Goal: Task Accomplishment & Management: Use online tool/utility

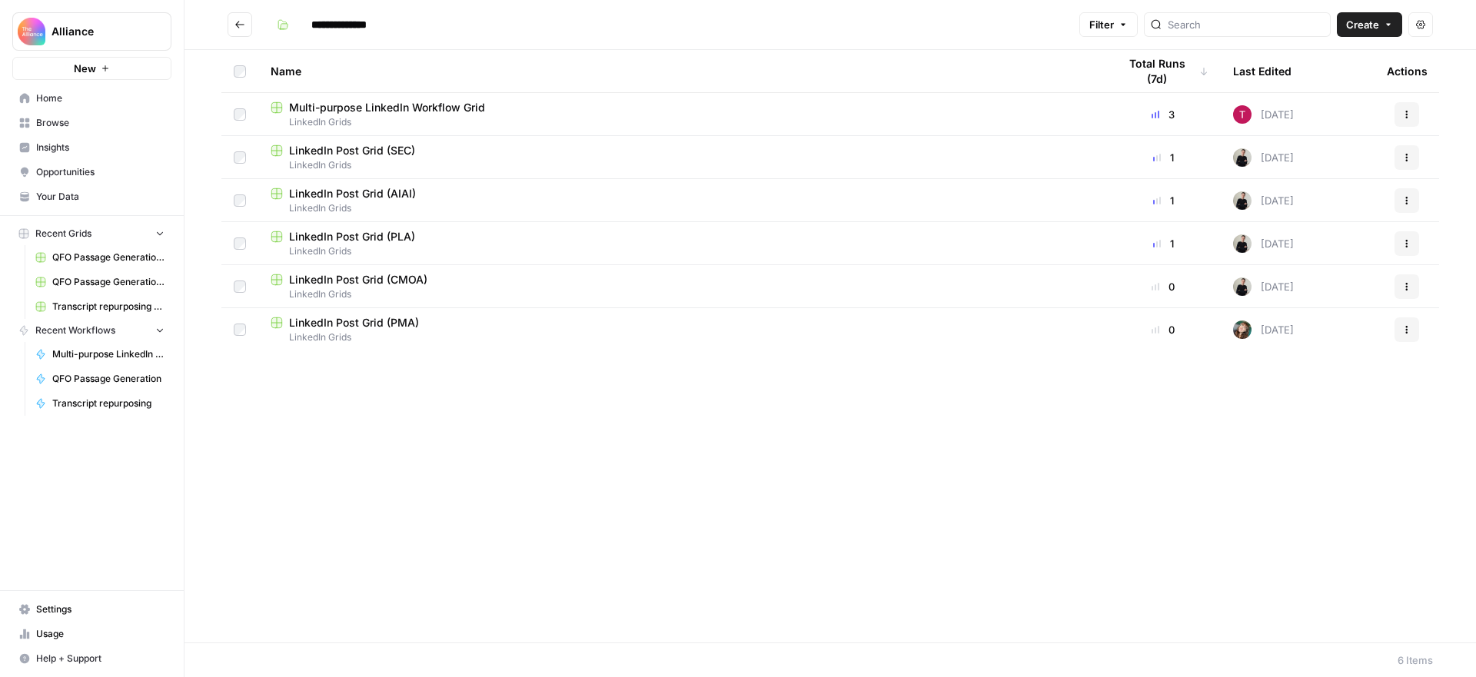
click at [87, 29] on span "Alliance" at bounding box center [97, 31] width 93 height 15
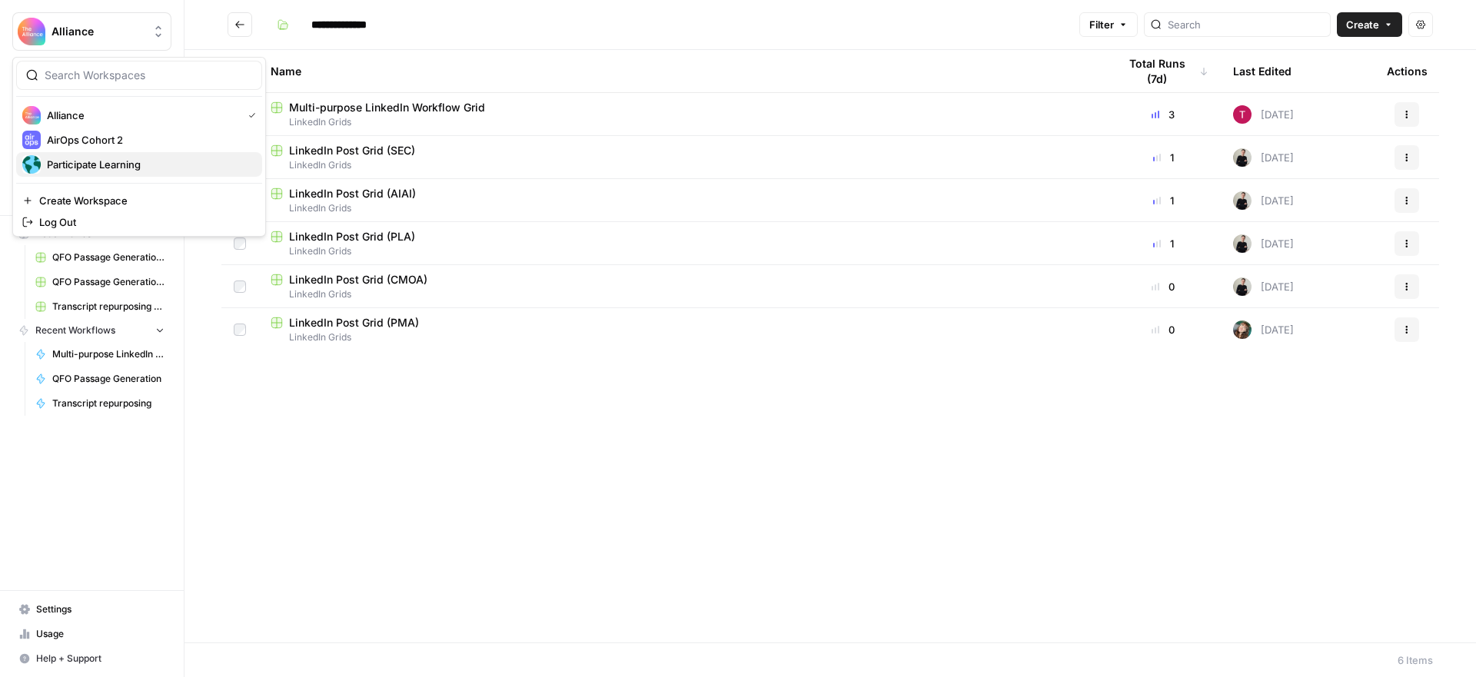
click at [95, 157] on span "Participate Learning" at bounding box center [148, 164] width 203 height 15
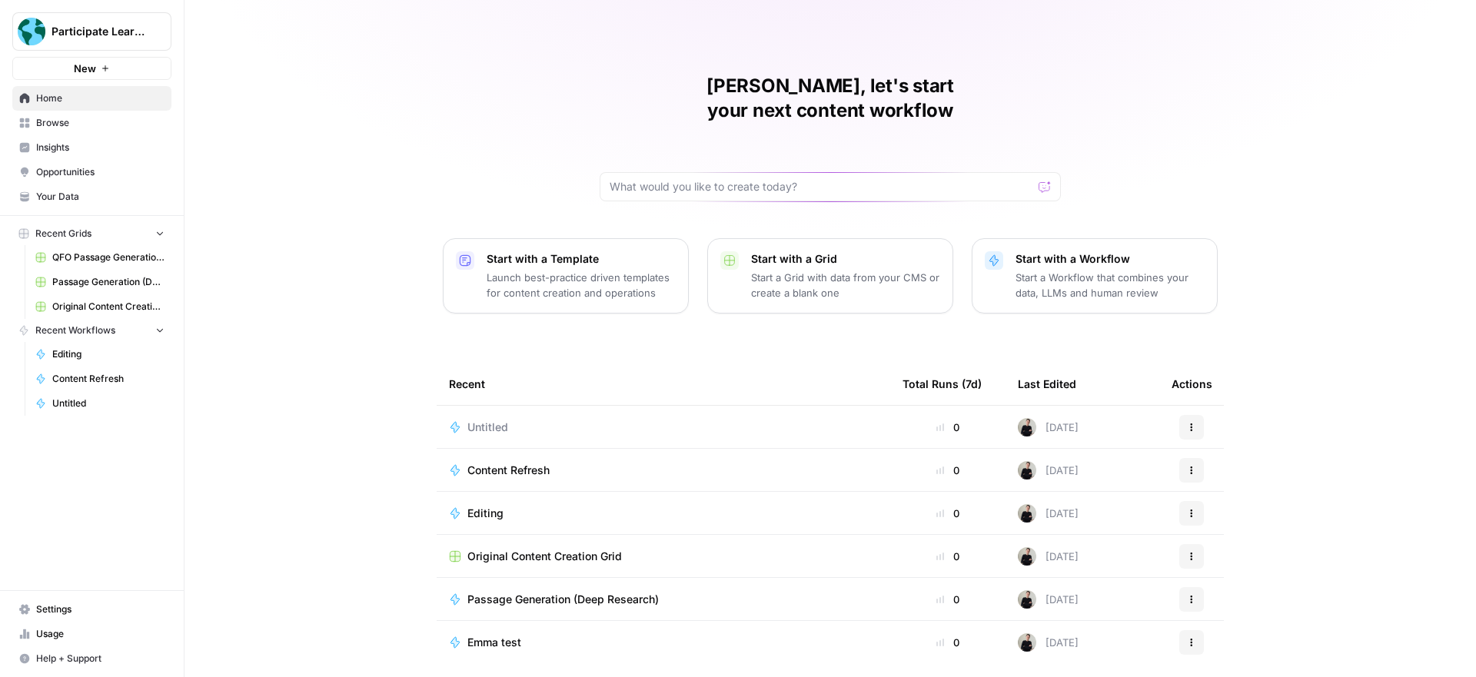
click at [108, 629] on span "Usage" at bounding box center [100, 634] width 128 height 14
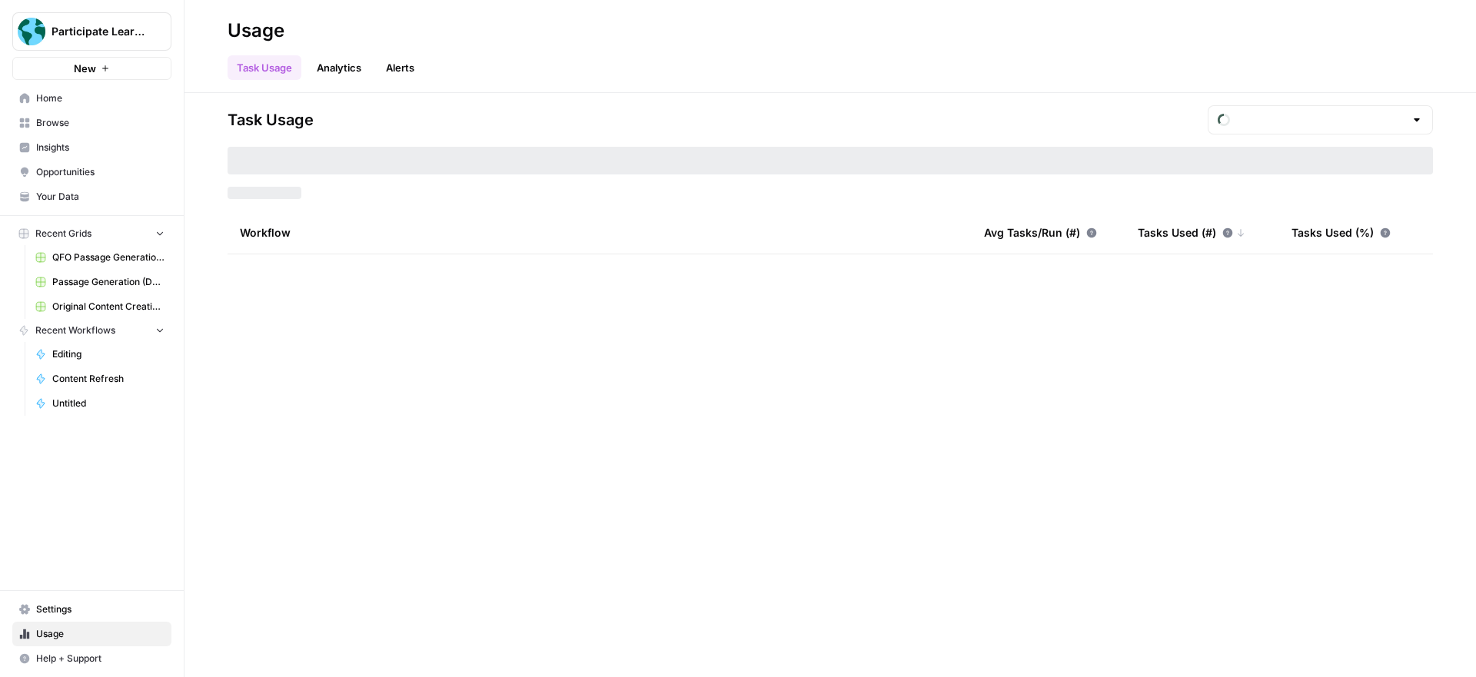
type input "September Tasks"
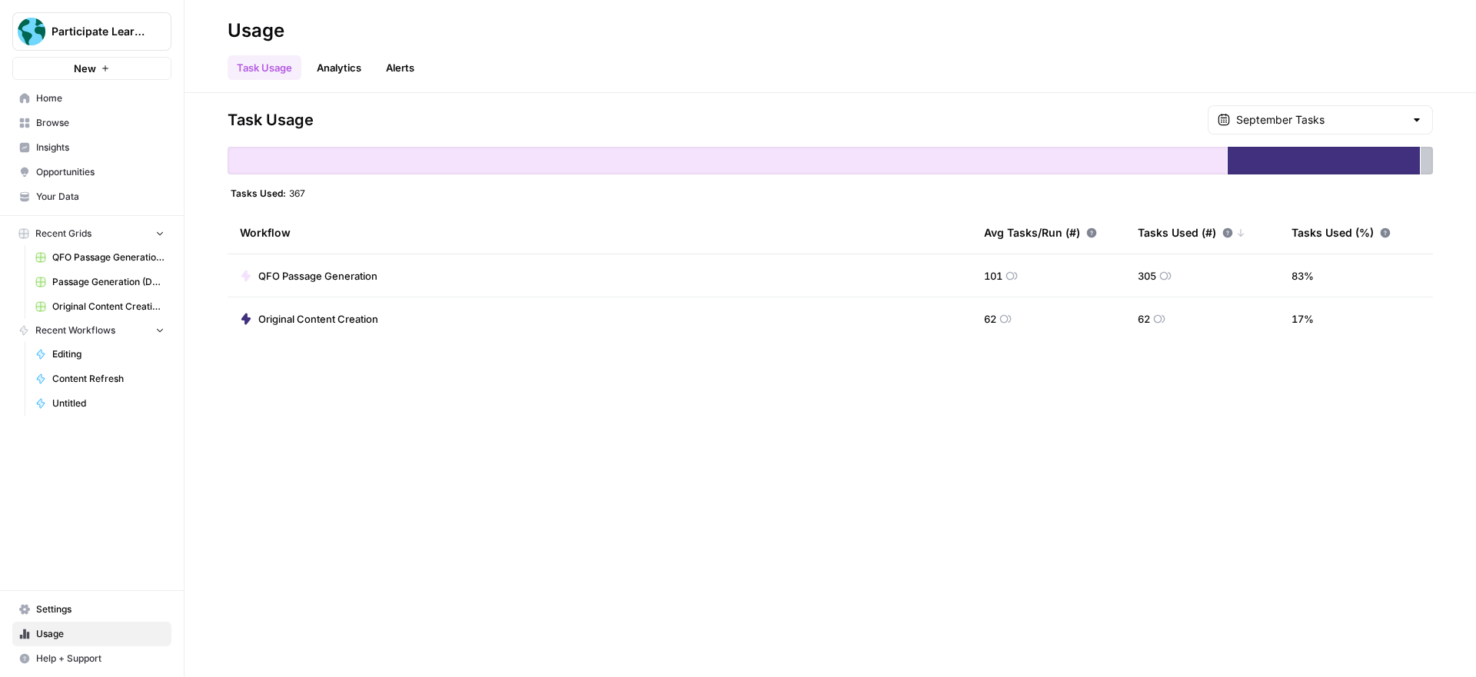
click at [82, 98] on span "Home" at bounding box center [100, 98] width 128 height 14
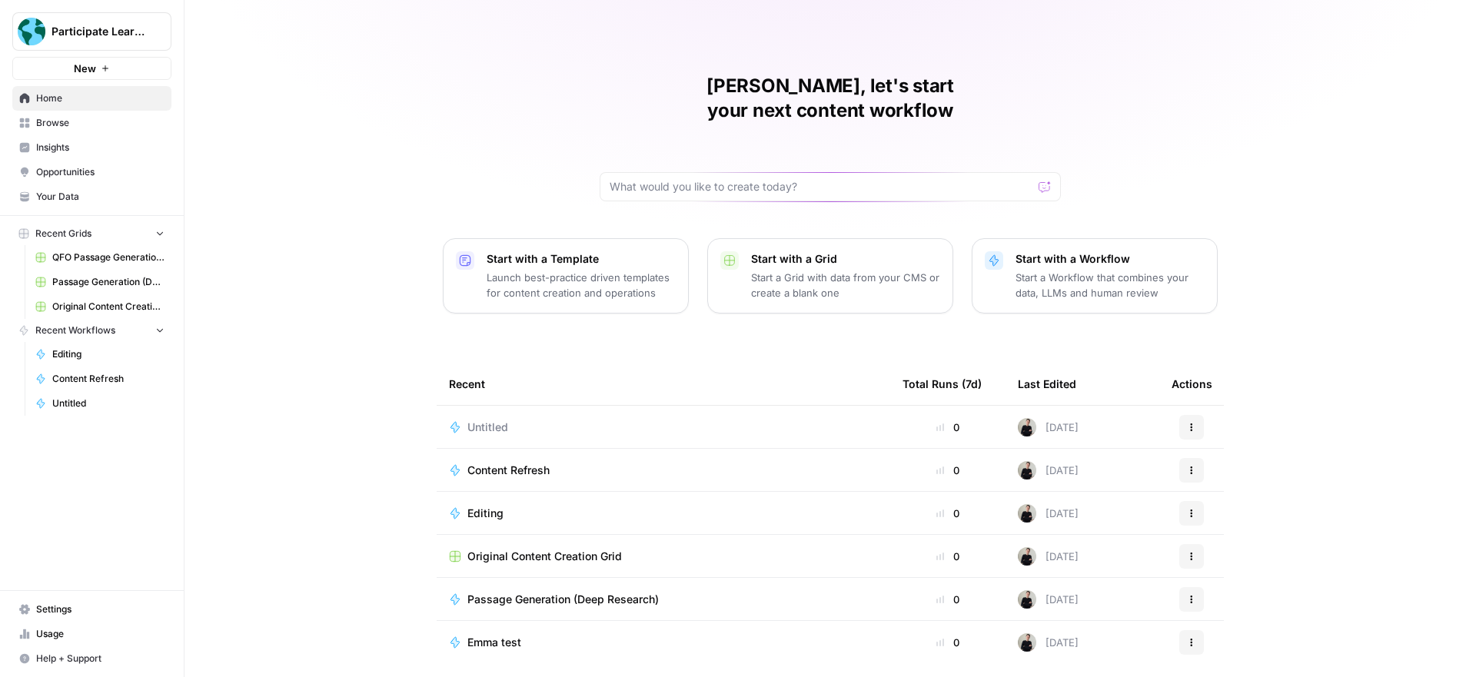
click at [507, 463] on span "Content Refresh" at bounding box center [508, 470] width 82 height 15
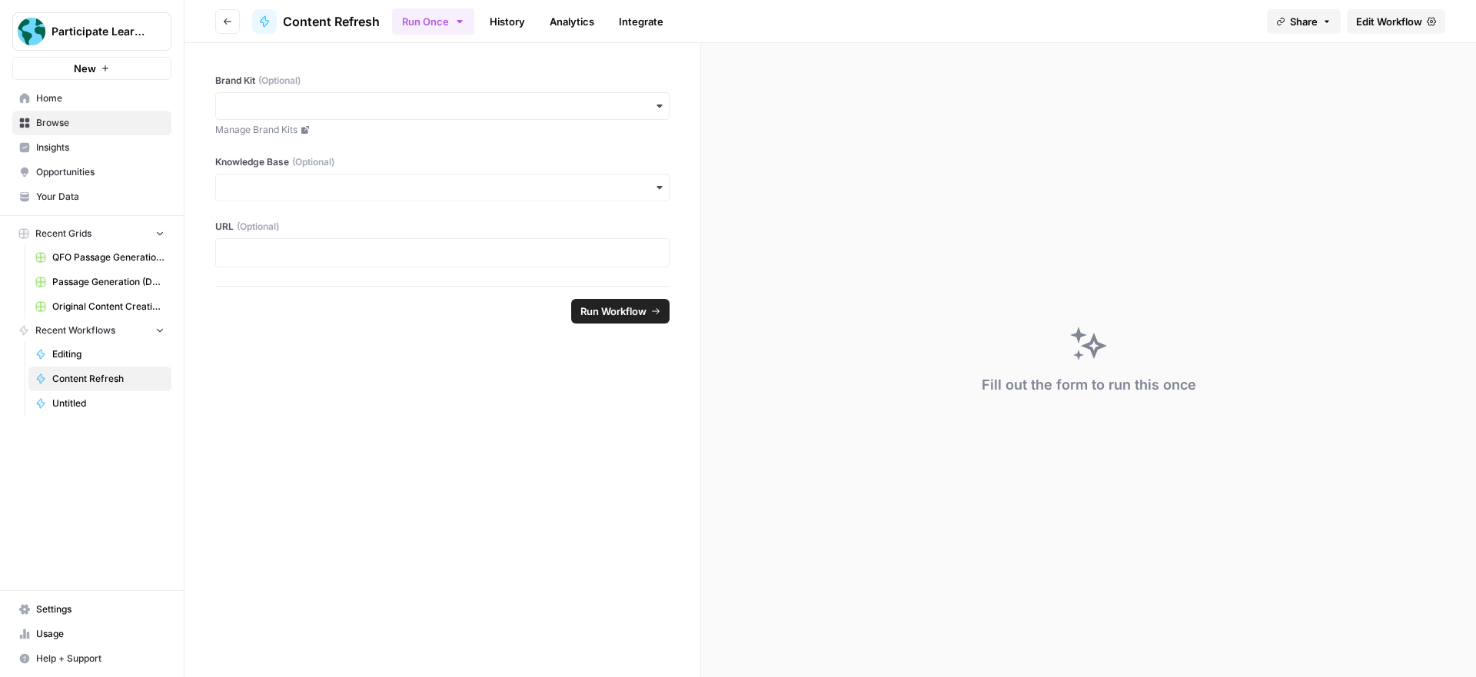
click at [1392, 24] on span "Edit Workflow" at bounding box center [1389, 21] width 66 height 15
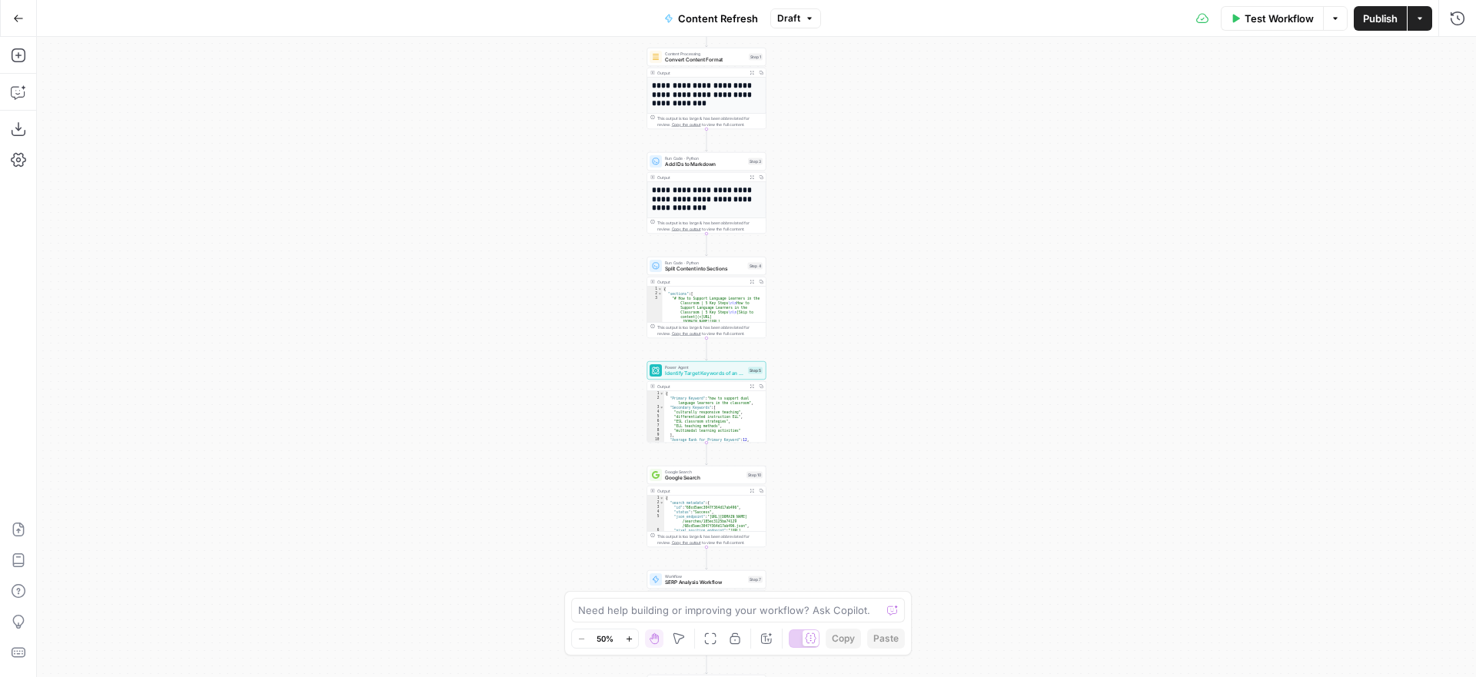
click at [1376, 18] on span "Publish" at bounding box center [1380, 18] width 35 height 15
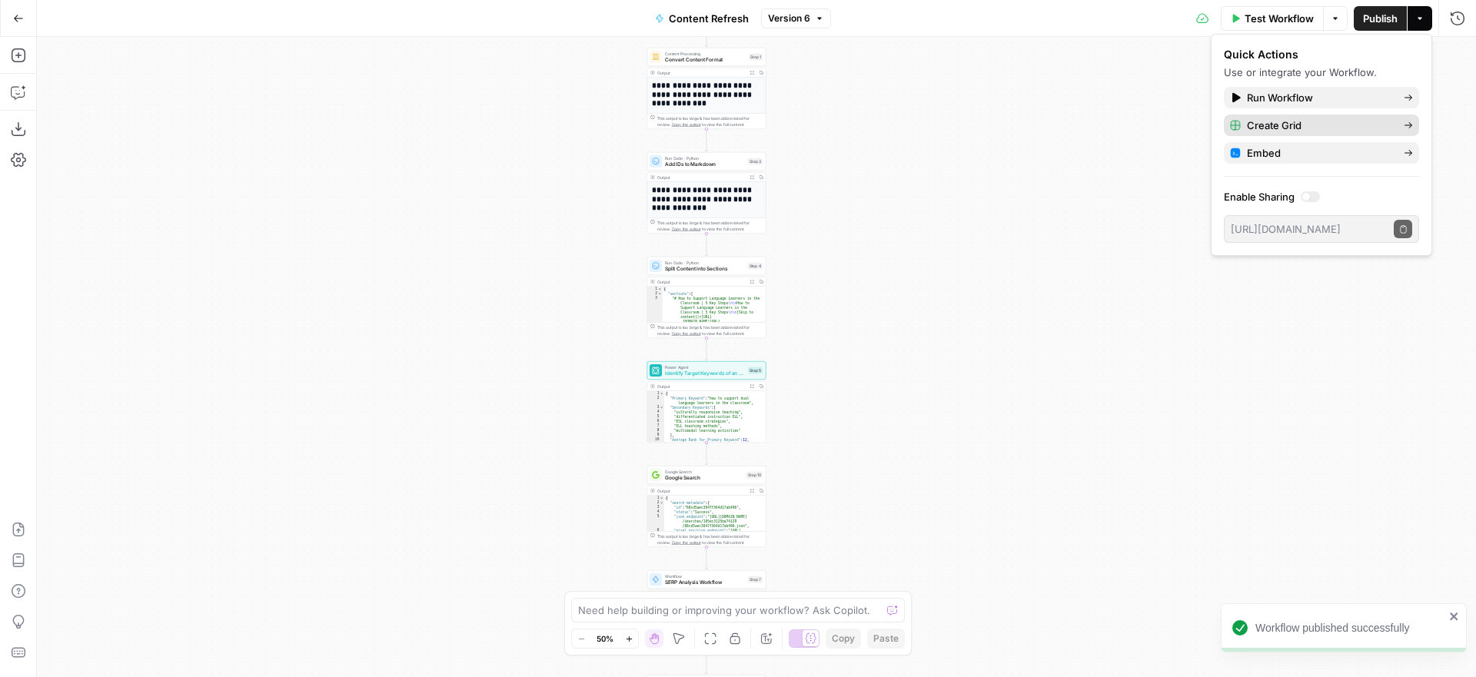
click at [1312, 124] on span "Create Grid" at bounding box center [1319, 125] width 144 height 15
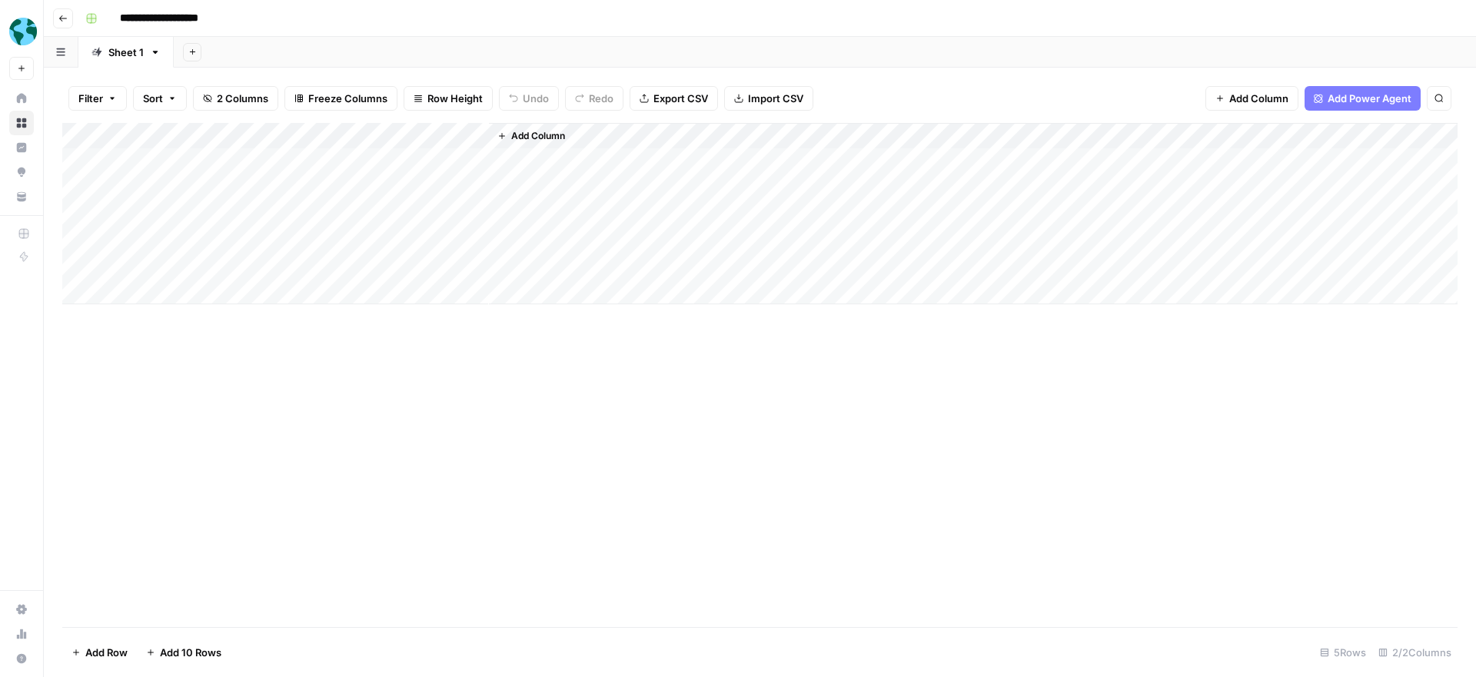
drag, startPoint x: 191, startPoint y: 170, endPoint x: 198, endPoint y: 165, distance: 8.3
click at [197, 165] on div "Add Column" at bounding box center [759, 213] width 1395 height 181
click at [198, 165] on div "Add Column" at bounding box center [759, 213] width 1395 height 181
type textarea "**********"
drag, startPoint x: 380, startPoint y: 386, endPoint x: 440, endPoint y: 184, distance: 210.3
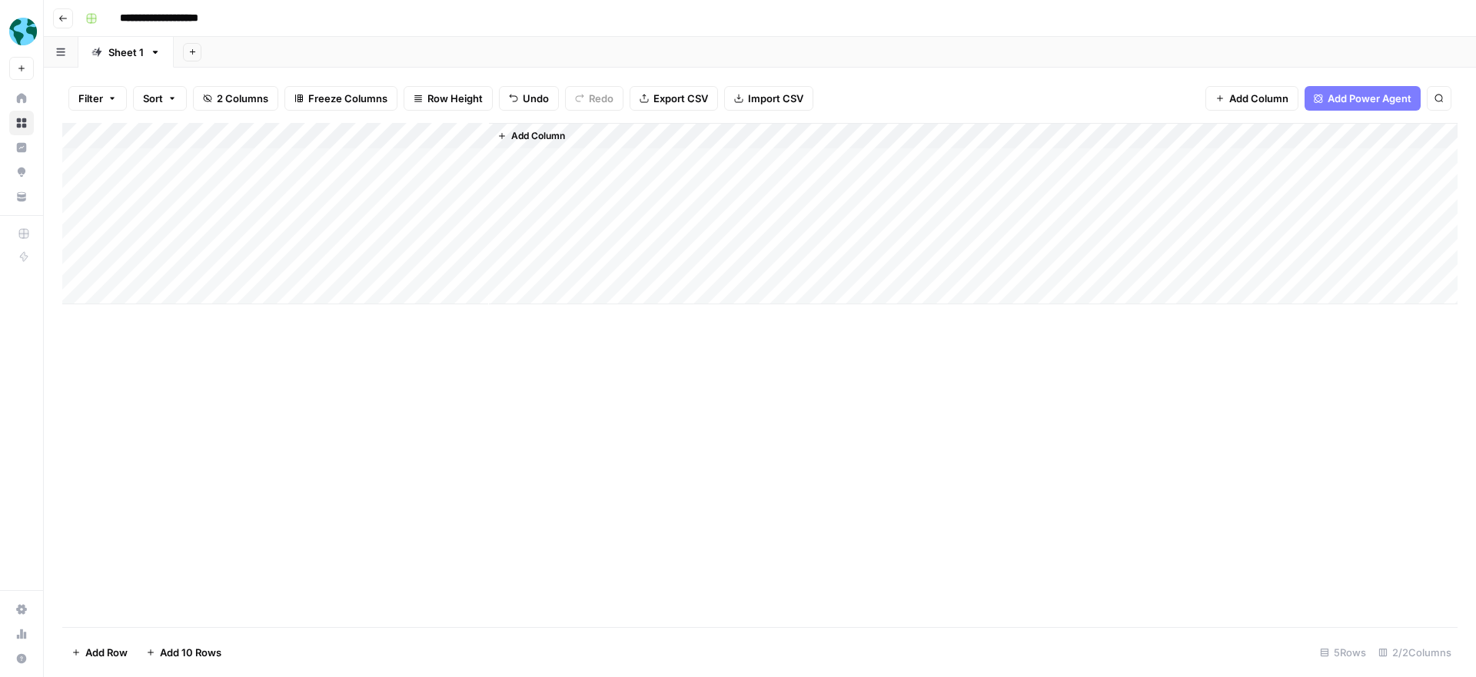
click at [385, 374] on div "Add Column" at bounding box center [759, 375] width 1395 height 504
click at [457, 136] on div "Add Column" at bounding box center [759, 213] width 1395 height 181
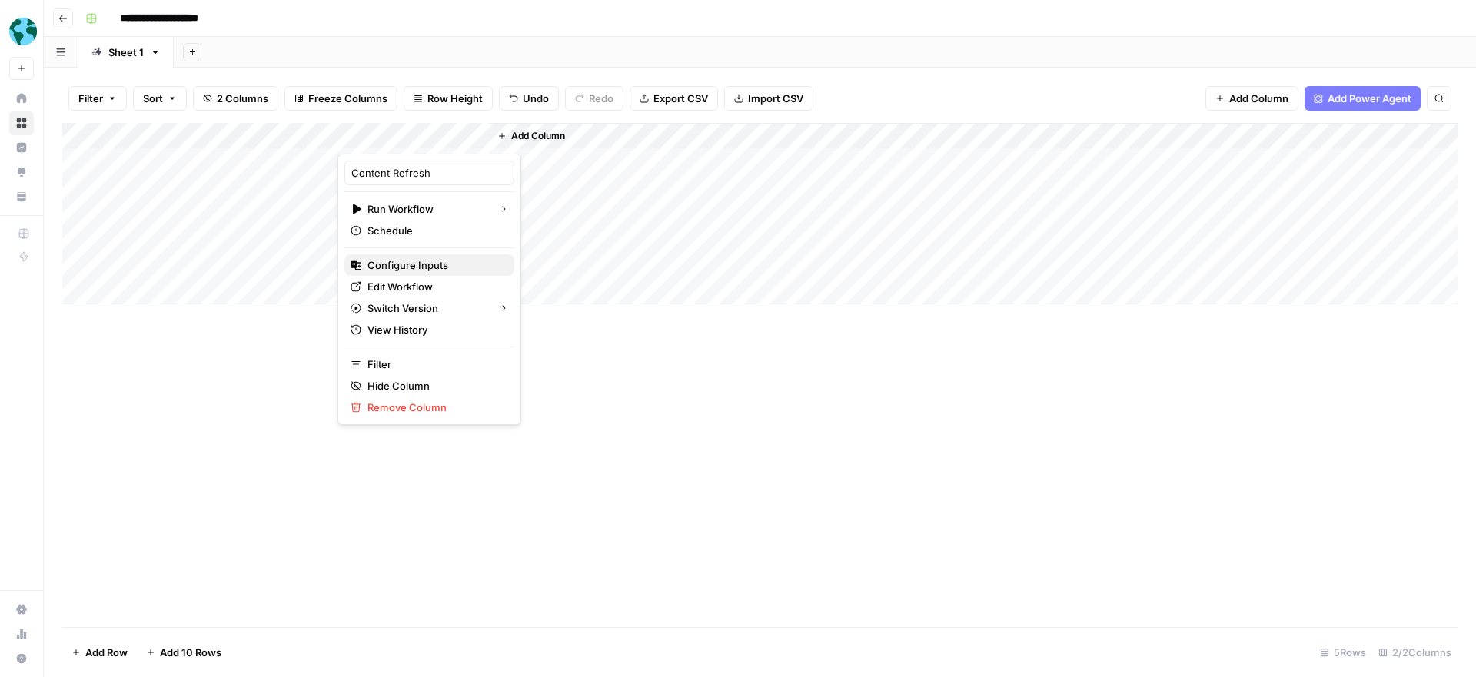
click at [430, 263] on span "Configure Inputs" at bounding box center [434, 264] width 134 height 15
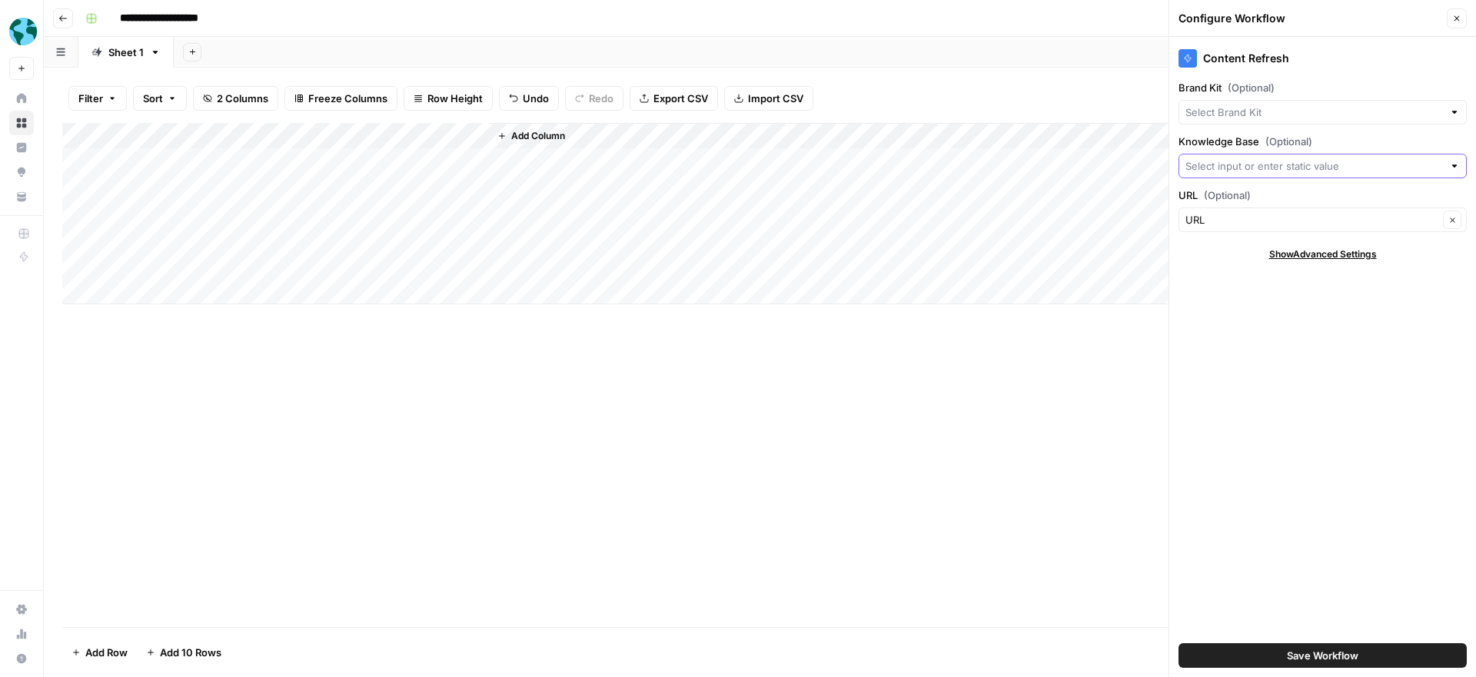
click at [1311, 169] on input "Knowledge Base (Optional)" at bounding box center [1313, 165] width 257 height 15
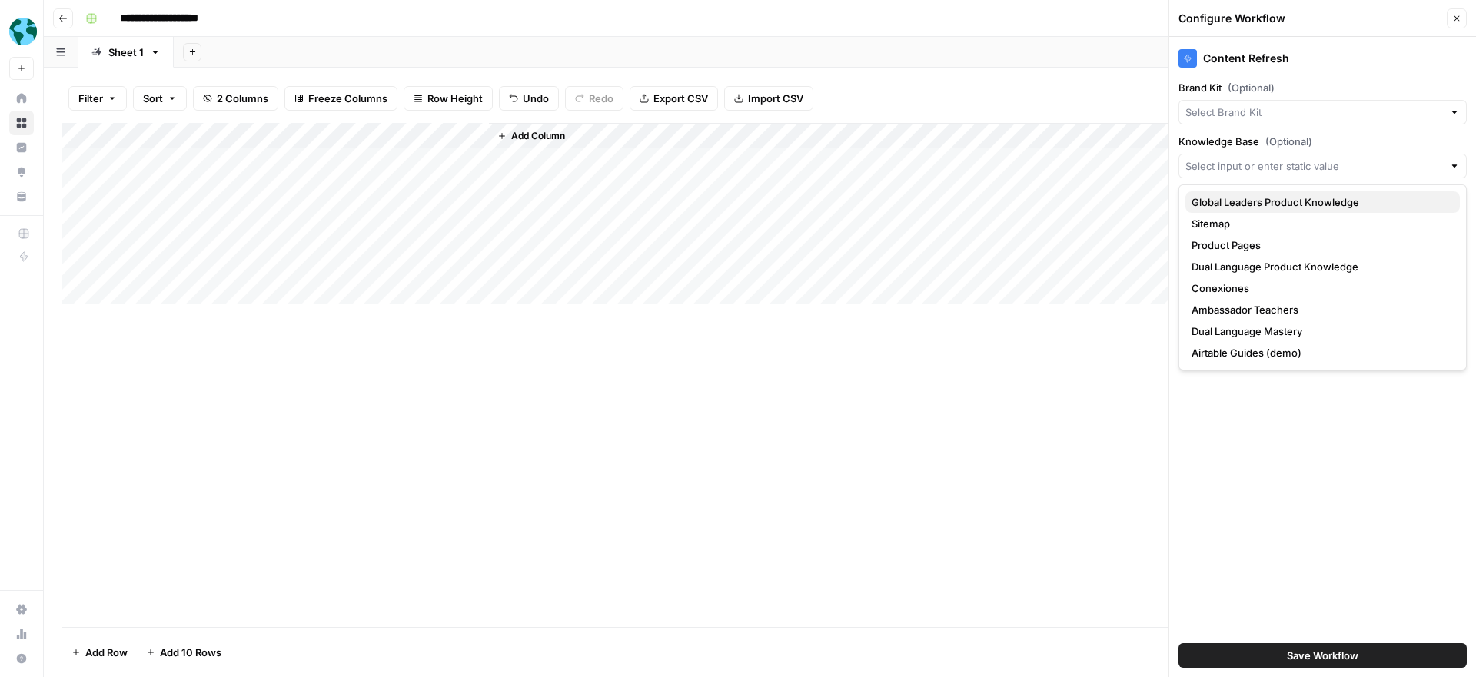
click at [1307, 201] on span "Global Leaders Product Knowledge" at bounding box center [1319, 201] width 256 height 15
type input "Global Leaders Product Knowledge"
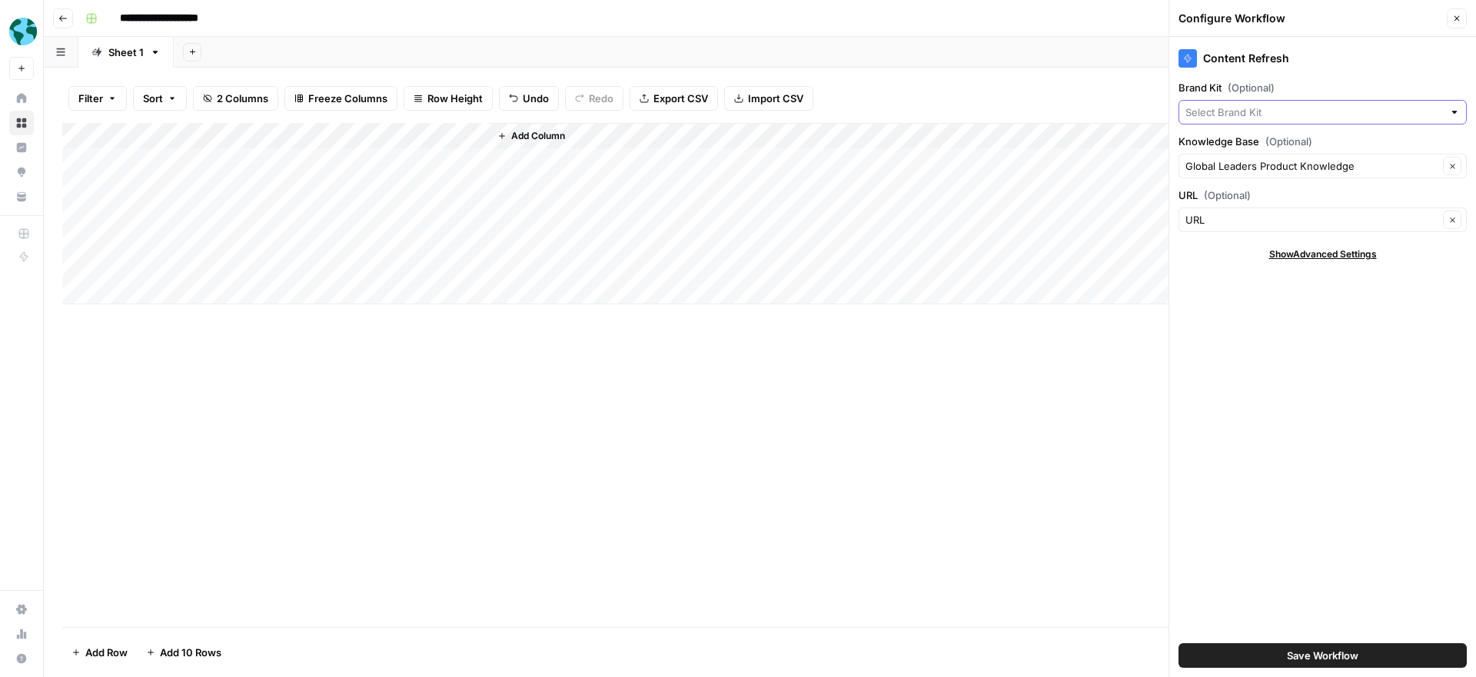
click at [1302, 111] on input "Brand Kit (Optional)" at bounding box center [1313, 112] width 257 height 15
click at [1300, 147] on span "Participate Learning" at bounding box center [1319, 148] width 256 height 15
type input "Participate Learning"
click at [1323, 389] on div "Content Refresh Brand Kit (Optional) Participate Learning Clear Knowledge Base …" at bounding box center [1322, 357] width 307 height 640
click at [1346, 656] on span "Save Workflow" at bounding box center [1322, 655] width 71 height 15
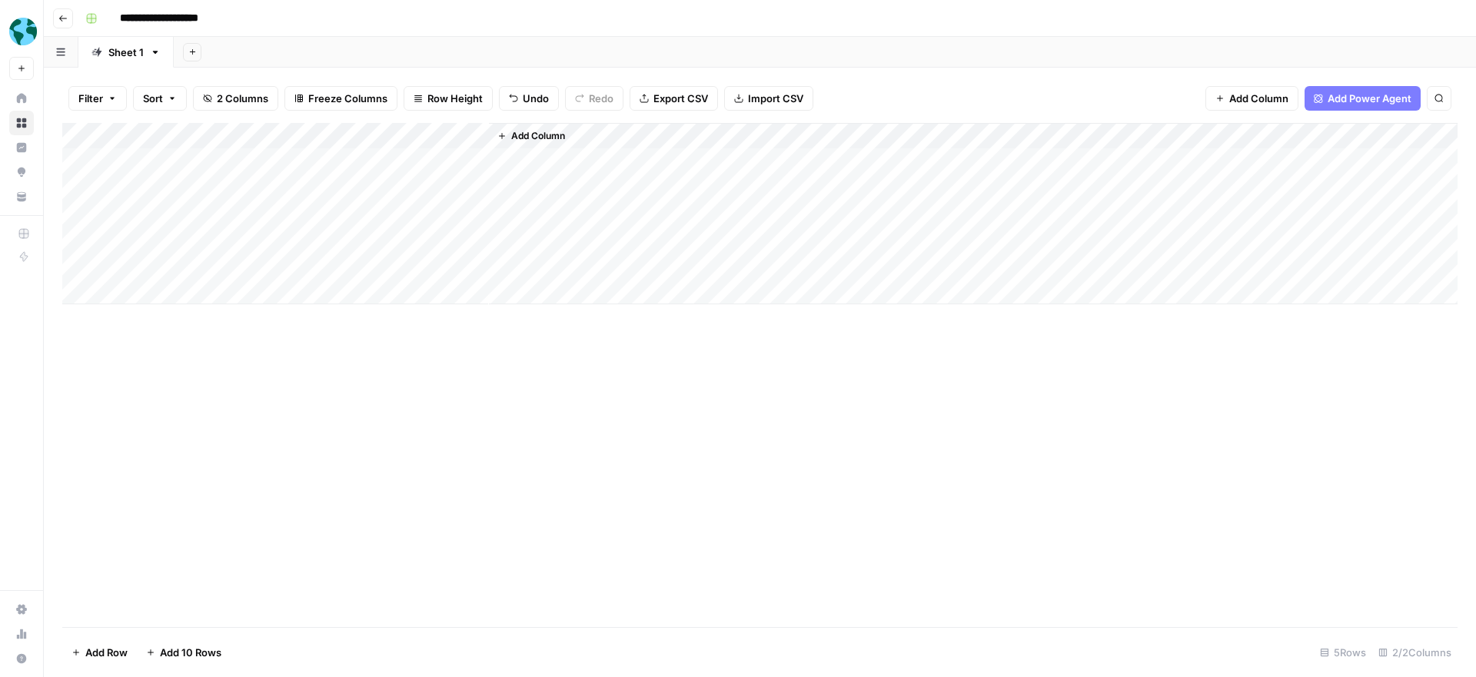
click at [410, 161] on div "Add Column" at bounding box center [759, 213] width 1395 height 181
click at [591, 161] on div "Add Column" at bounding box center [759, 213] width 1395 height 181
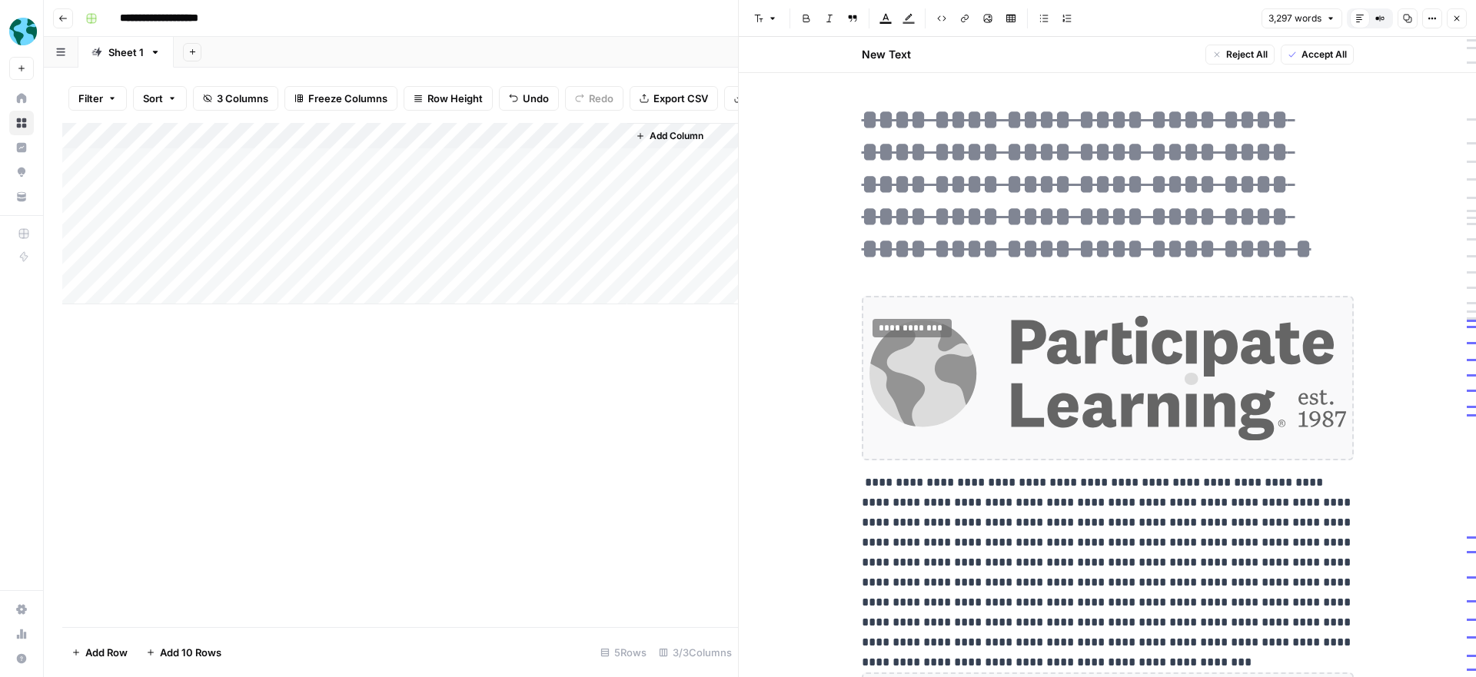
click at [1302, 53] on span "Accept All" at bounding box center [1323, 55] width 45 height 14
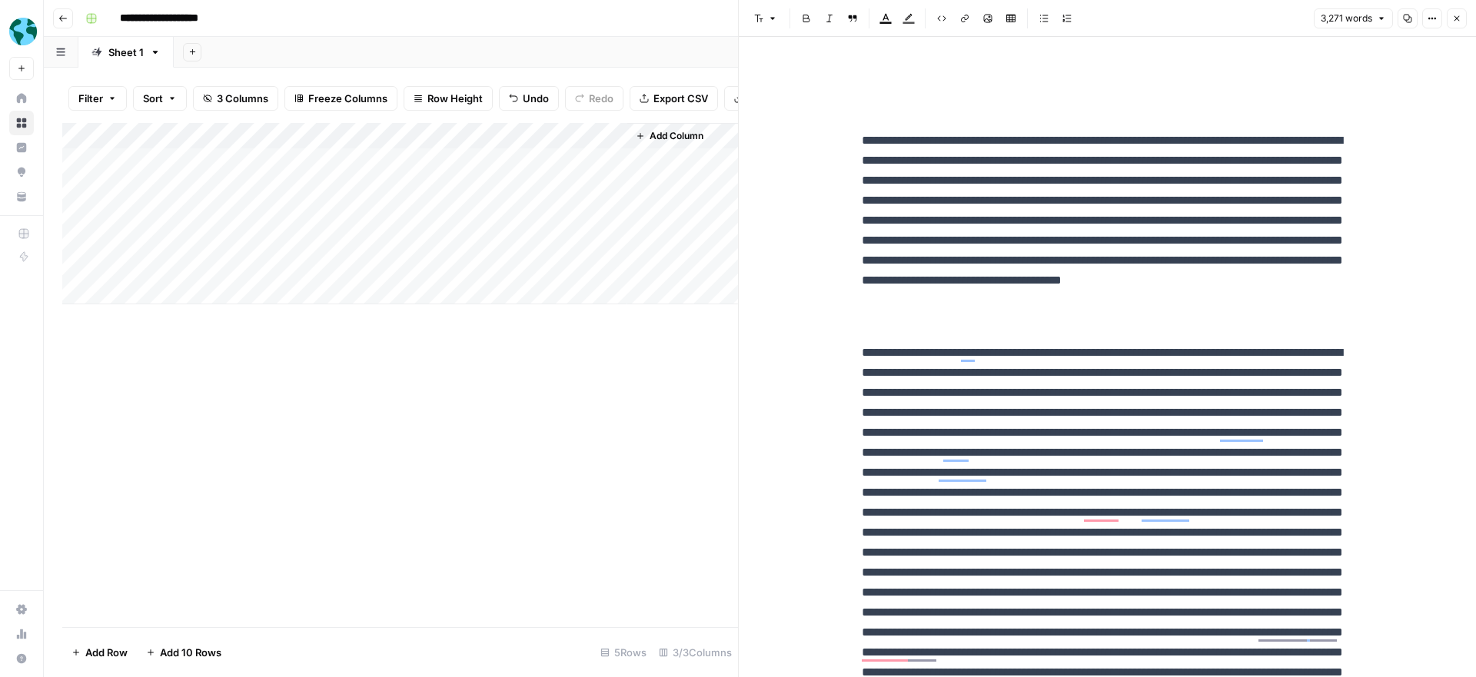
click at [614, 135] on div "Add Column" at bounding box center [400, 213] width 676 height 181
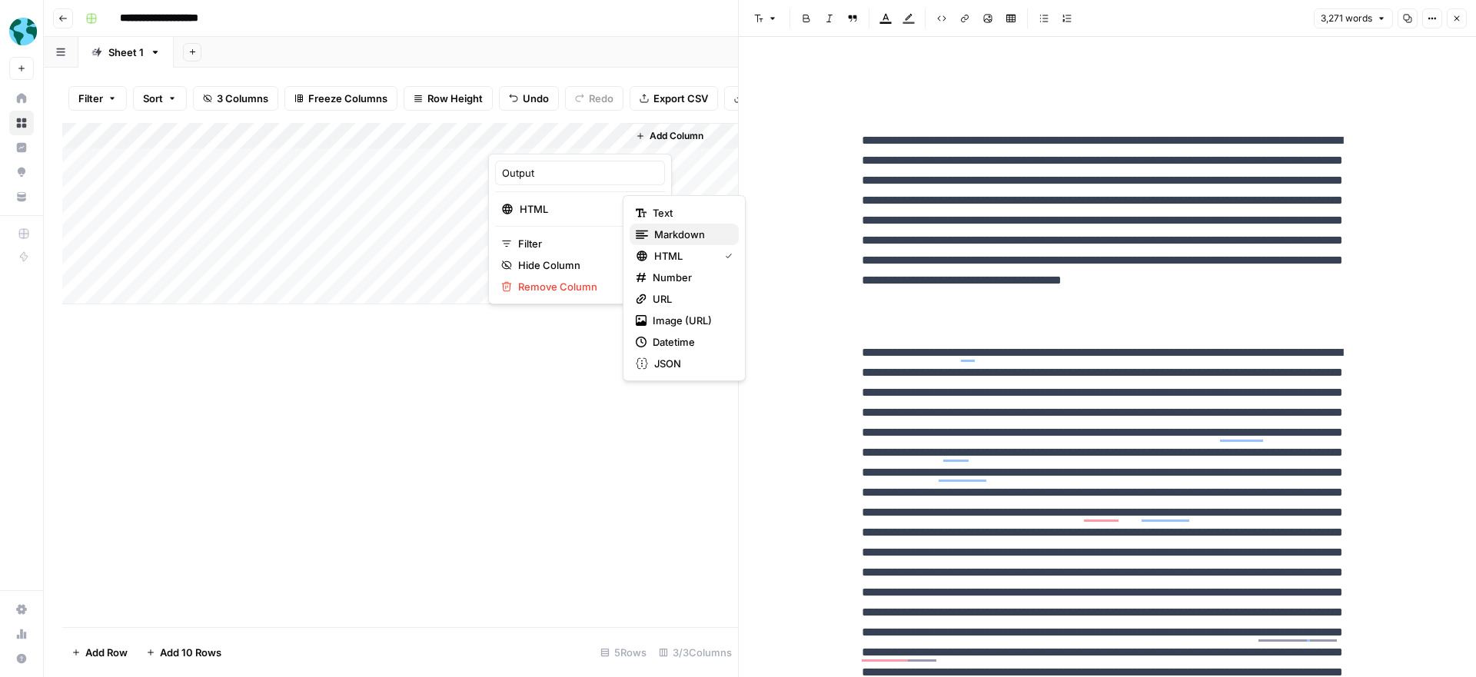
click at [679, 231] on span "Markdown" at bounding box center [690, 234] width 72 height 15
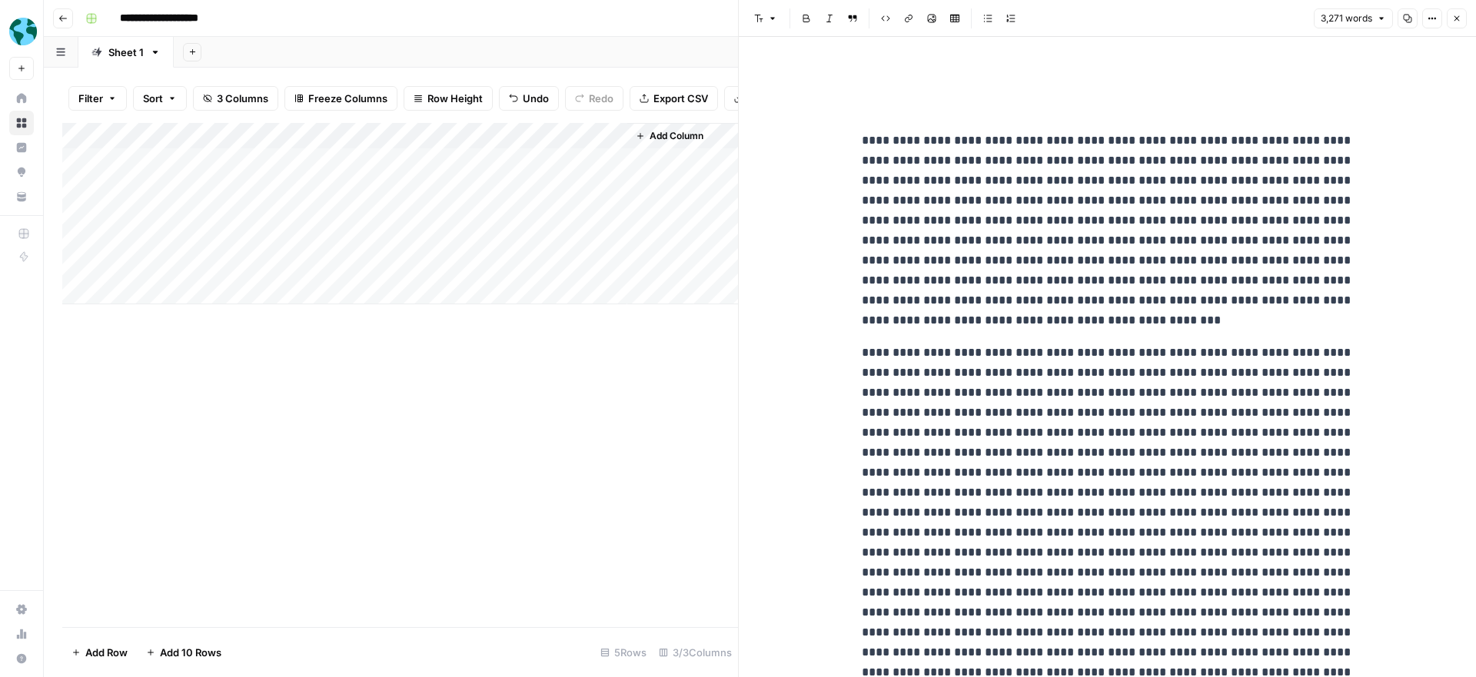
click at [1457, 17] on icon "button" at bounding box center [1456, 18] width 5 height 5
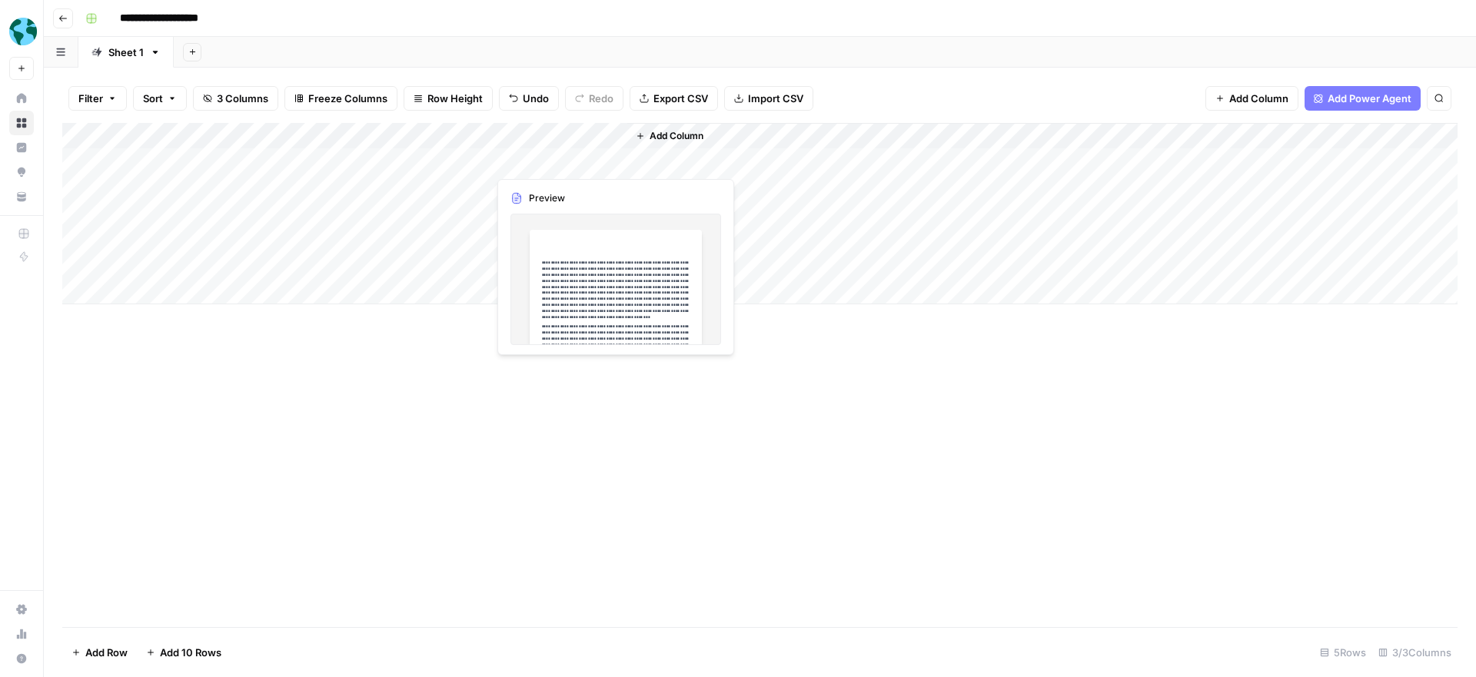
click at [592, 161] on div "Add Column" at bounding box center [759, 213] width 1395 height 181
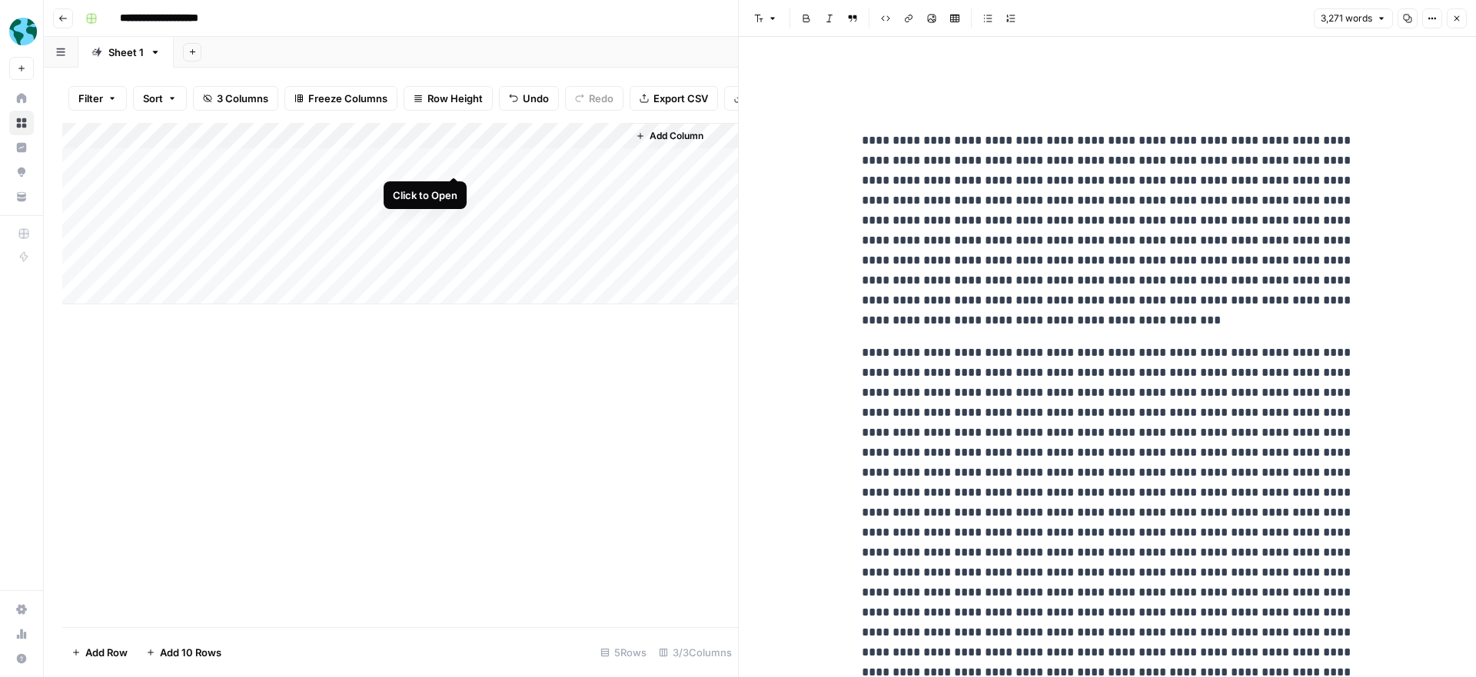
click at [456, 161] on div "Add Column" at bounding box center [400, 213] width 676 height 181
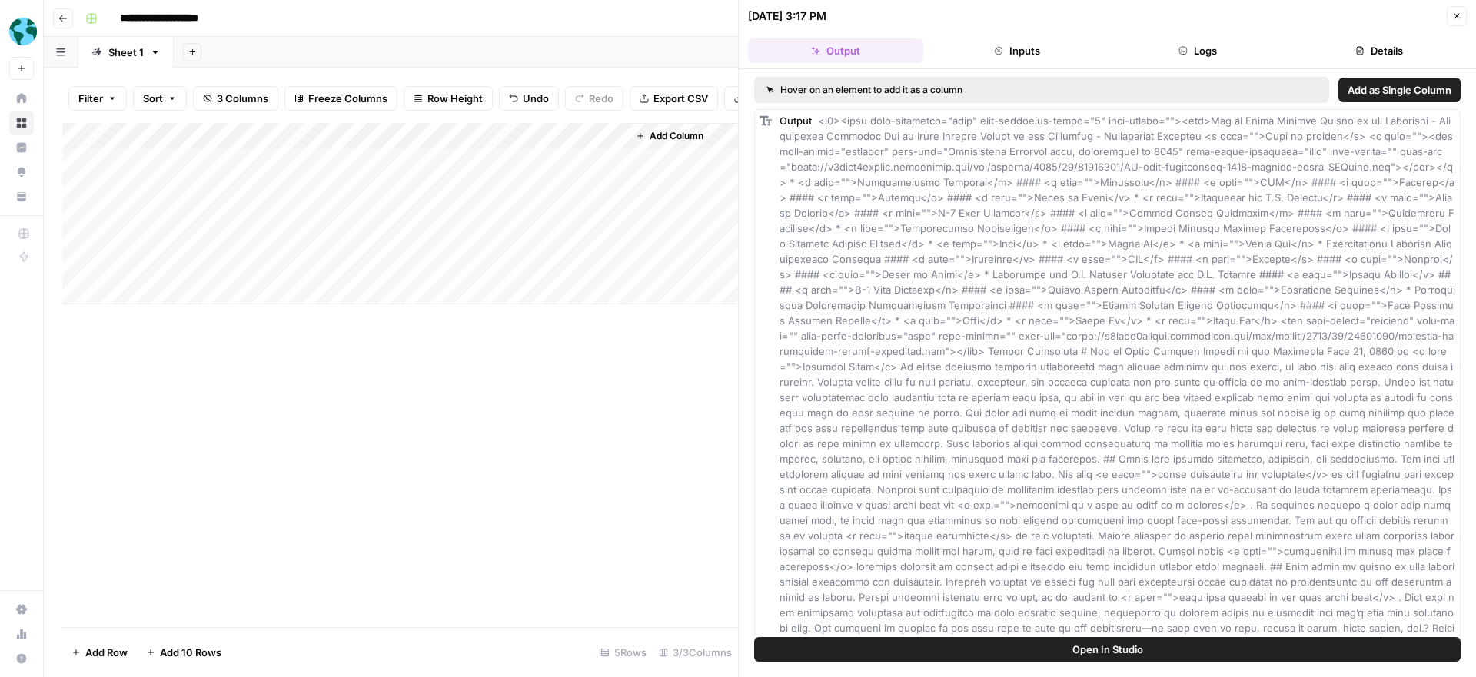
click at [1179, 646] on button "Open In Studio" at bounding box center [1107, 649] width 706 height 25
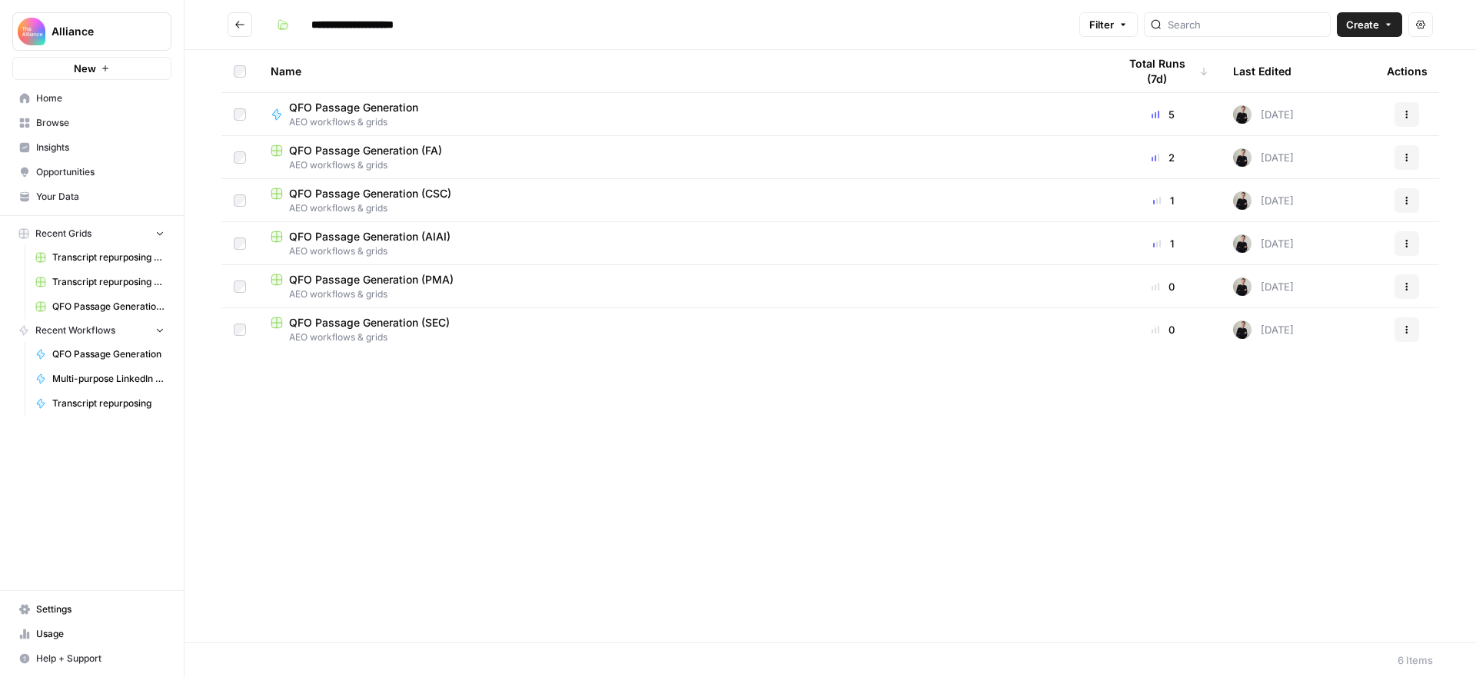
click at [85, 36] on div "New" at bounding box center [92, 35] width 22 height 15
click at [58, 35] on span "Alliance" at bounding box center [97, 31] width 93 height 15
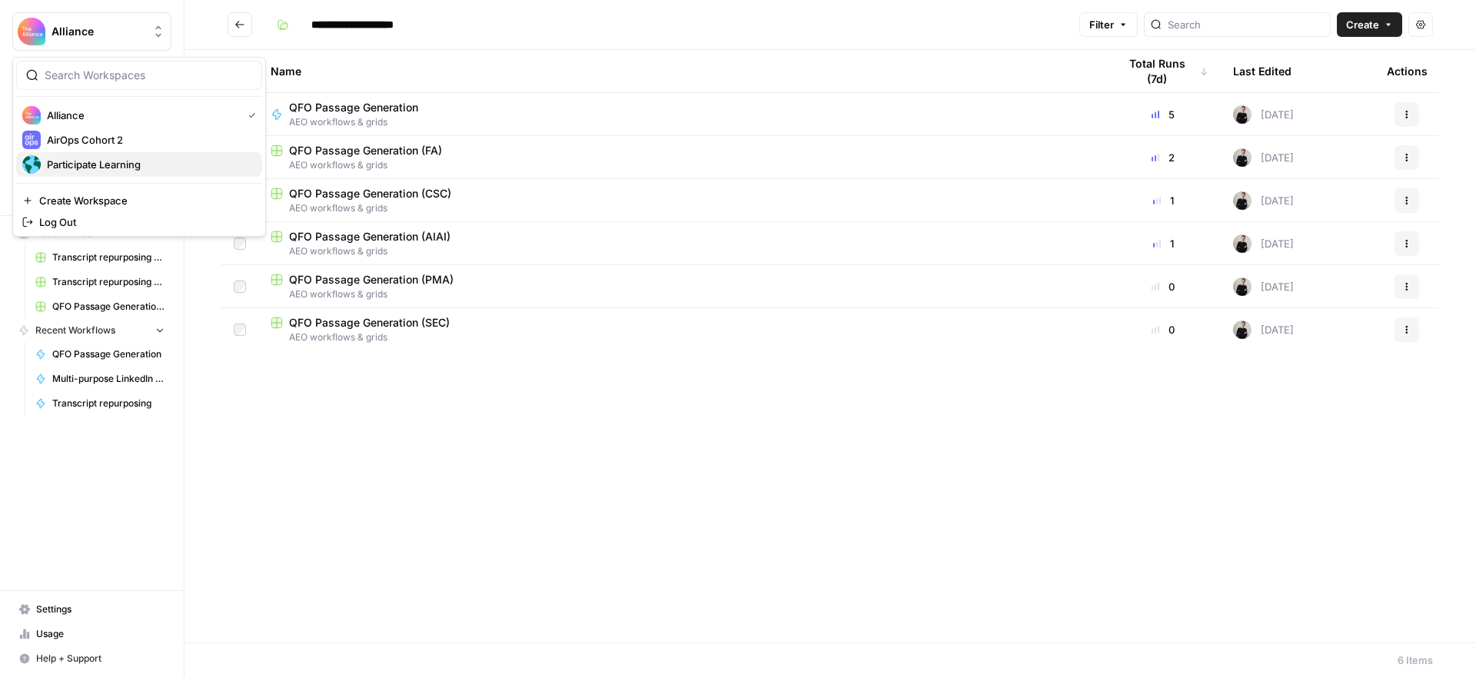
click at [83, 160] on span "Participate Learning" at bounding box center [148, 164] width 203 height 15
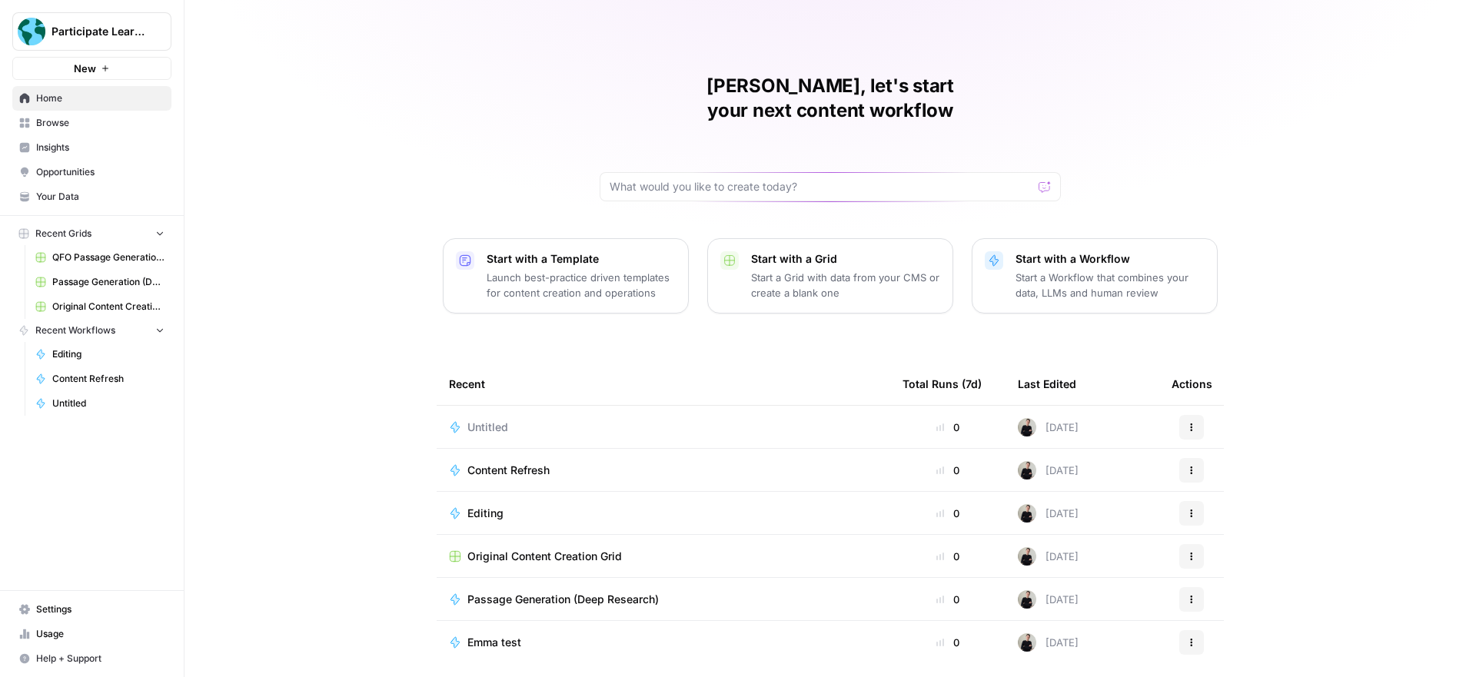
scroll to position [30, 0]
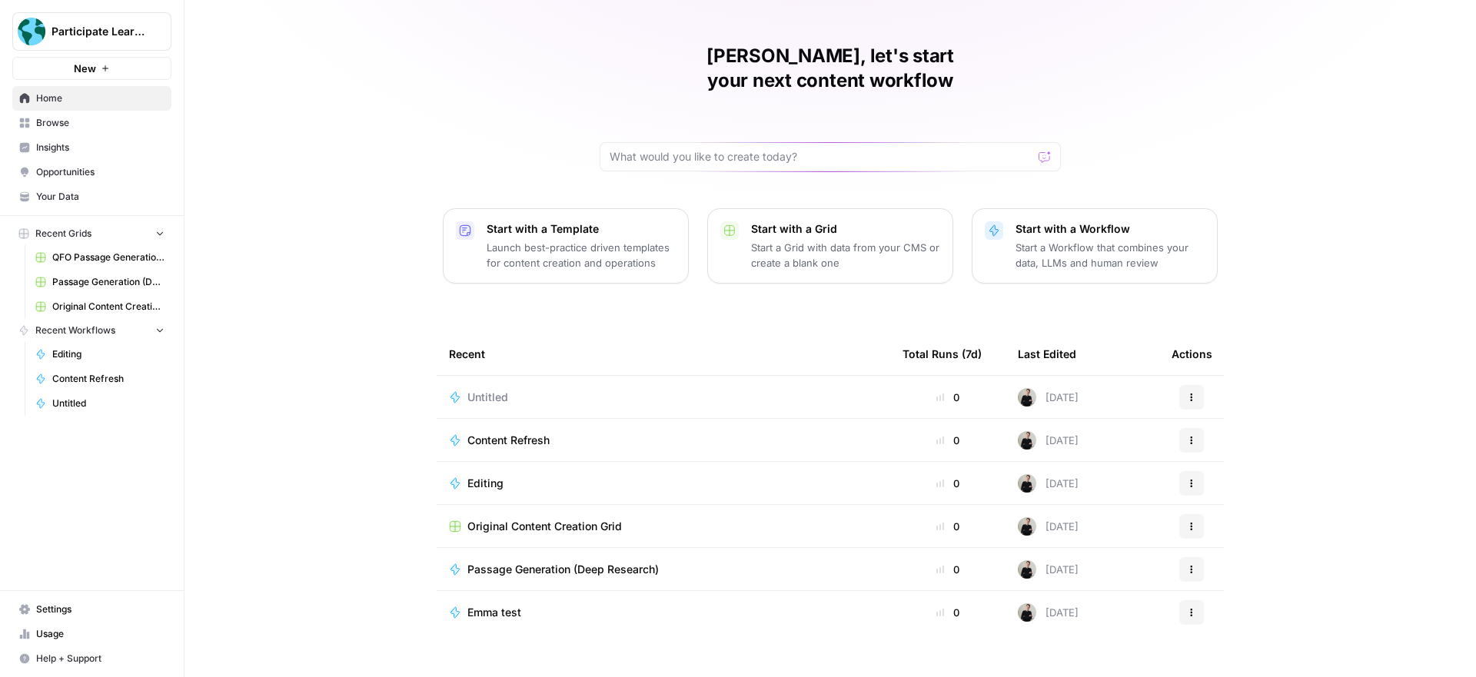
click at [53, 121] on span "Browse" at bounding box center [100, 123] width 128 height 14
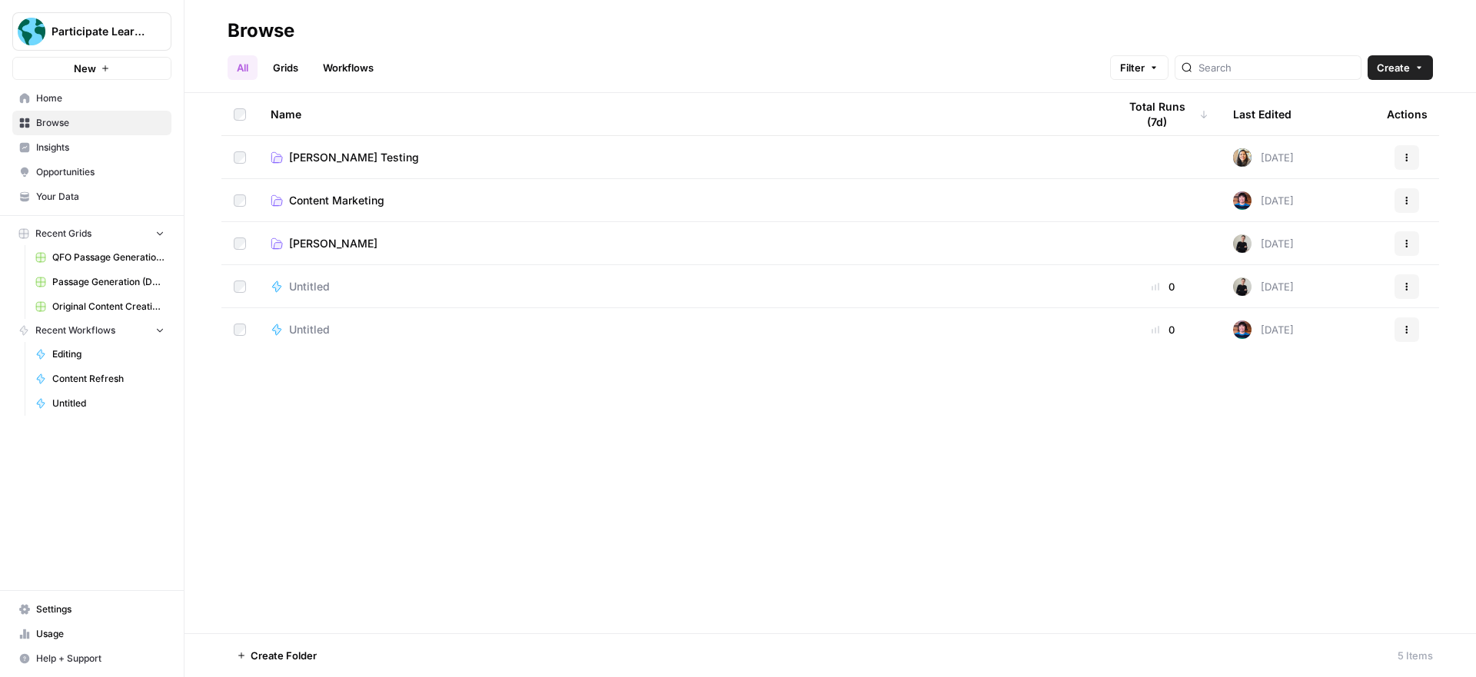
click at [341, 198] on span "Content Marketing" at bounding box center [336, 200] width 95 height 15
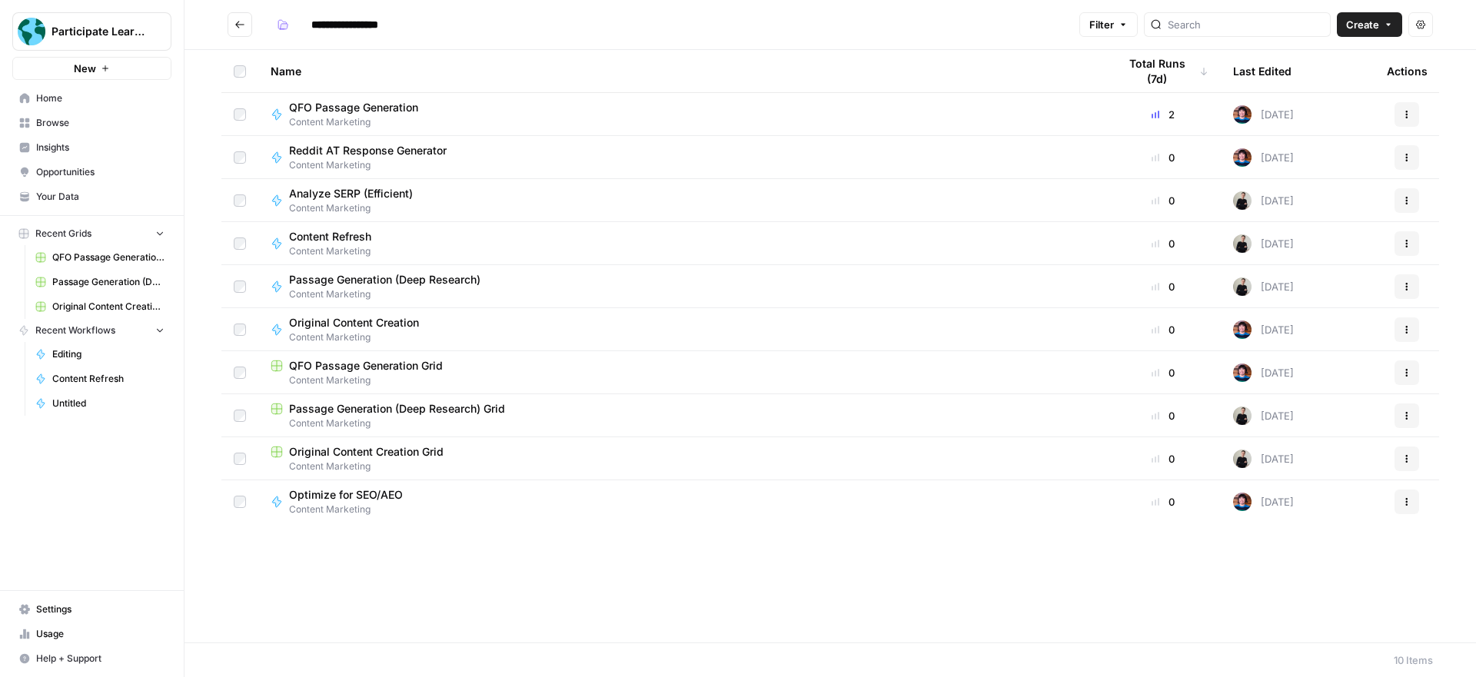
click at [242, 23] on icon "Go back" at bounding box center [239, 24] width 11 height 11
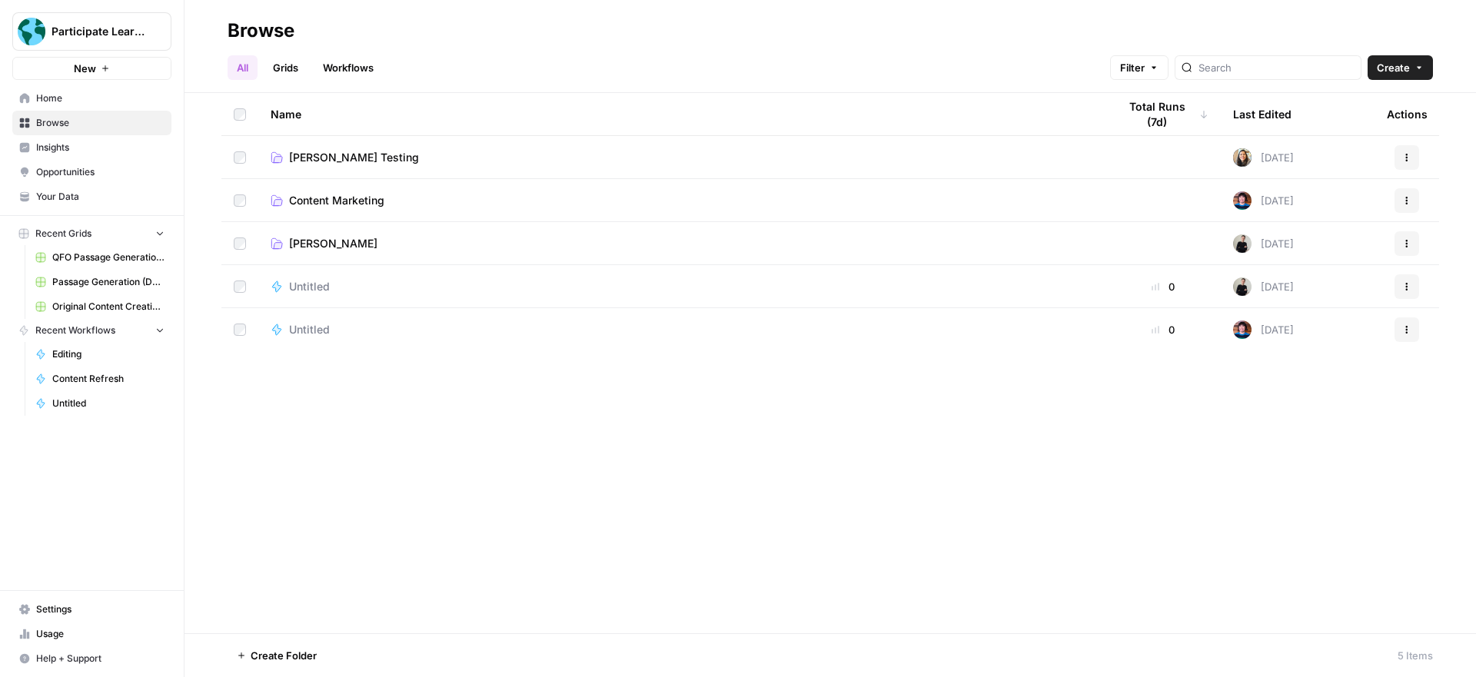
click at [354, 200] on span "Content Marketing" at bounding box center [336, 200] width 95 height 15
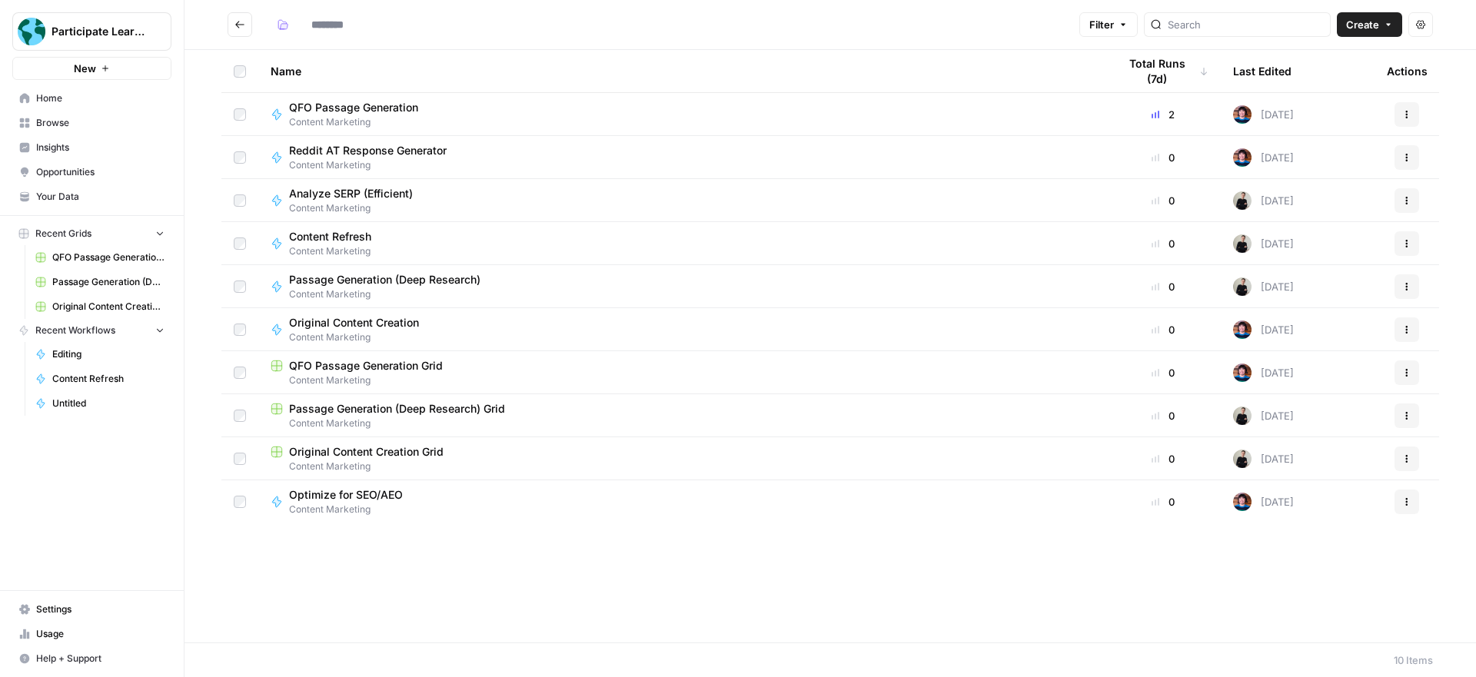
type input "**********"
click at [484, 111] on div "QFO Passage Generation Content Marketing" at bounding box center [682, 114] width 822 height 29
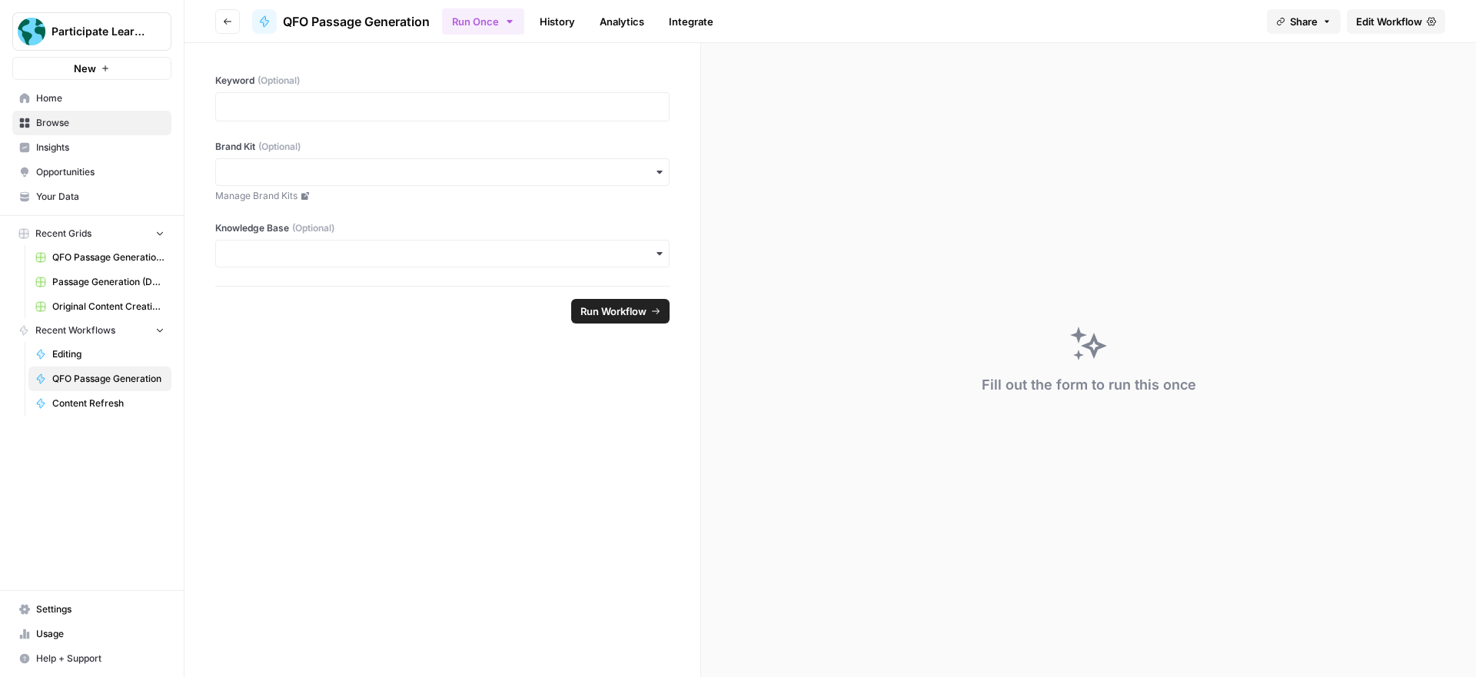
click at [1381, 18] on span "Edit Workflow" at bounding box center [1389, 21] width 66 height 15
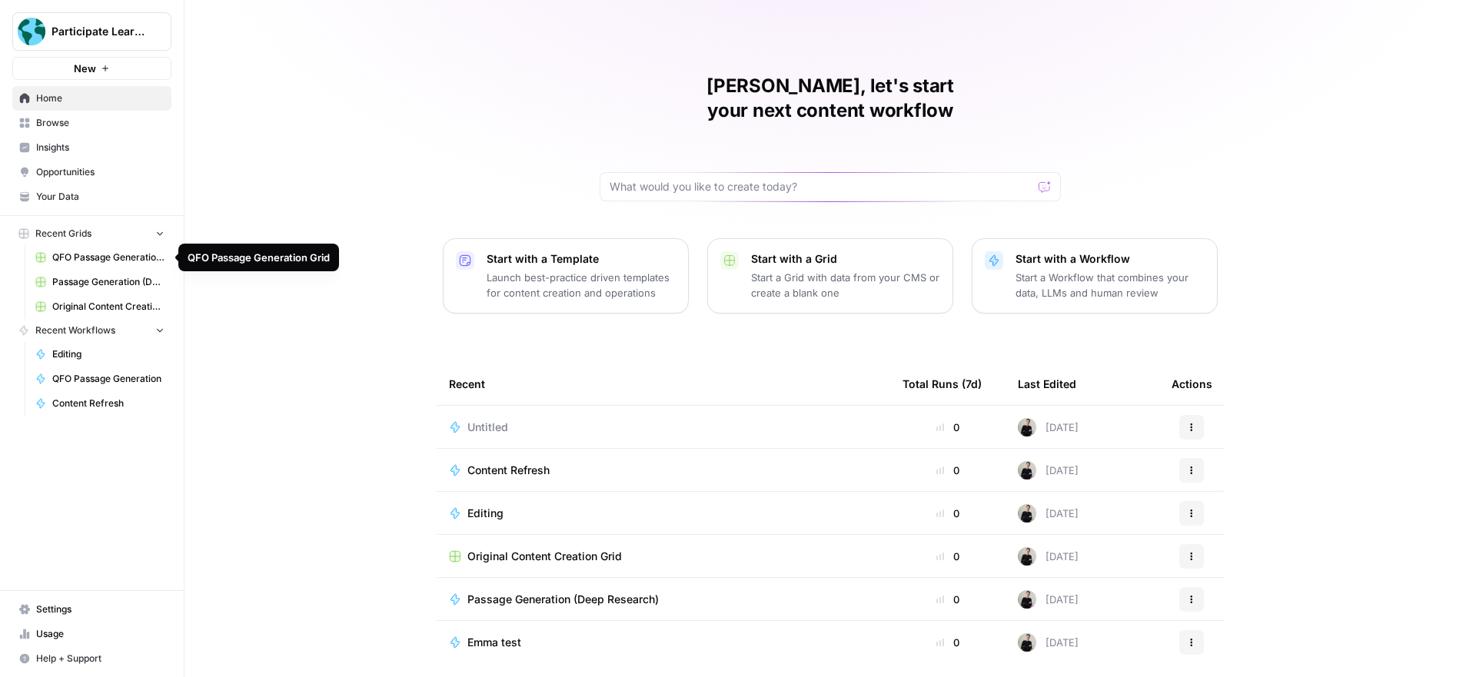
click at [101, 257] on span "QFO Passage Generation Grid" at bounding box center [108, 258] width 112 height 14
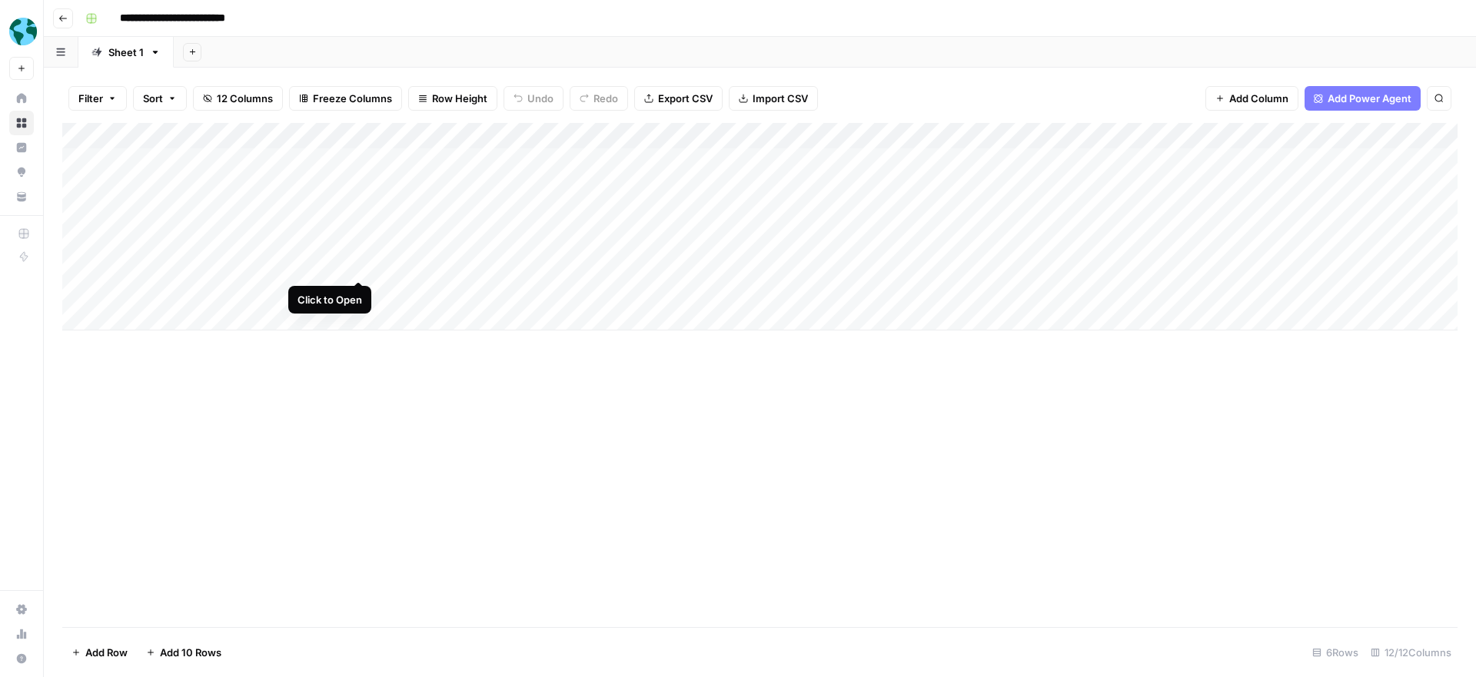
click at [360, 264] on div "Add Column" at bounding box center [759, 227] width 1395 height 208
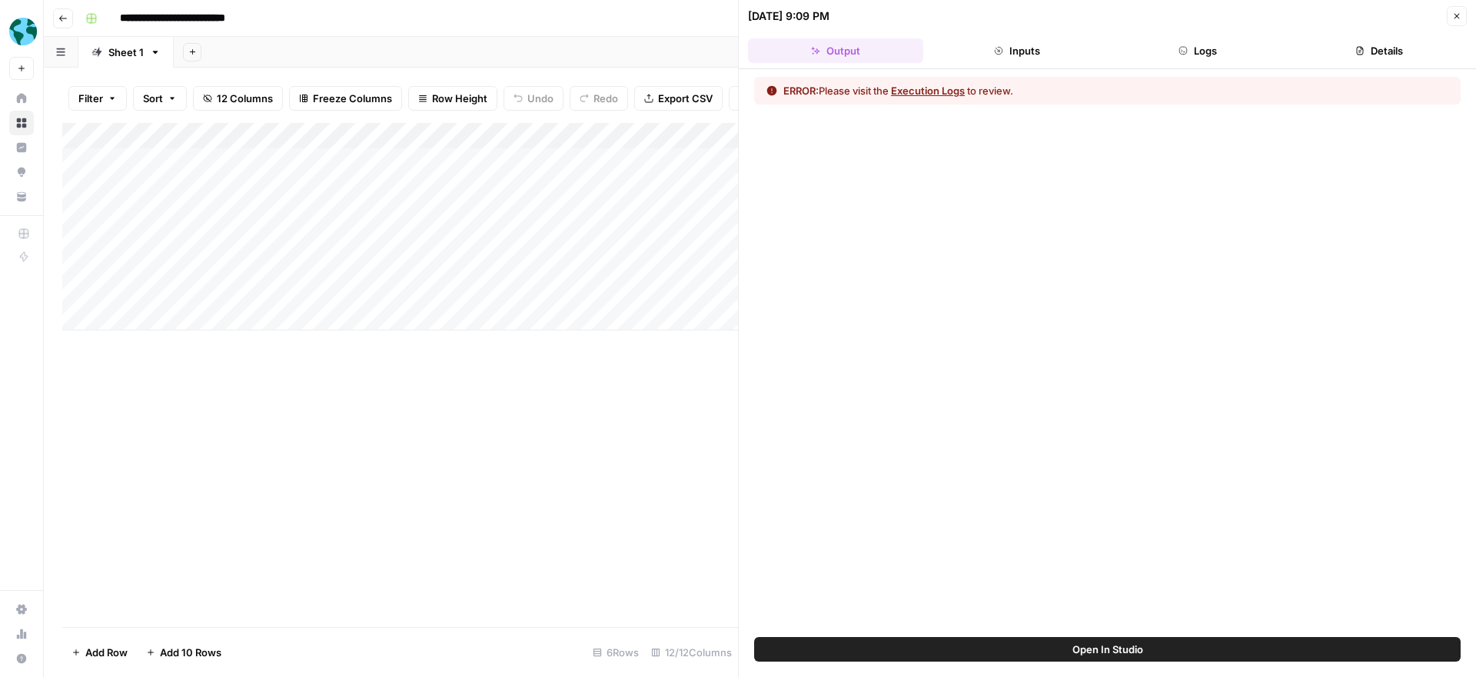
click at [1100, 648] on span "Open In Studio" at bounding box center [1107, 649] width 71 height 15
click at [308, 292] on div "Add Column" at bounding box center [400, 227] width 676 height 208
click at [355, 290] on div "Add Column" at bounding box center [400, 227] width 676 height 208
click at [1231, 649] on button "Open In Studio" at bounding box center [1107, 649] width 706 height 25
drag, startPoint x: 198, startPoint y: 291, endPoint x: 188, endPoint y: 291, distance: 10.0
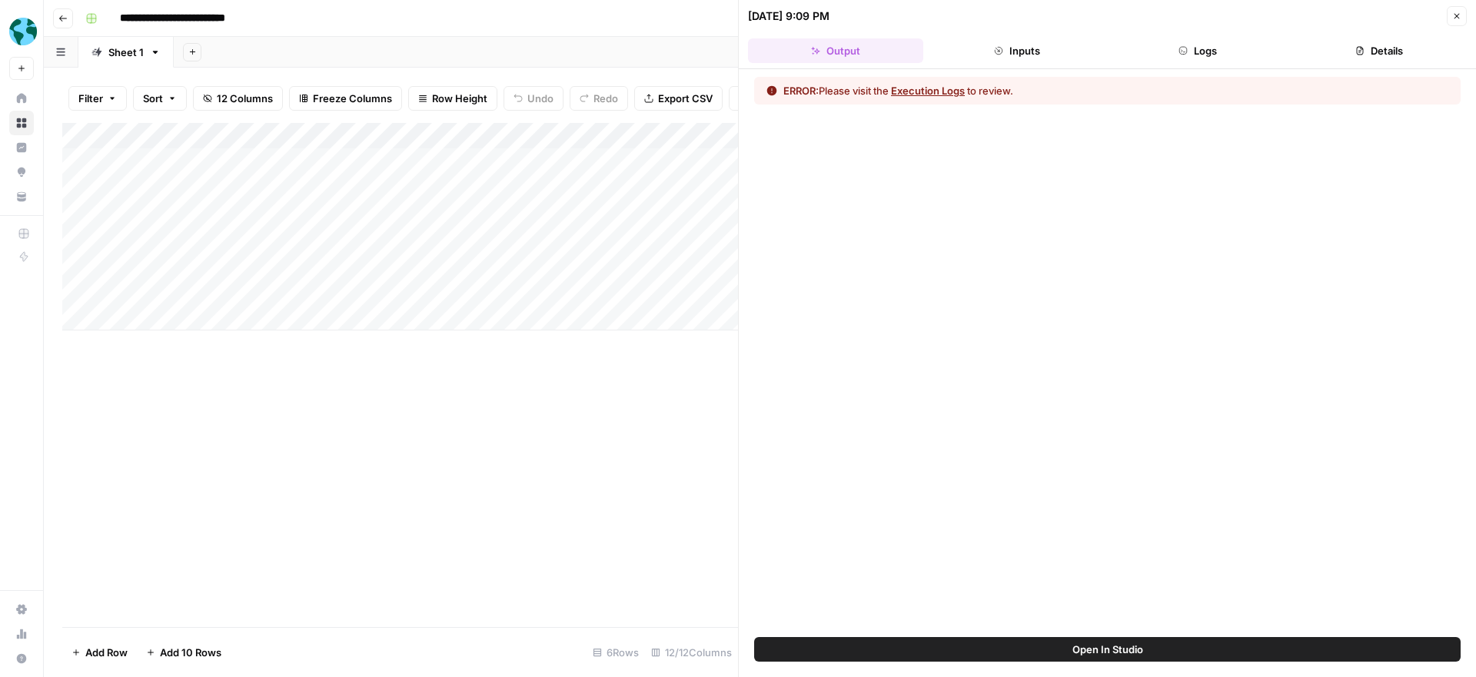
click at [198, 291] on div "Add Column" at bounding box center [400, 227] width 676 height 208
click at [188, 291] on div "Add Column" at bounding box center [400, 227] width 676 height 208
drag, startPoint x: 258, startPoint y: 287, endPoint x: 111, endPoint y: 286, distance: 146.8
click at [112, 287] on body "**********" at bounding box center [738, 338] width 1476 height 677
type textarea "**********"
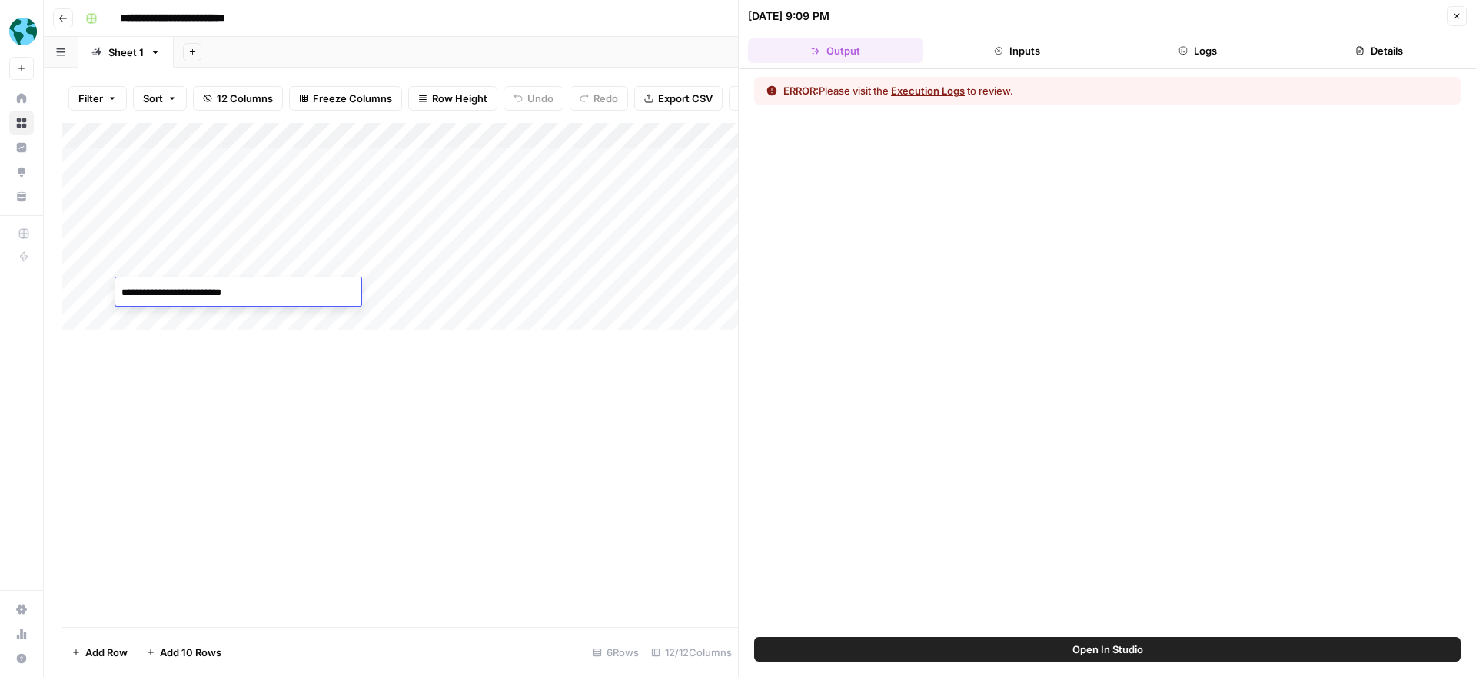
click at [300, 395] on div "Add Column" at bounding box center [400, 375] width 676 height 504
click at [376, 289] on div "Add Column" at bounding box center [400, 227] width 676 height 208
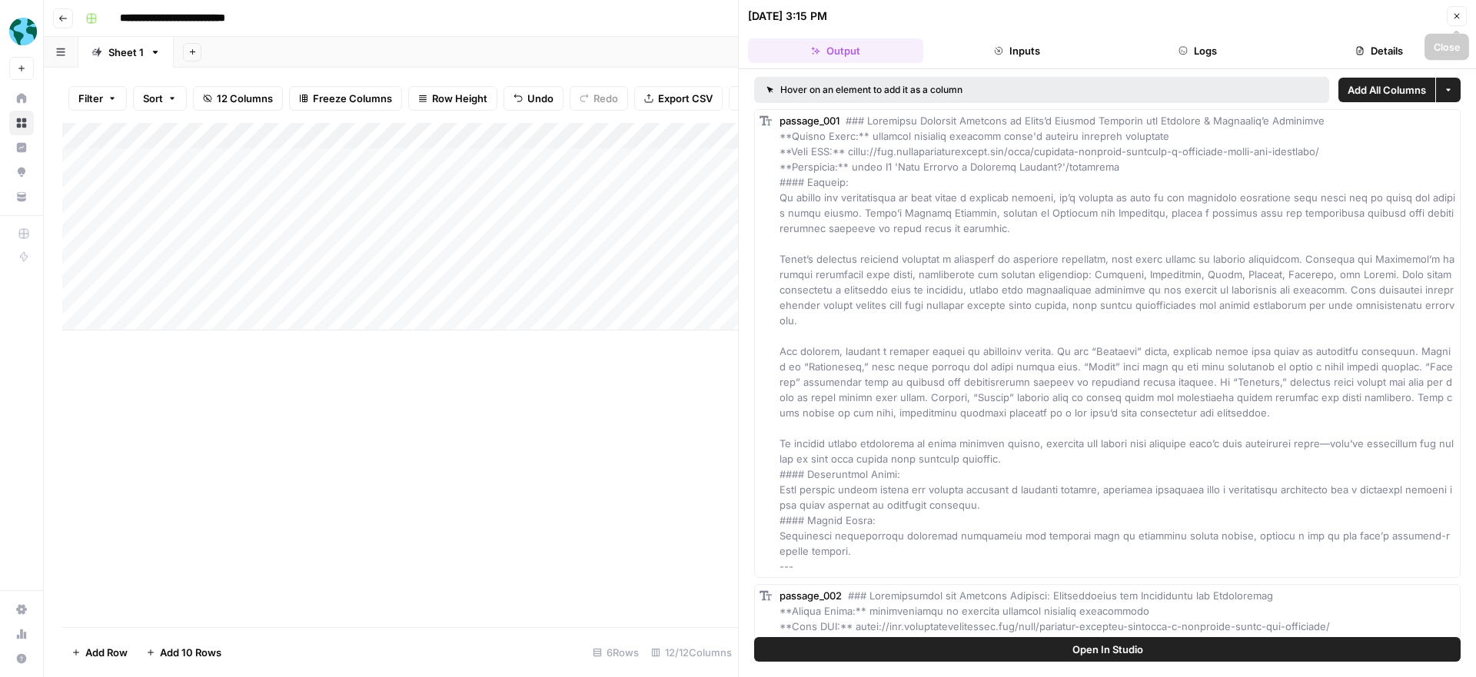
click at [1454, 14] on icon "button" at bounding box center [1456, 16] width 5 height 5
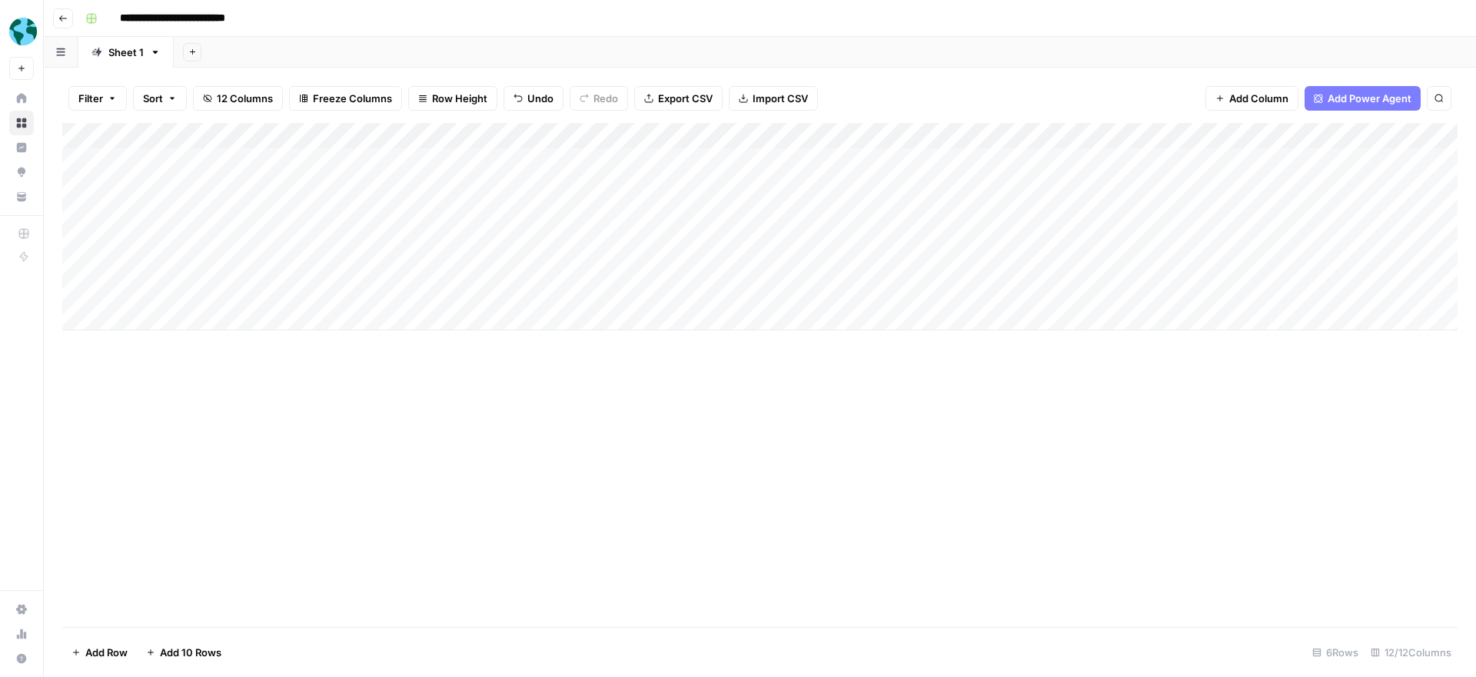
click at [520, 134] on div "Add Column" at bounding box center [759, 227] width 1395 height 208
click at [443, 398] on div "Add Column" at bounding box center [759, 375] width 1395 height 504
click at [516, 290] on div "Add Column" at bounding box center [759, 227] width 1395 height 208
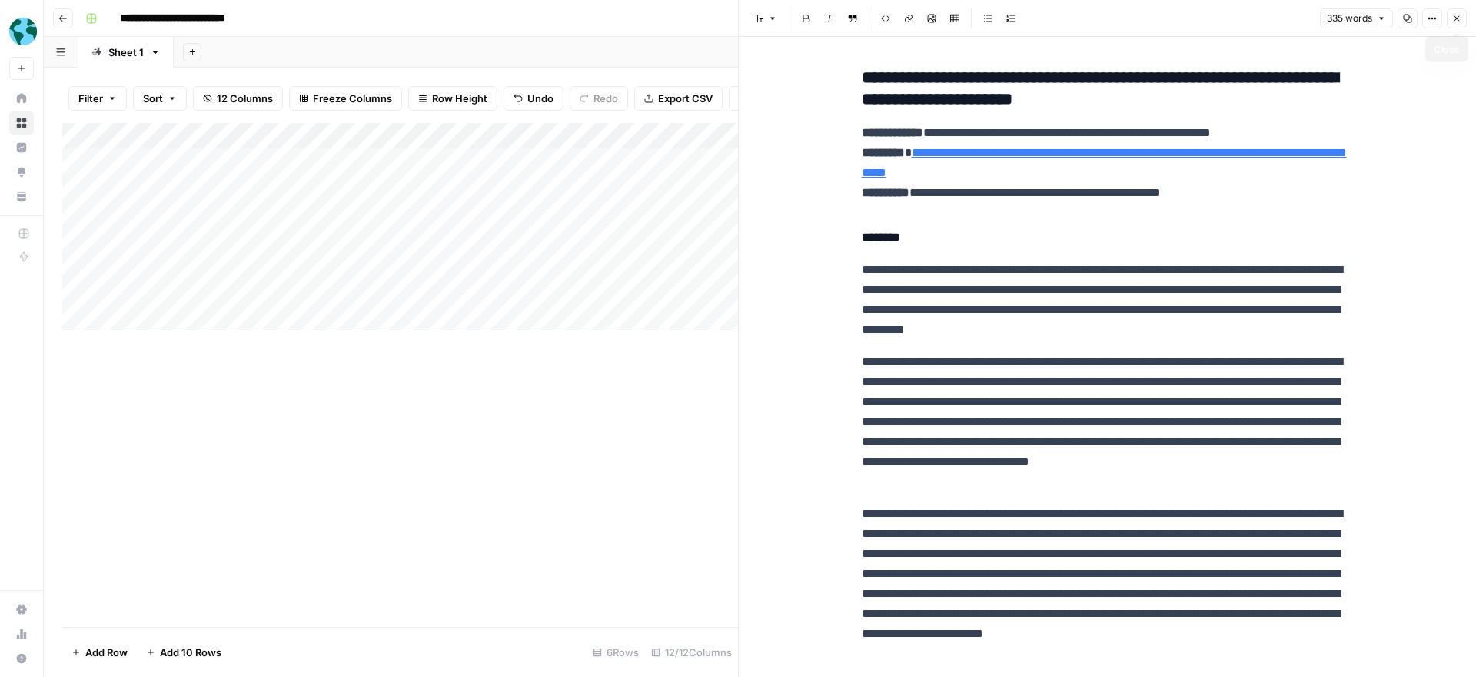
click at [1457, 18] on icon "button" at bounding box center [1456, 18] width 9 height 9
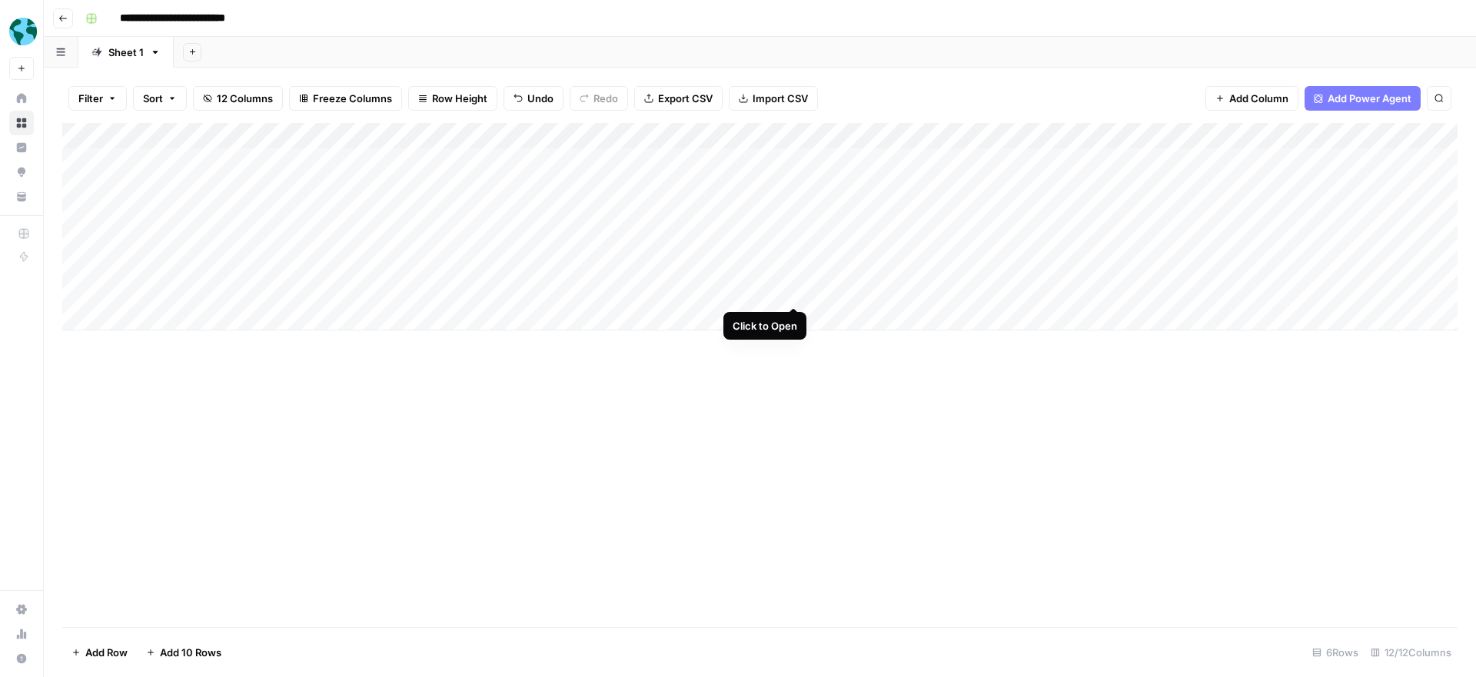
click at [792, 288] on div "Add Column" at bounding box center [759, 227] width 1395 height 208
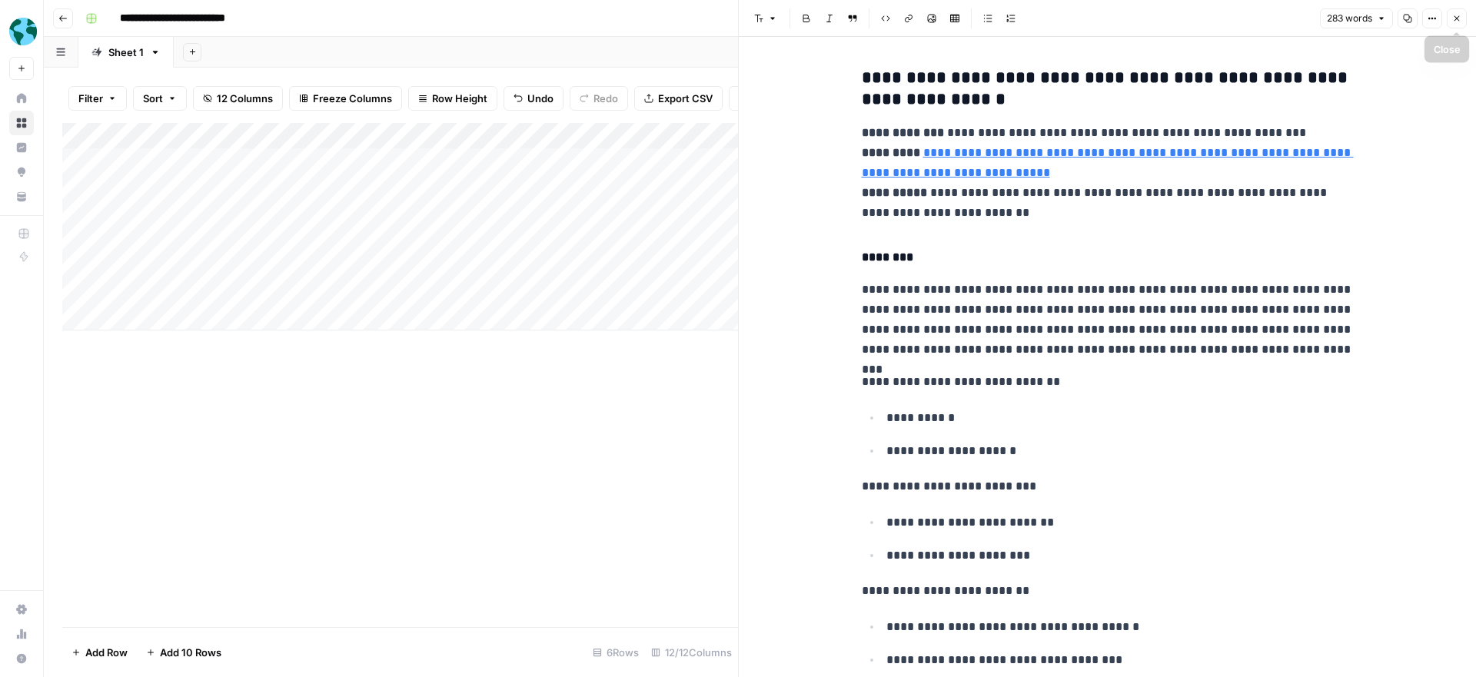
click at [1454, 18] on icon "button" at bounding box center [1456, 18] width 9 height 9
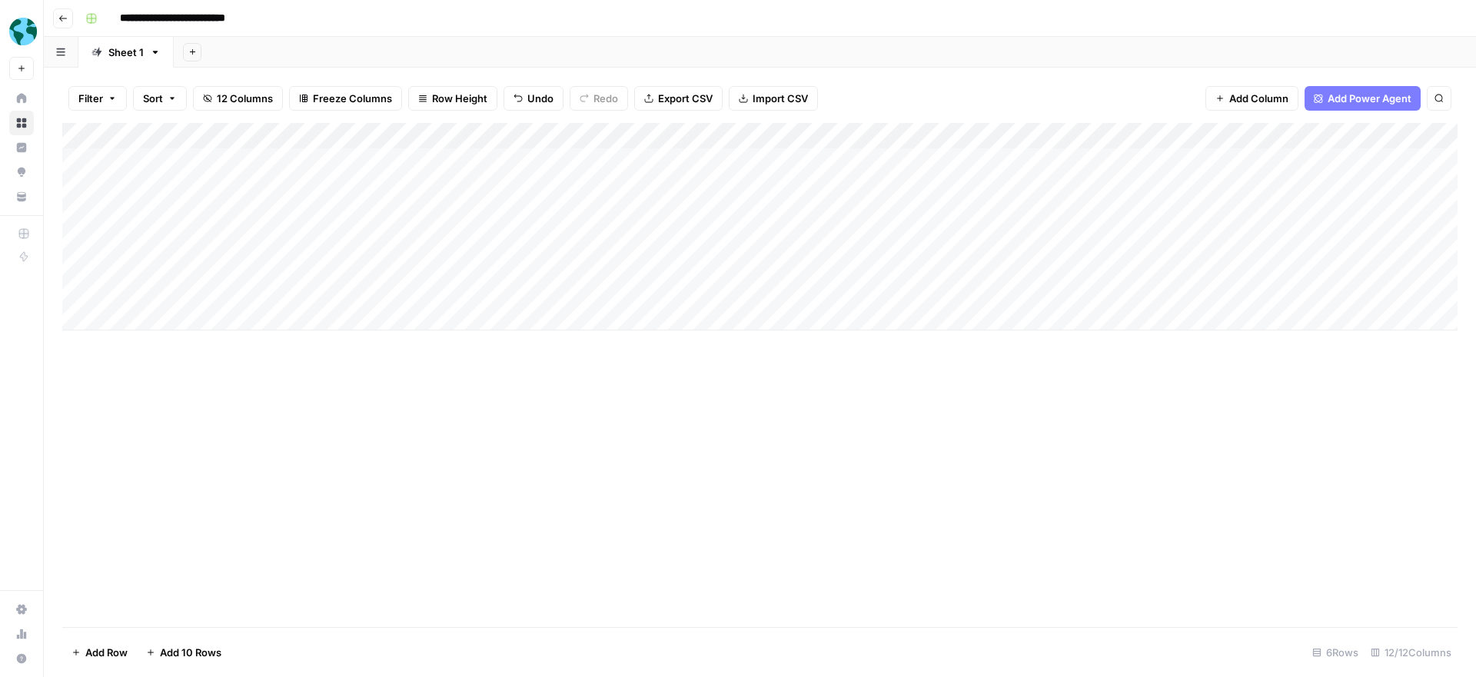
drag, startPoint x: 176, startPoint y: 314, endPoint x: 164, endPoint y: 316, distance: 12.4
click at [172, 314] on div "Add Column" at bounding box center [759, 227] width 1395 height 208
type textarea "**********"
click at [421, 444] on div "Add Column" at bounding box center [759, 375] width 1395 height 504
click at [357, 134] on div "Add Column" at bounding box center [759, 240] width 1395 height 234
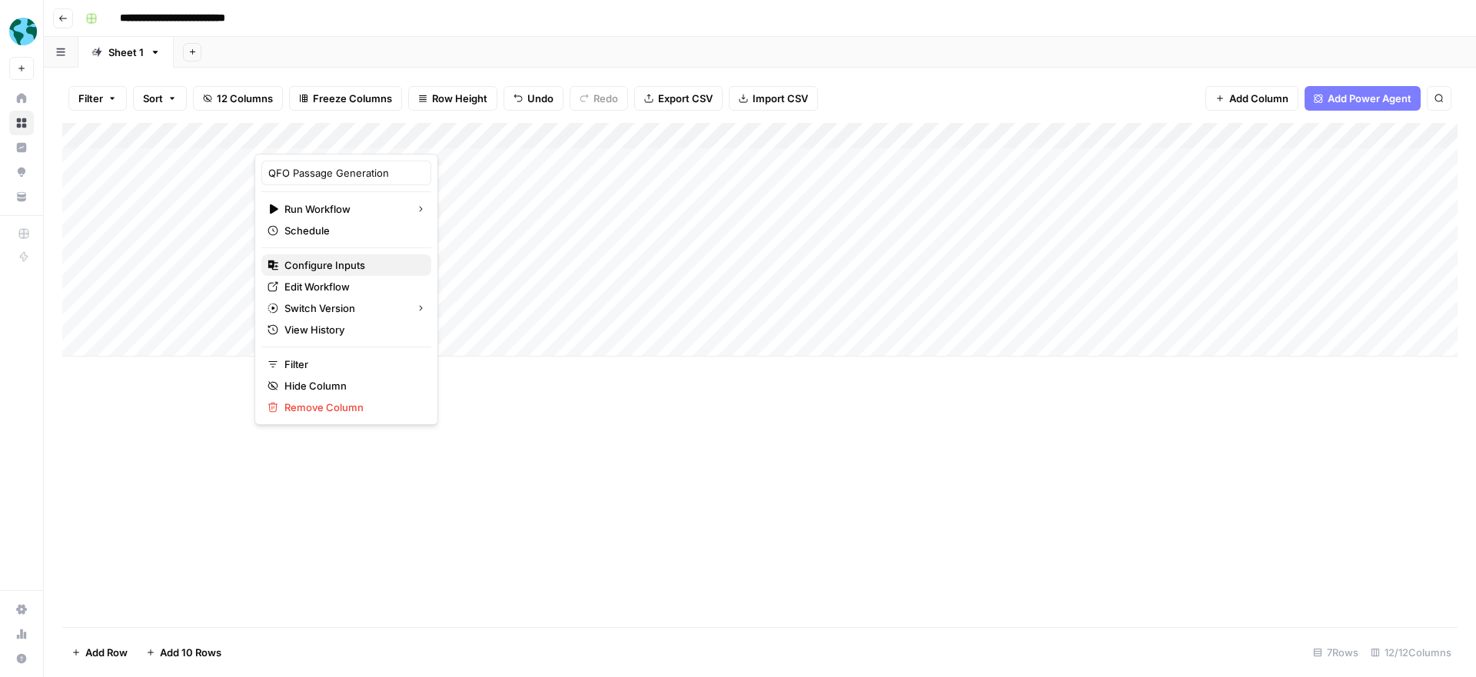
click at [328, 264] on span "Configure Inputs" at bounding box center [351, 264] width 134 height 15
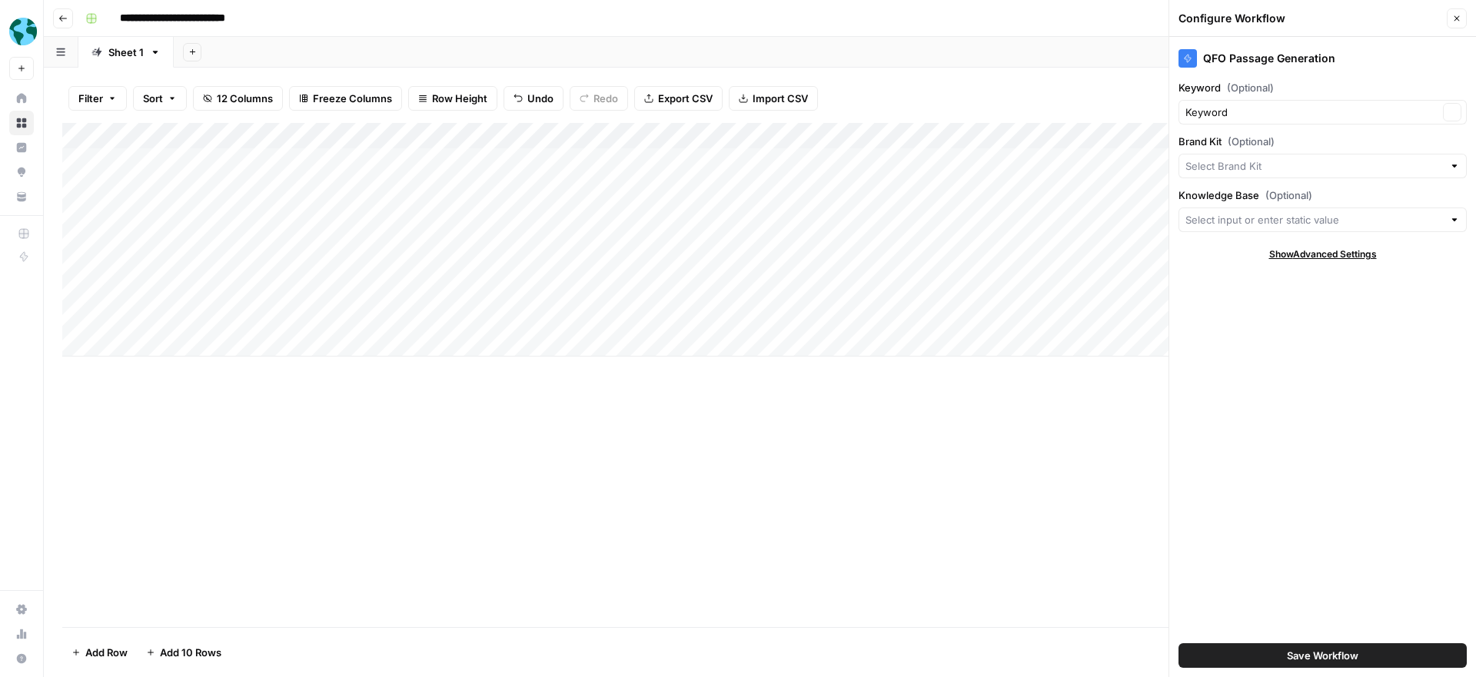
type input "Participate Learning"
click at [1309, 221] on input "Knowledge Base (Optional)" at bounding box center [1313, 219] width 257 height 15
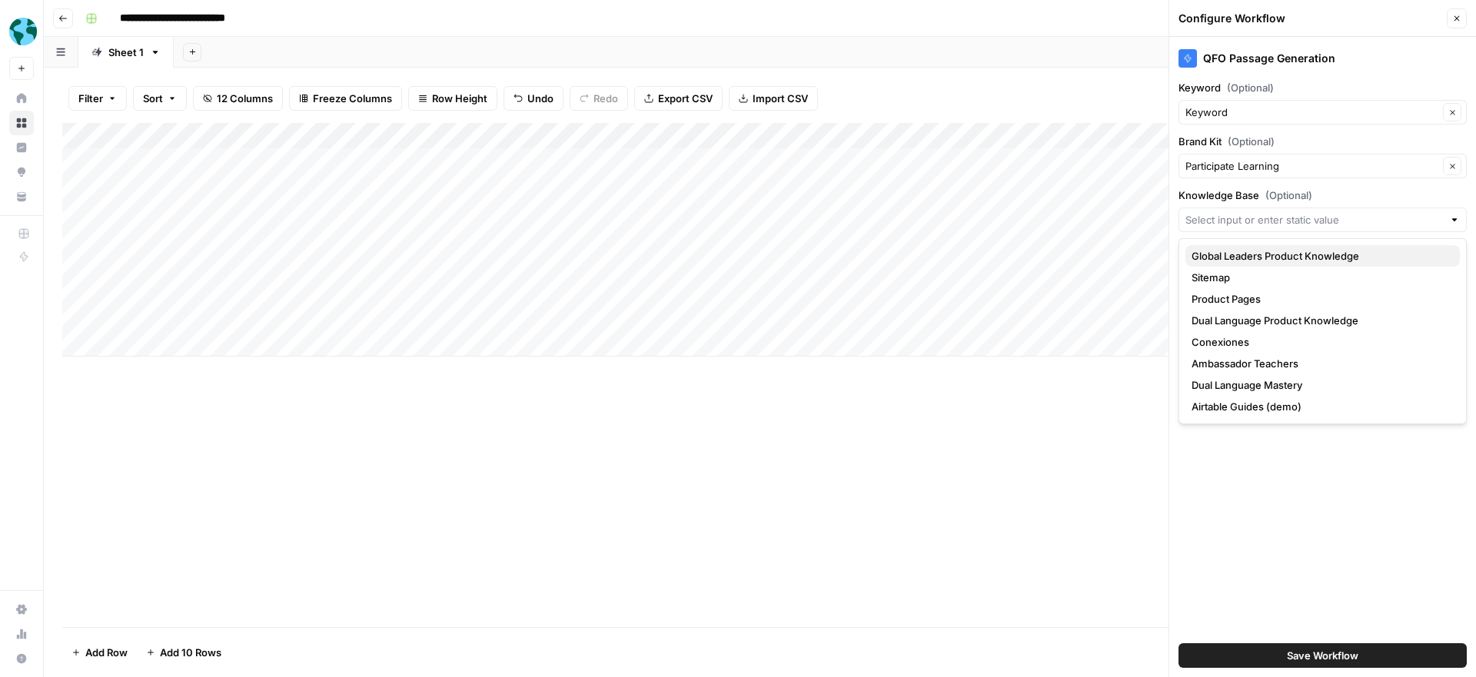
click at [1310, 256] on span "Global Leaders Product Knowledge" at bounding box center [1319, 255] width 256 height 15
type input "Global Leaders Product Knowledge"
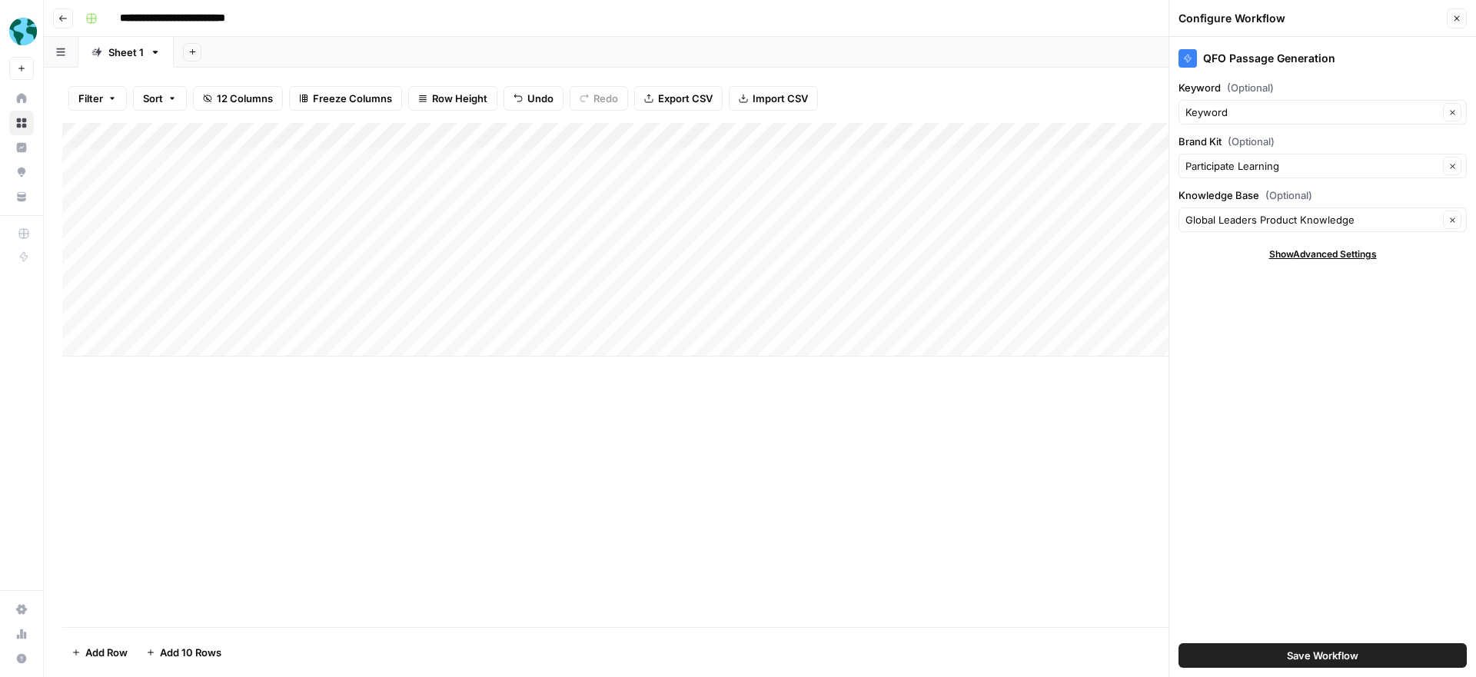
click at [1350, 661] on span "Save Workflow" at bounding box center [1322, 655] width 71 height 15
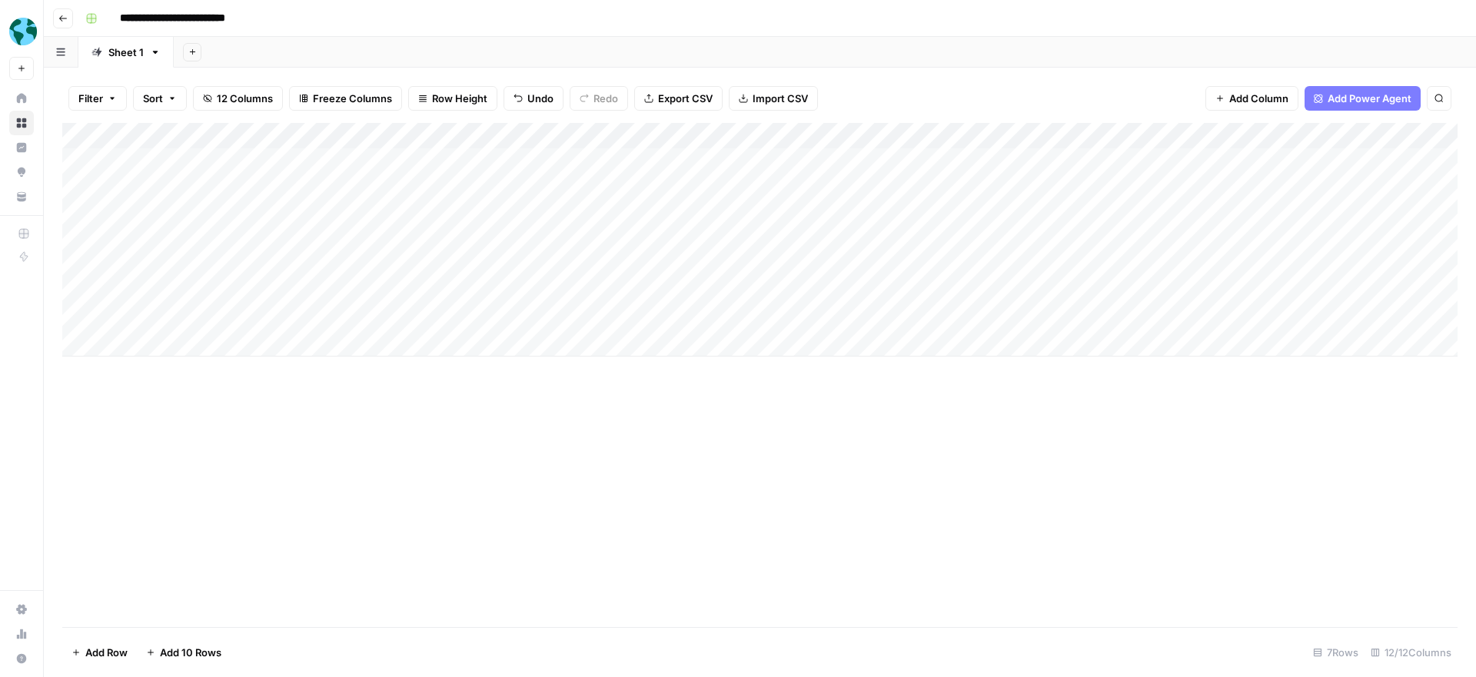
click at [321, 314] on div "Add Column" at bounding box center [759, 240] width 1395 height 234
click at [928, 289] on div "Add Column" at bounding box center [759, 240] width 1395 height 234
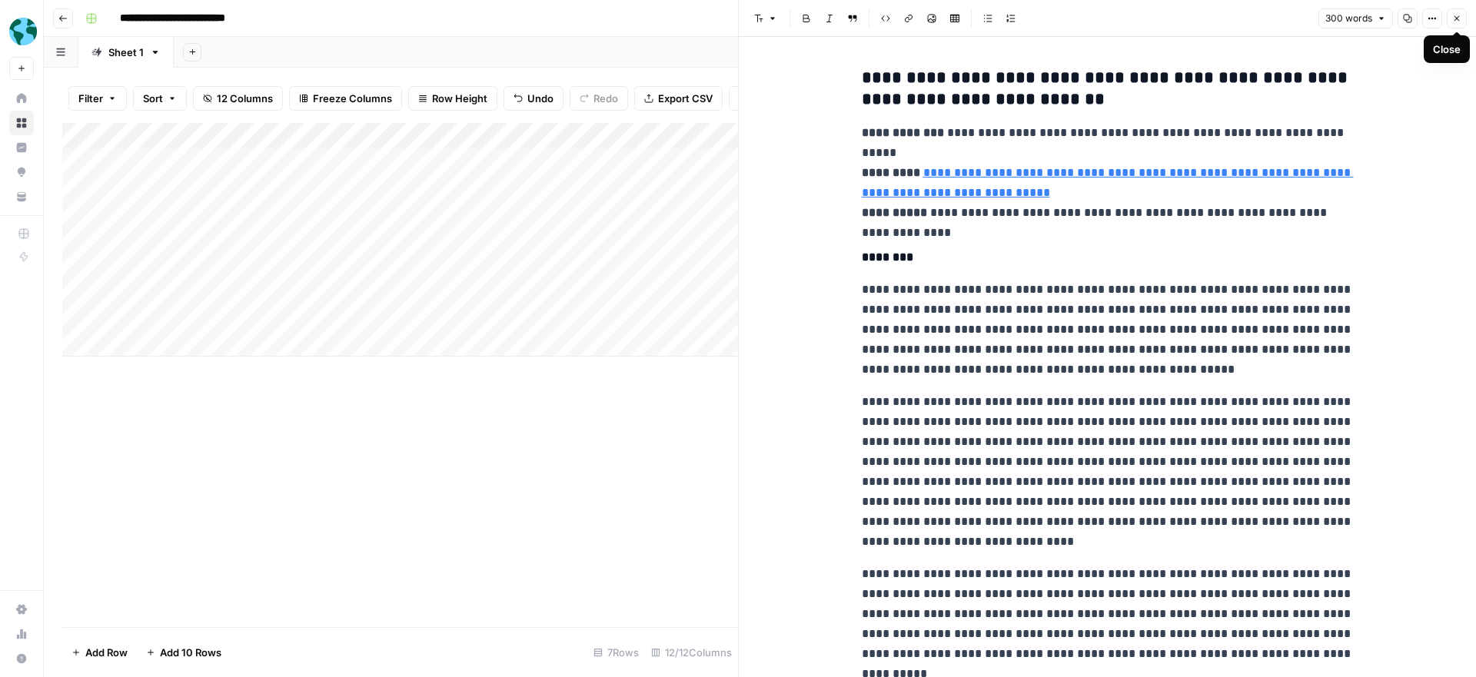
click at [1456, 19] on icon "button" at bounding box center [1456, 18] width 9 height 9
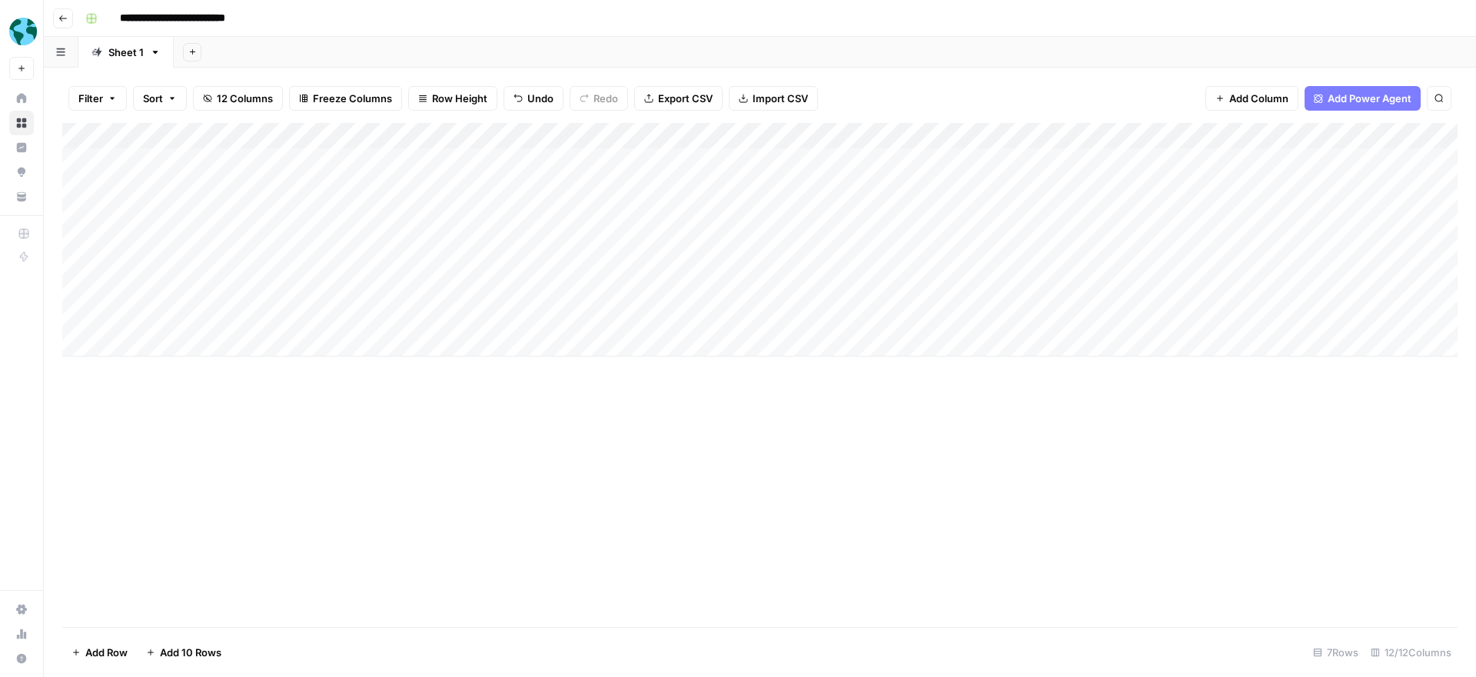
click at [791, 317] on div "Add Column" at bounding box center [759, 240] width 1395 height 234
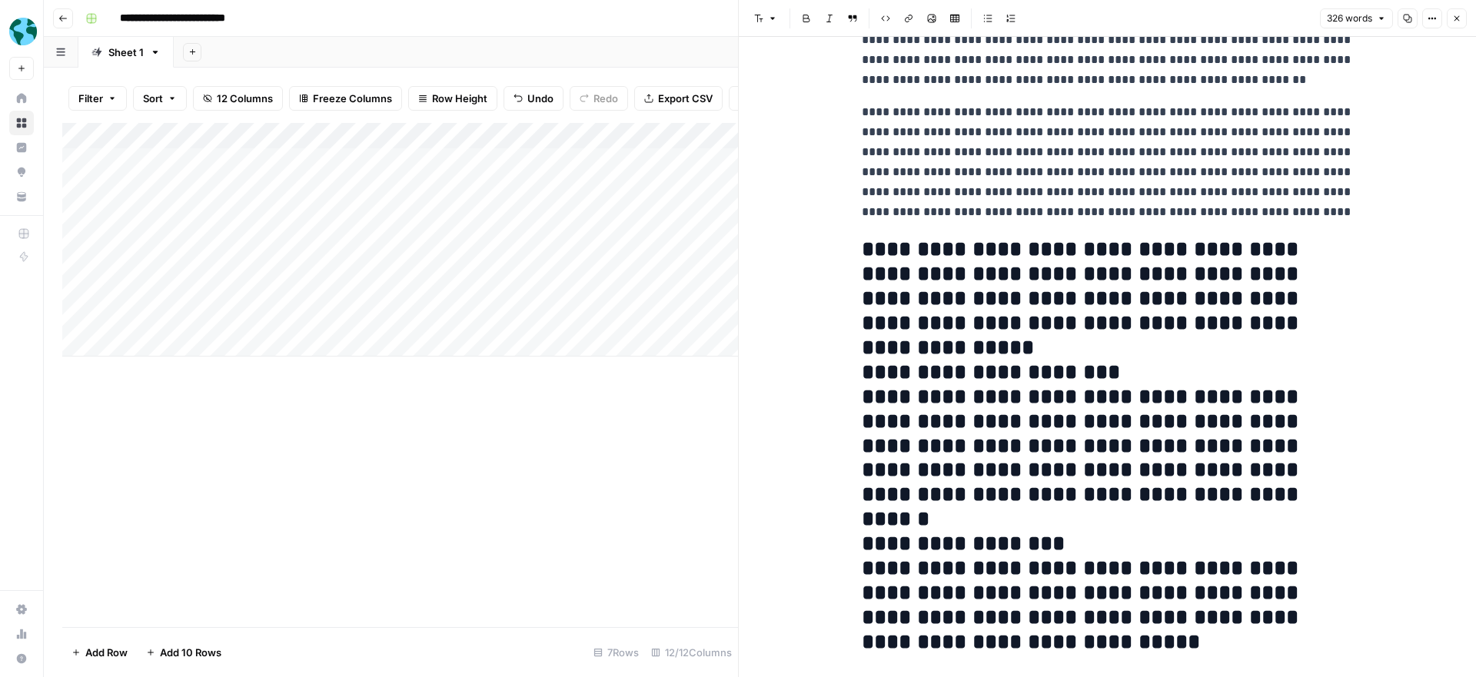
scroll to position [446, 0]
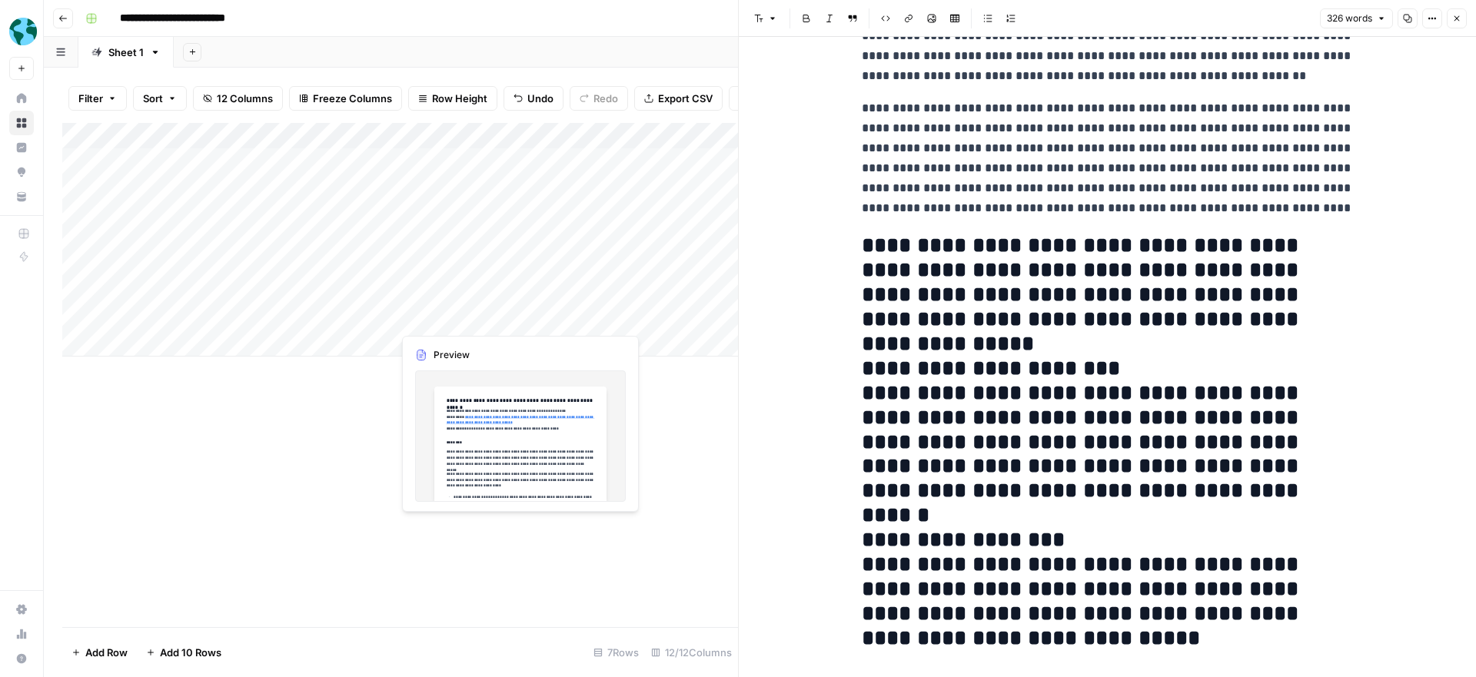
click at [516, 317] on div "Add Column" at bounding box center [400, 240] width 676 height 234
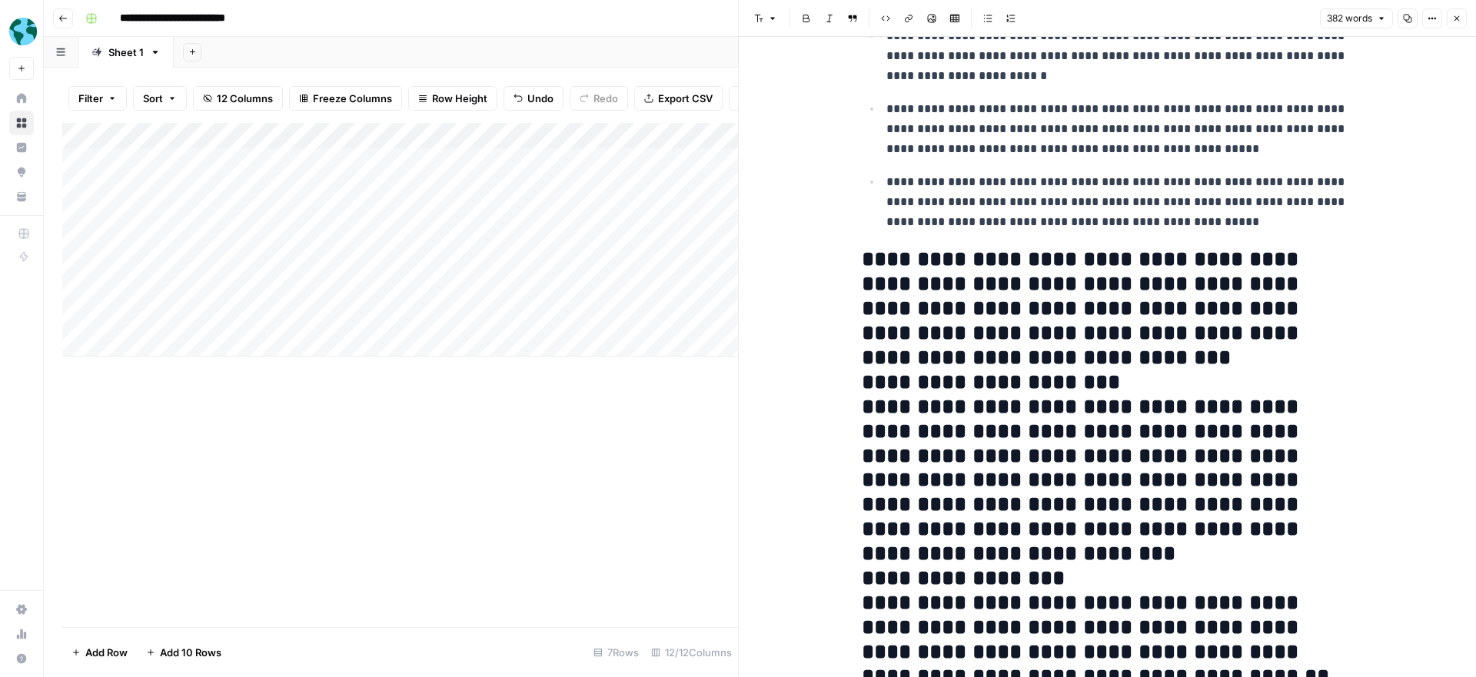
scroll to position [721, 0]
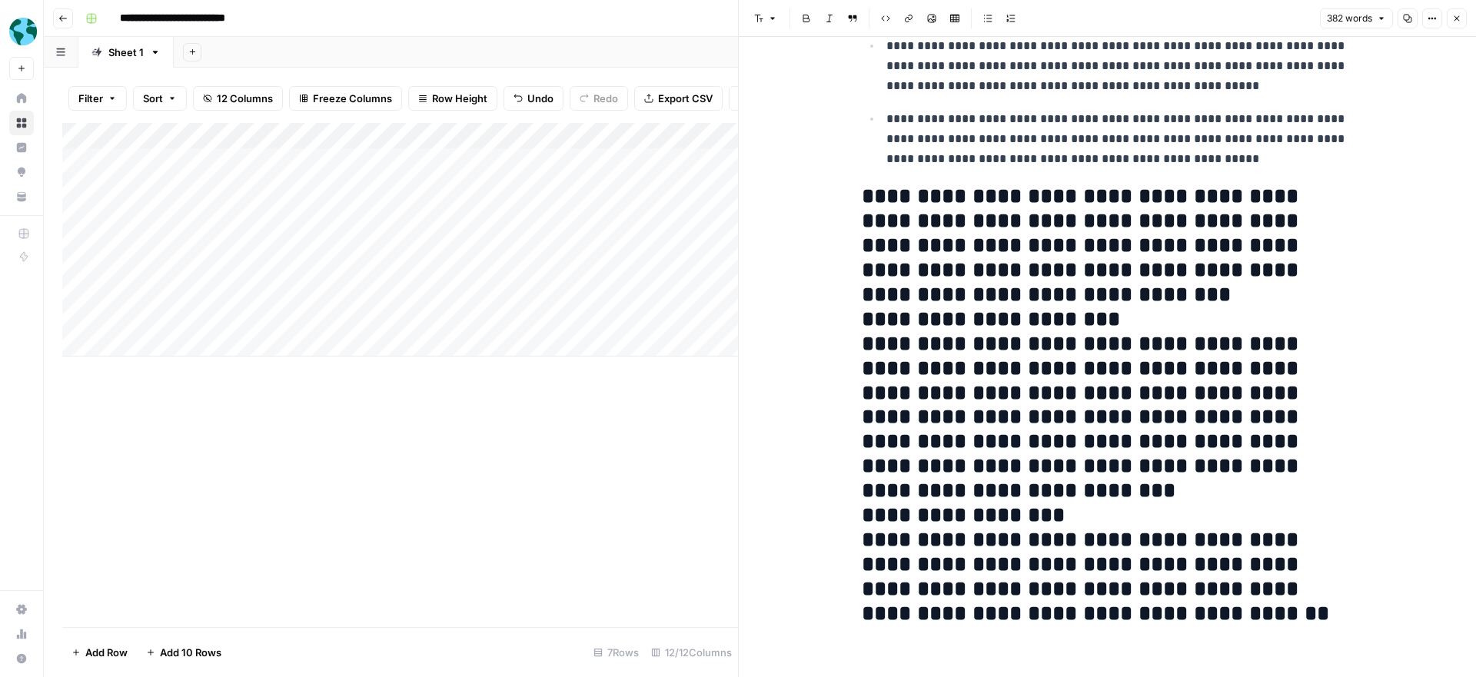
click at [1460, 18] on icon "button" at bounding box center [1456, 18] width 9 height 9
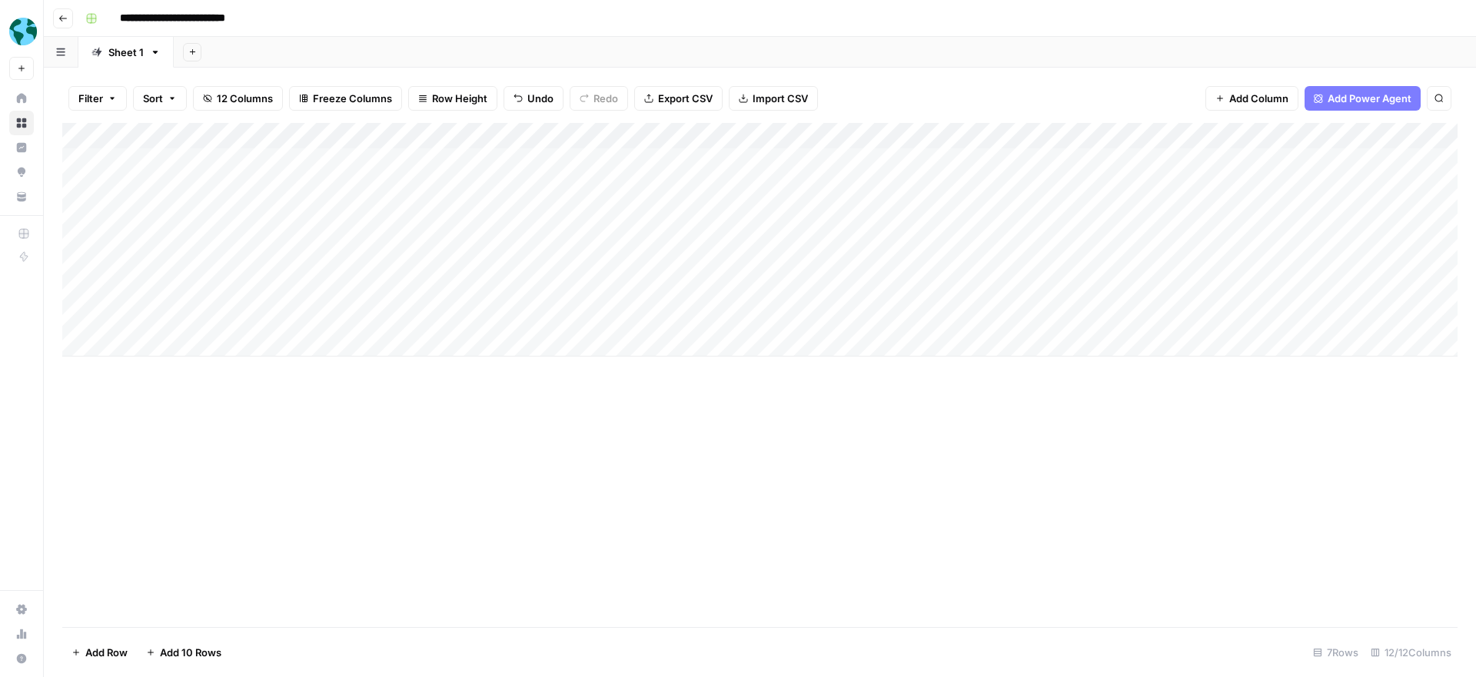
click at [165, 342] on div "Add Column" at bounding box center [759, 240] width 1395 height 234
type textarea "**********"
click at [281, 411] on div "Add Column" at bounding box center [759, 375] width 1395 height 504
click at [323, 344] on div "Add Column" at bounding box center [759, 253] width 1395 height 260
click at [71, 15] on button "Go back" at bounding box center [63, 18] width 20 height 20
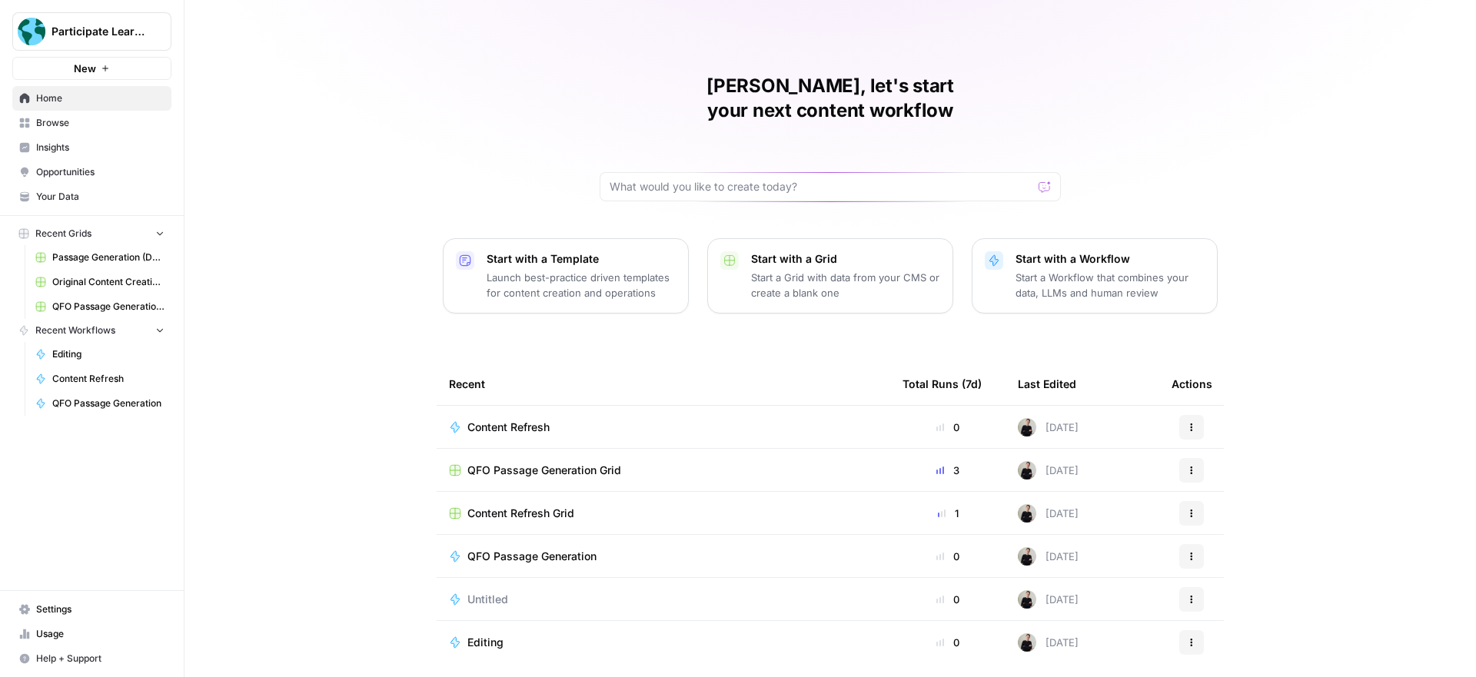
click at [85, 194] on span "Your Data" at bounding box center [100, 197] width 128 height 14
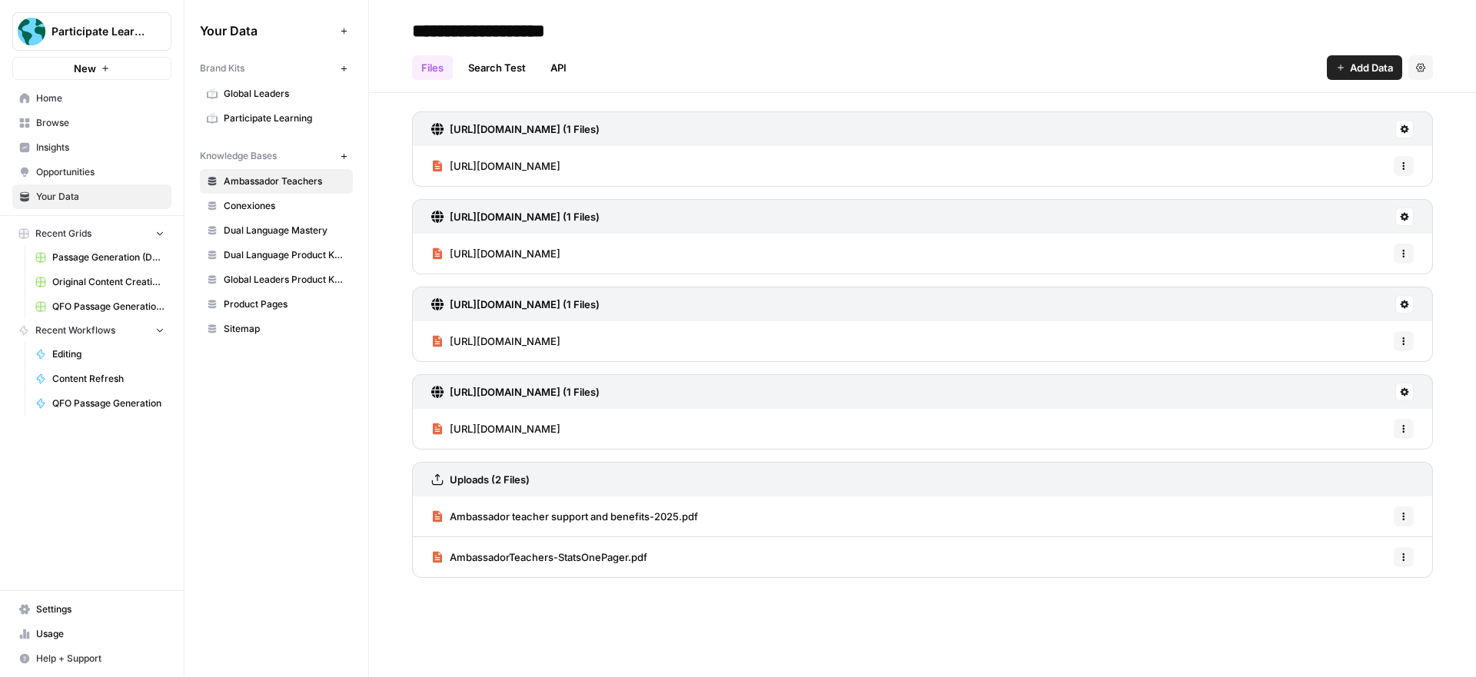
click at [58, 609] on span "Settings" at bounding box center [100, 610] width 128 height 14
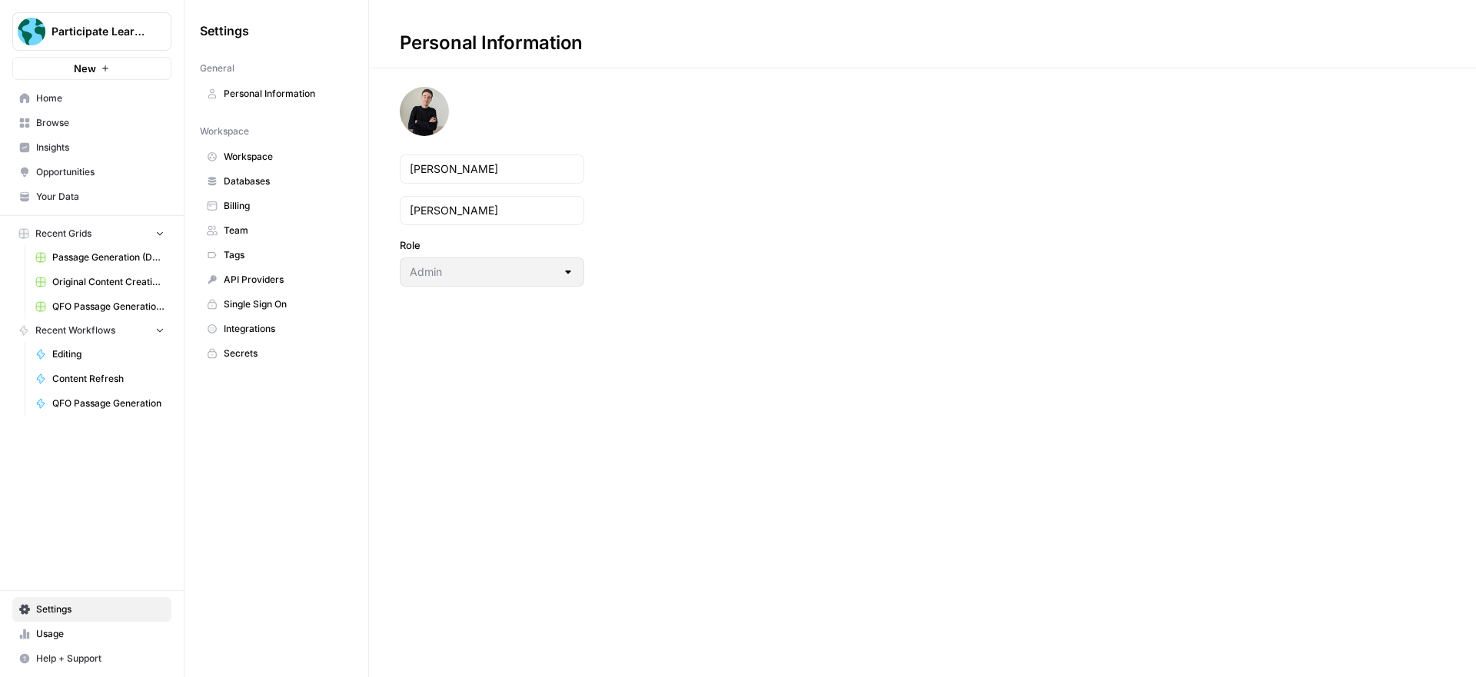
click at [64, 102] on span "Home" at bounding box center [100, 98] width 128 height 14
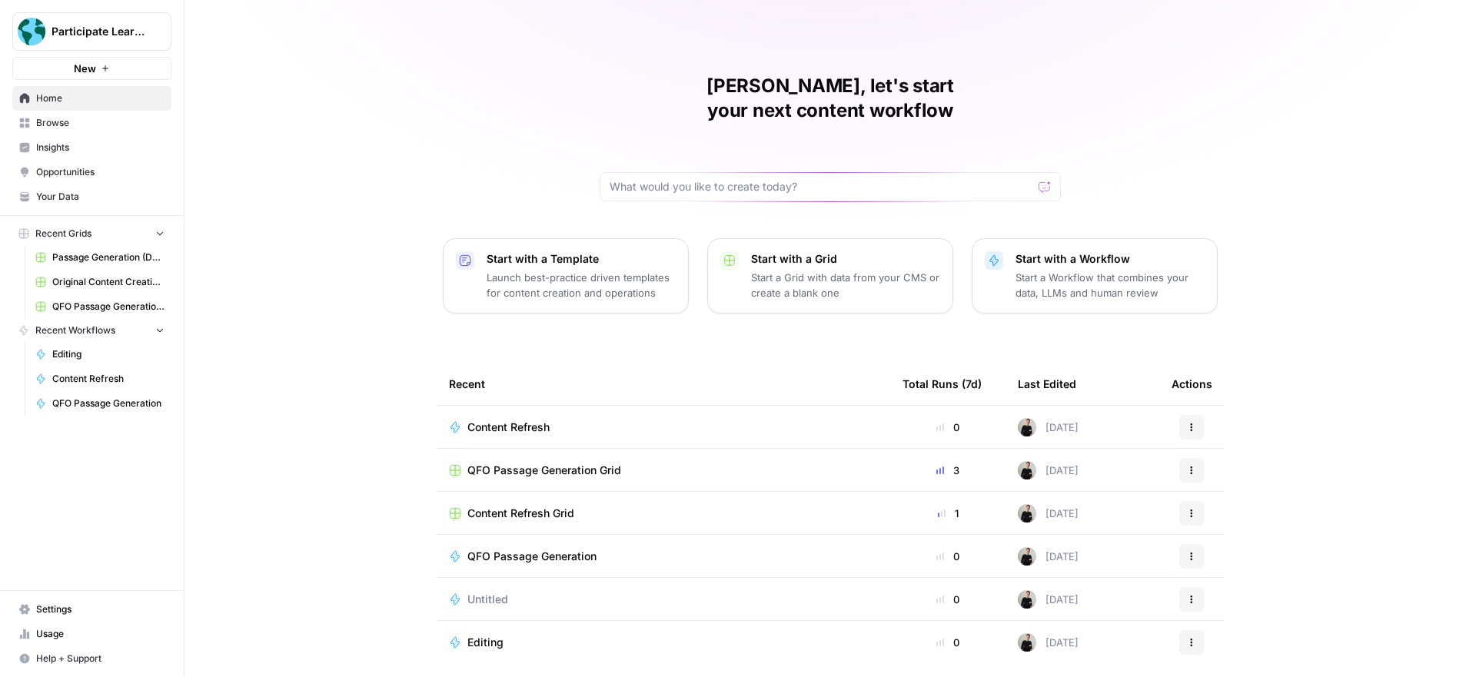
click at [61, 604] on span "Settings" at bounding box center [100, 610] width 128 height 14
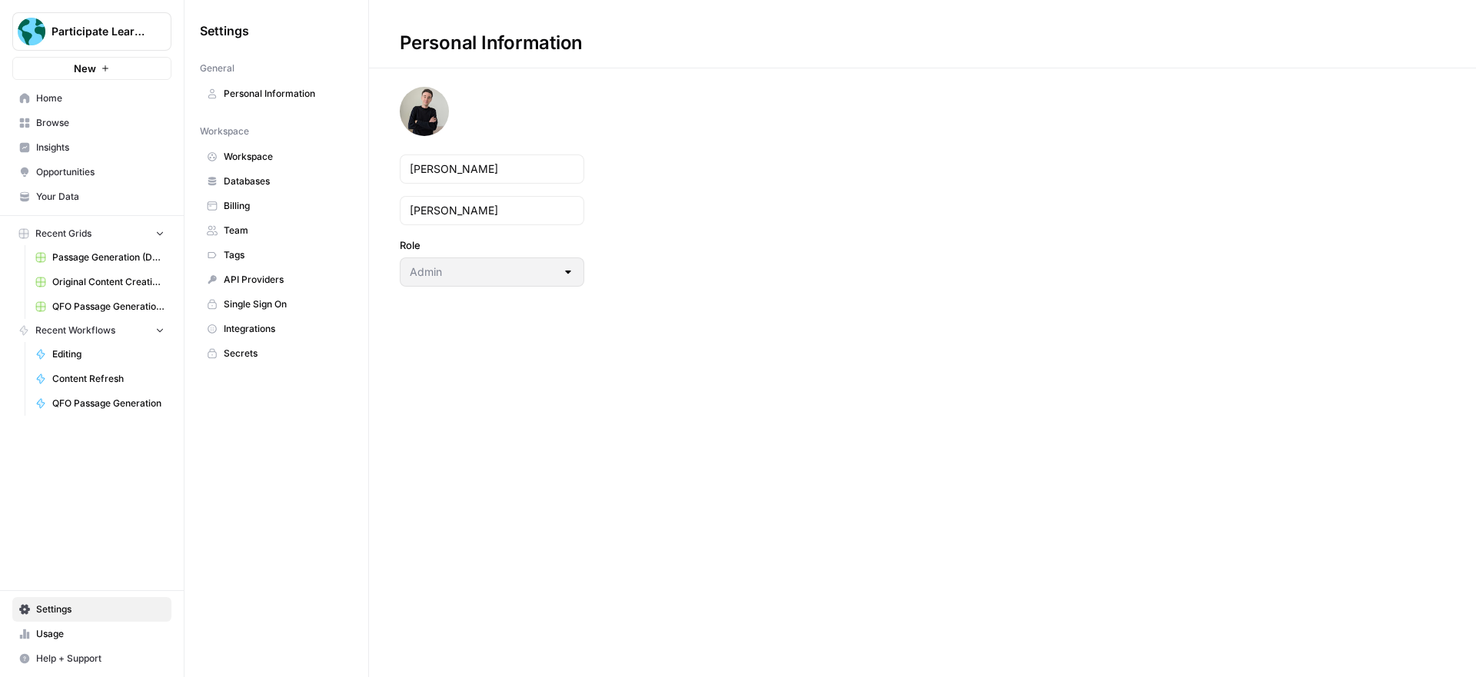
click at [256, 281] on span "API Providers" at bounding box center [285, 280] width 122 height 14
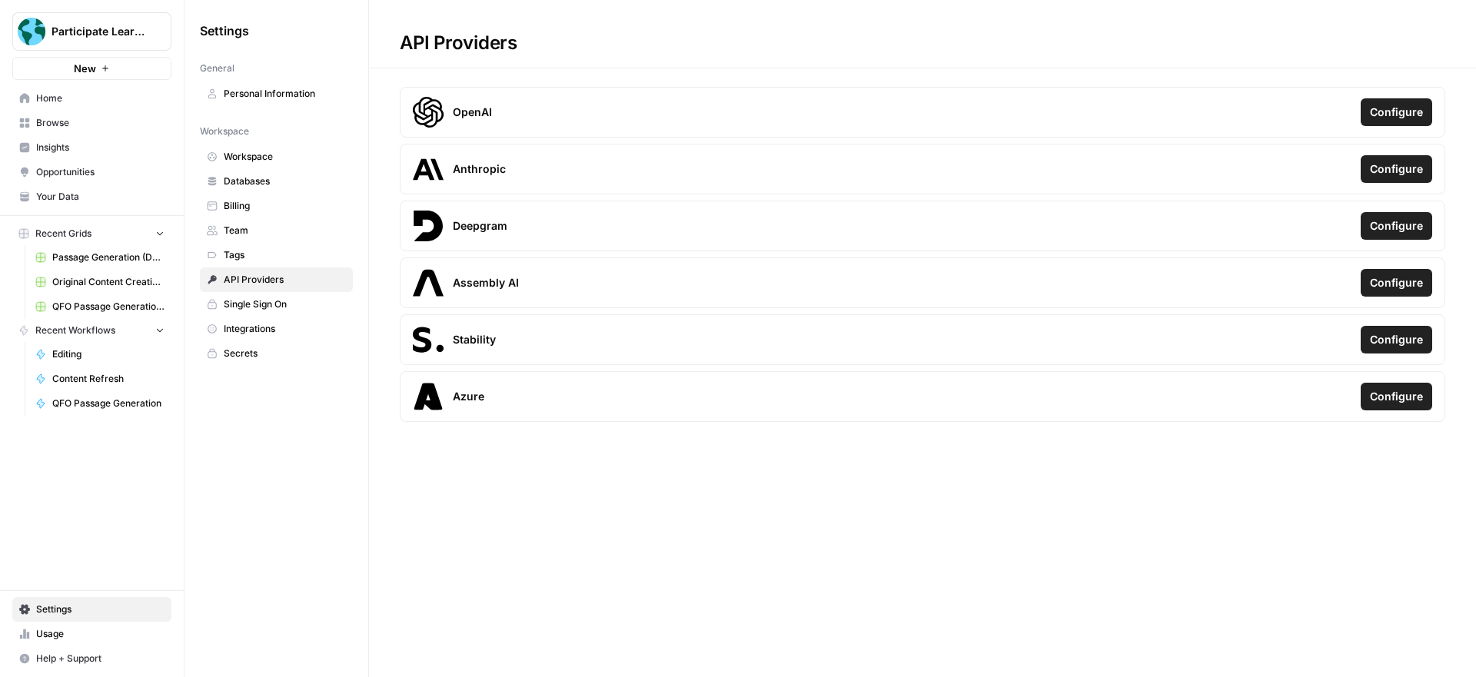
click at [260, 331] on span "Integrations" at bounding box center [285, 329] width 122 height 14
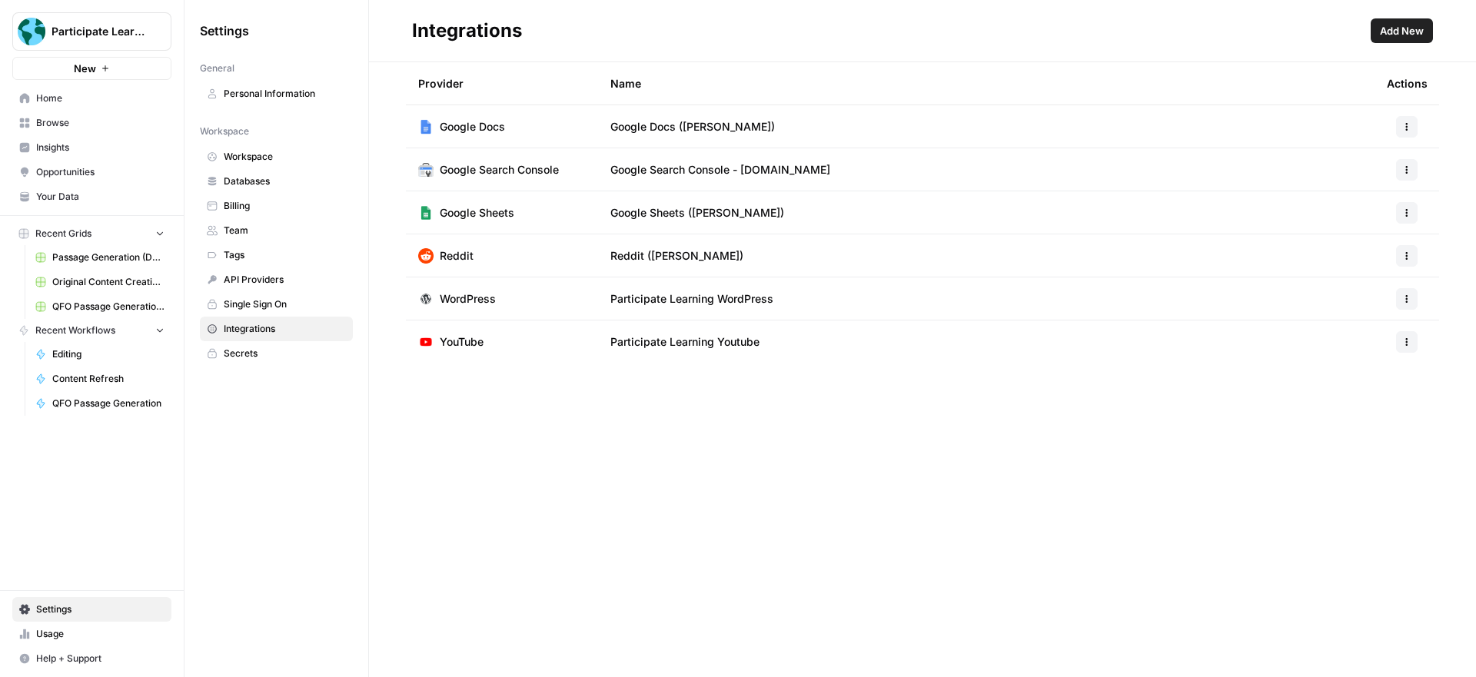
click at [681, 297] on span "Participate Learning WordPress" at bounding box center [691, 298] width 163 height 15
click at [1409, 297] on icon "button" at bounding box center [1406, 298] width 9 height 9
click at [1368, 332] on span "Edit" at bounding box center [1373, 333] width 49 height 15
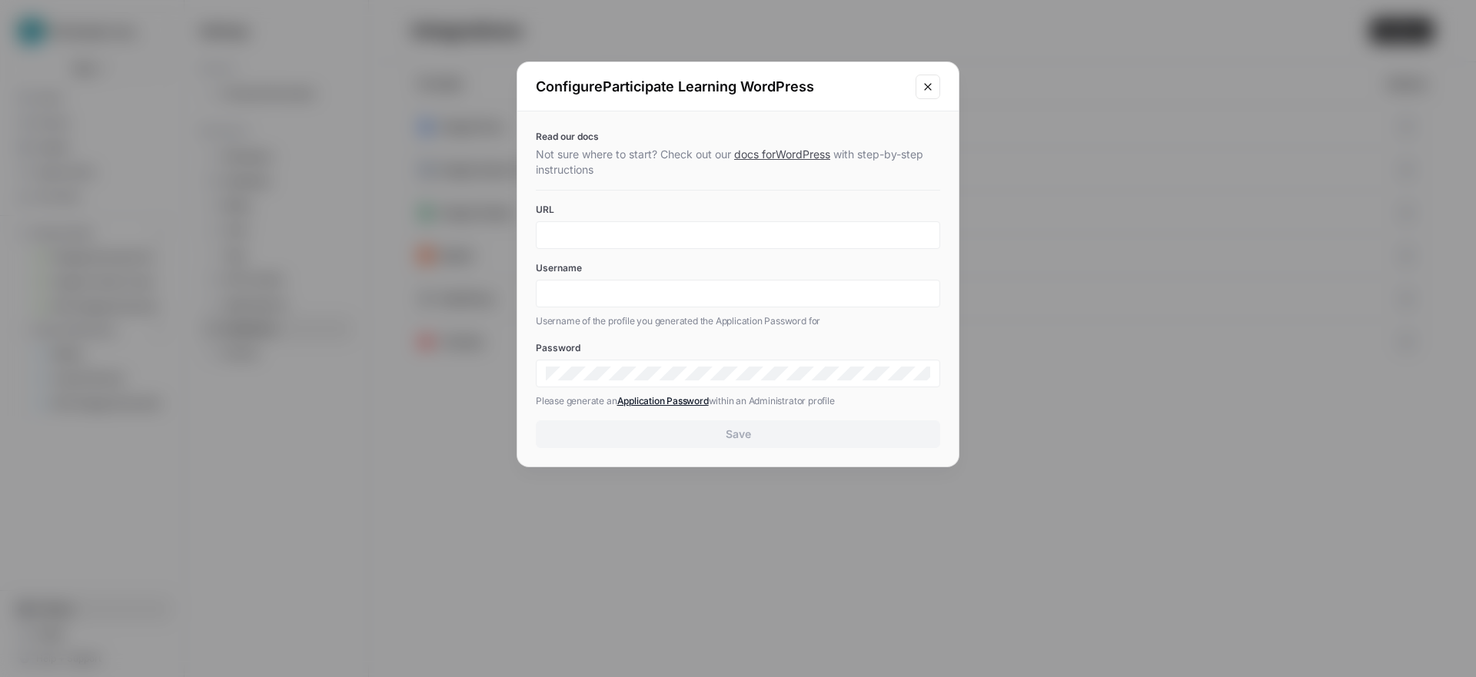
click at [678, 402] on link "Application Password" at bounding box center [662, 401] width 91 height 12
click at [931, 87] on icon "Close modal" at bounding box center [927, 87] width 12 height 12
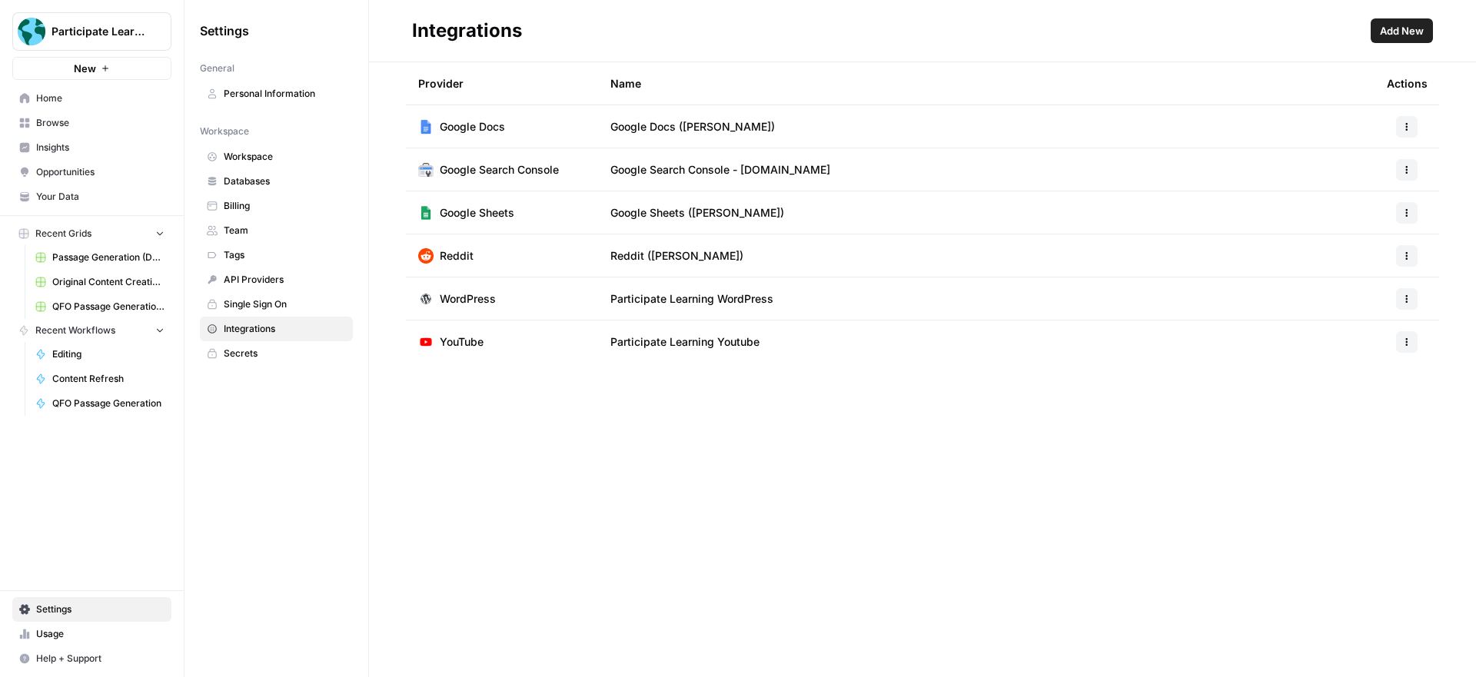
click at [1409, 294] on icon "button" at bounding box center [1406, 298] width 9 height 9
click at [1359, 333] on span "Edit" at bounding box center [1373, 333] width 49 height 15
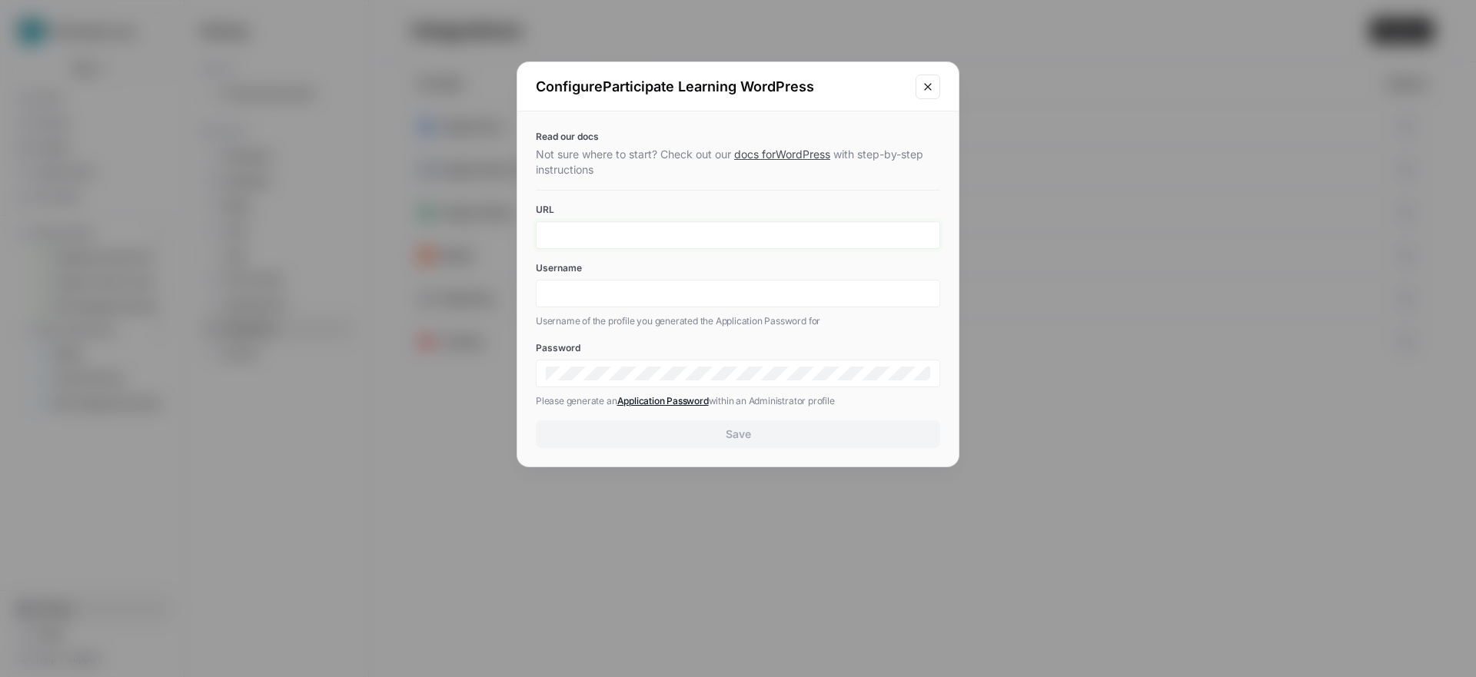
drag, startPoint x: 772, startPoint y: 237, endPoint x: 719, endPoint y: 291, distance: 75.5
click at [772, 237] on input "URL" at bounding box center [738, 235] width 384 height 14
click at [772, 188] on div "Read our docs Not sure where to start? Check out our docs for WordPress with st…" at bounding box center [737, 288] width 441 height 355
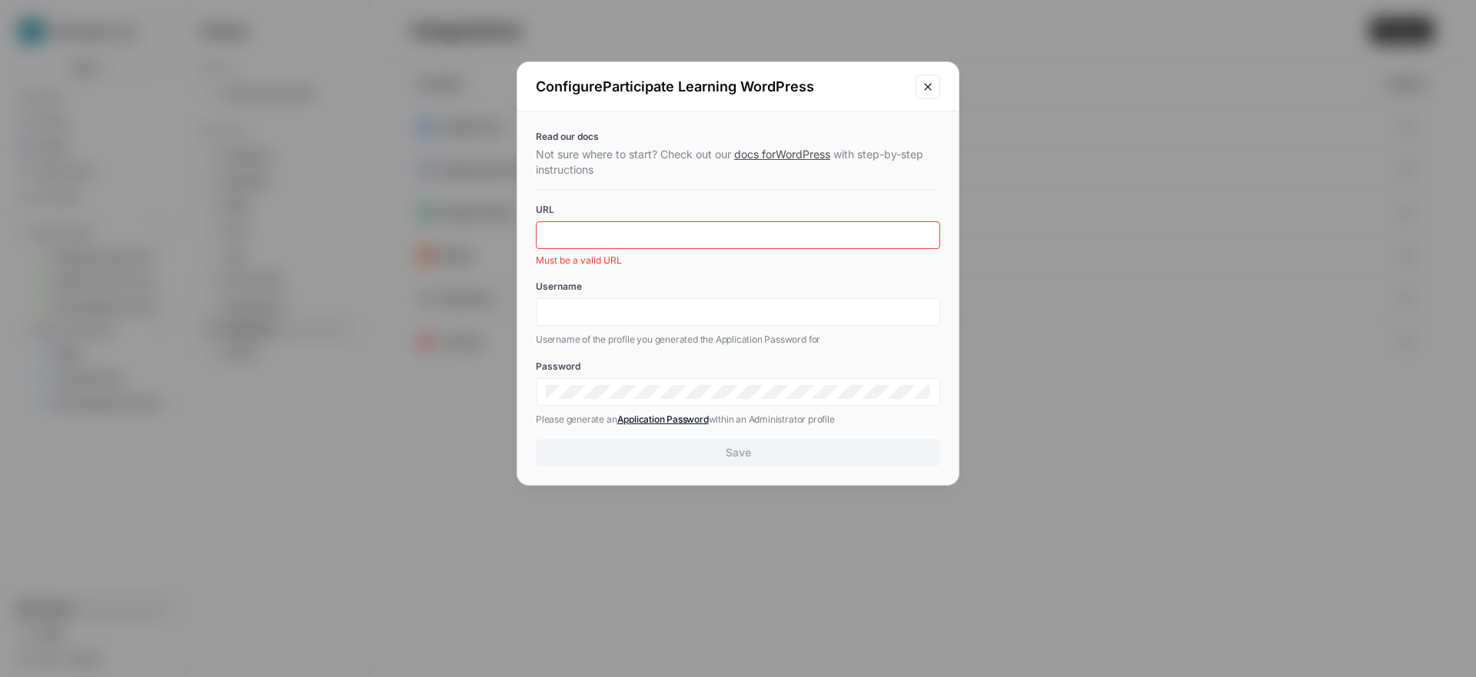
click at [775, 184] on div "Read our docs Not sure where to start? Check out our docs for WordPress with st…" at bounding box center [737, 298] width 441 height 374
click at [930, 83] on icon "Close modal" at bounding box center [927, 87] width 12 height 12
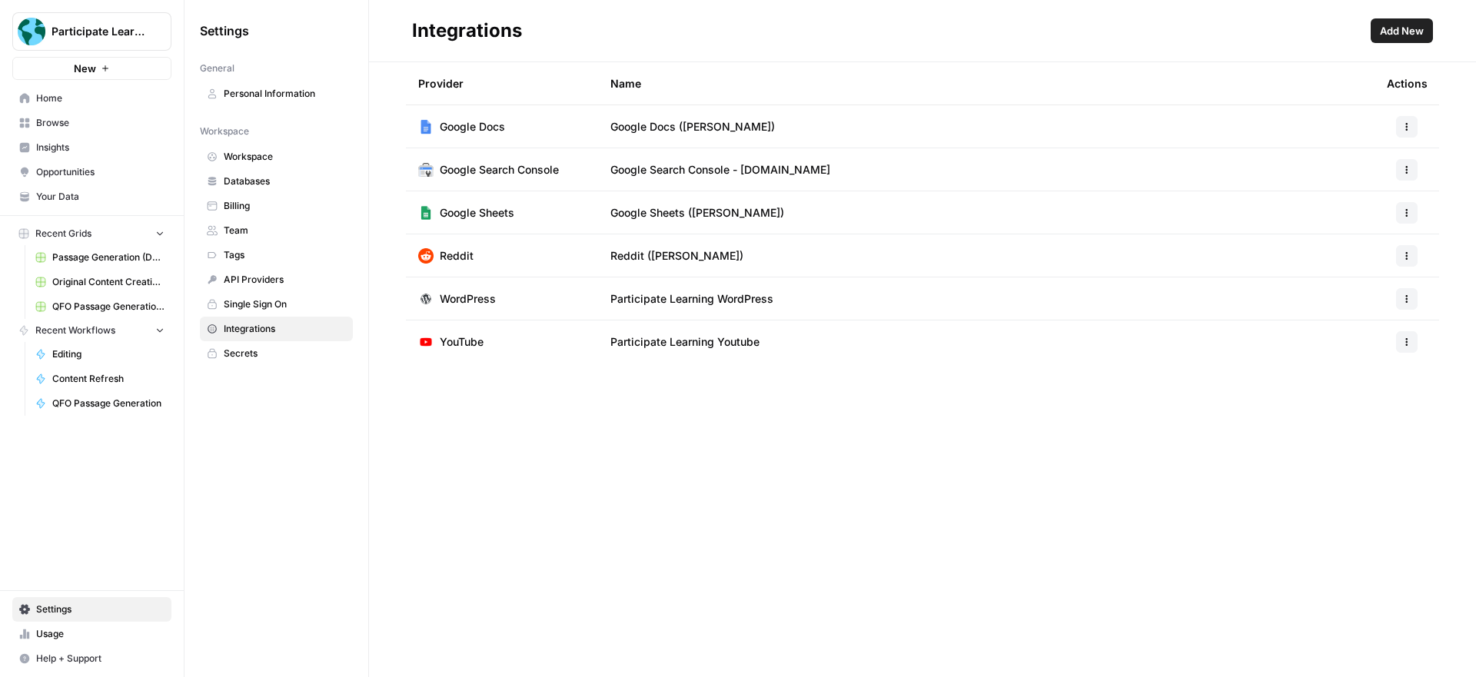
click at [250, 345] on link "Secrets" at bounding box center [276, 353] width 153 height 25
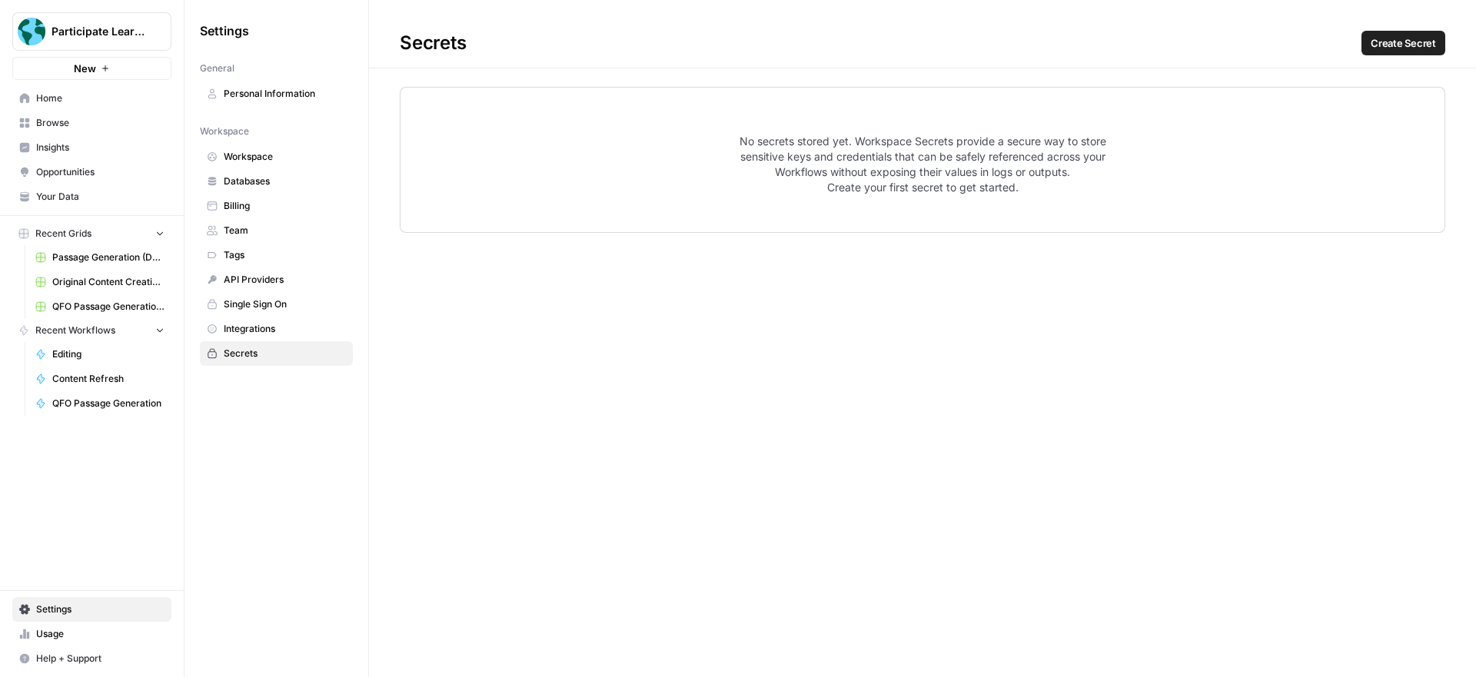
click at [254, 183] on span "Databases" at bounding box center [285, 181] width 122 height 14
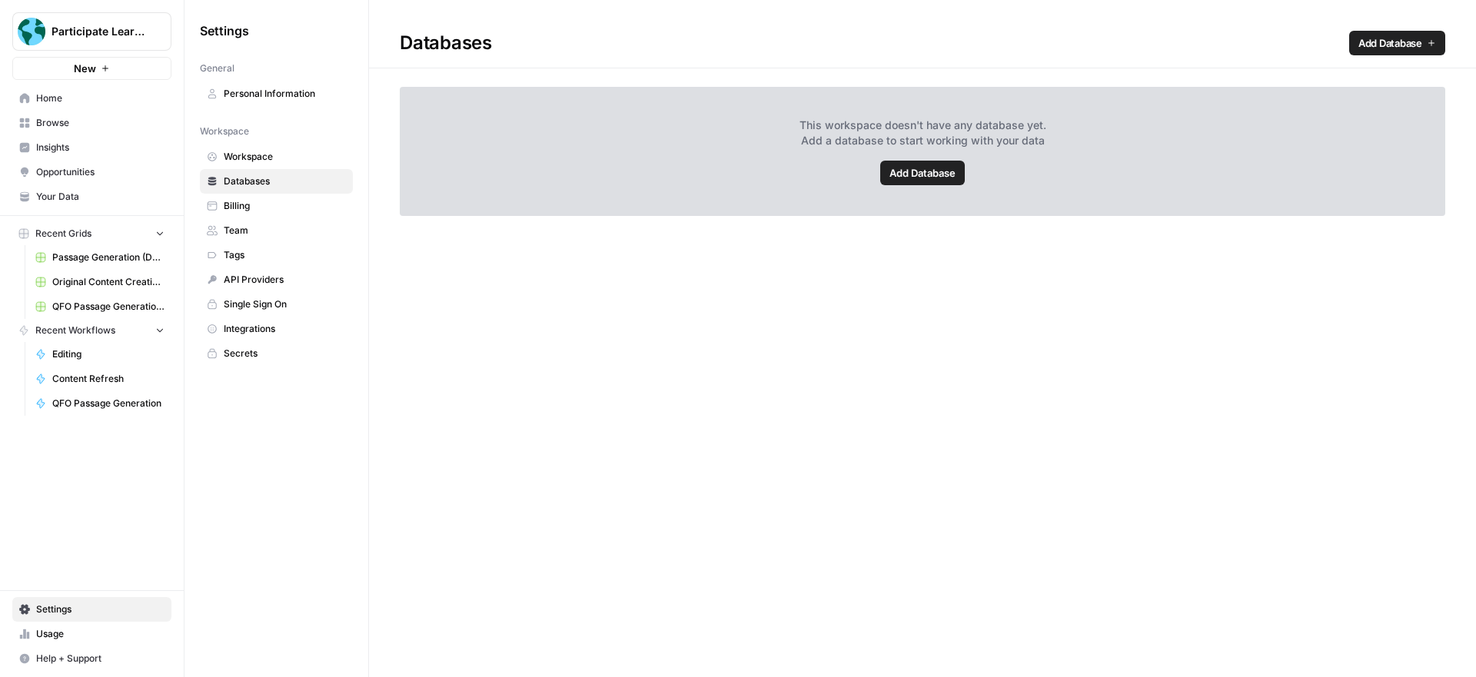
click at [254, 324] on span "Integrations" at bounding box center [285, 329] width 122 height 14
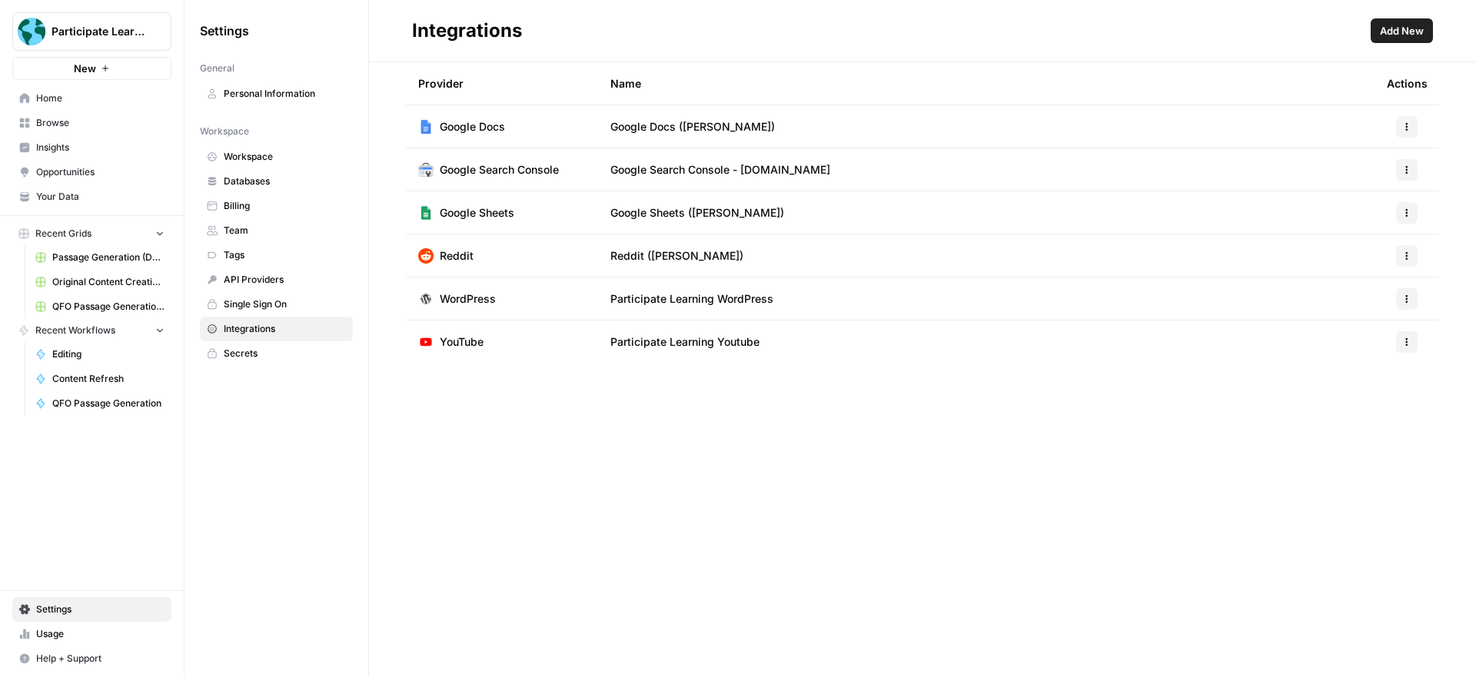
click at [1408, 252] on icon "button" at bounding box center [1406, 255] width 9 height 9
click at [1375, 290] on span "Edit" at bounding box center [1373, 290] width 49 height 15
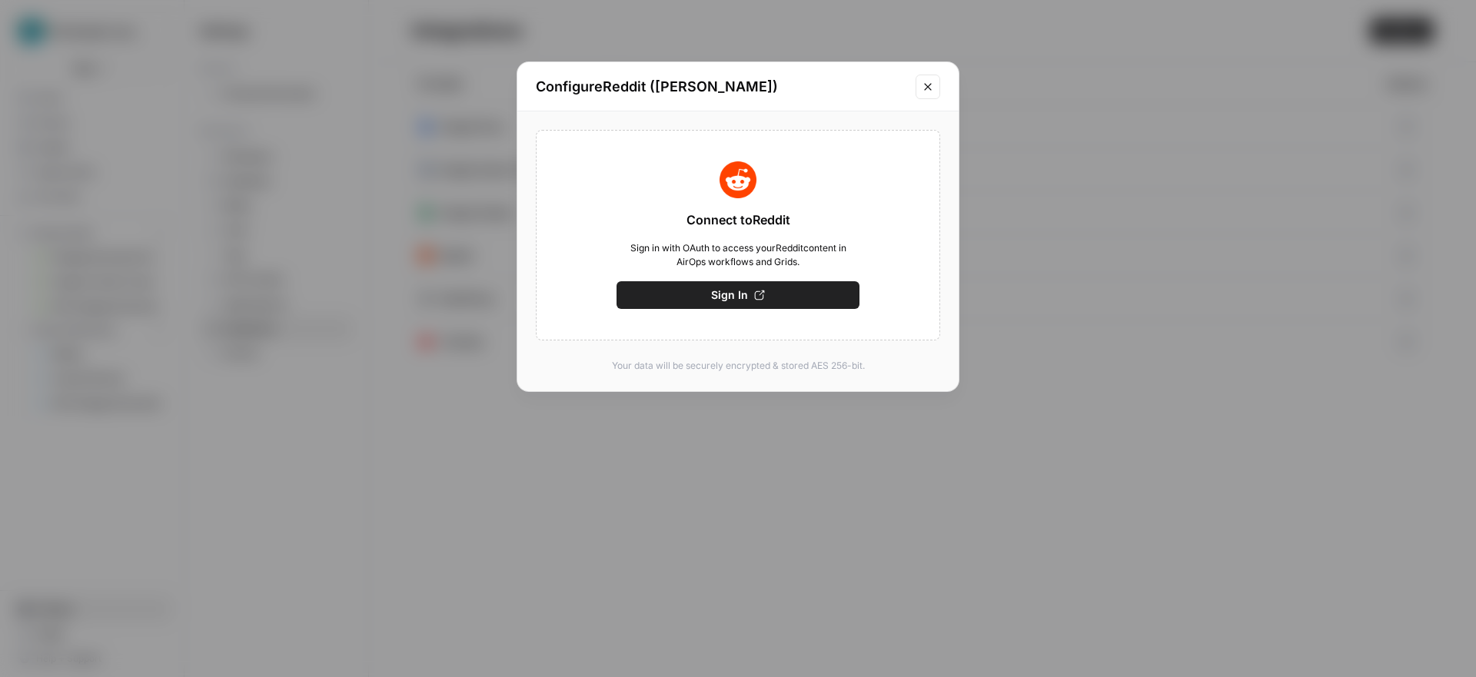
click at [934, 85] on button "Close modal" at bounding box center [927, 87] width 25 height 25
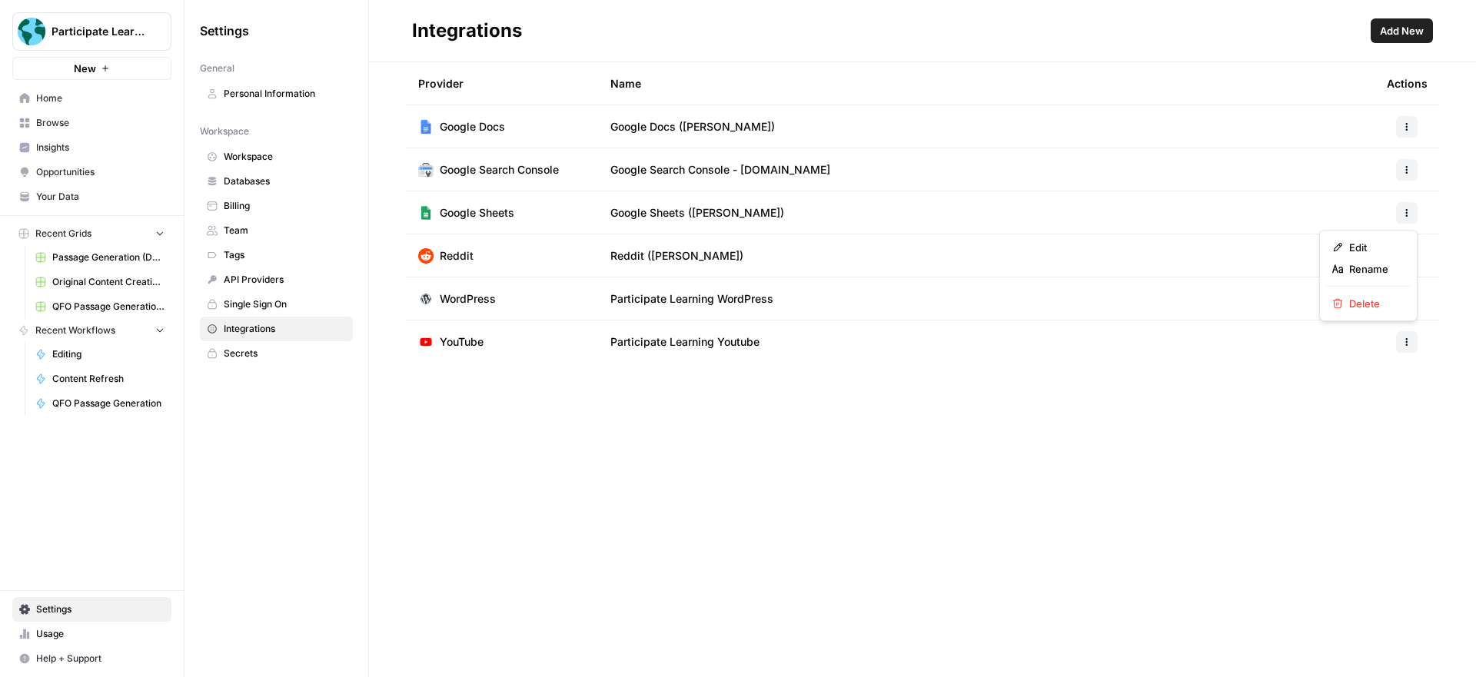
click at [1400, 209] on button "button" at bounding box center [1407, 213] width 22 height 22
click at [1377, 247] on span "Edit" at bounding box center [1373, 247] width 49 height 15
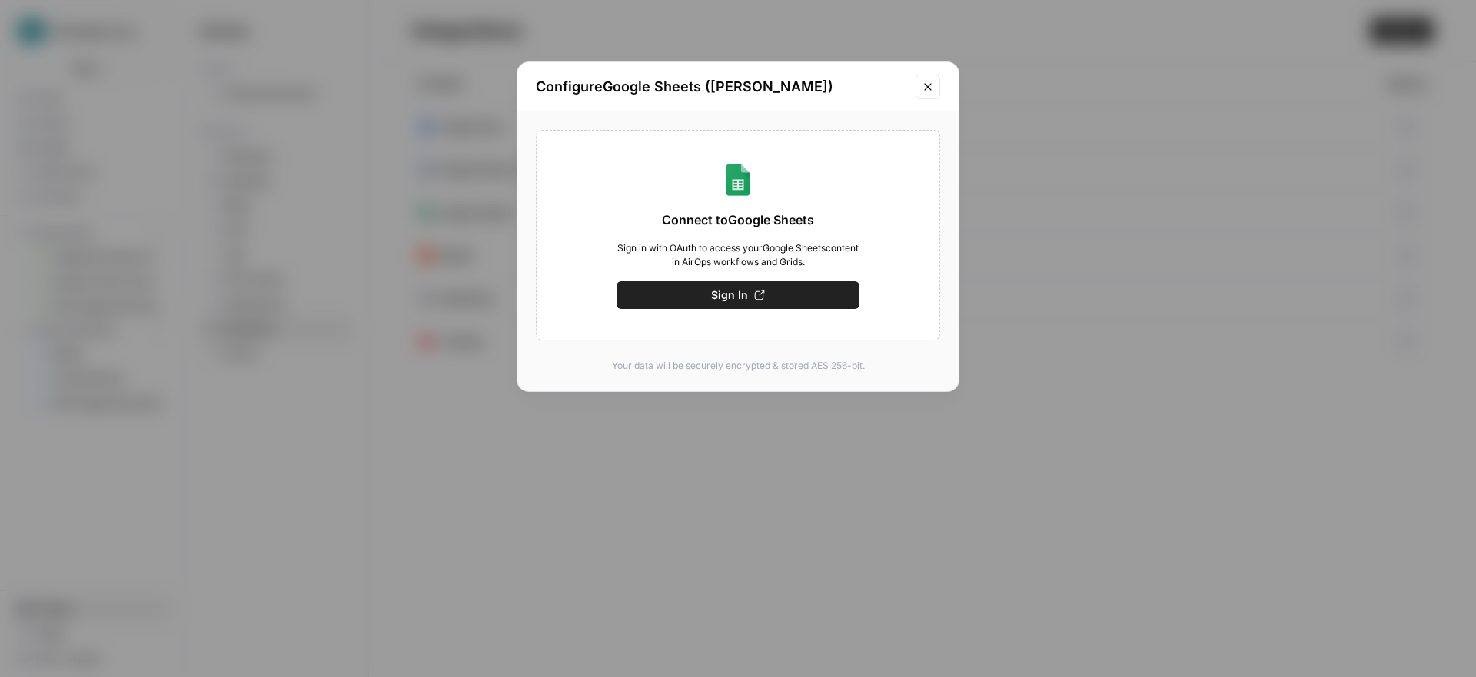
click at [928, 88] on icon "Close modal" at bounding box center [927, 86] width 7 height 7
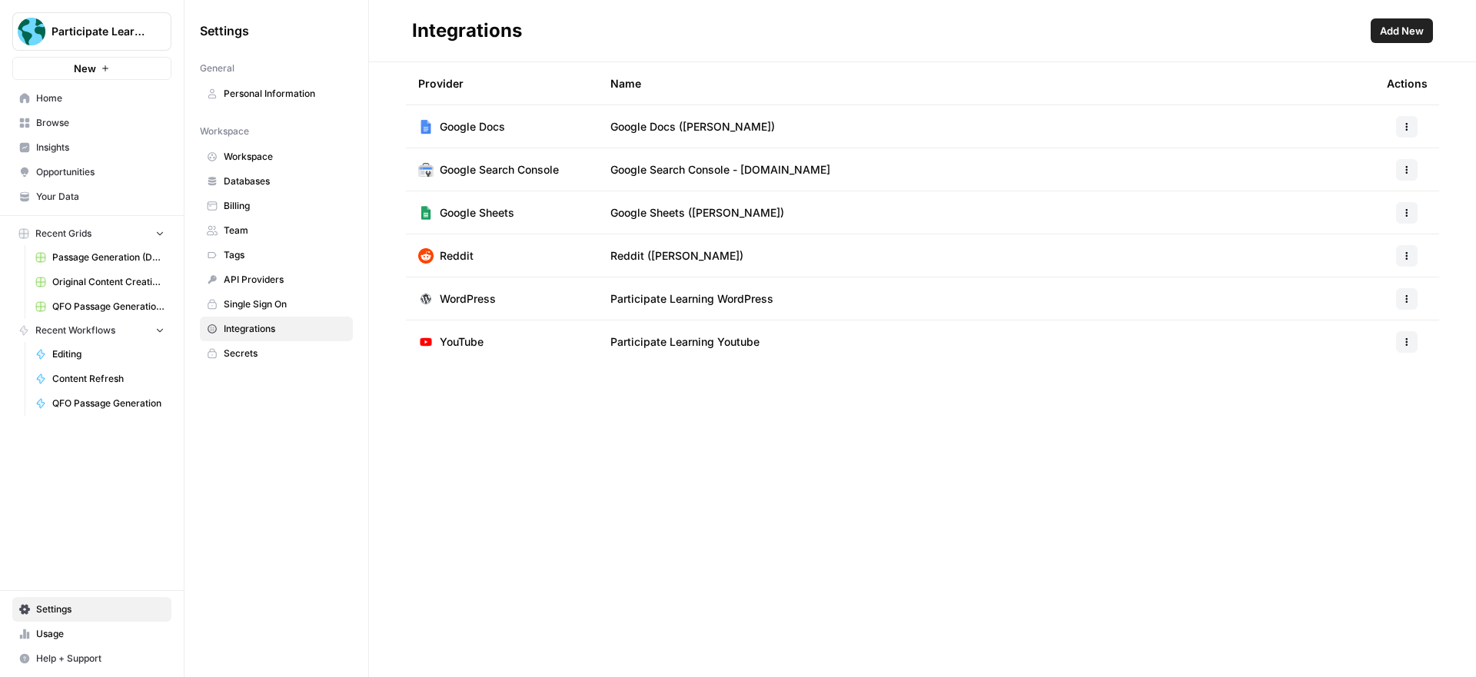
click at [81, 101] on span "Home" at bounding box center [100, 98] width 128 height 14
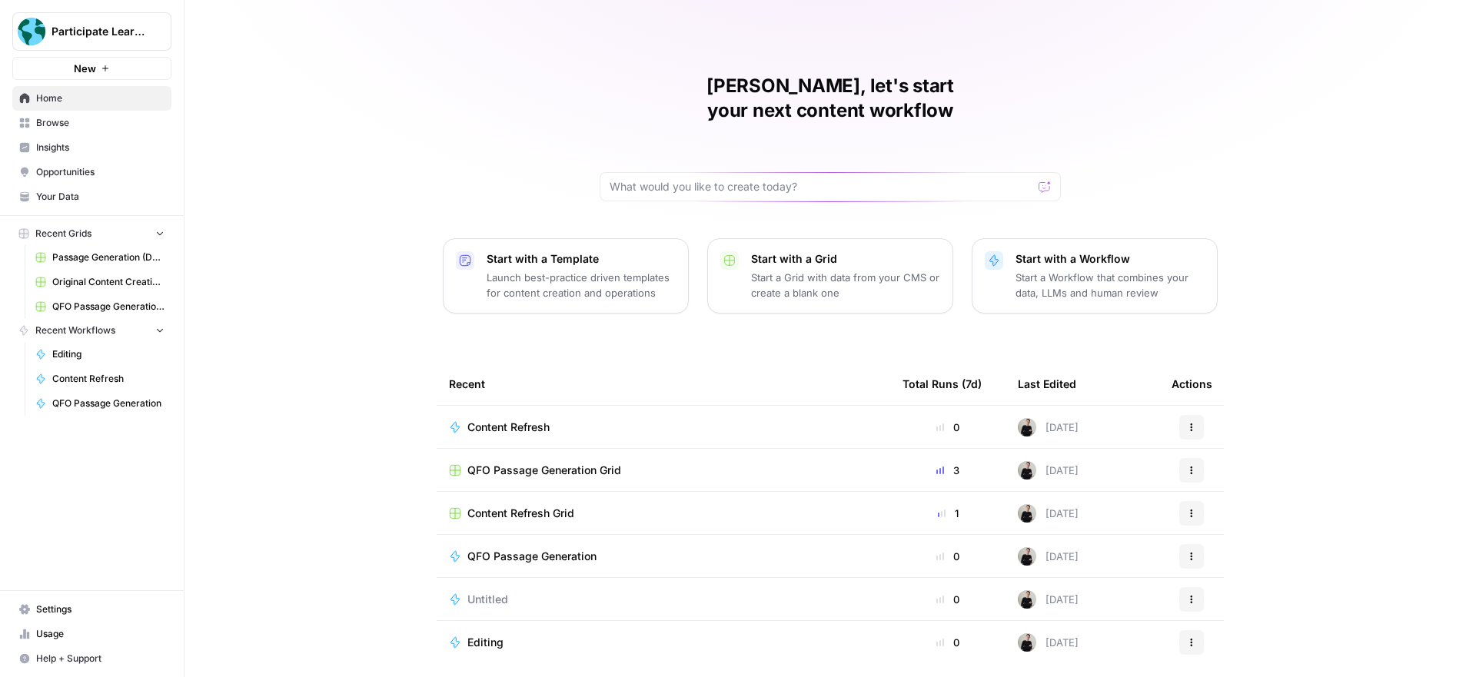
click at [87, 125] on span "Browse" at bounding box center [100, 123] width 128 height 14
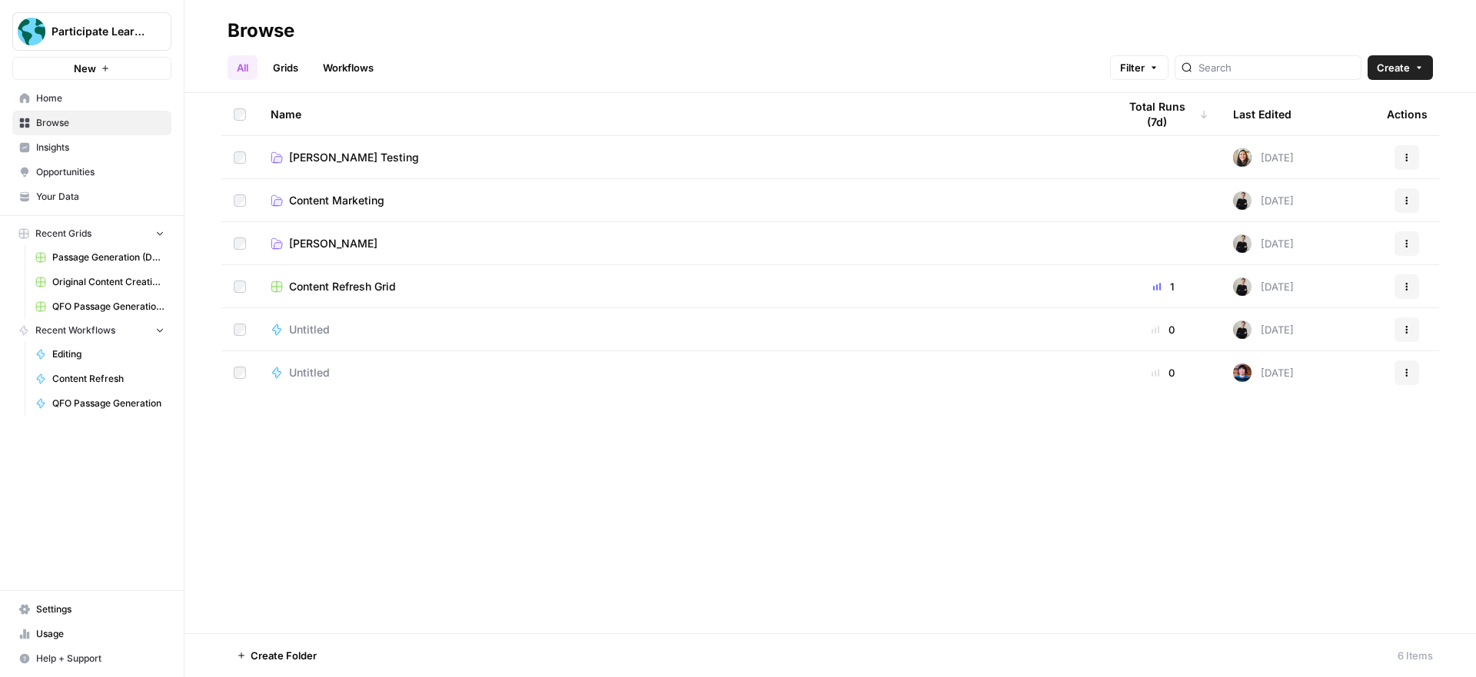
click at [340, 242] on span "Emma Testing" at bounding box center [333, 243] width 88 height 15
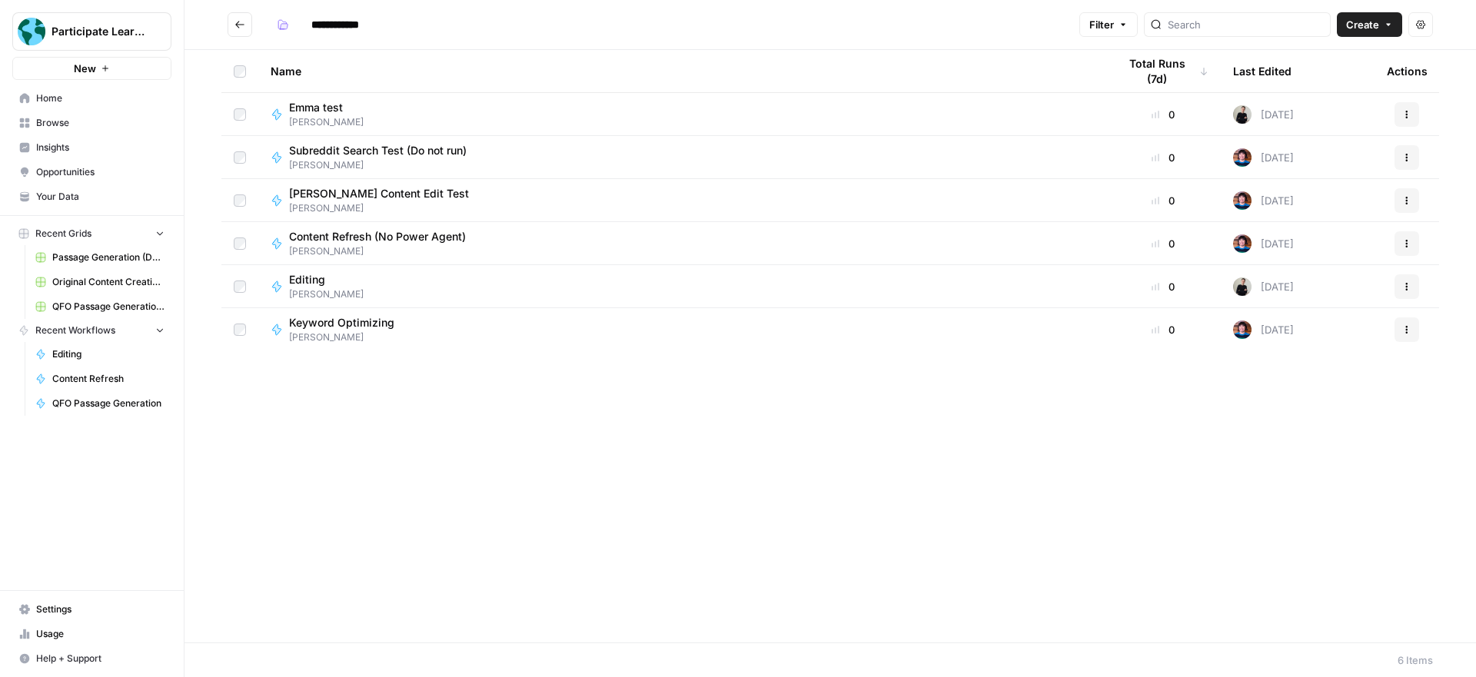
click at [239, 20] on icon "Go back" at bounding box center [239, 24] width 11 height 11
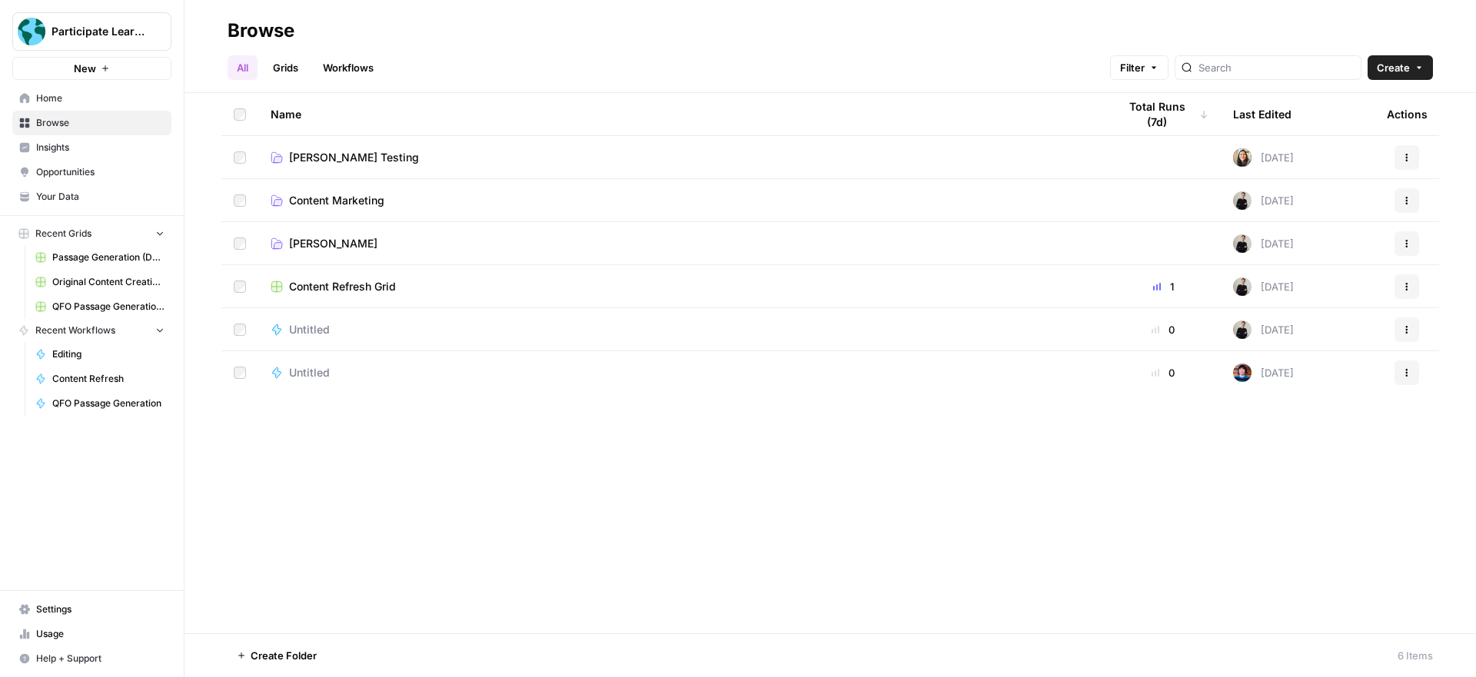
click at [315, 330] on span "Untitled" at bounding box center [309, 329] width 41 height 15
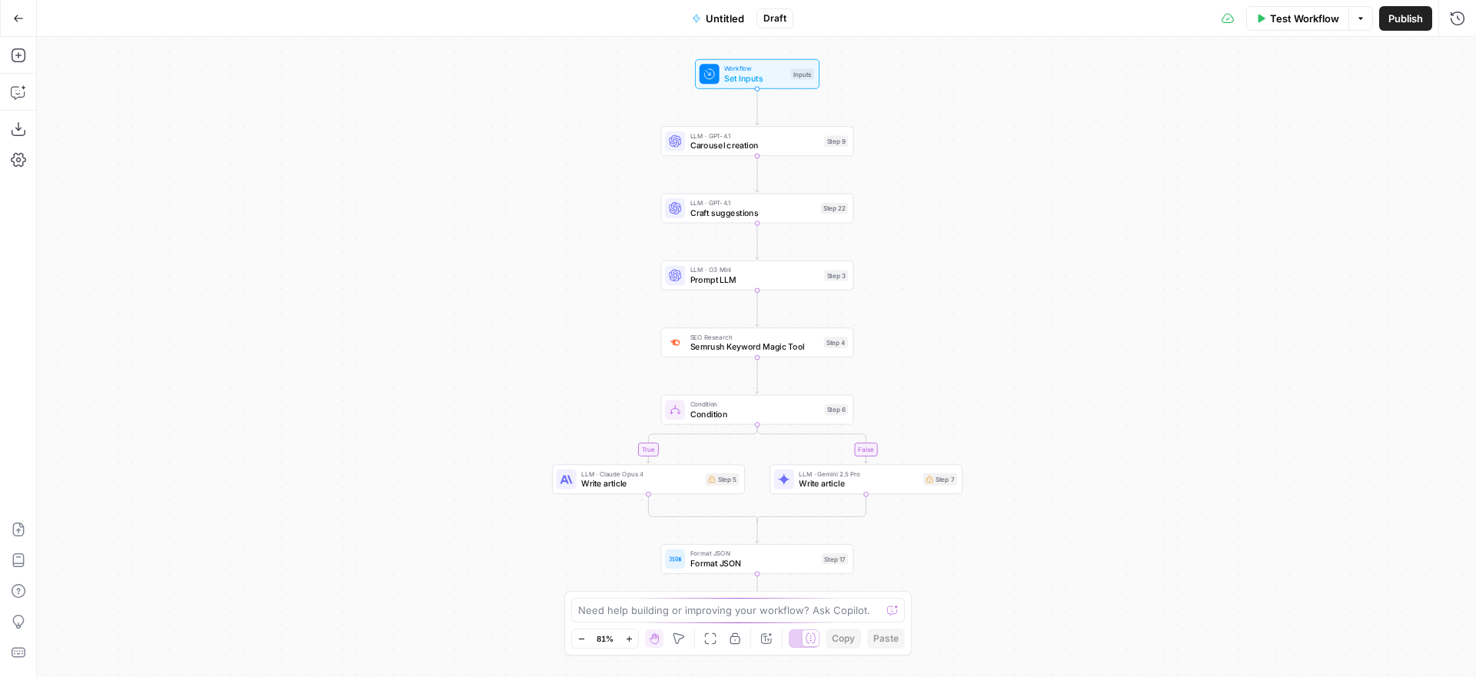
click at [722, 19] on span "Untitled" at bounding box center [725, 18] width 38 height 15
click at [194, 116] on input "Name" at bounding box center [159, 115] width 213 height 15
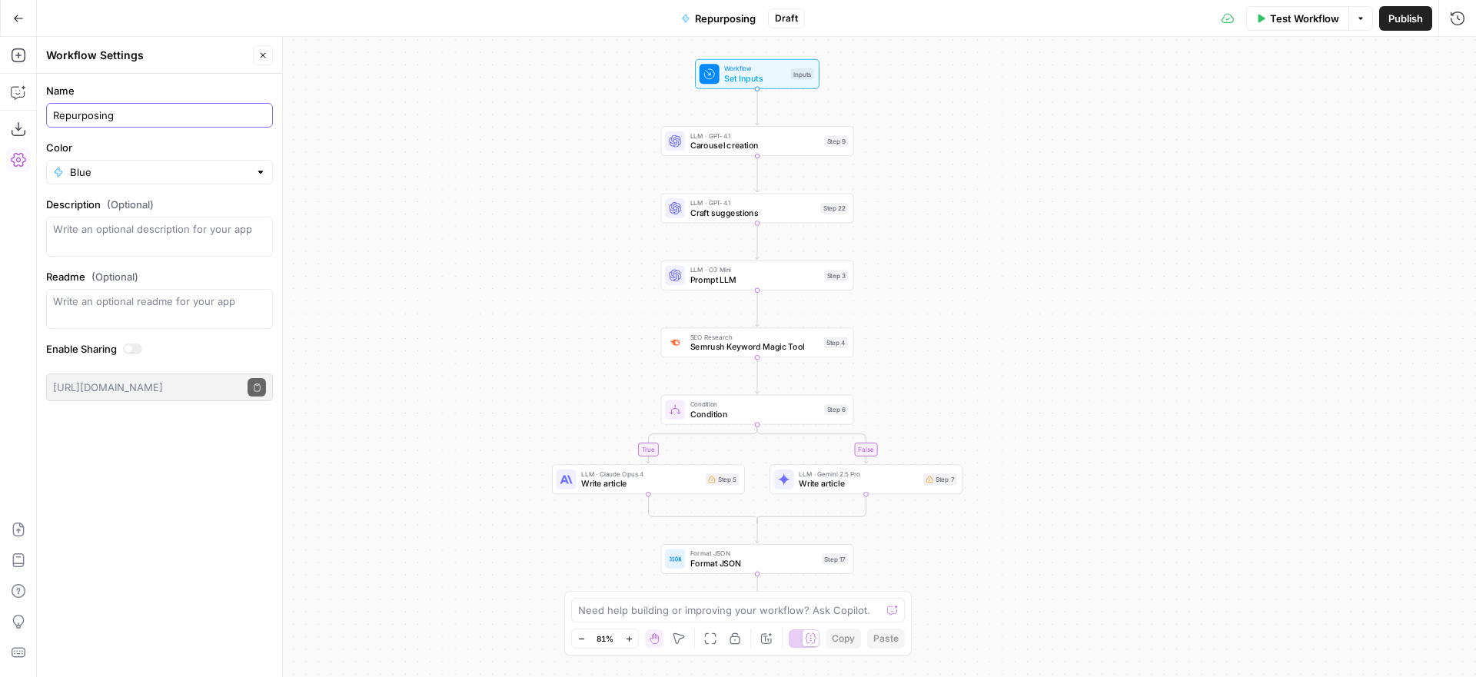
type input "Repurposing"
click at [408, 158] on div "true false Workflow Set Inputs Inputs LLM · GPT-4.1 Carousel creation Step 9 LL…" at bounding box center [756, 357] width 1439 height 640
click at [264, 55] on icon "button" at bounding box center [263, 55] width 5 height 5
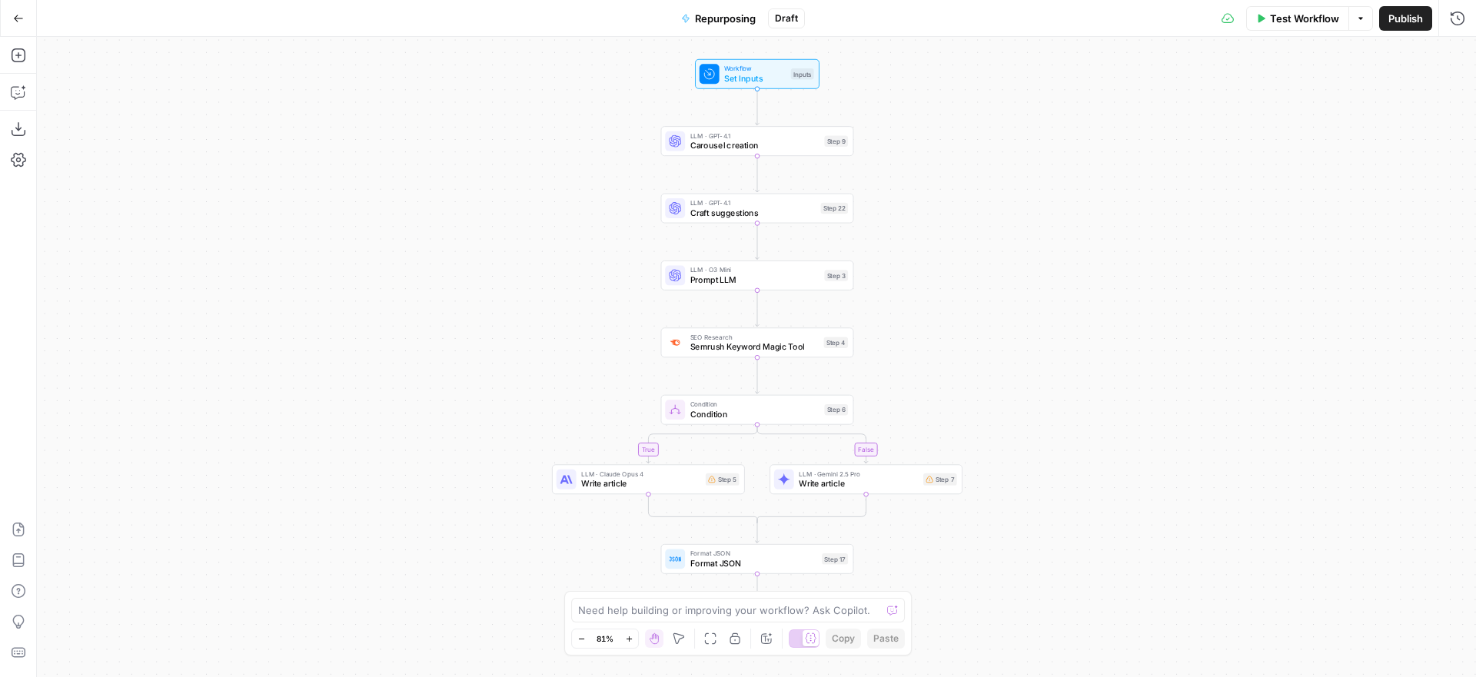
click at [19, 19] on icon "button" at bounding box center [18, 18] width 11 height 11
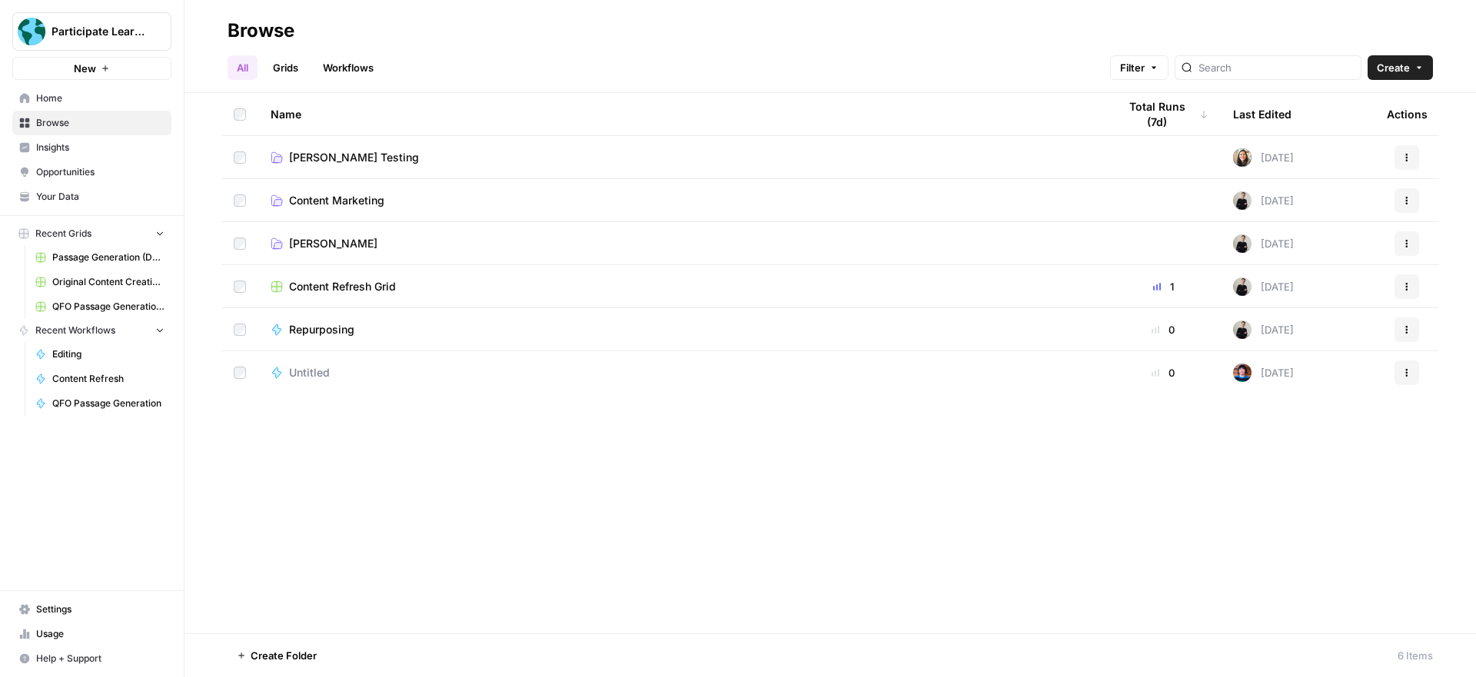
click at [334, 241] on span "Emma Testing" at bounding box center [333, 243] width 88 height 15
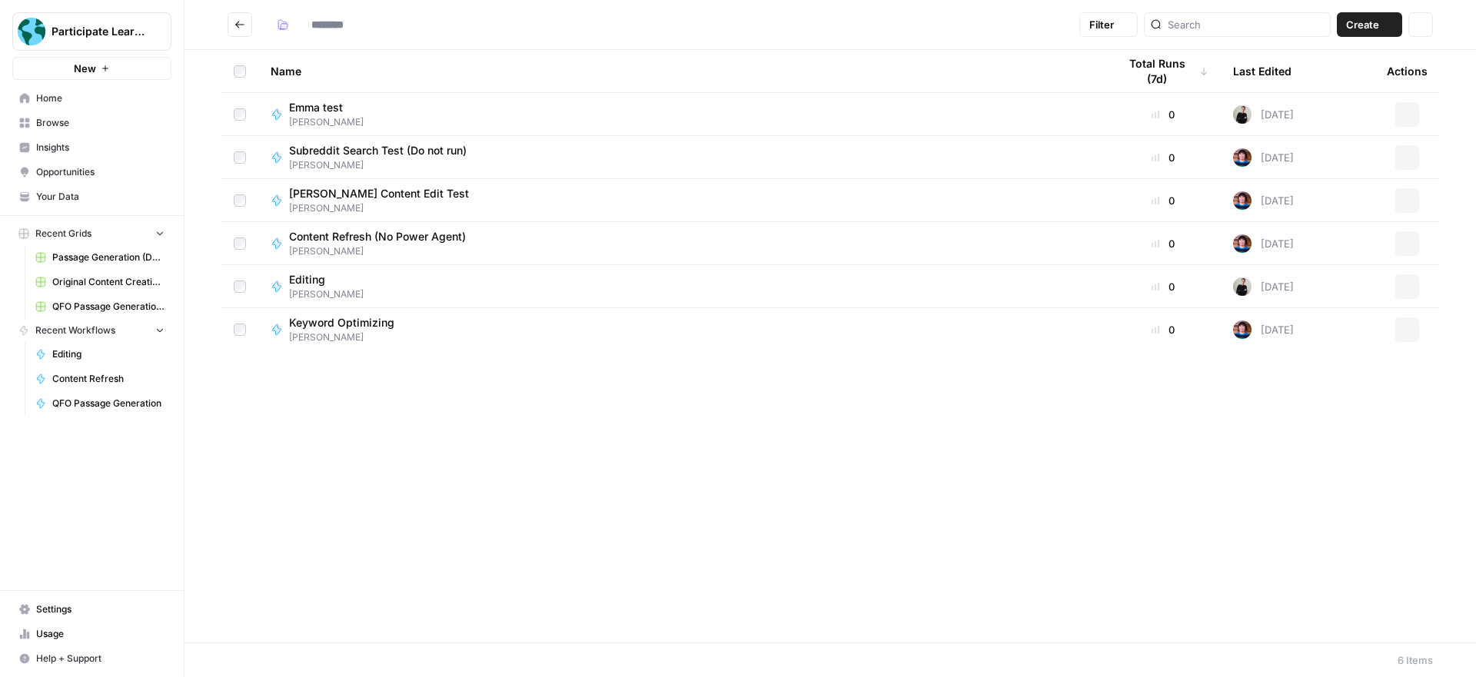
type input "**********"
click at [243, 20] on icon "Go back" at bounding box center [239, 24] width 11 height 11
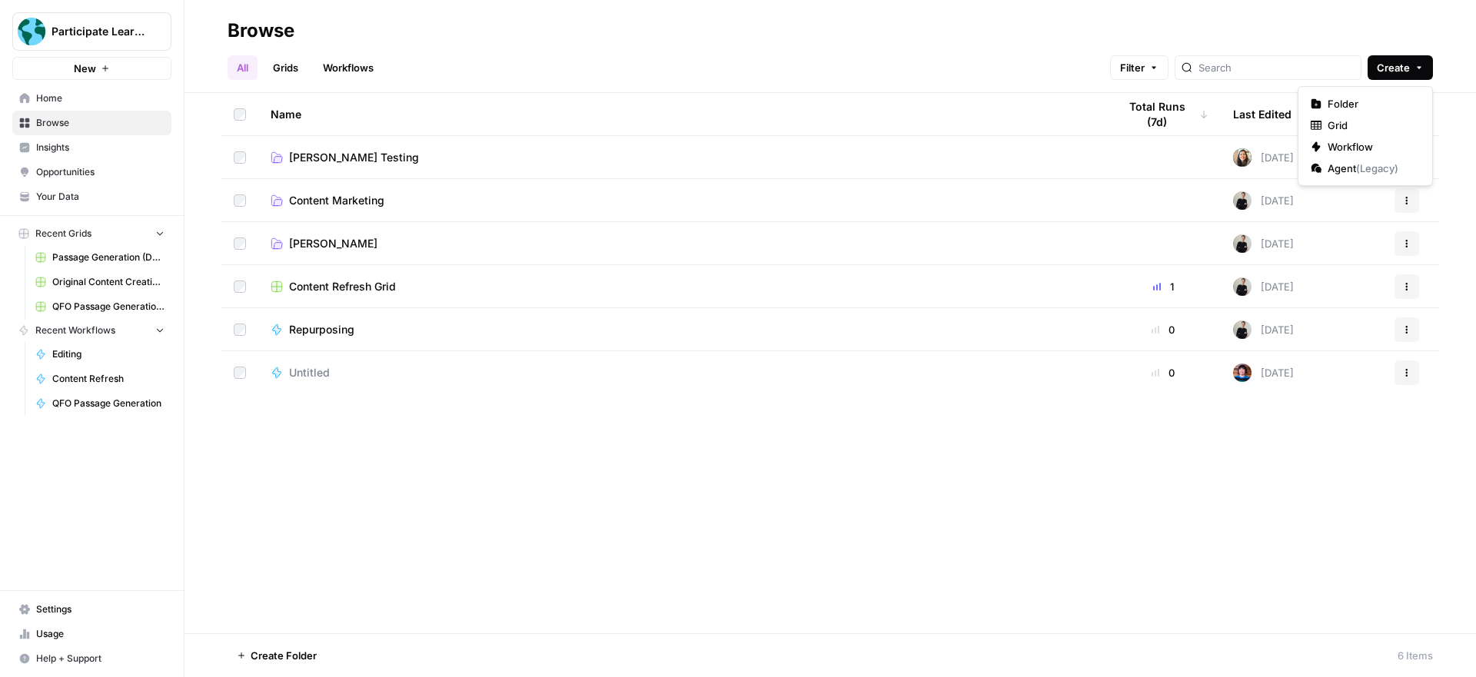
click at [1384, 65] on span "Create" at bounding box center [1392, 67] width 33 height 15
click at [1355, 143] on span "Workflow" at bounding box center [1370, 146] width 86 height 15
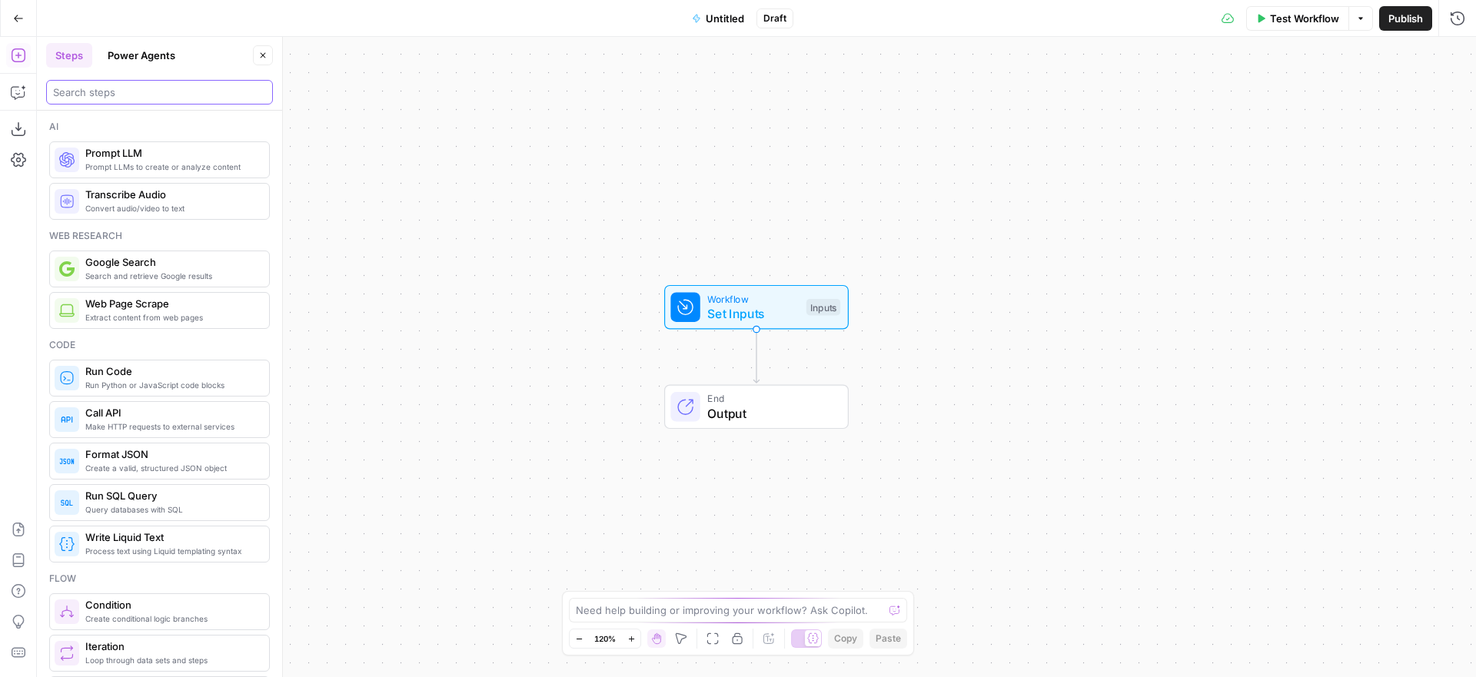
click at [170, 94] on input "search" at bounding box center [159, 92] width 213 height 15
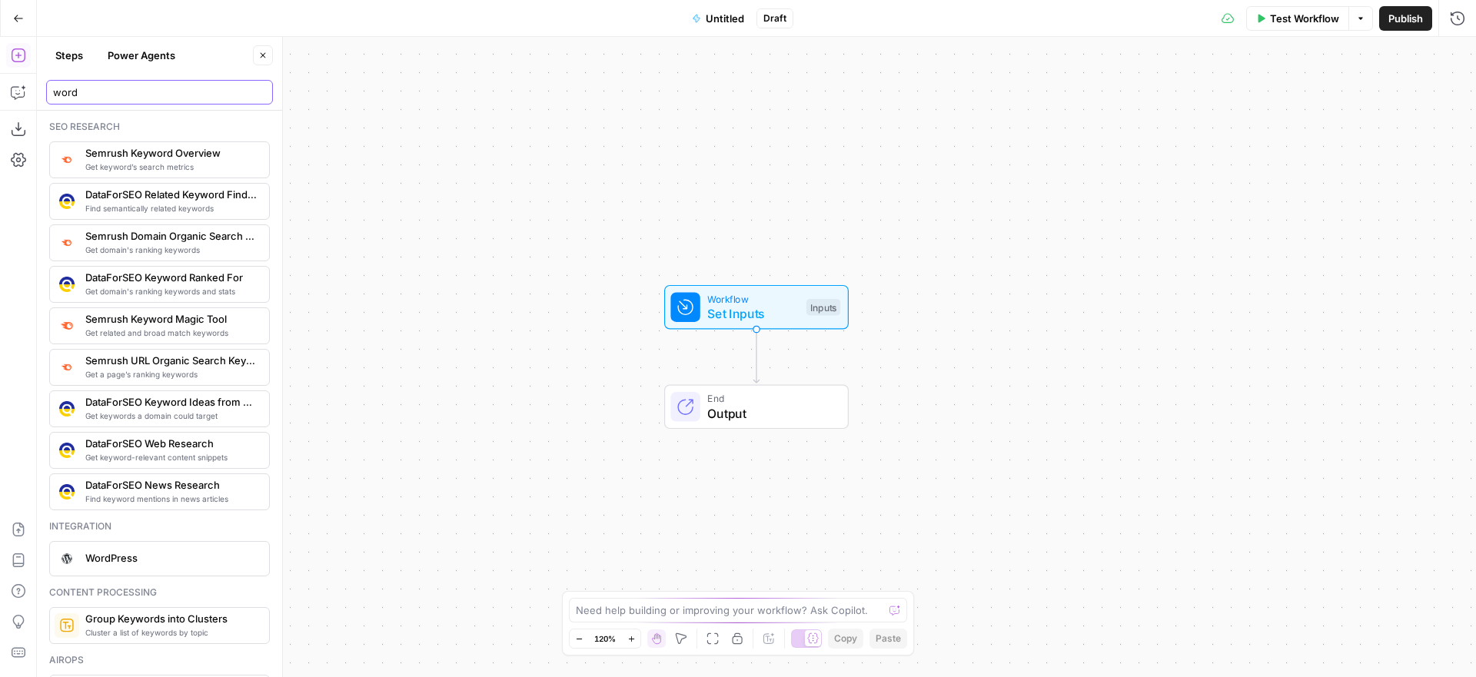
type input "word"
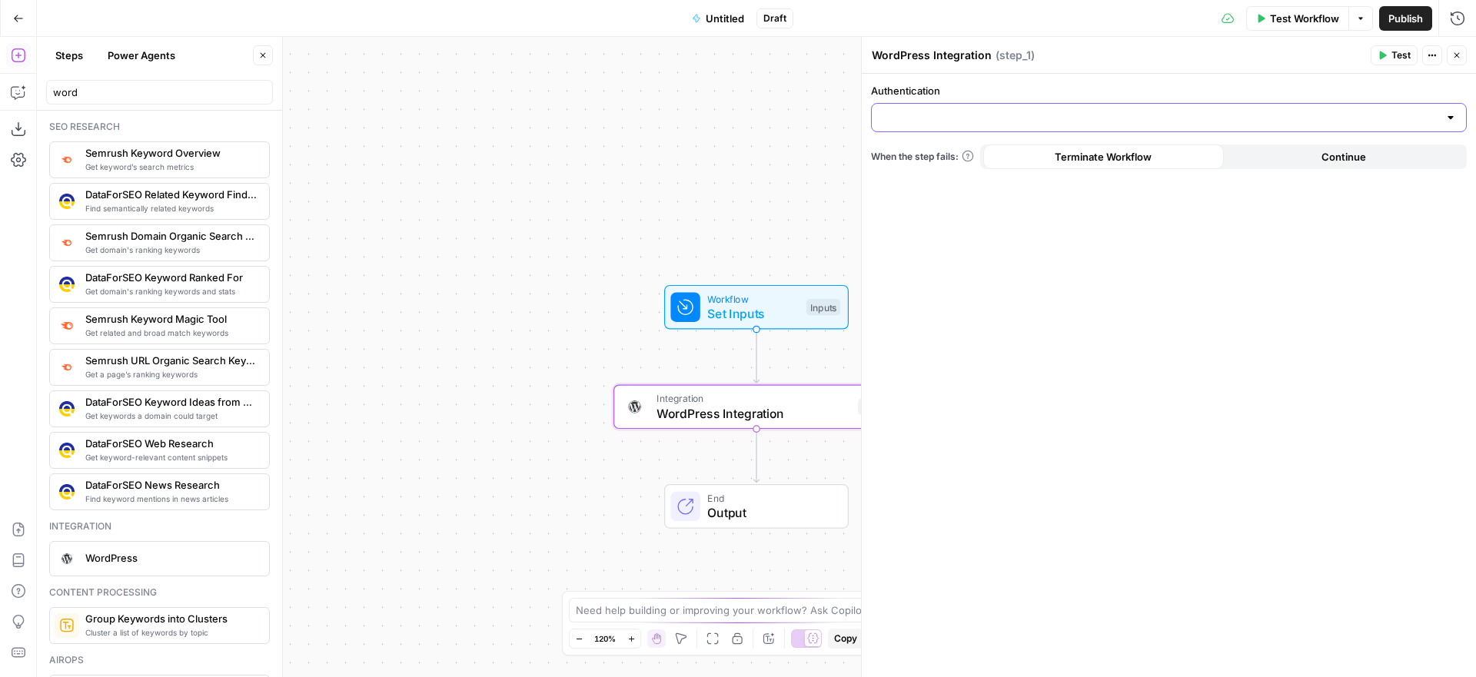
click at [1058, 117] on input "Authentication" at bounding box center [1159, 117] width 557 height 15
click at [1018, 158] on span "Participate Learning WordPress" at bounding box center [1165, 155] width 563 height 15
type input "Participate Learning WordPress"
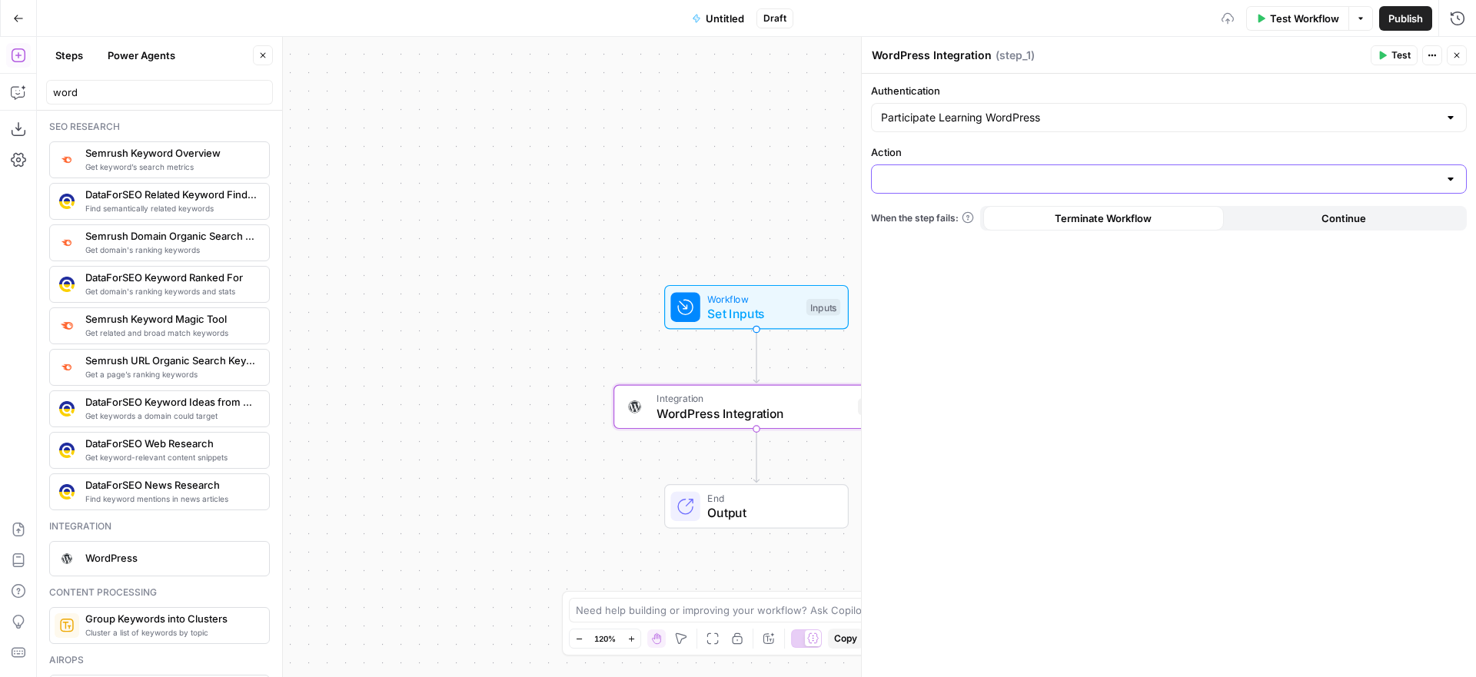
click at [1014, 183] on input "Action" at bounding box center [1159, 178] width 557 height 15
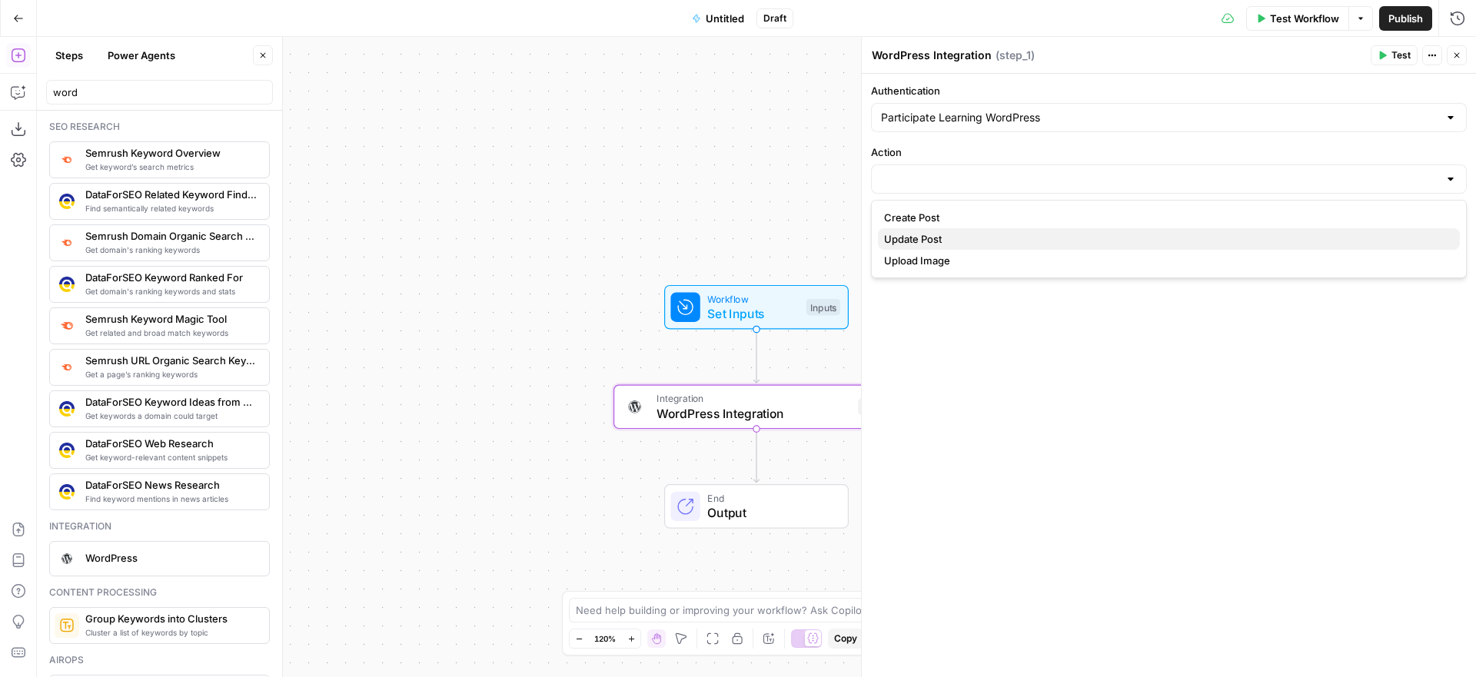
click at [976, 235] on span "Update Post" at bounding box center [1165, 238] width 563 height 15
type input "Update Post"
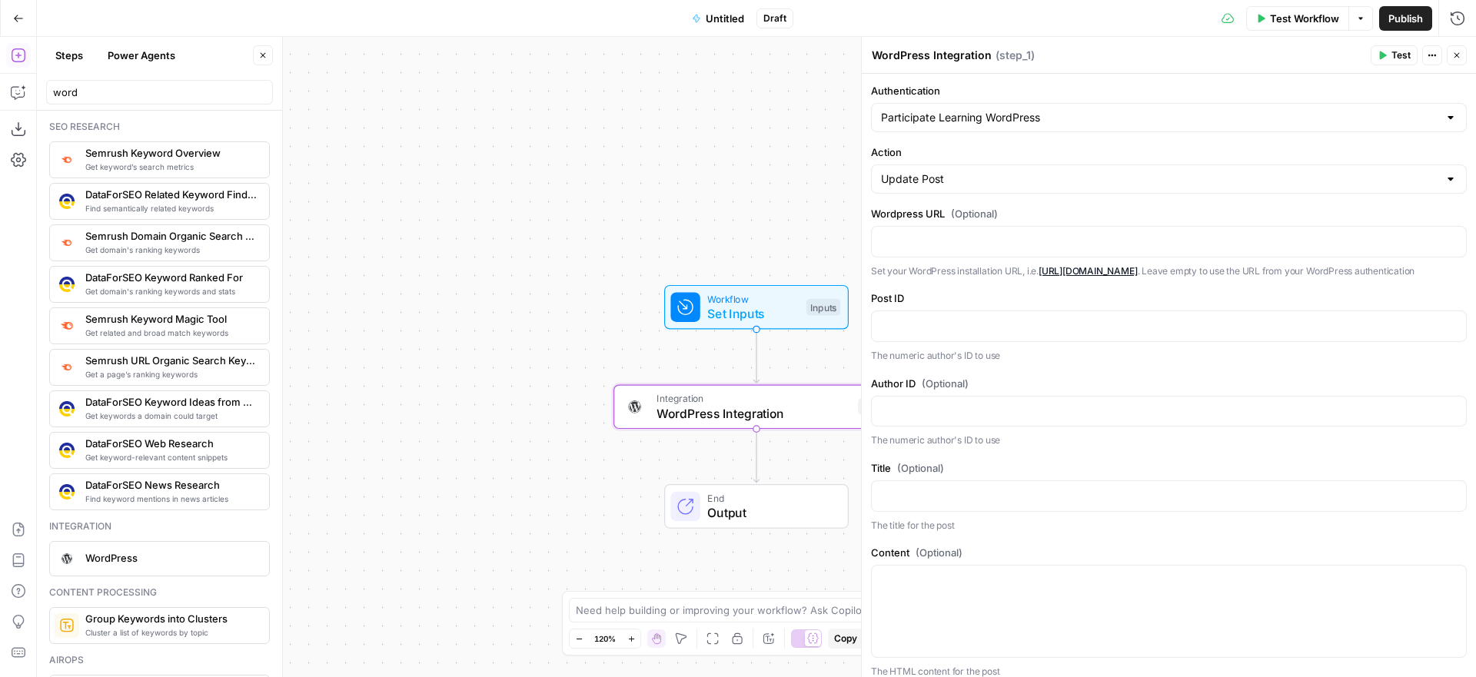
click at [728, 18] on span "Untitled" at bounding box center [725, 18] width 38 height 15
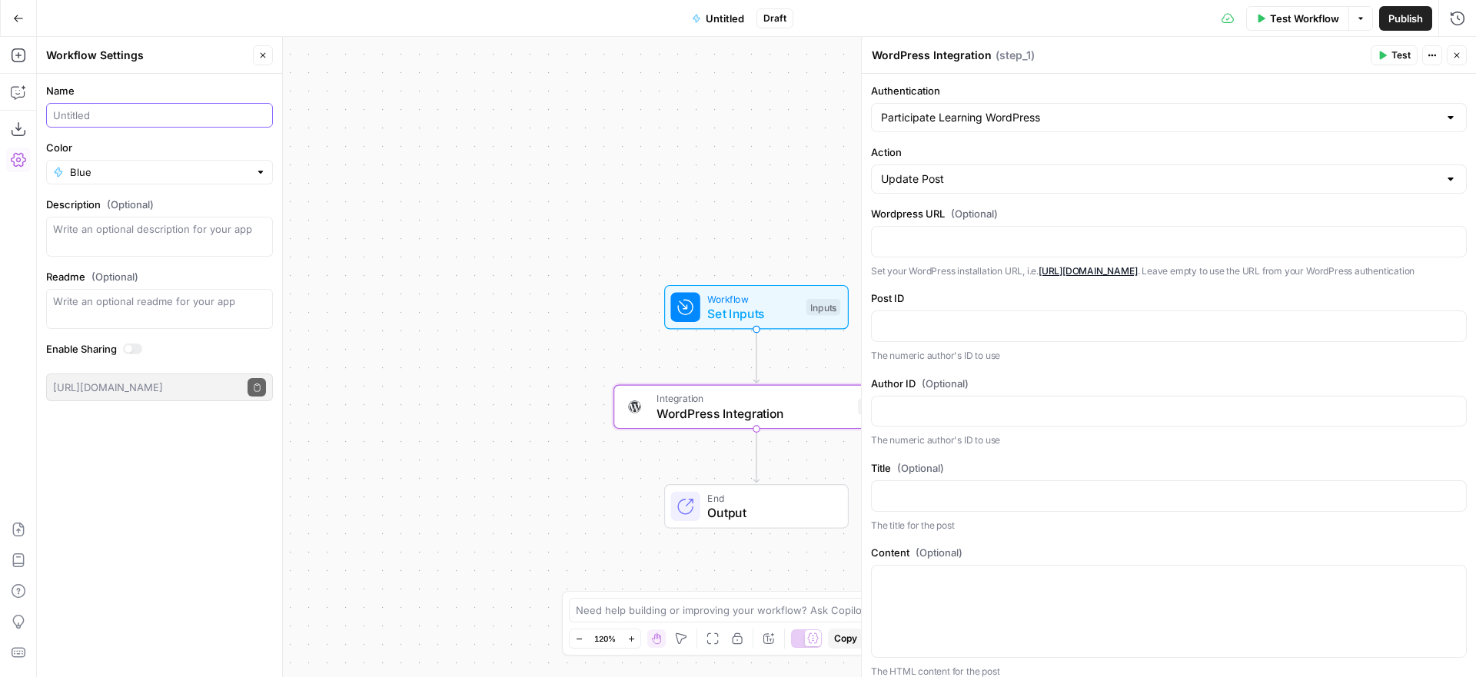
click at [214, 116] on input "Name" at bounding box center [159, 115] width 213 height 15
type input "Wordpress fetch"
click at [513, 128] on div "Workflow Set Inputs Inputs Integration WordPress Integration Step 1 End Output" at bounding box center [756, 357] width 1439 height 640
click at [1001, 239] on p at bounding box center [1169, 240] width 576 height 15
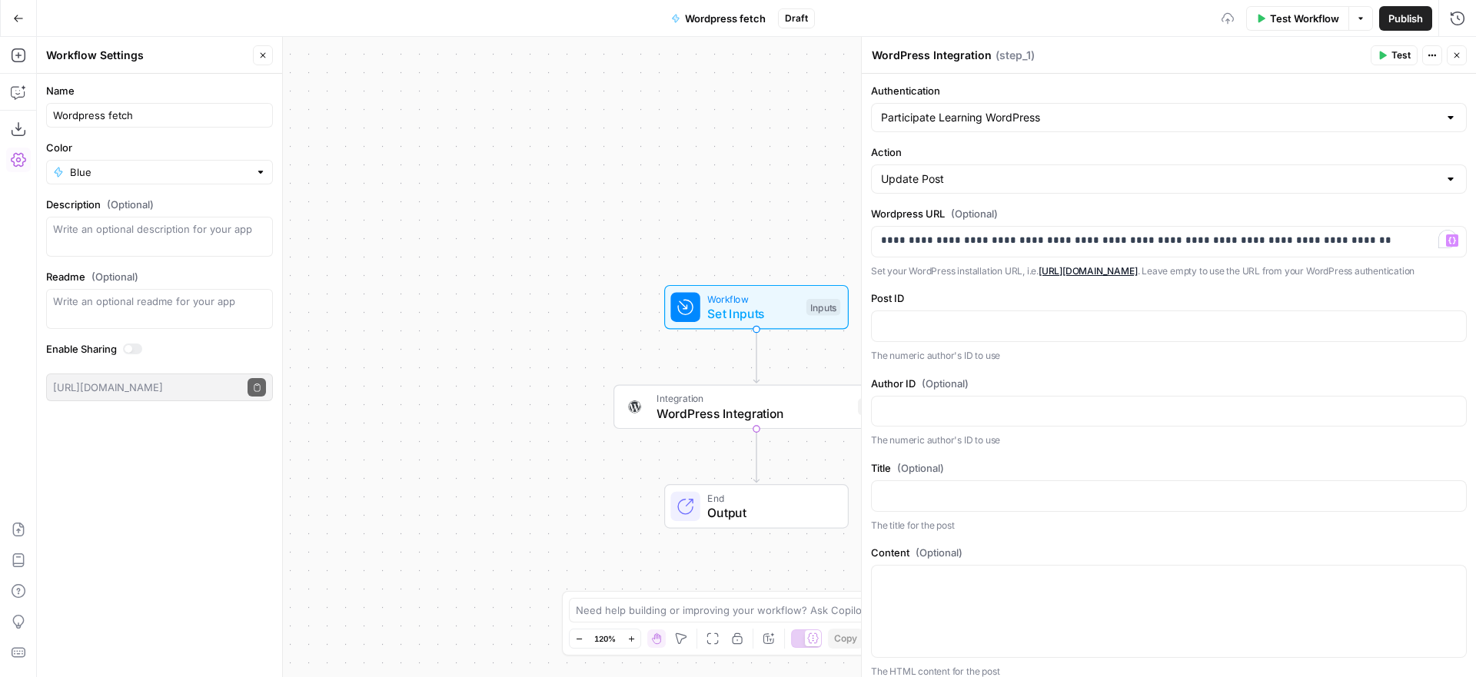
click at [937, 333] on p at bounding box center [1169, 324] width 576 height 15
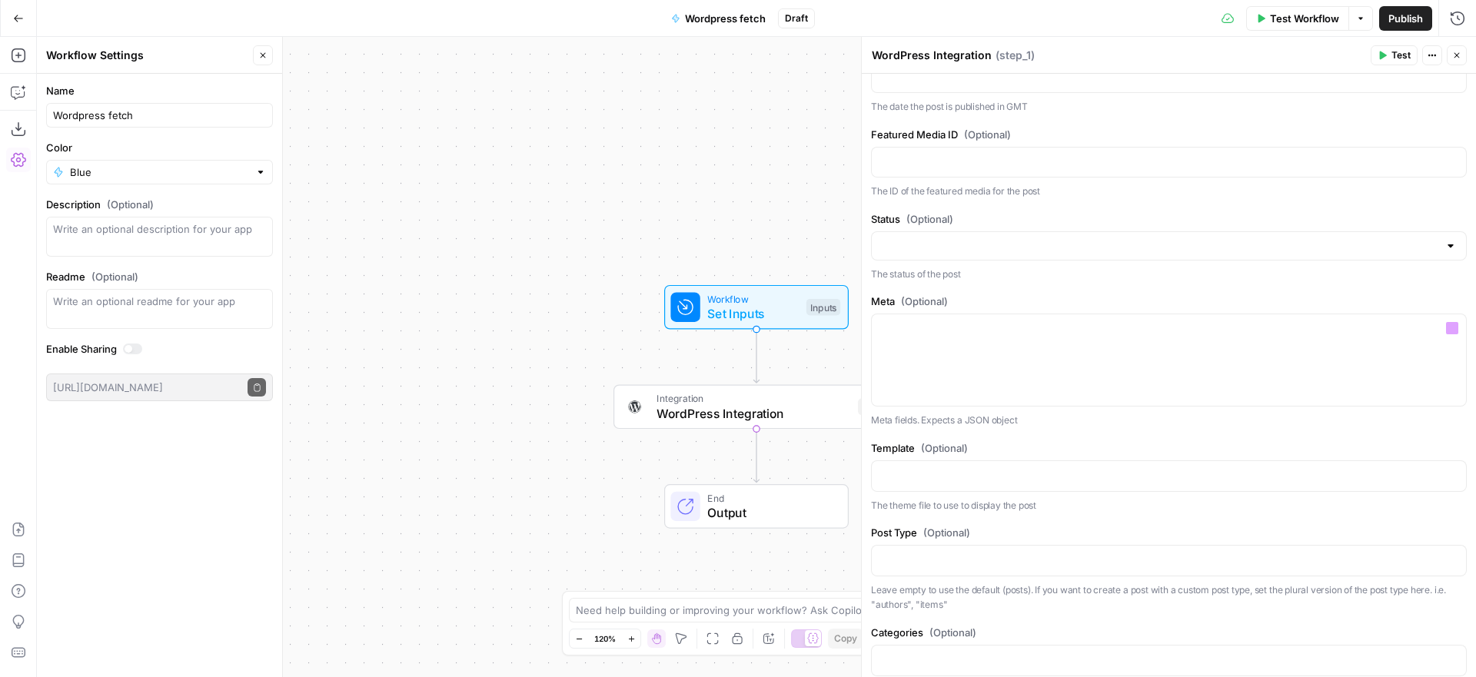
scroll to position [909, 0]
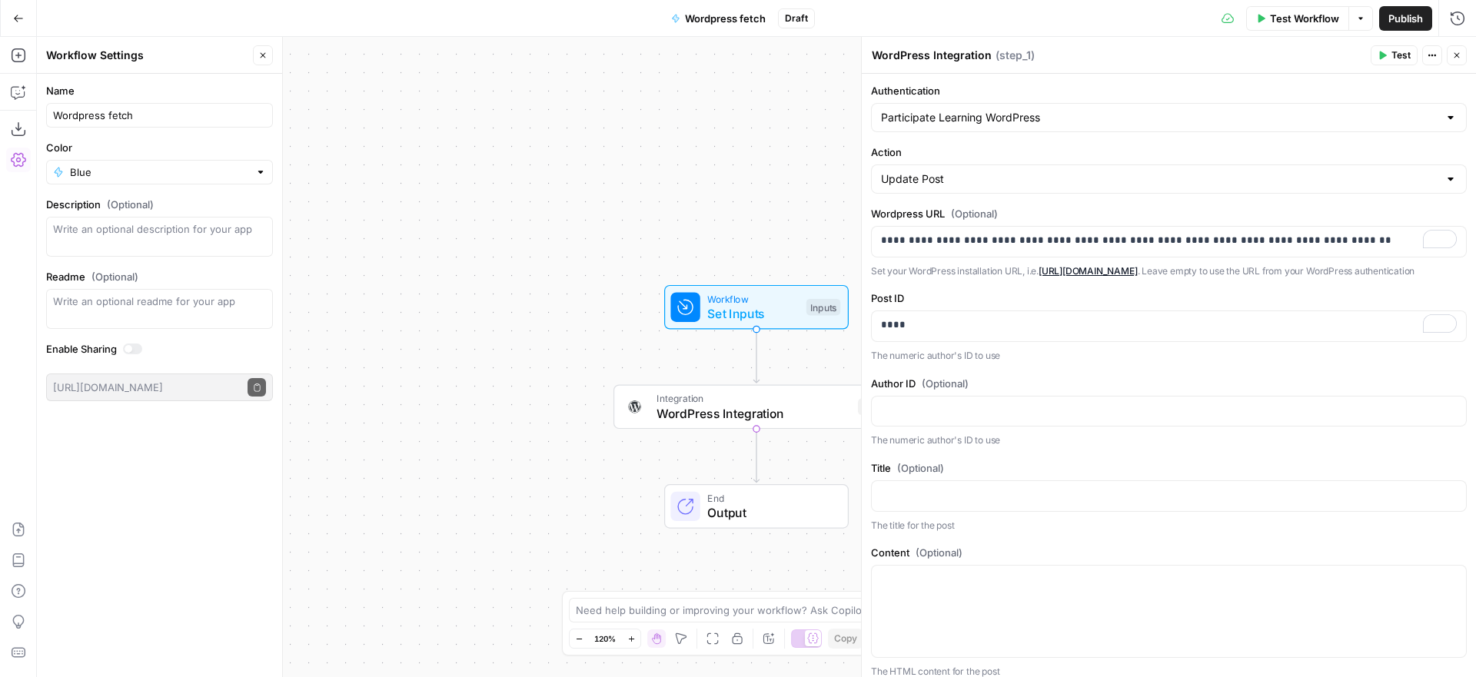
click at [1390, 51] on button "Test" at bounding box center [1393, 55] width 47 height 20
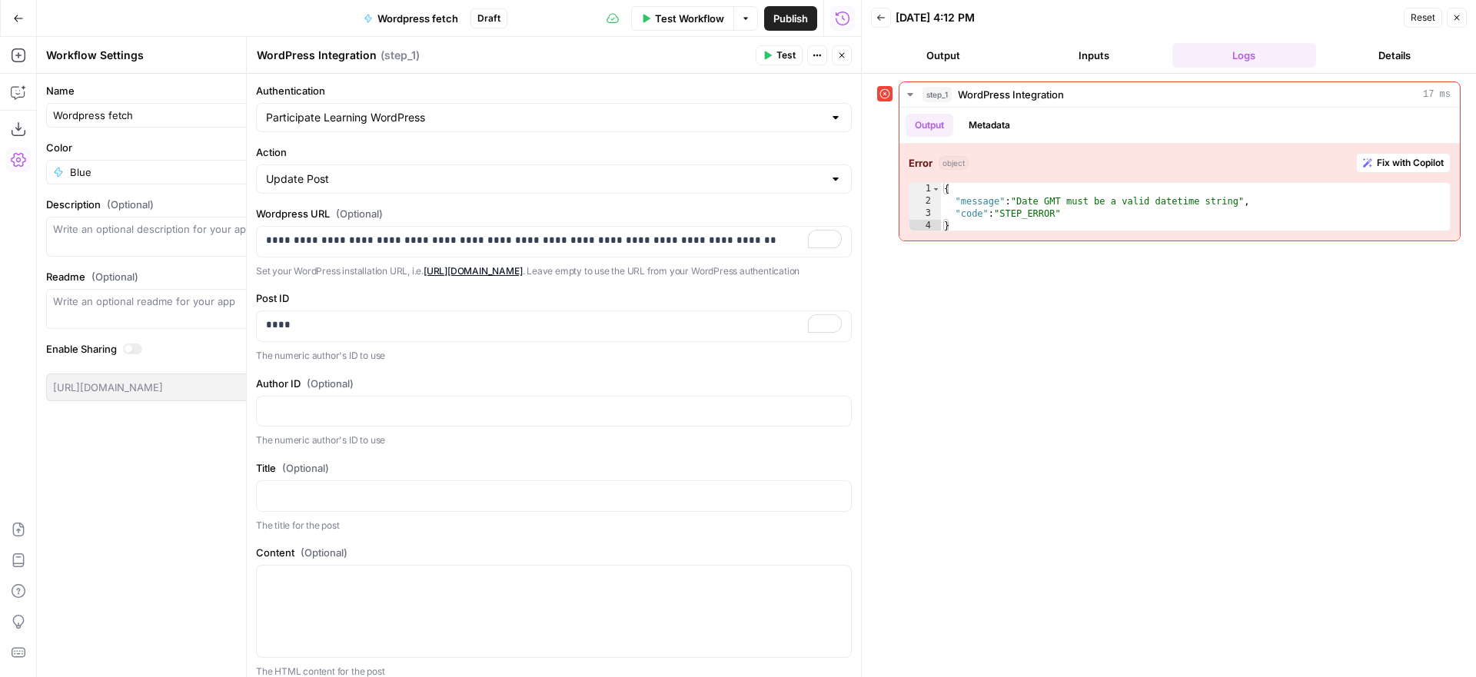
click at [1455, 18] on icon "button" at bounding box center [1456, 17] width 5 height 5
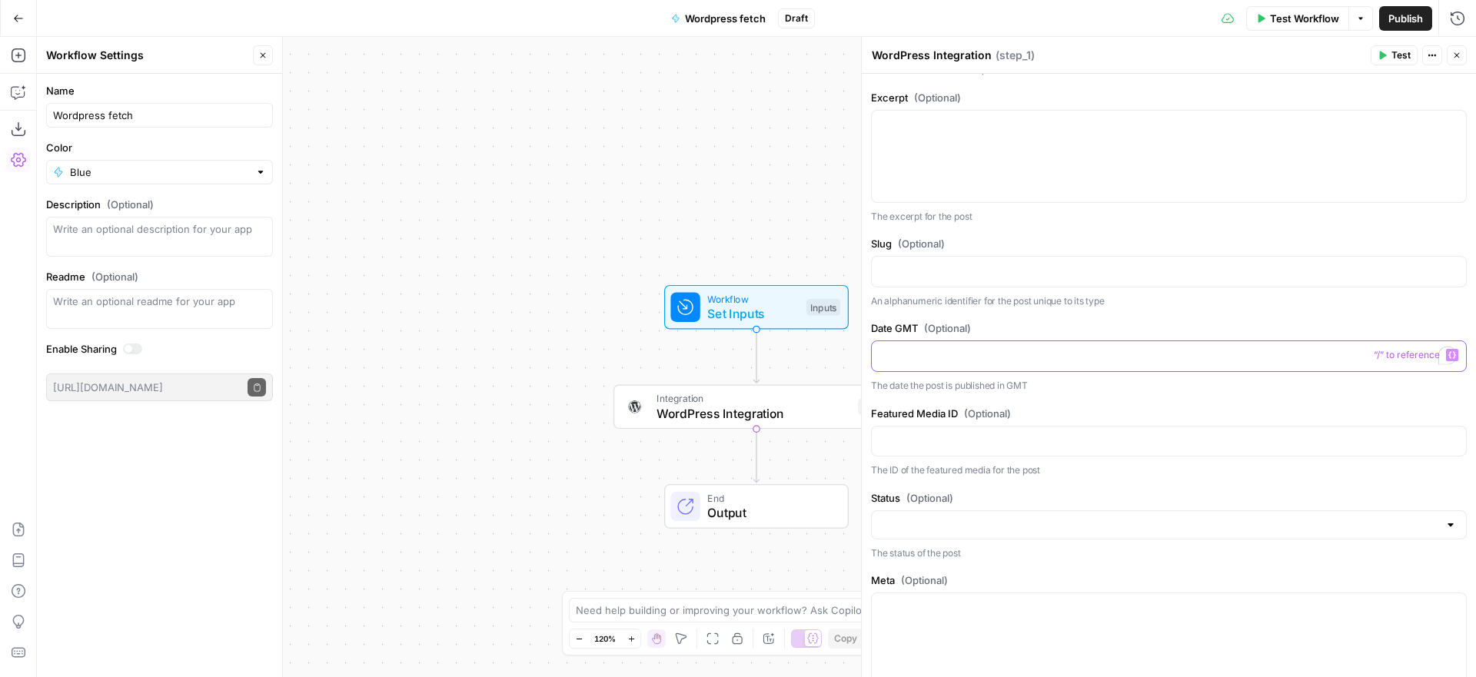
click at [1040, 363] on p "To enrich screen reader interactions, please activate Accessibility in Grammarl…" at bounding box center [1169, 354] width 576 height 15
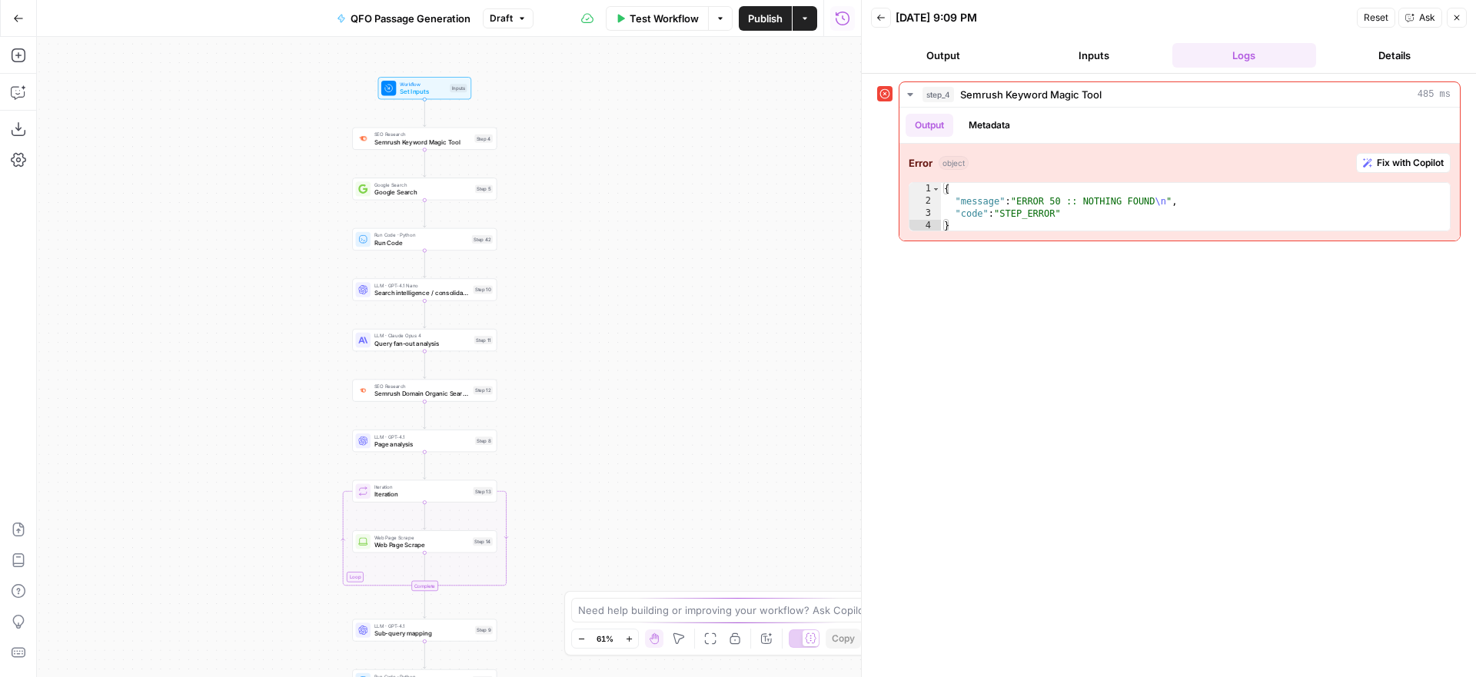
drag, startPoint x: 559, startPoint y: 250, endPoint x: 565, endPoint y: 412, distance: 162.3
click at [565, 413] on div "Workflow Set Inputs Inputs SEO Research Semrush Keyword Magic Tool Step 4 Googl…" at bounding box center [449, 357] width 824 height 640
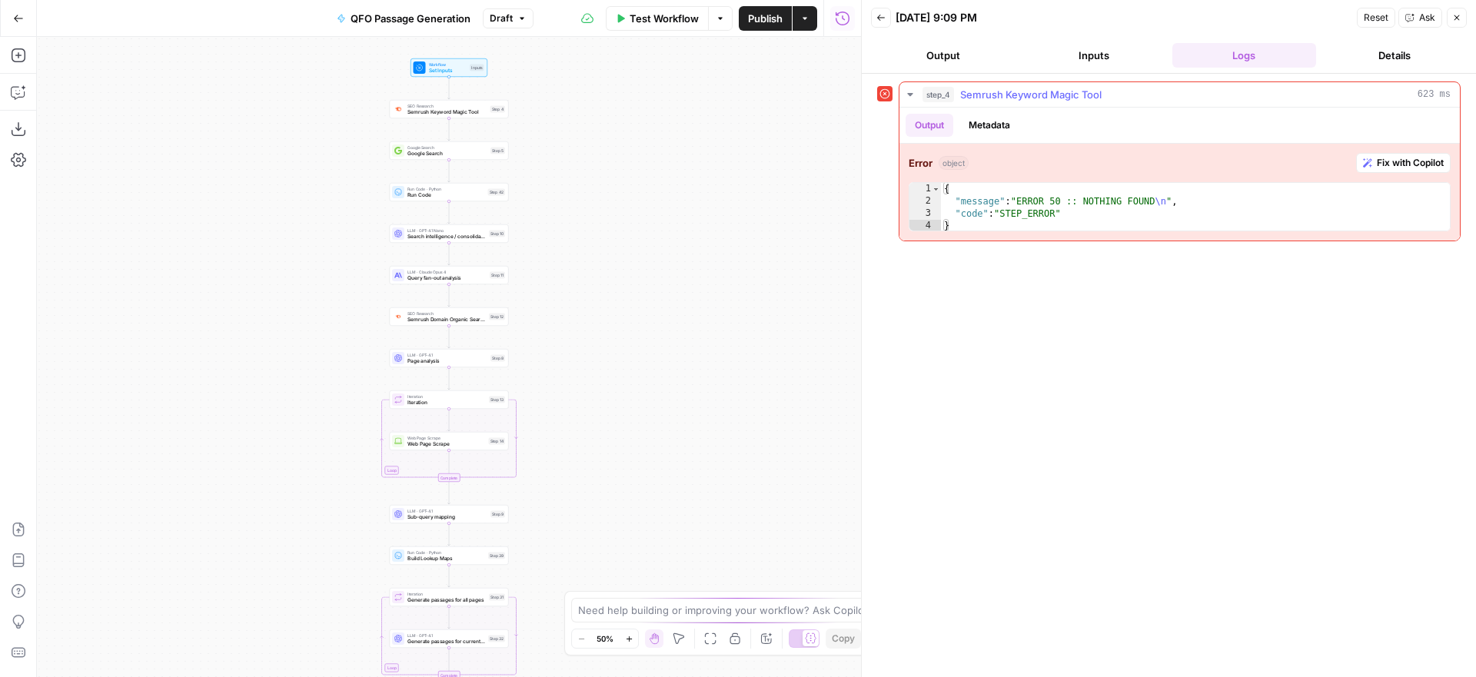
click at [1392, 161] on span "Fix with Copilot" at bounding box center [1409, 163] width 67 height 14
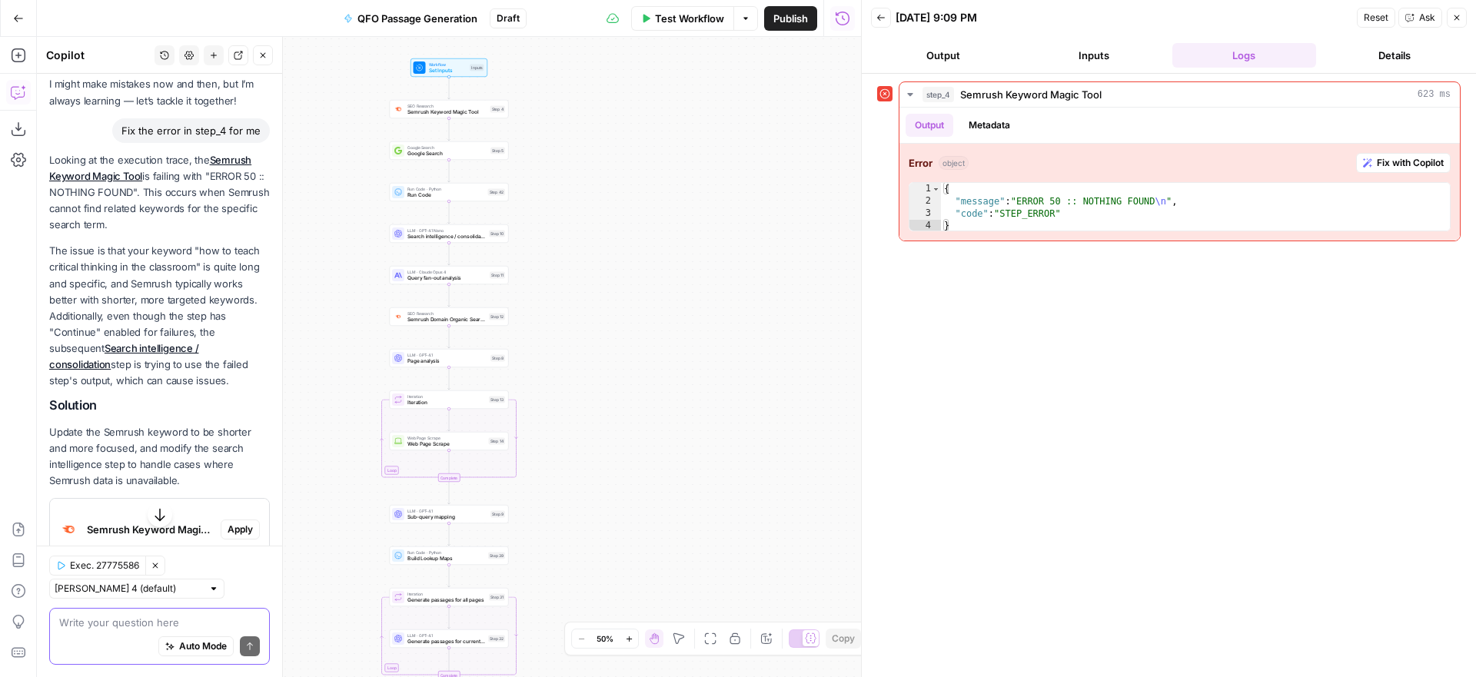
scroll to position [61, 0]
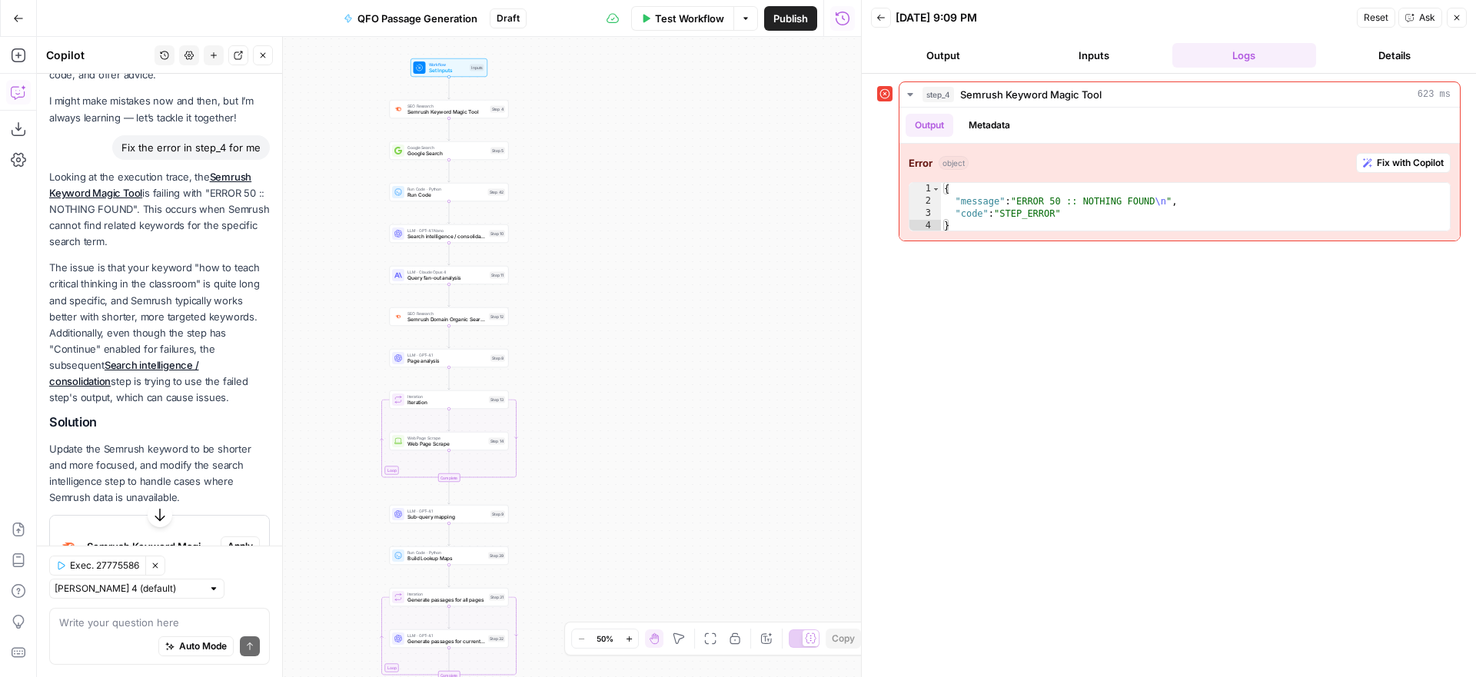
click at [21, 15] on icon "button" at bounding box center [18, 18] width 11 height 11
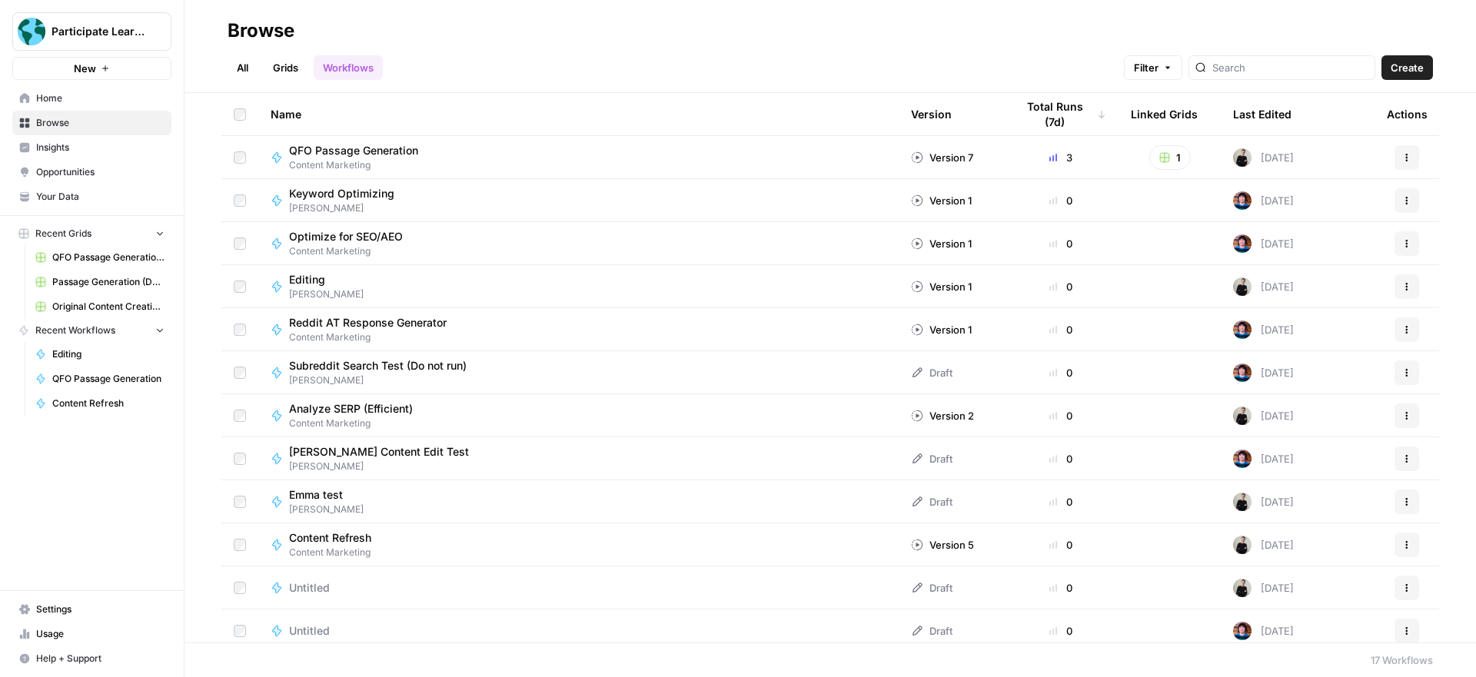
click at [67, 123] on span "Browse" at bounding box center [100, 123] width 128 height 14
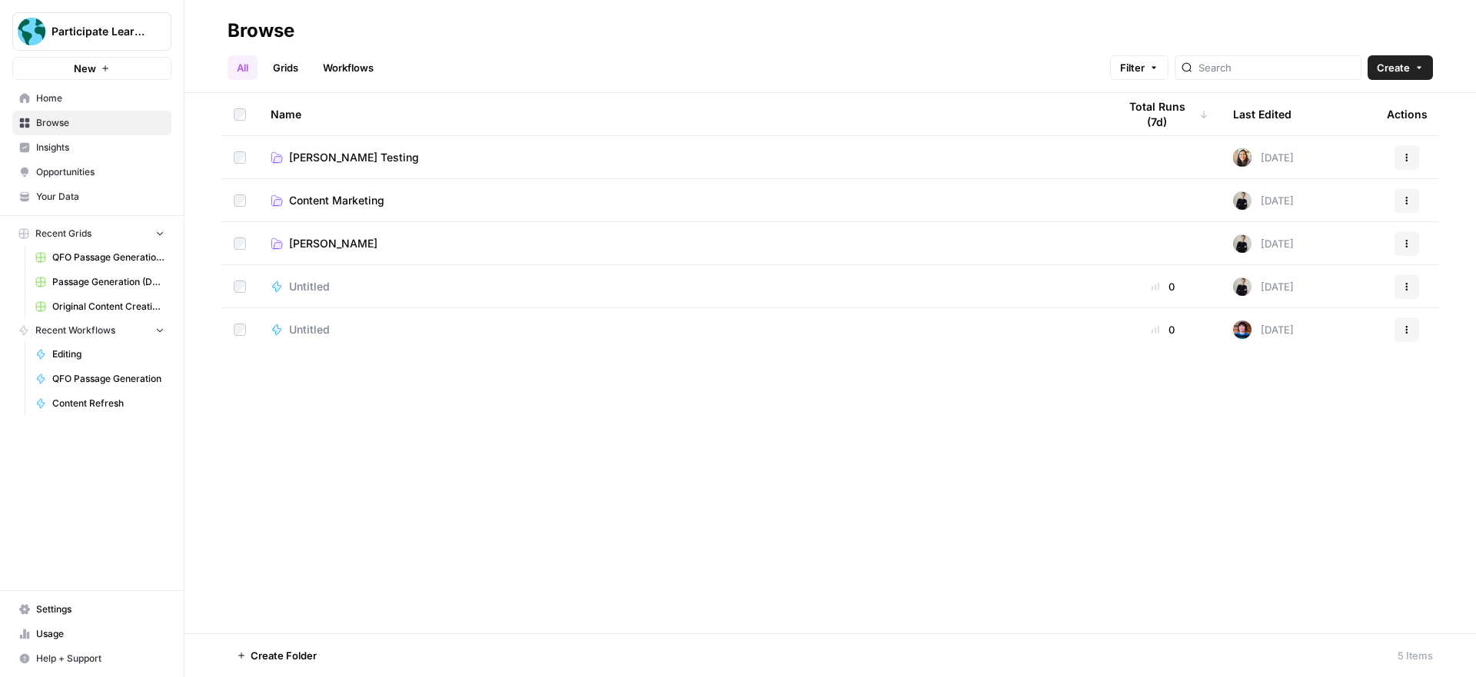
click at [338, 196] on span "Content Marketing" at bounding box center [336, 200] width 95 height 15
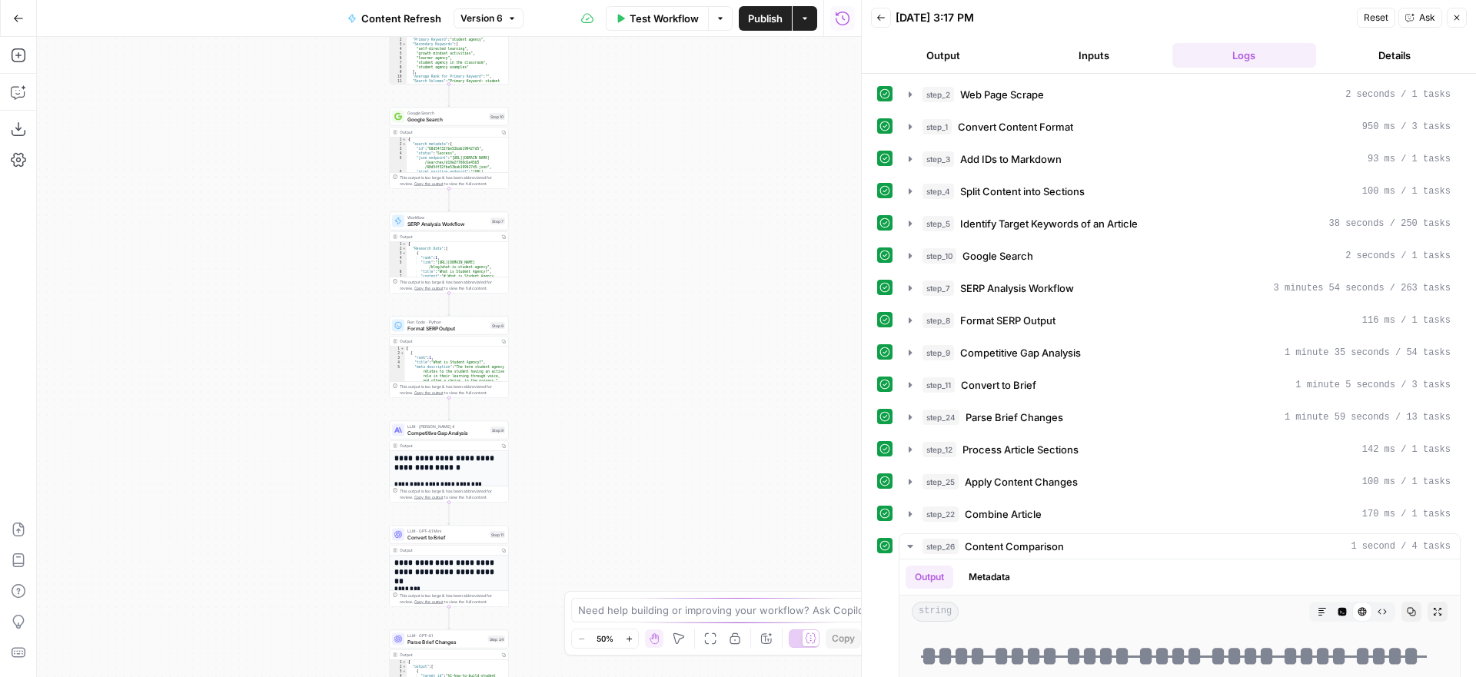
scroll to position [275, 0]
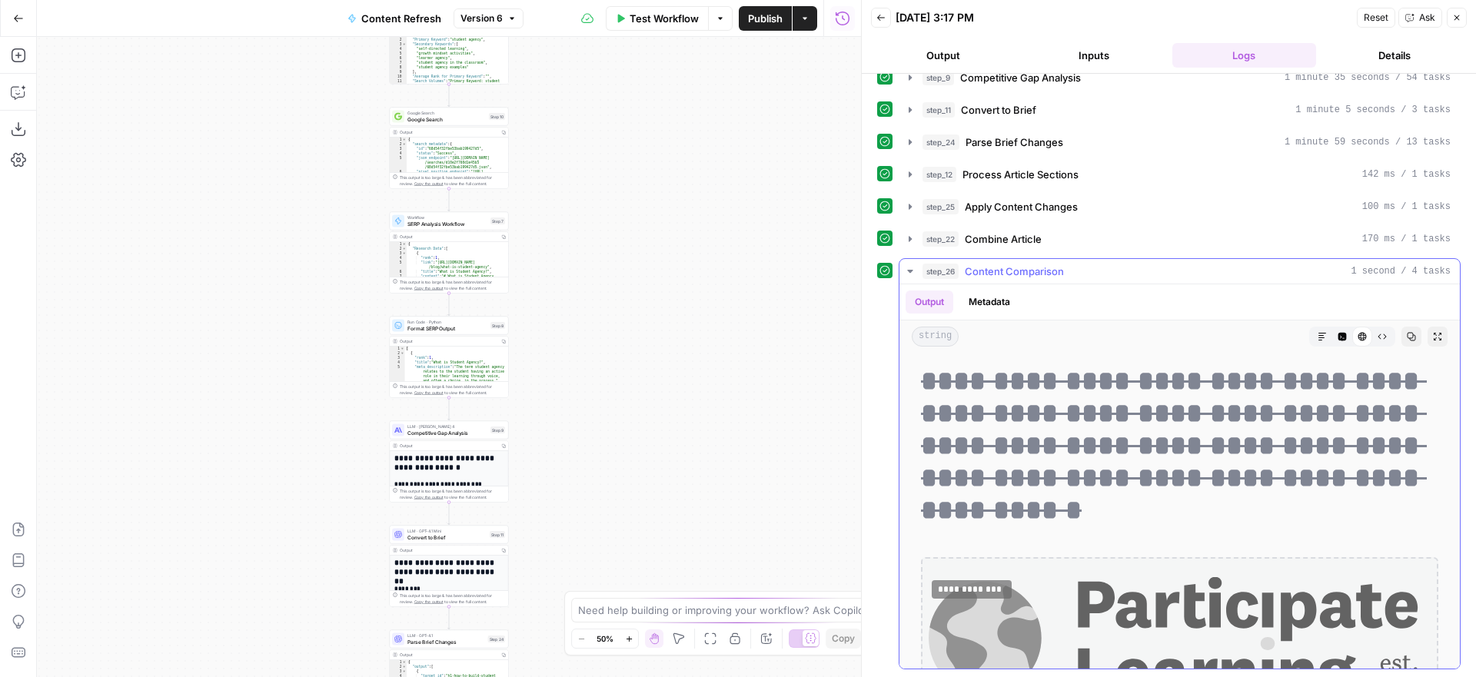
click at [909, 271] on icon "button" at bounding box center [909, 271] width 5 height 3
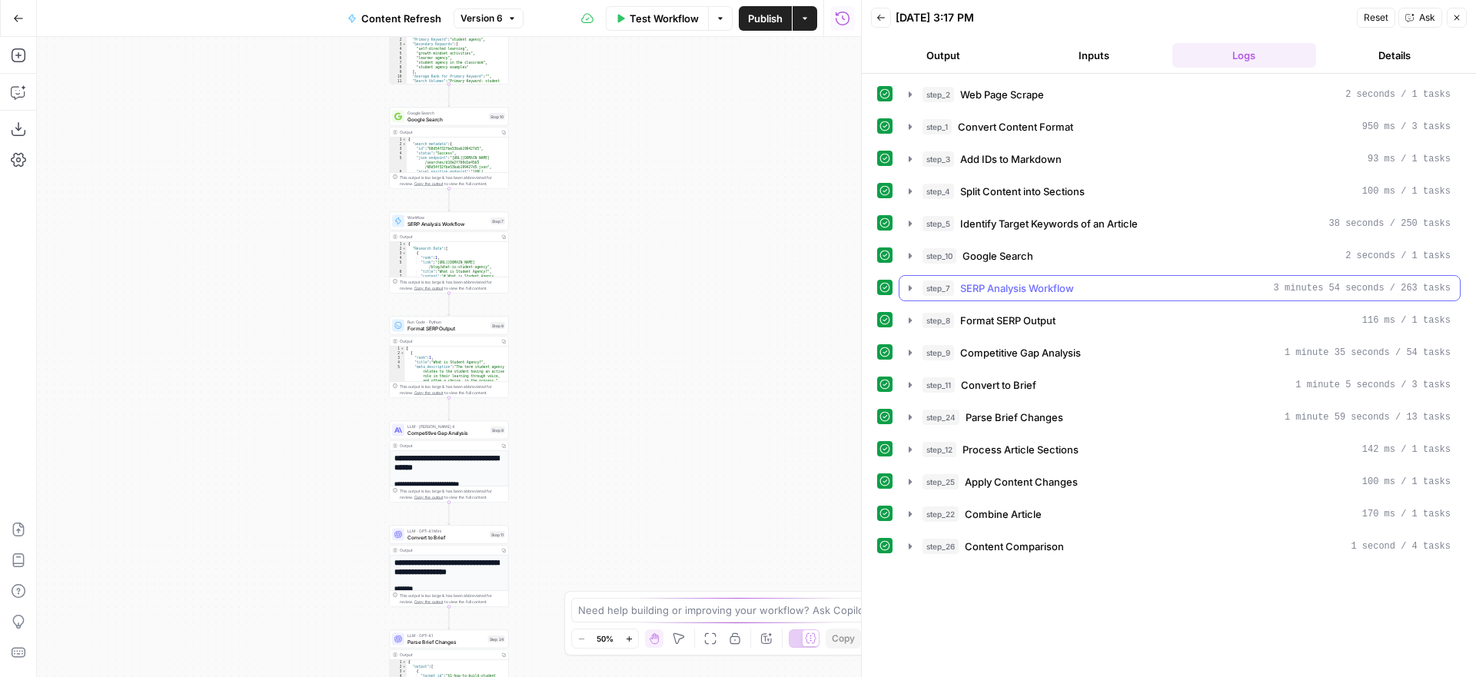
scroll to position [0, 0]
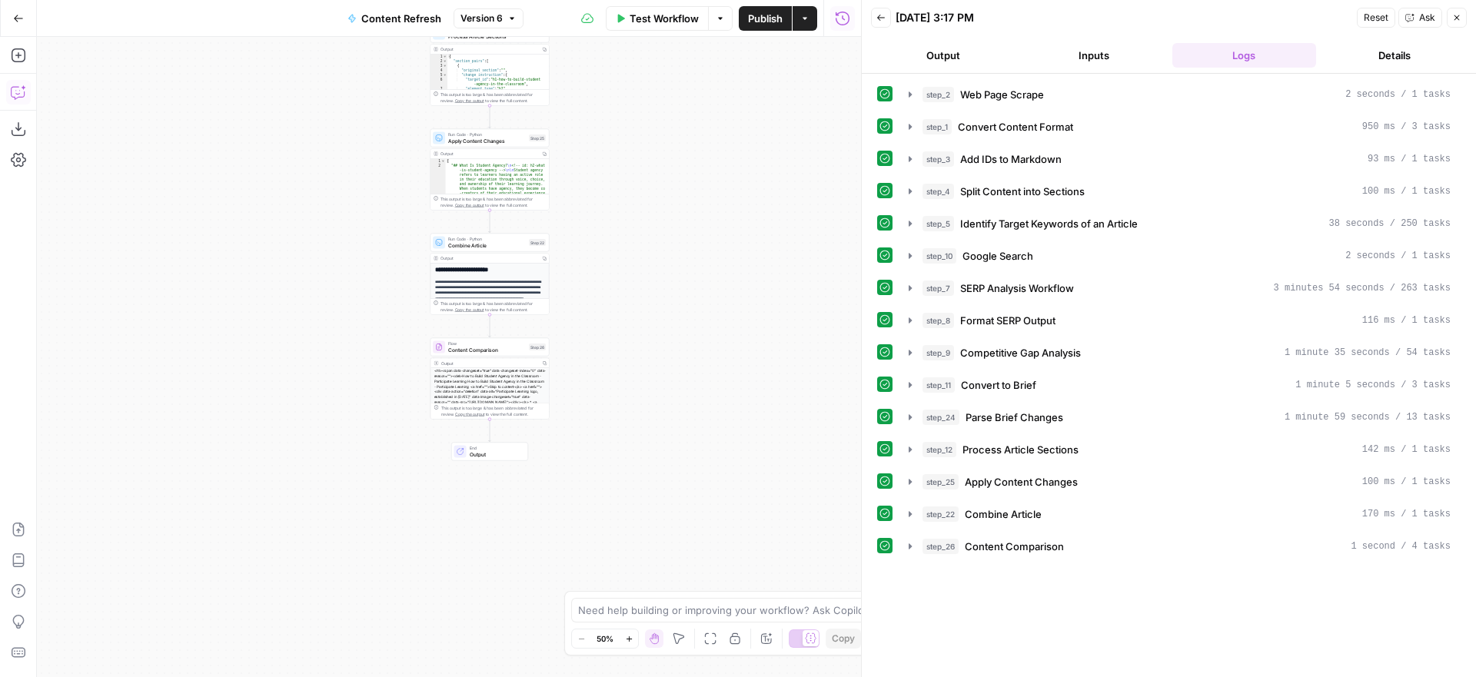
click at [19, 89] on icon "button" at bounding box center [18, 92] width 15 height 15
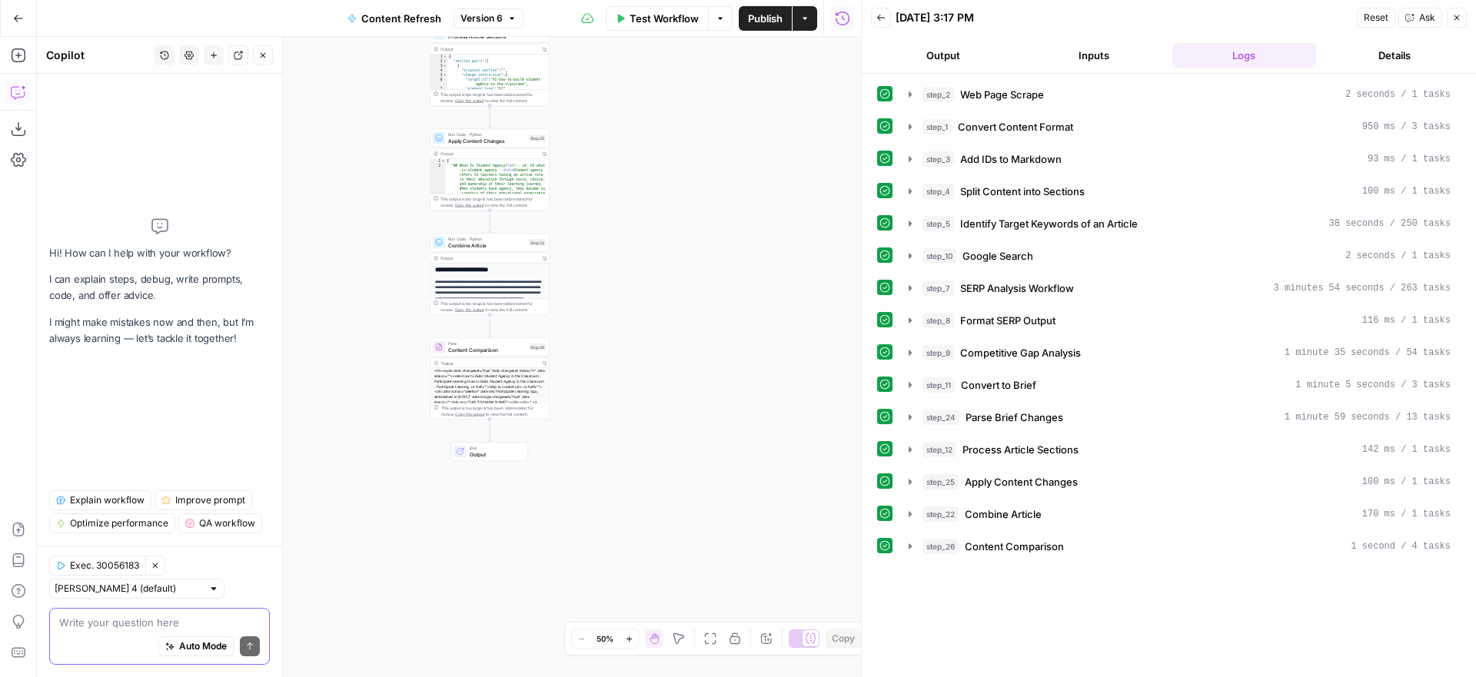
click at [157, 619] on textarea at bounding box center [159, 622] width 201 height 15
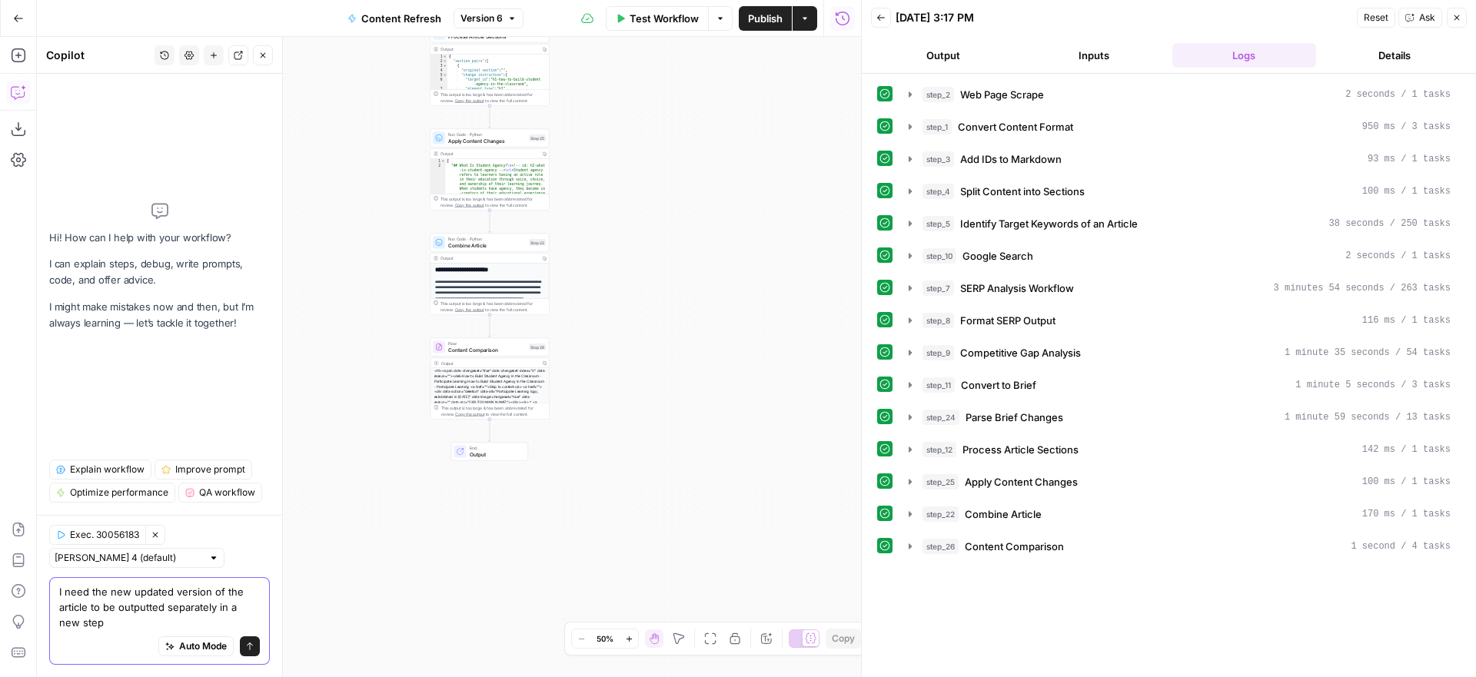
type textarea "I need the new updated version of the article to be outputted separately in a n…"
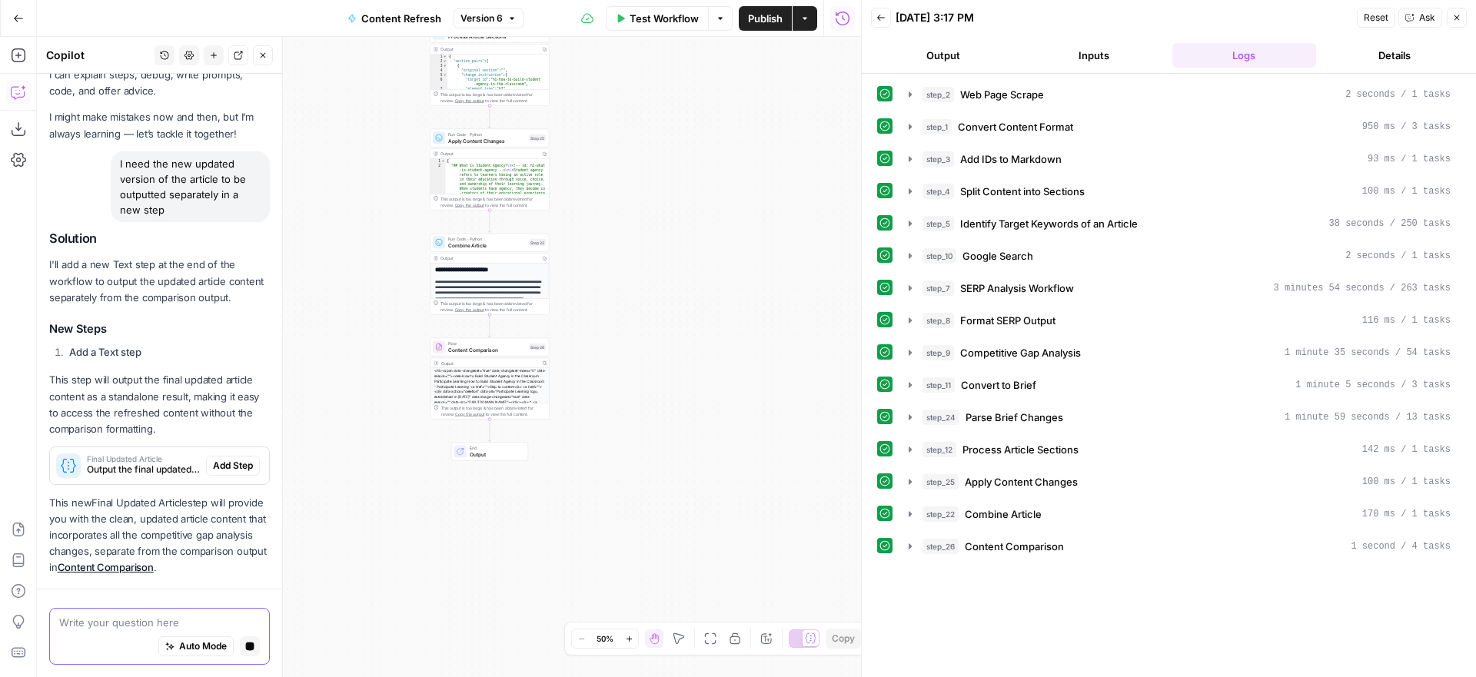
scroll to position [118, 0]
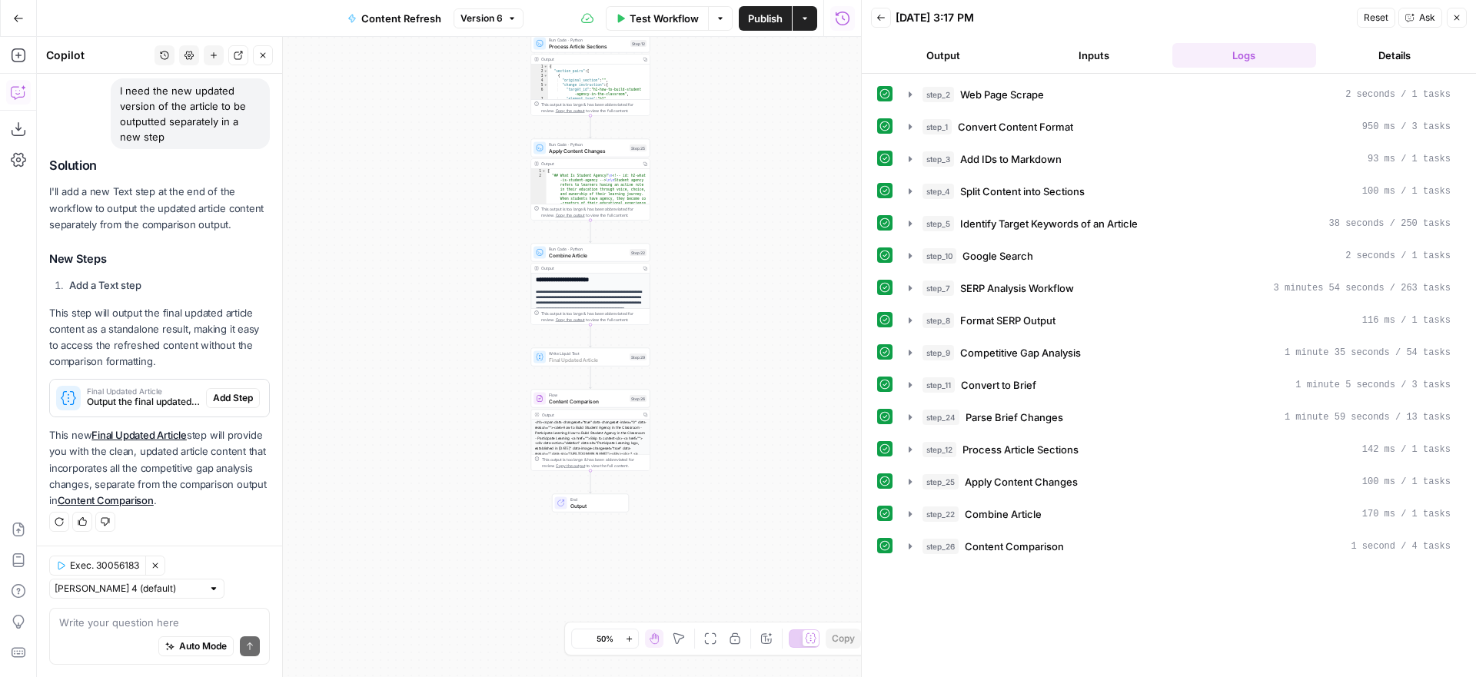
click at [237, 396] on span "Add Step" at bounding box center [233, 398] width 40 height 14
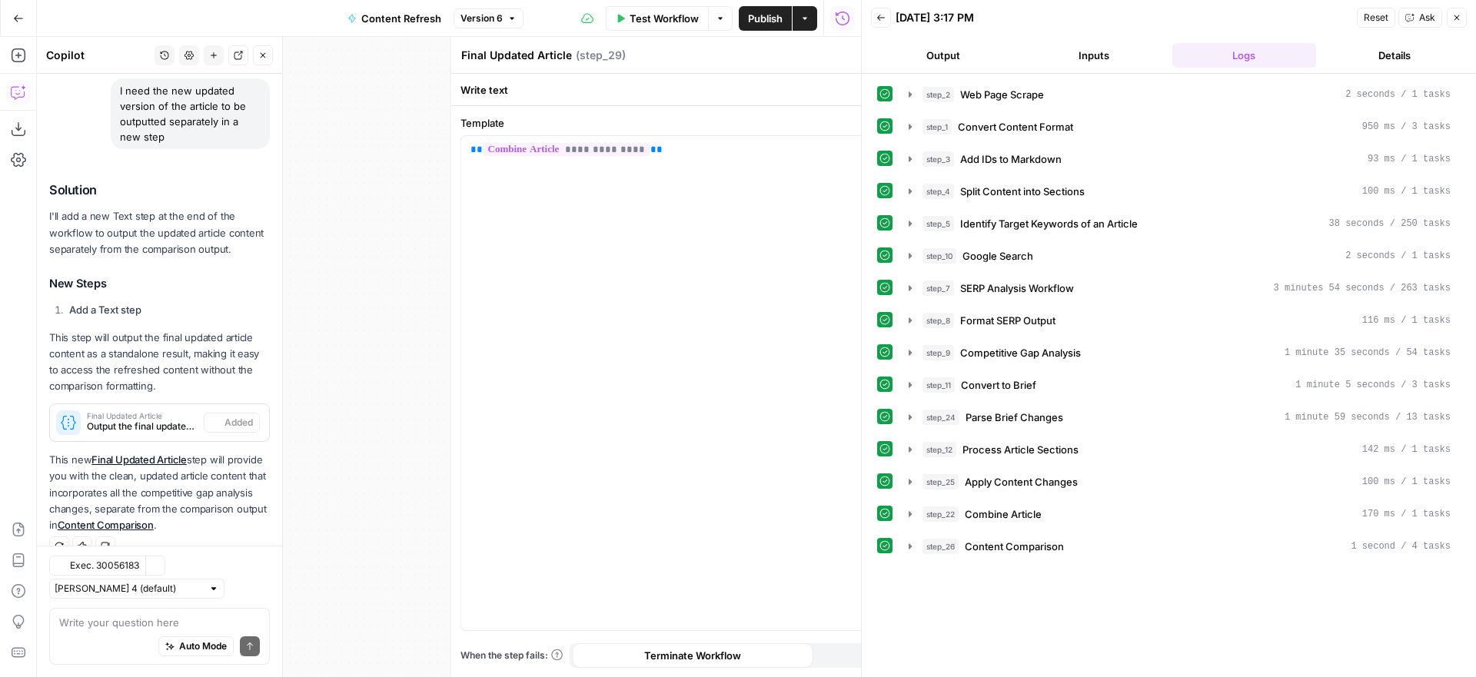
scroll to position [143, 0]
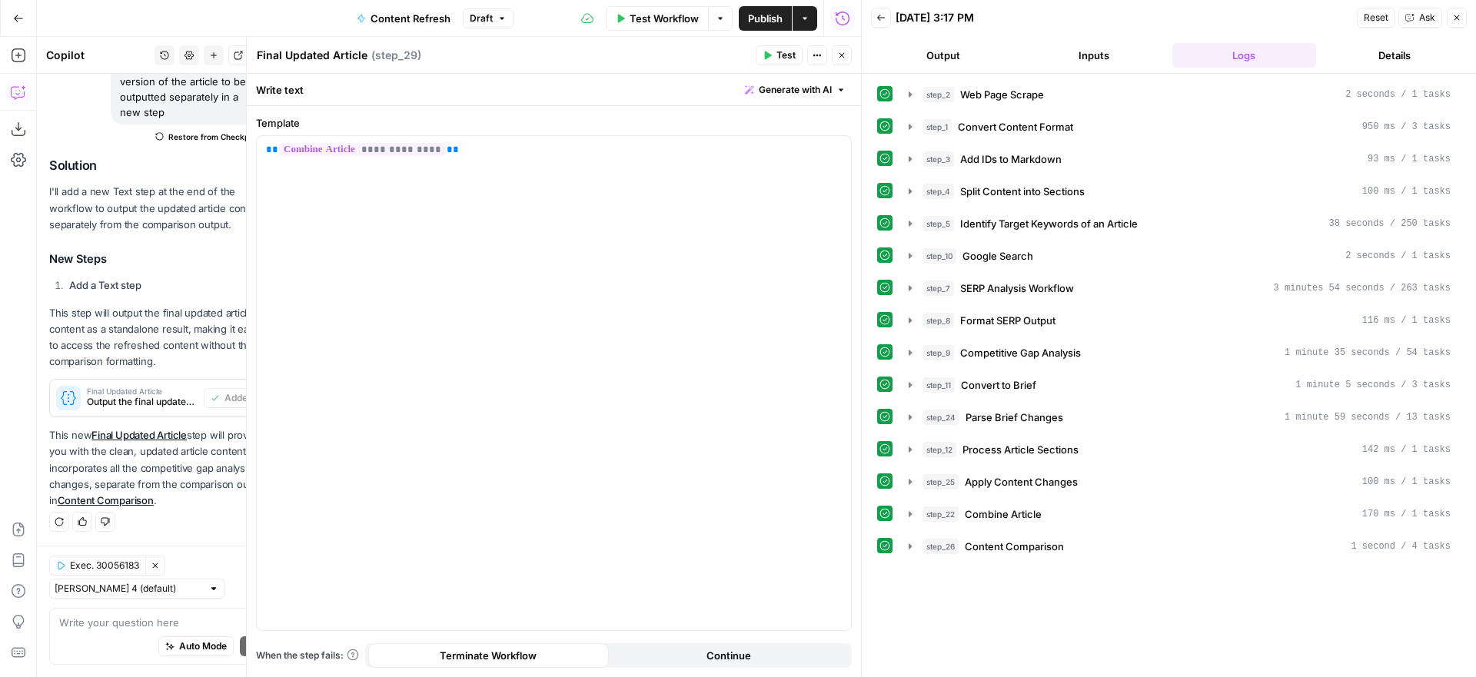
click at [845, 58] on icon "button" at bounding box center [841, 55] width 9 height 9
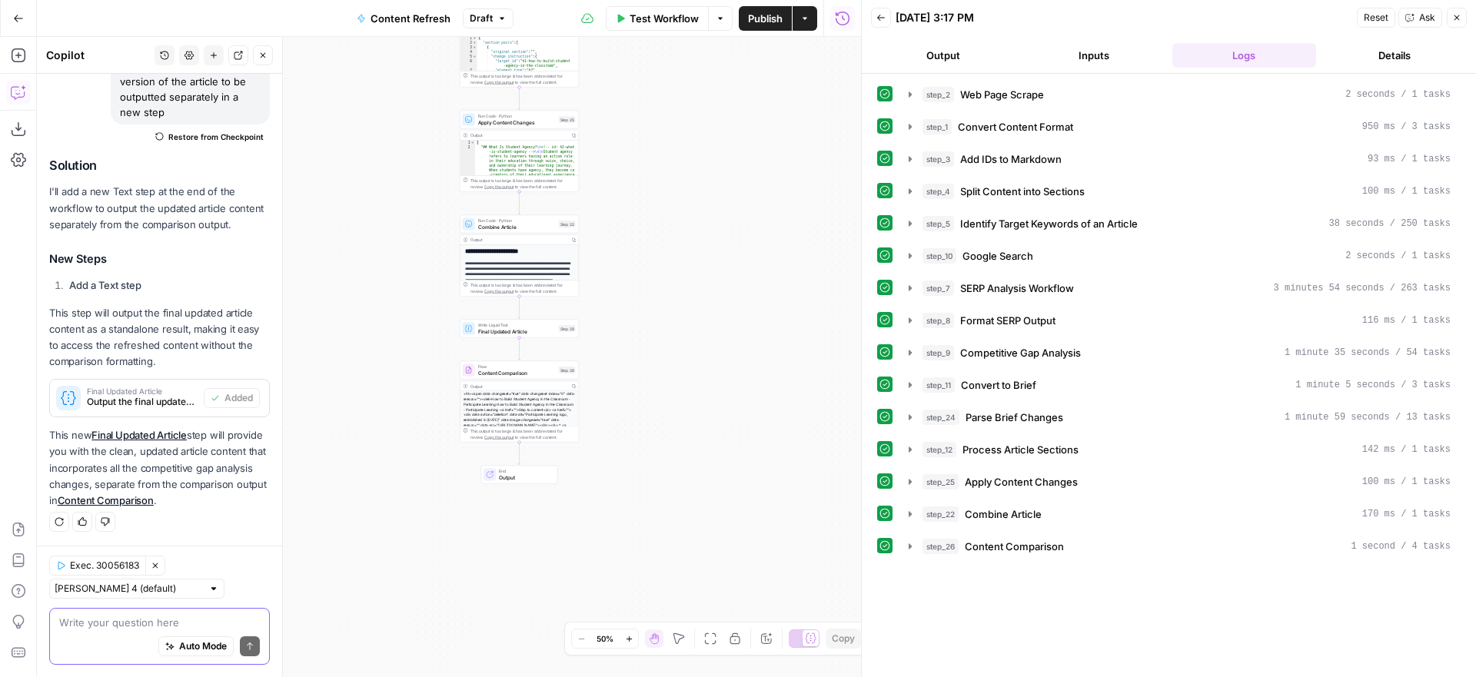
click at [121, 624] on textarea at bounding box center [159, 622] width 201 height 15
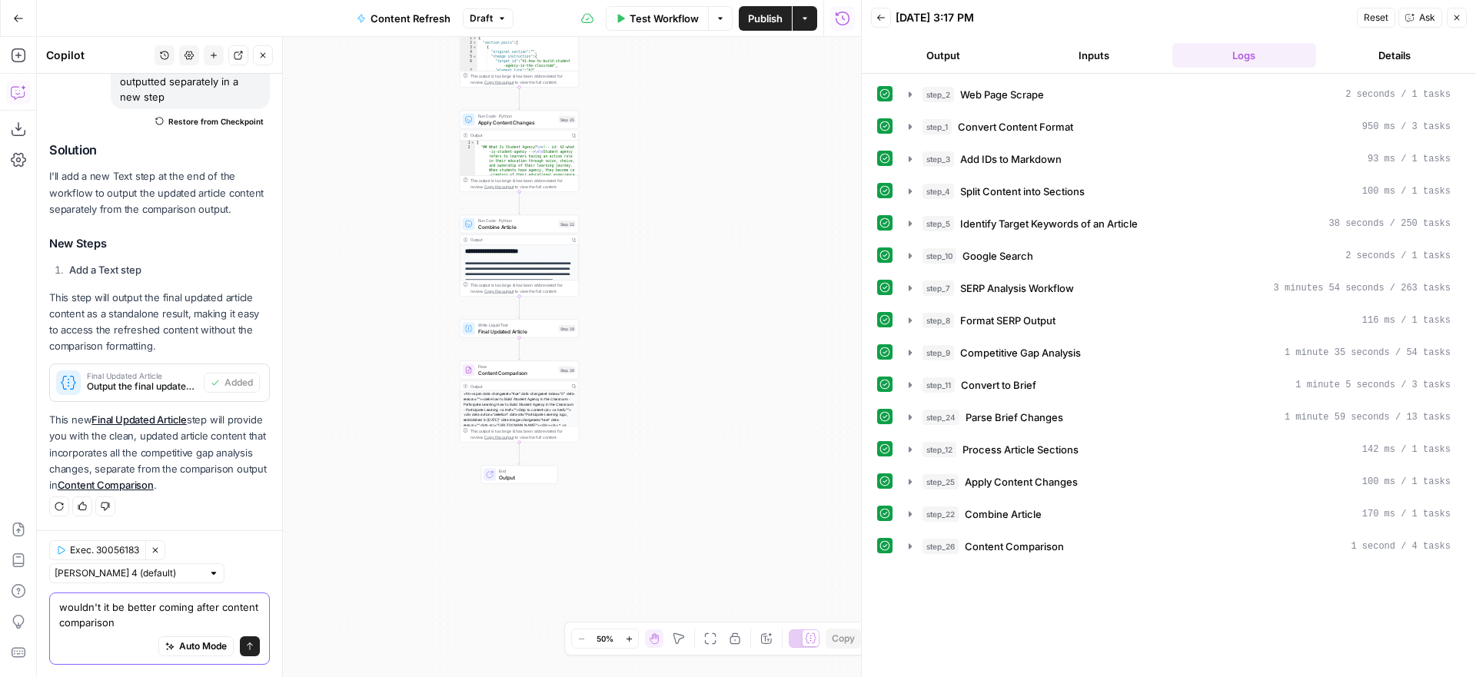
type textarea "wouldn't it be better coming after content comparison?"
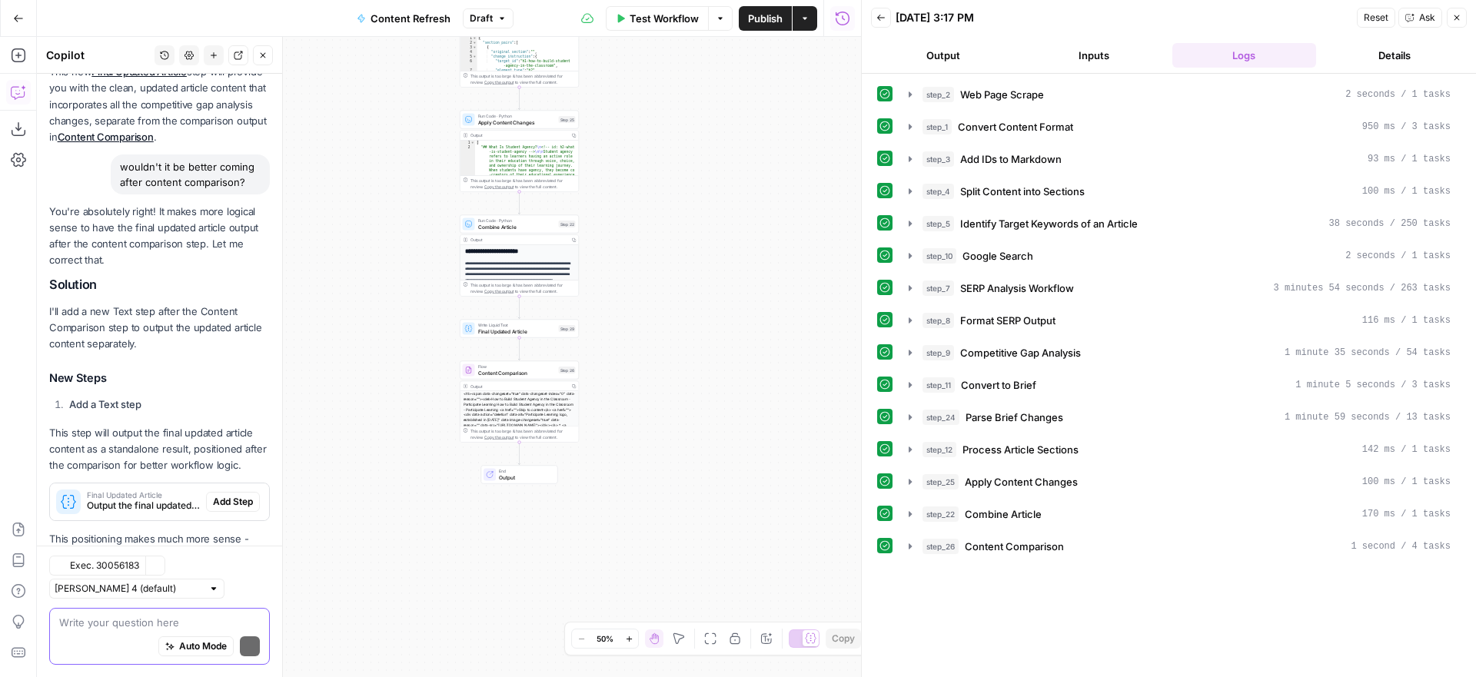
scroll to position [610, 0]
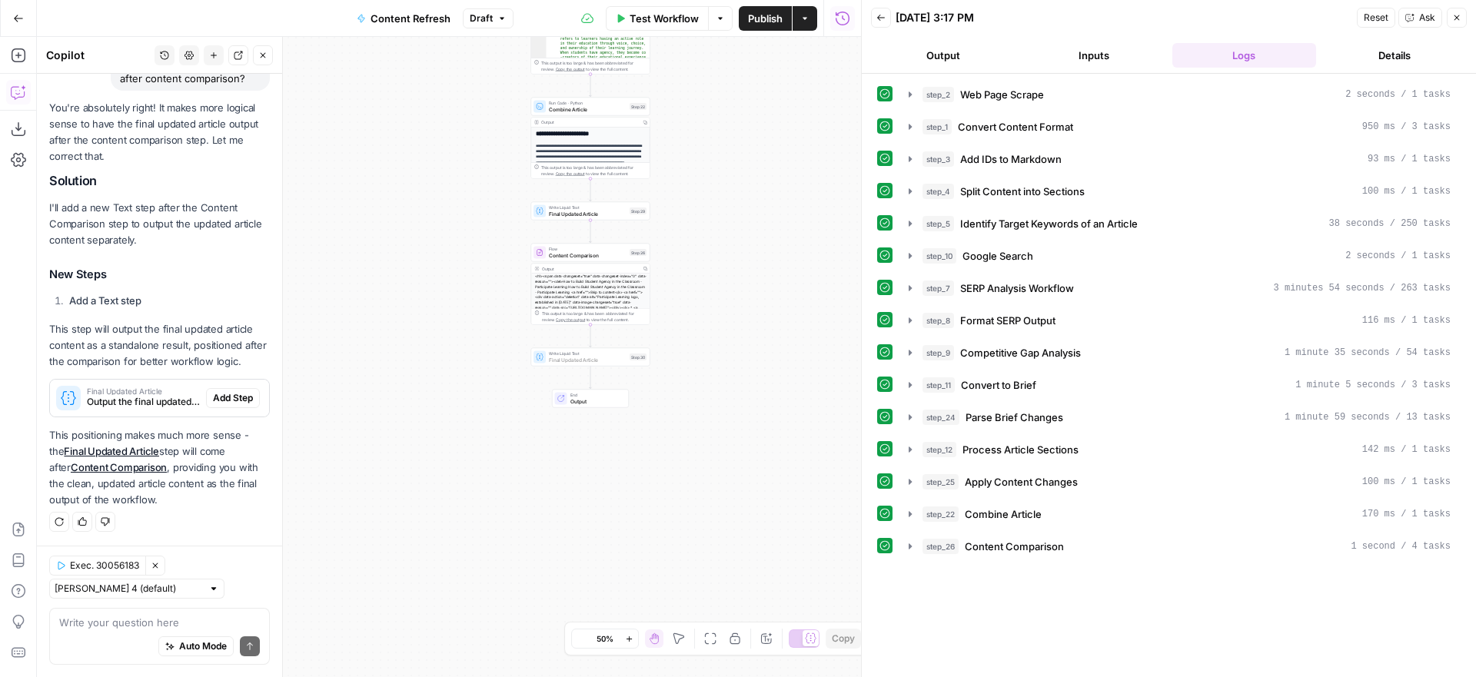
click at [227, 394] on span "Add Step" at bounding box center [233, 398] width 40 height 14
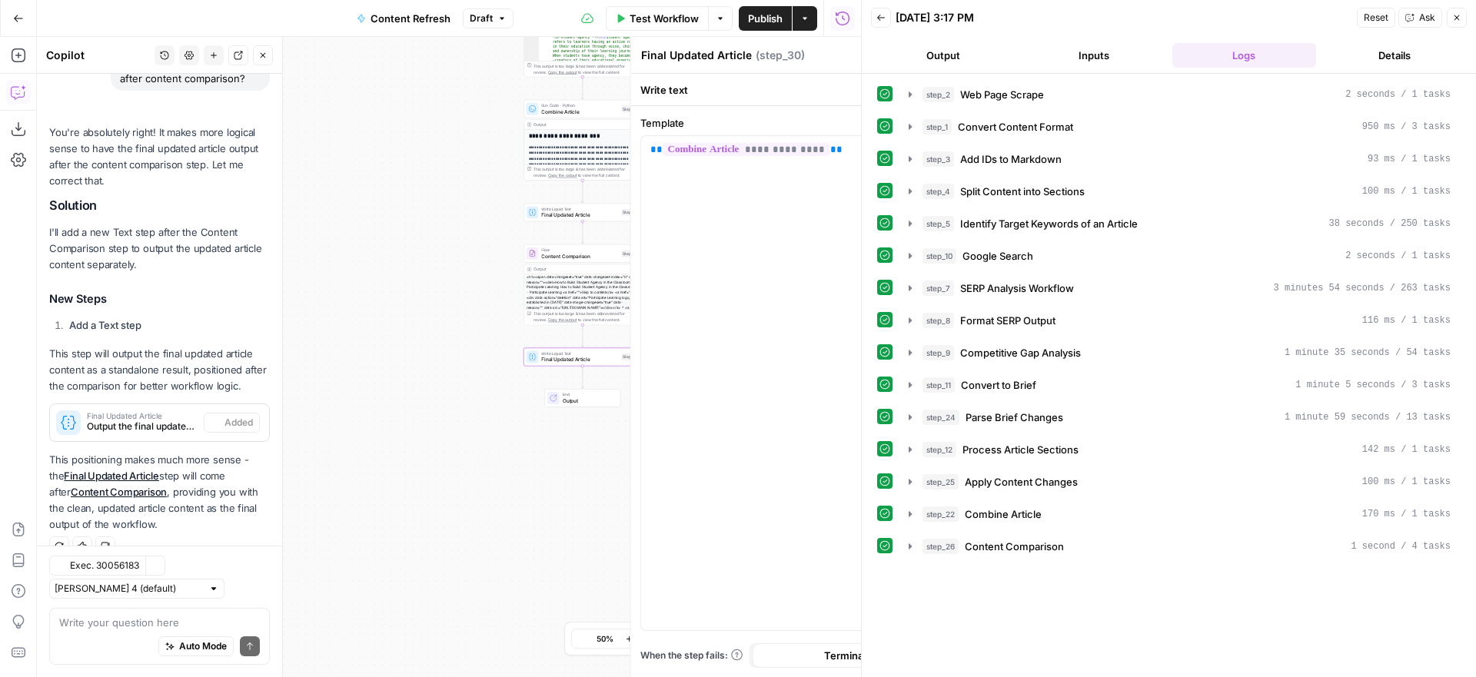
scroll to position [635, 0]
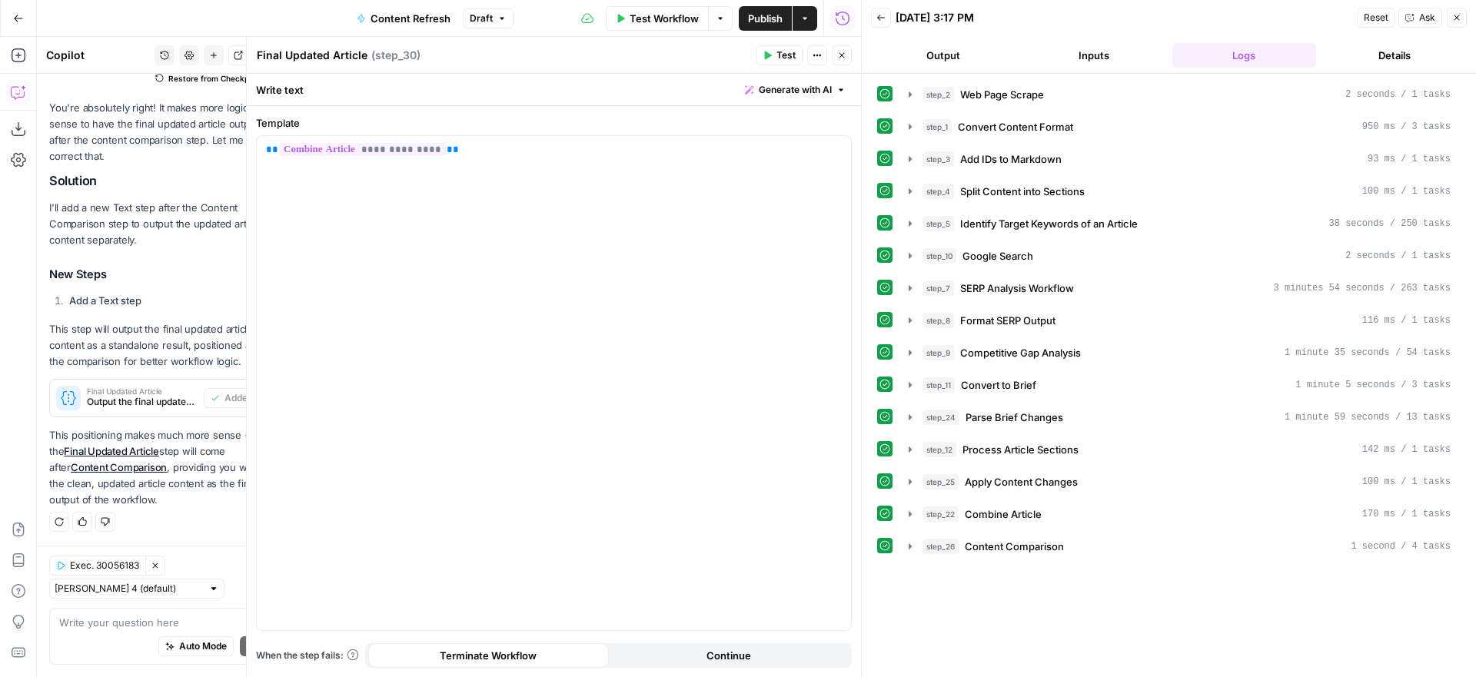
click at [787, 57] on span "Test" at bounding box center [785, 55] width 19 height 14
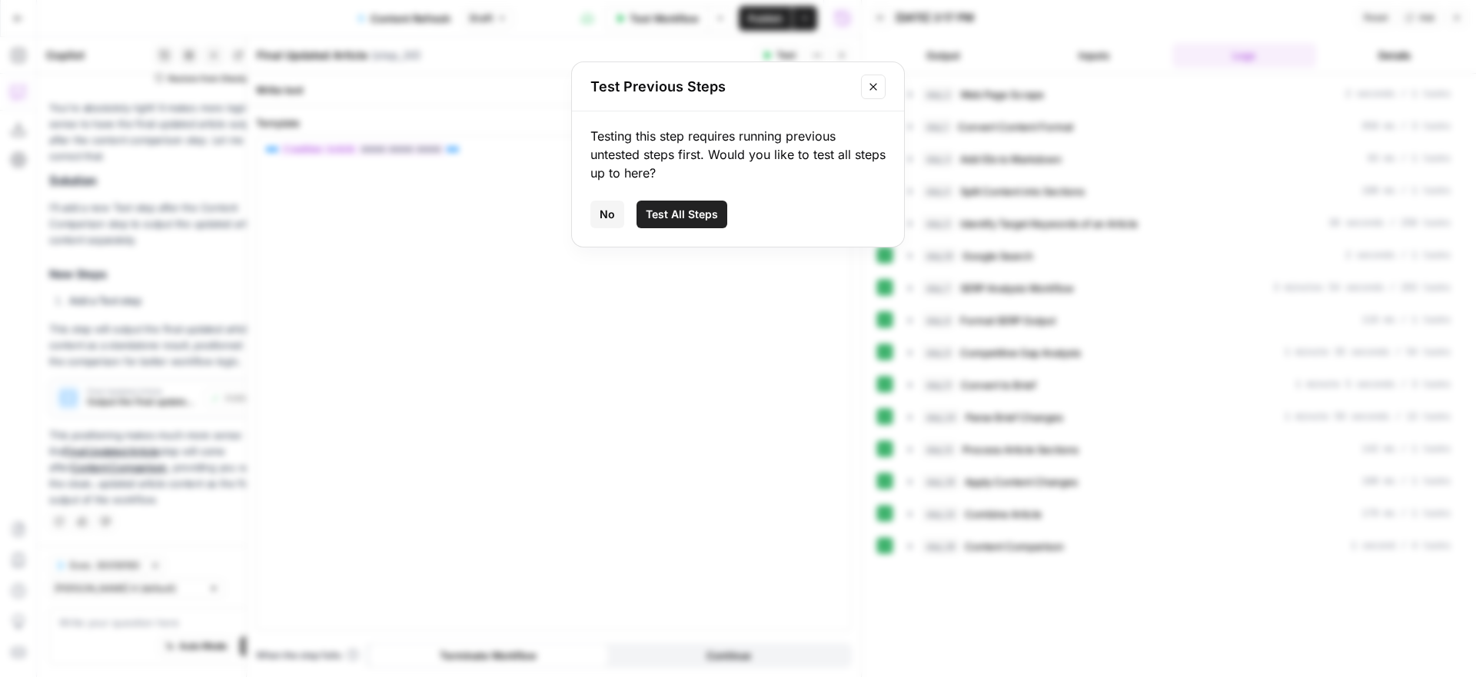
click at [682, 212] on span "Test All Steps" at bounding box center [682, 214] width 72 height 15
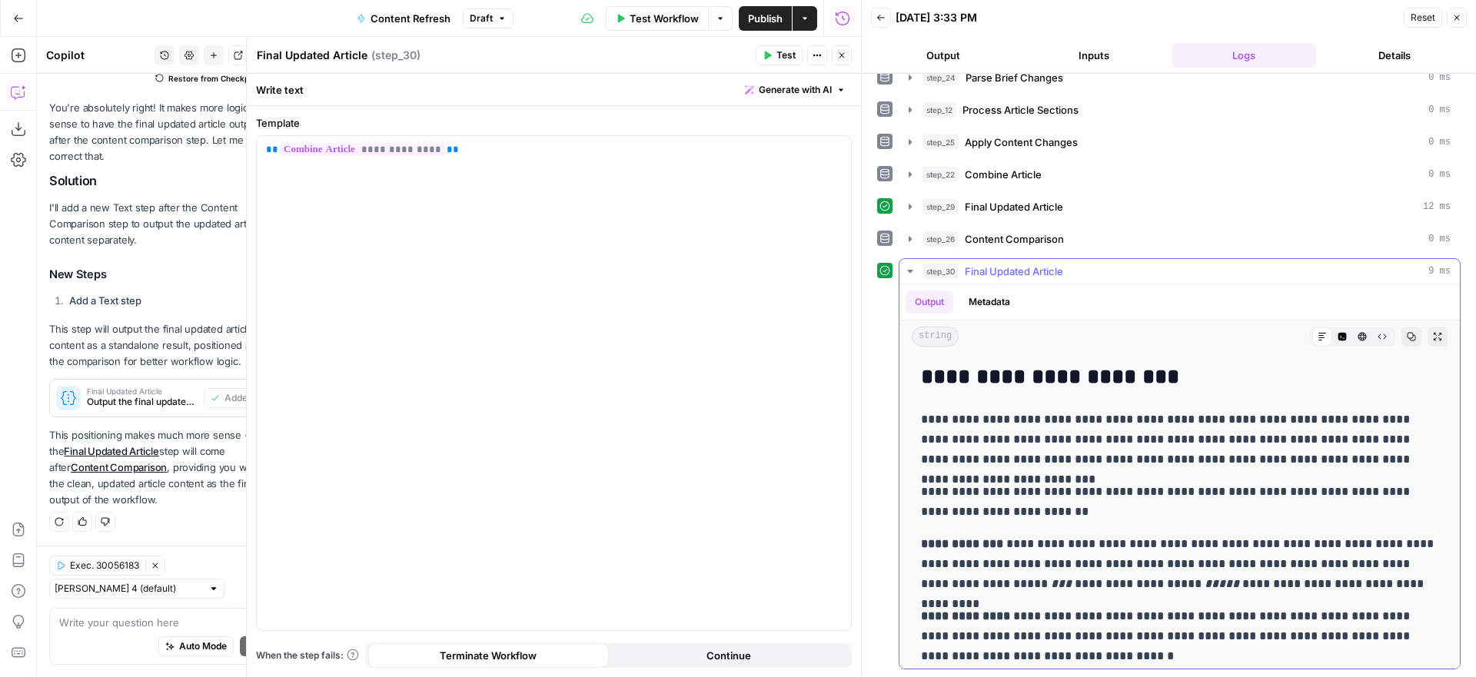
scroll to position [0, 0]
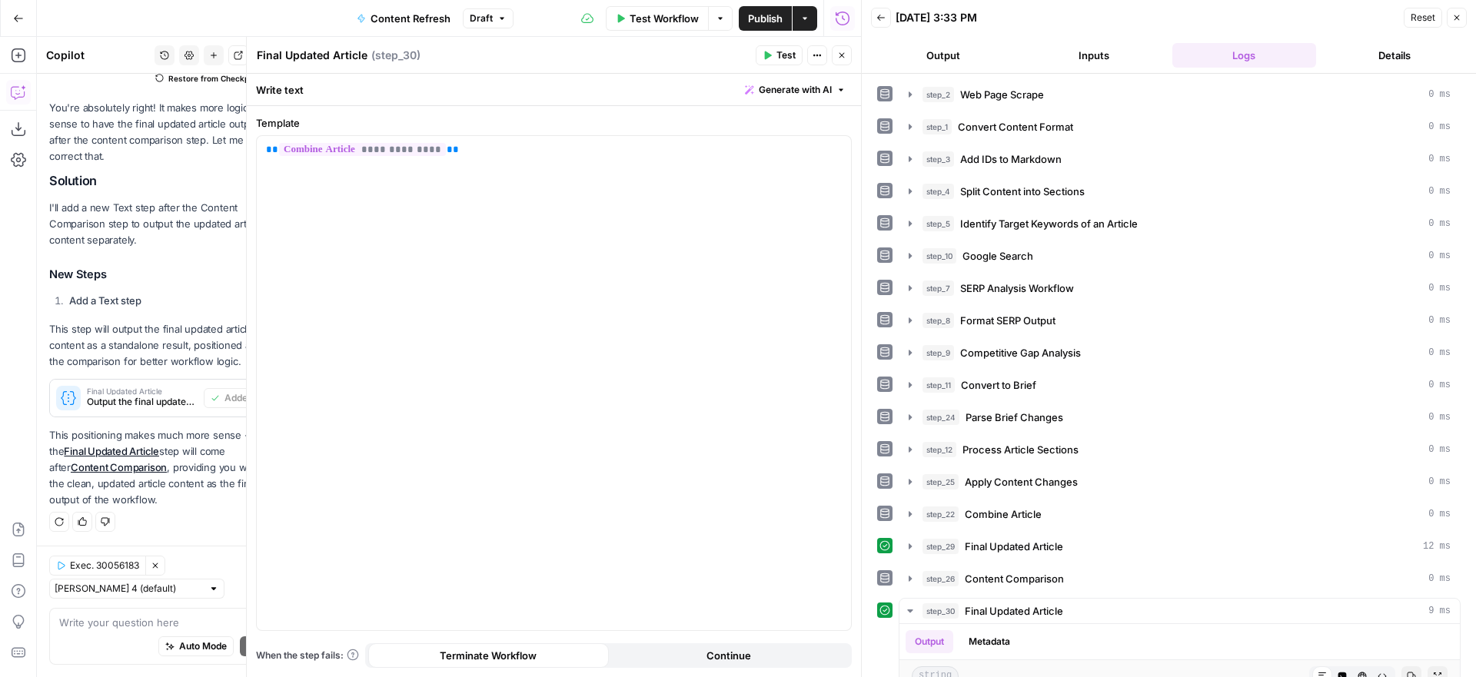
click at [767, 13] on span "Publish" at bounding box center [765, 18] width 35 height 15
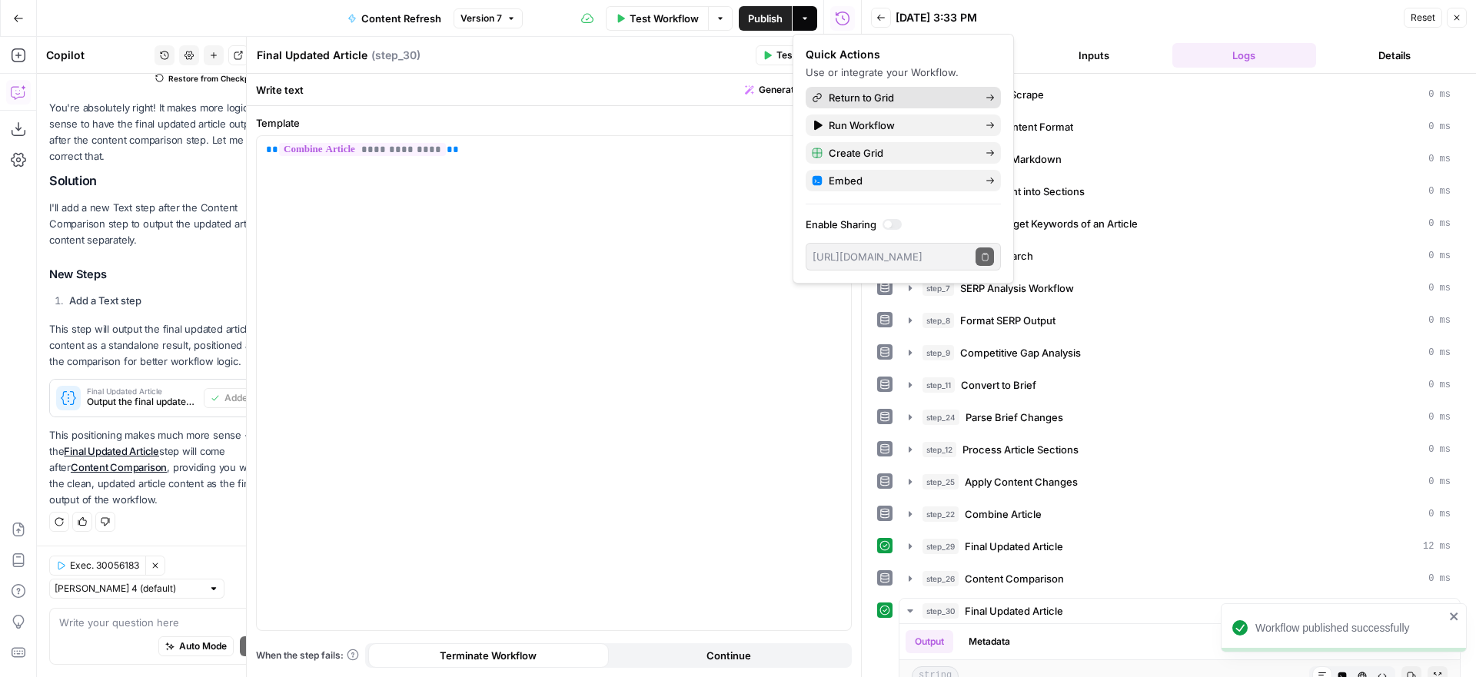
click at [858, 95] on span "Return to Grid" at bounding box center [900, 97] width 144 height 15
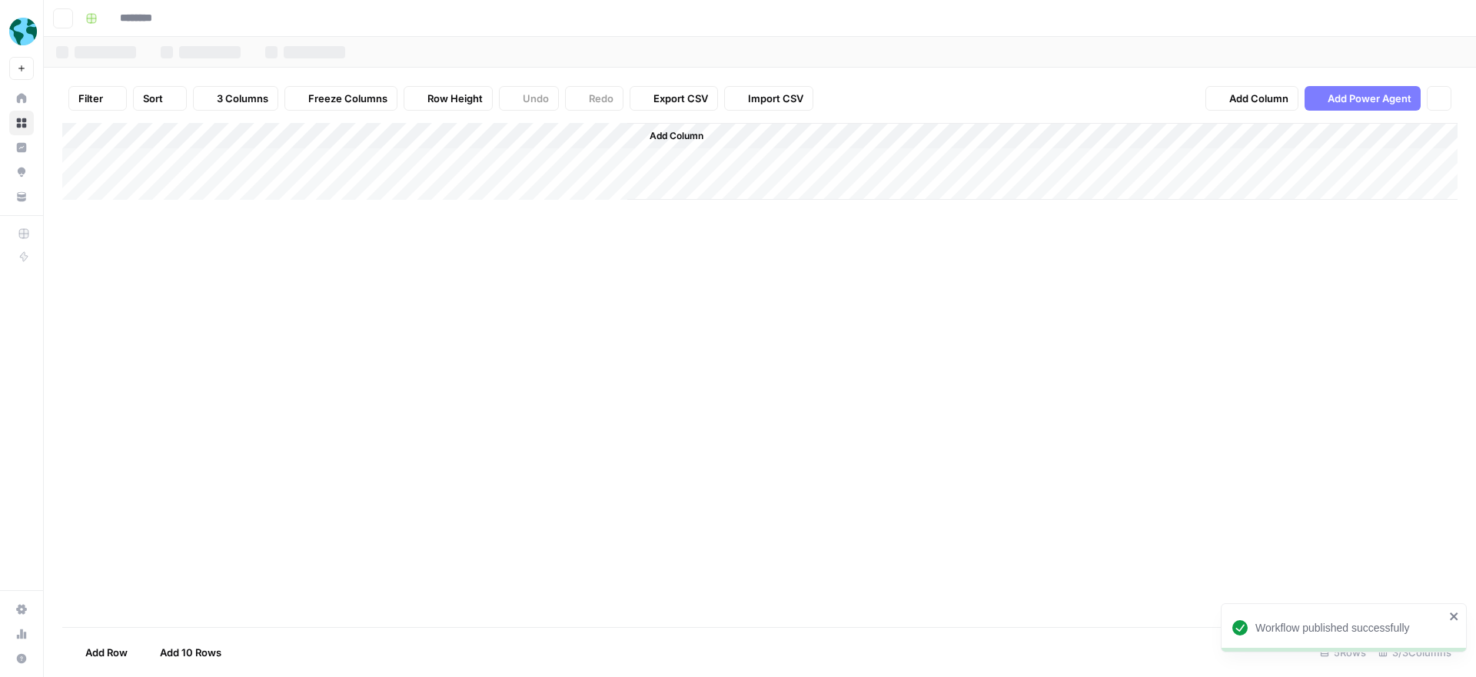
type input "**********"
click at [473, 159] on div "Add Column" at bounding box center [759, 213] width 1395 height 181
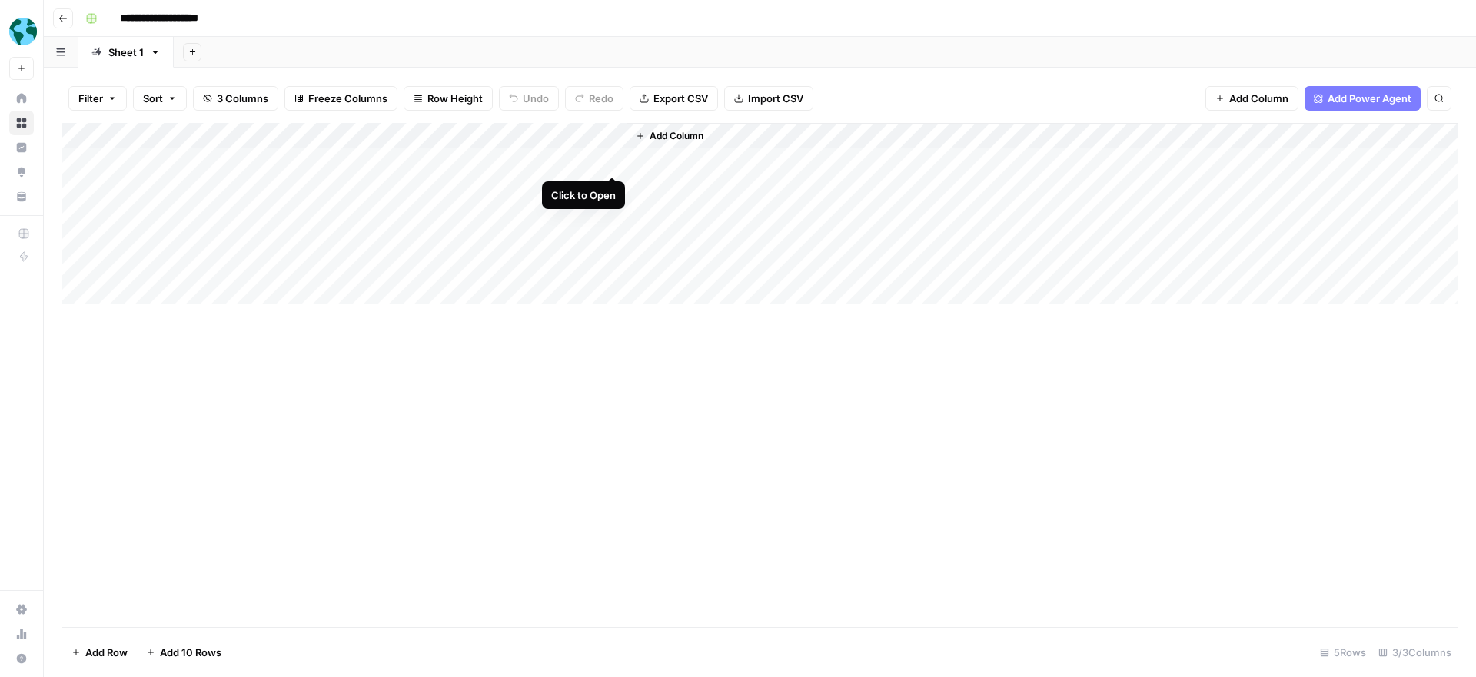
click at [609, 160] on div "Add Column" at bounding box center [759, 213] width 1395 height 181
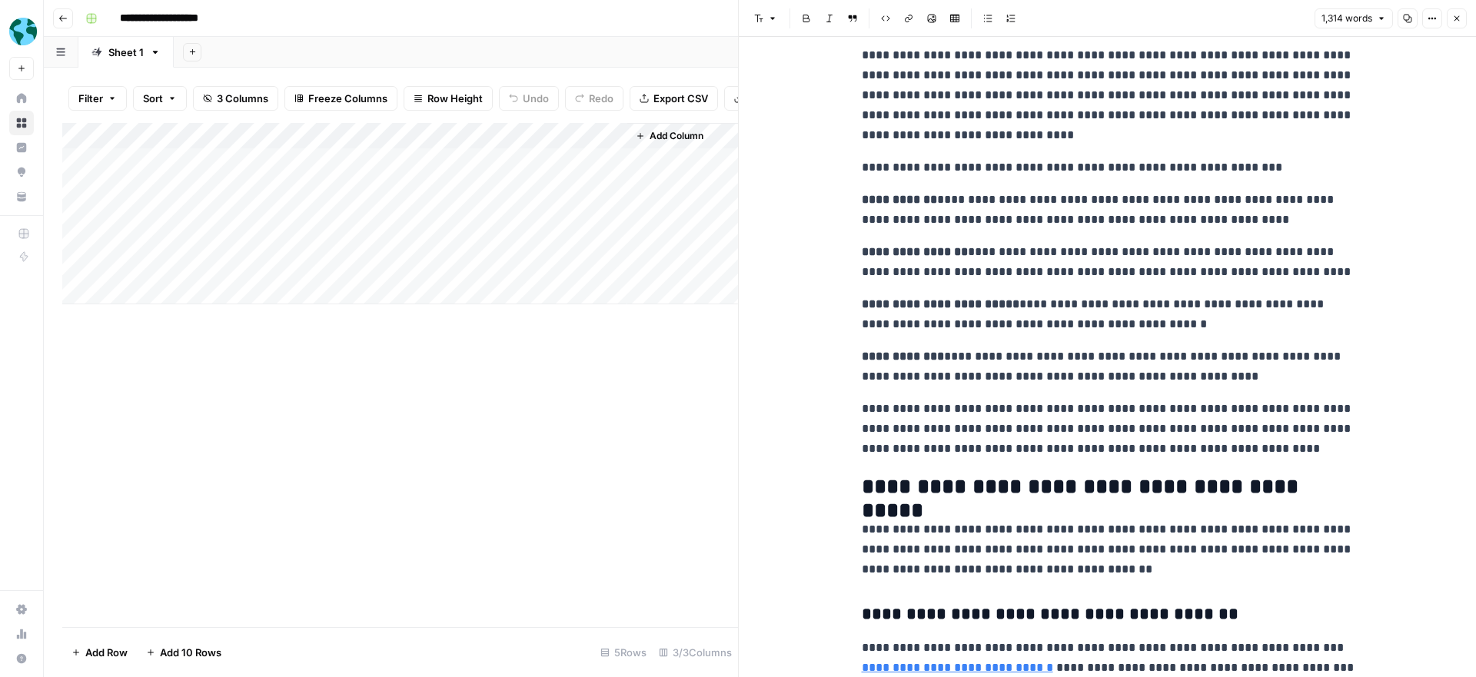
scroll to position [68, 0]
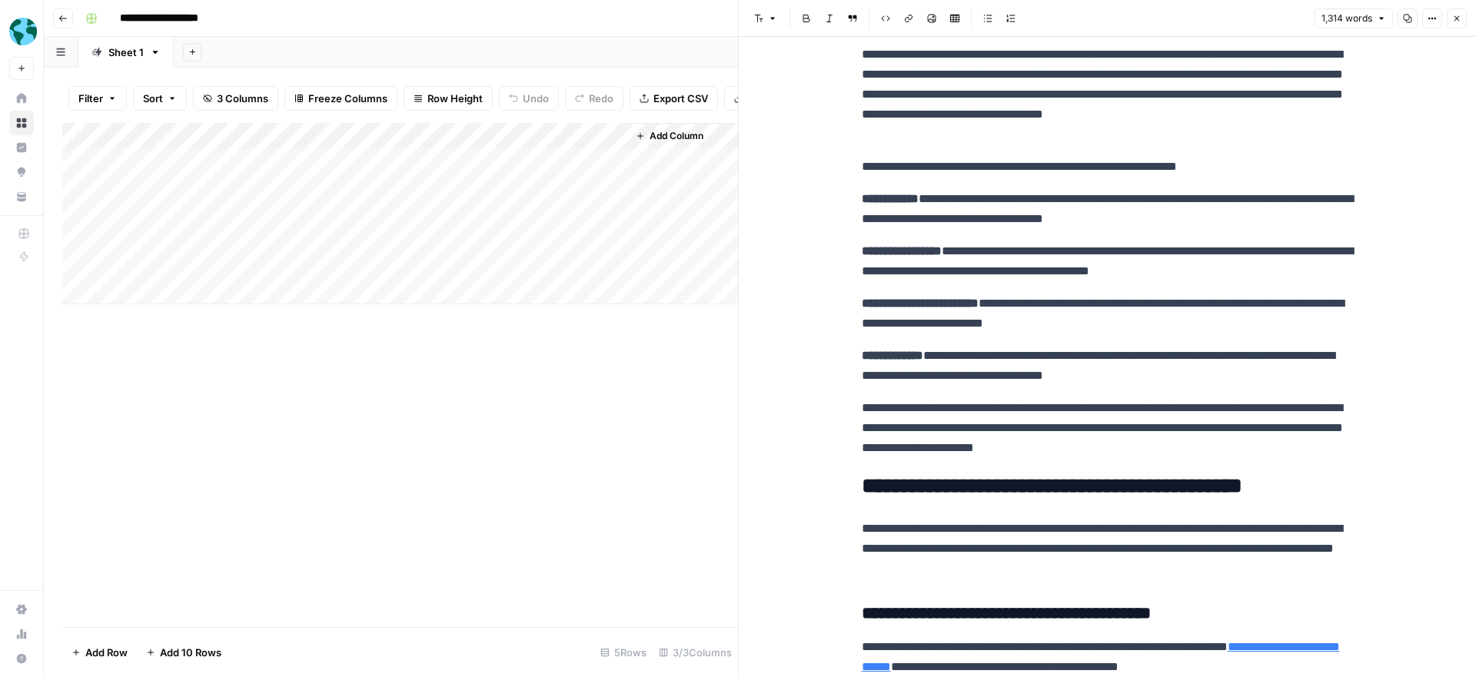
click at [455, 161] on div "Add Column" at bounding box center [400, 213] width 676 height 181
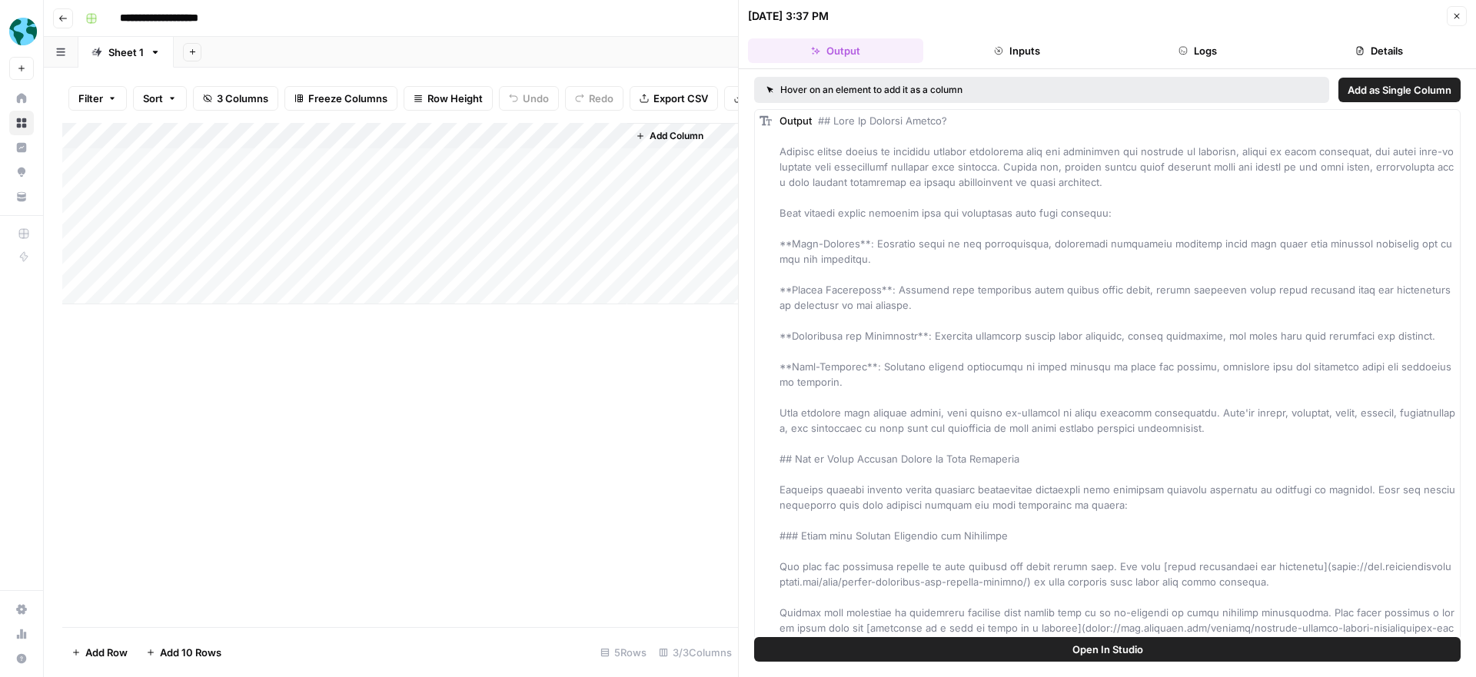
click at [1106, 648] on span "Open In Studio" at bounding box center [1107, 649] width 71 height 15
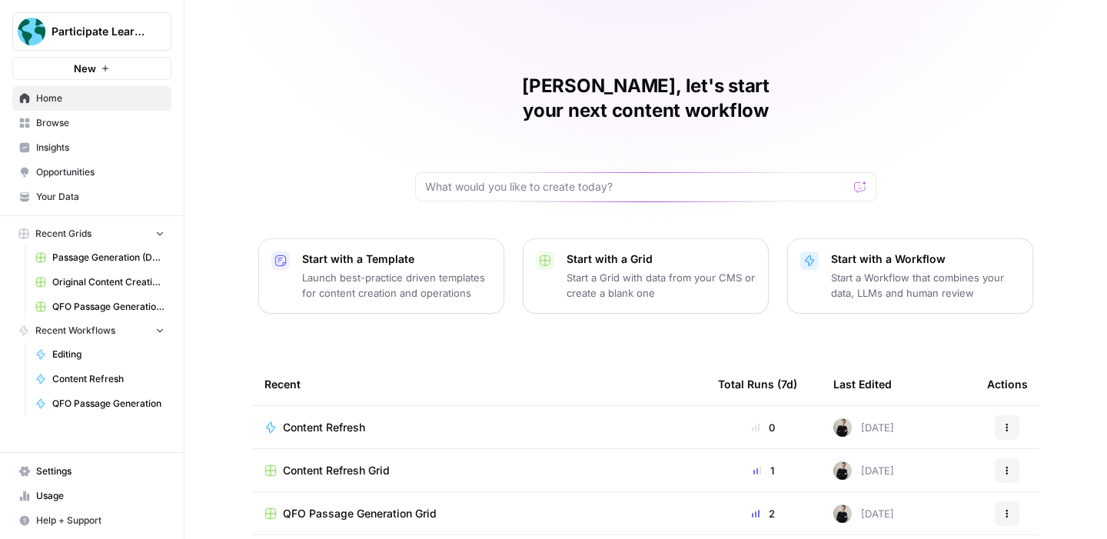
click at [108, 22] on button "Participate Learning" at bounding box center [91, 31] width 159 height 38
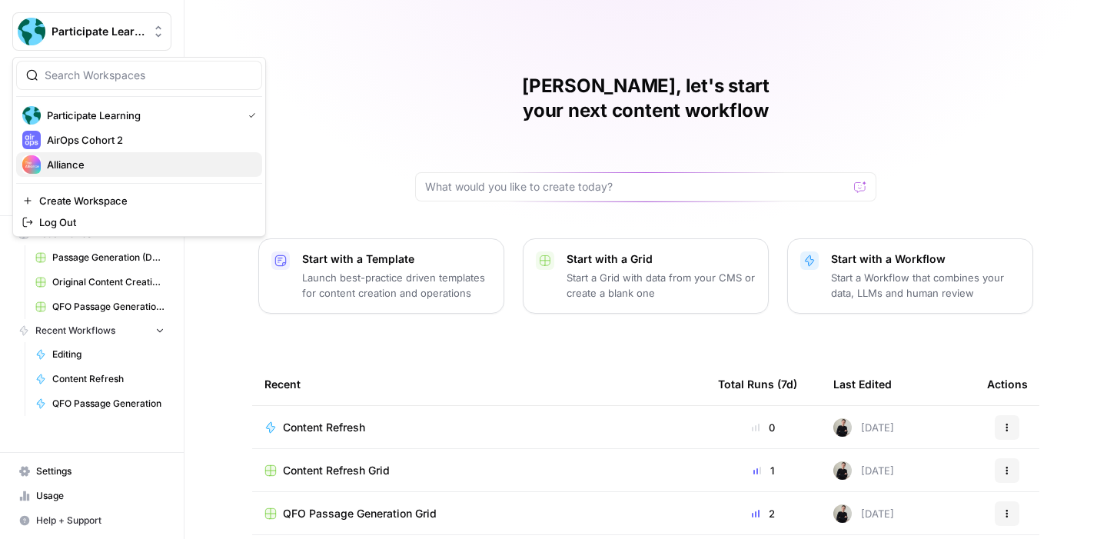
click at [118, 158] on span "Alliance" at bounding box center [148, 164] width 203 height 15
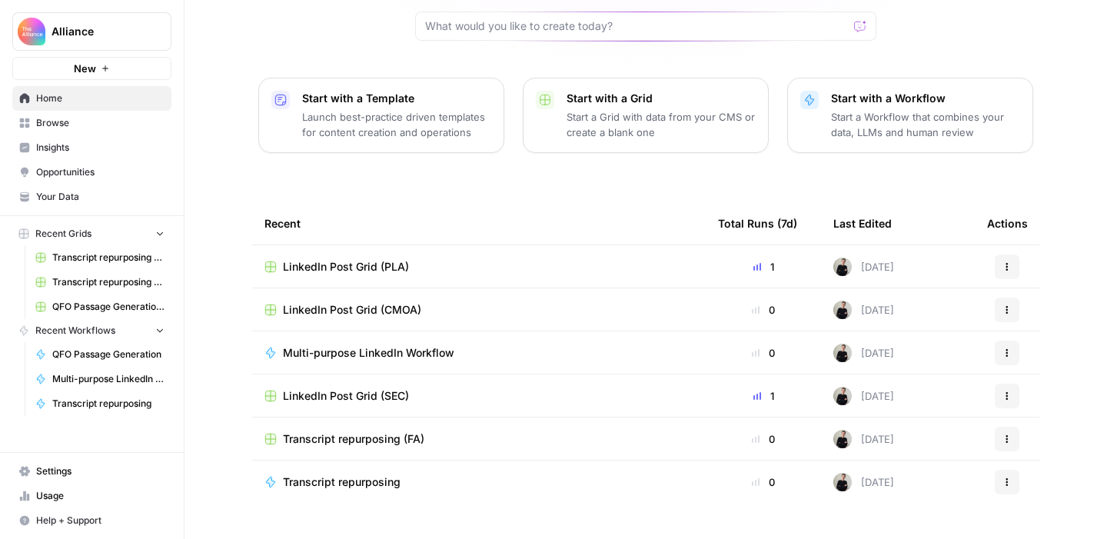
scroll to position [168, 0]
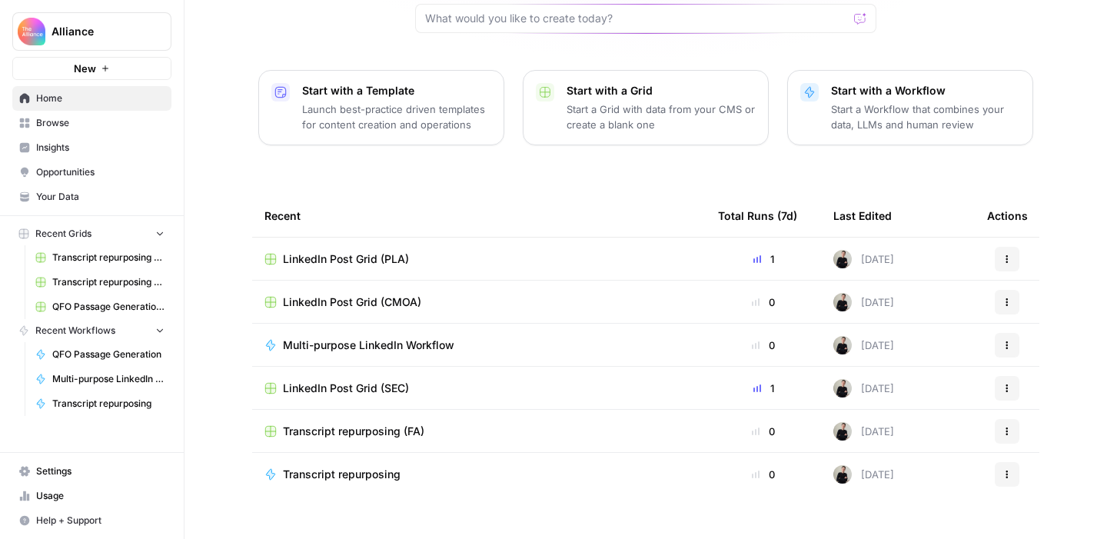
click at [81, 121] on span "Browse" at bounding box center [100, 123] width 128 height 14
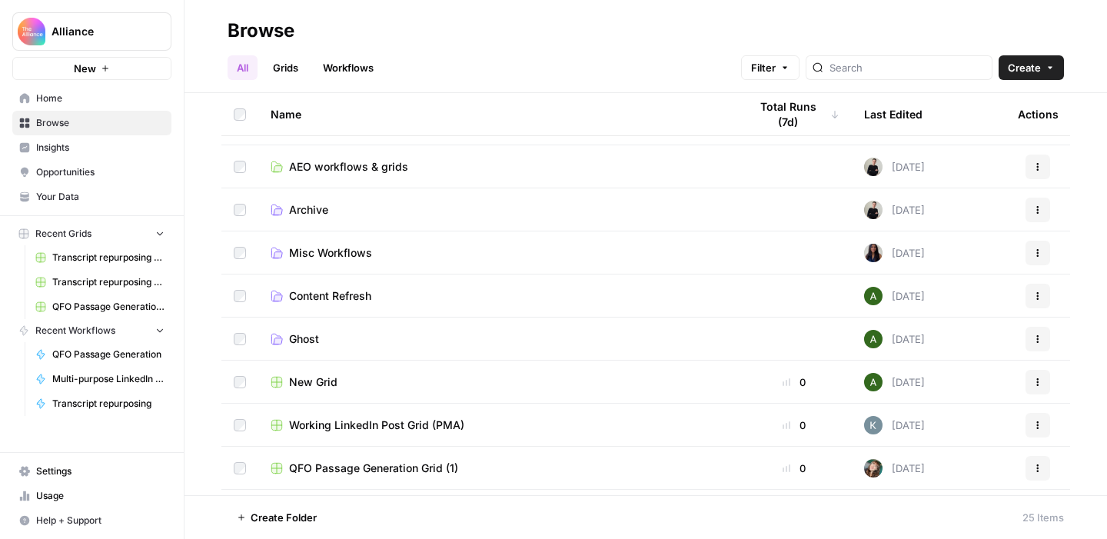
scroll to position [204, 0]
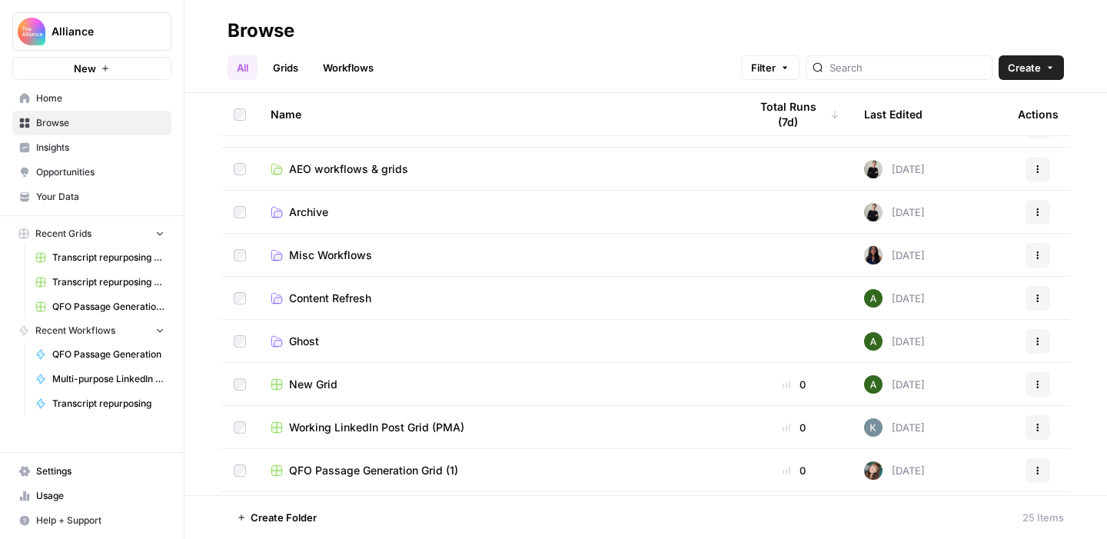
click at [357, 298] on span "Content Refresh" at bounding box center [330, 298] width 82 height 15
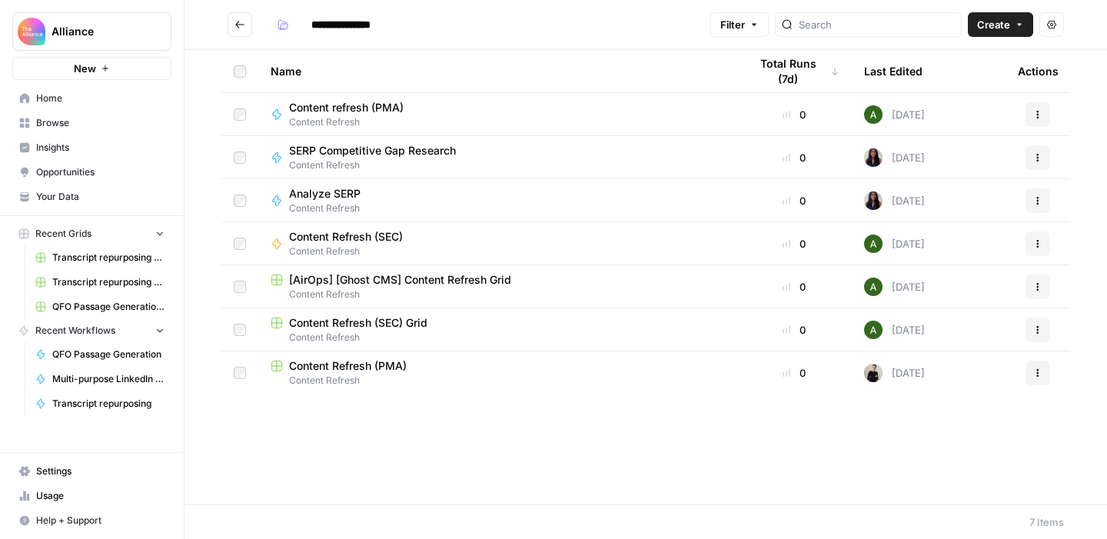
click at [360, 365] on span "Content Refresh (PMA)" at bounding box center [348, 365] width 118 height 15
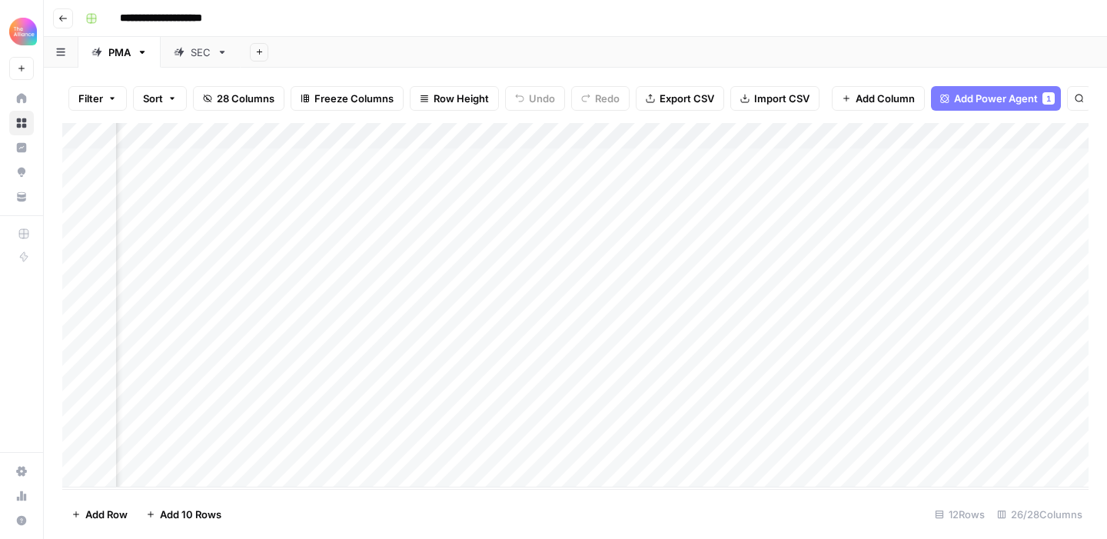
scroll to position [0, 1829]
click at [679, 371] on div "Add Column" at bounding box center [575, 305] width 1026 height 364
click at [679, 370] on div "Add Column" at bounding box center [575, 305] width 1026 height 364
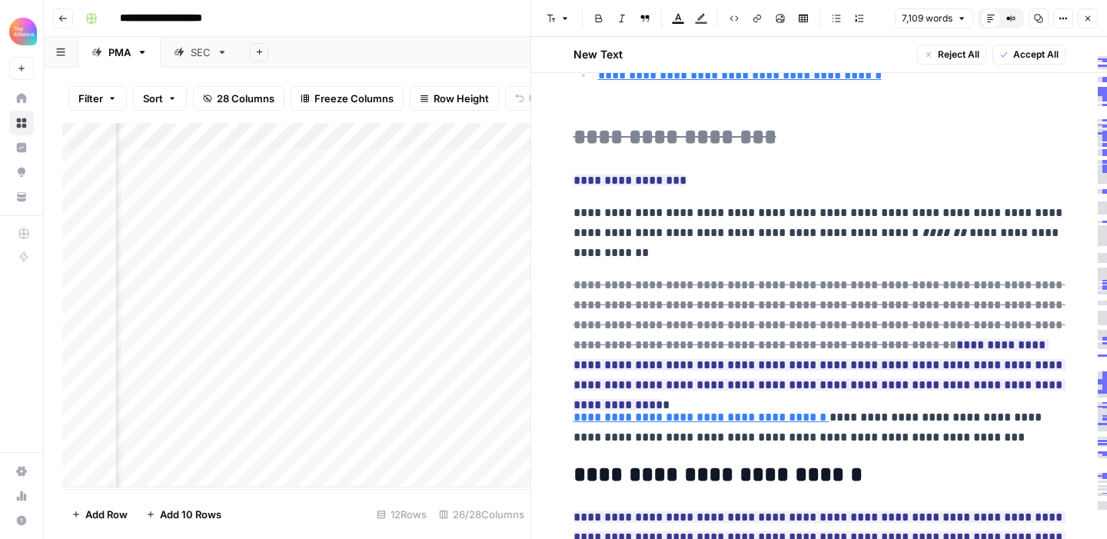
scroll to position [1107, 0]
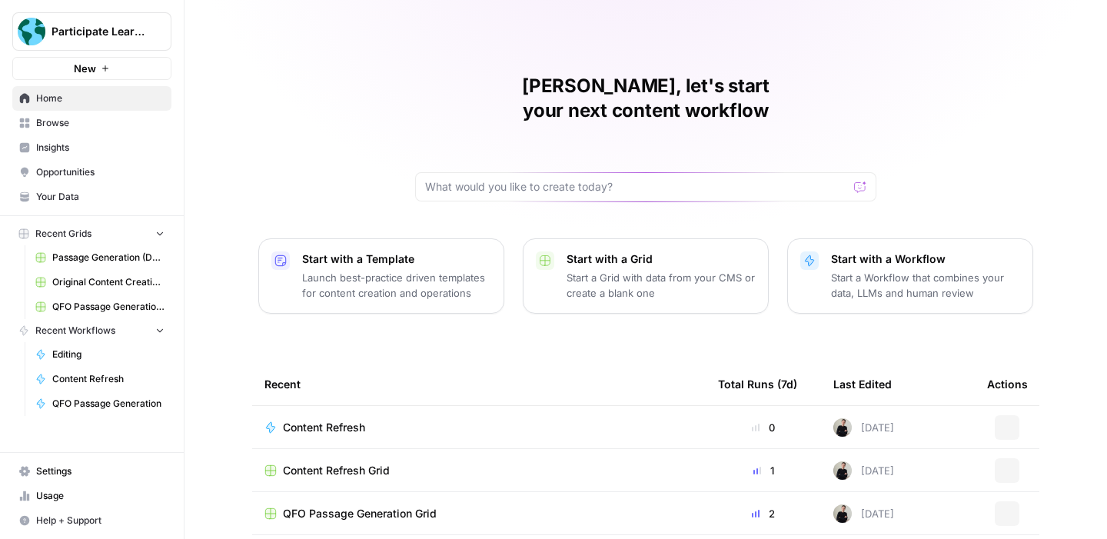
click at [110, 28] on span "Participate Learning" at bounding box center [97, 31] width 93 height 15
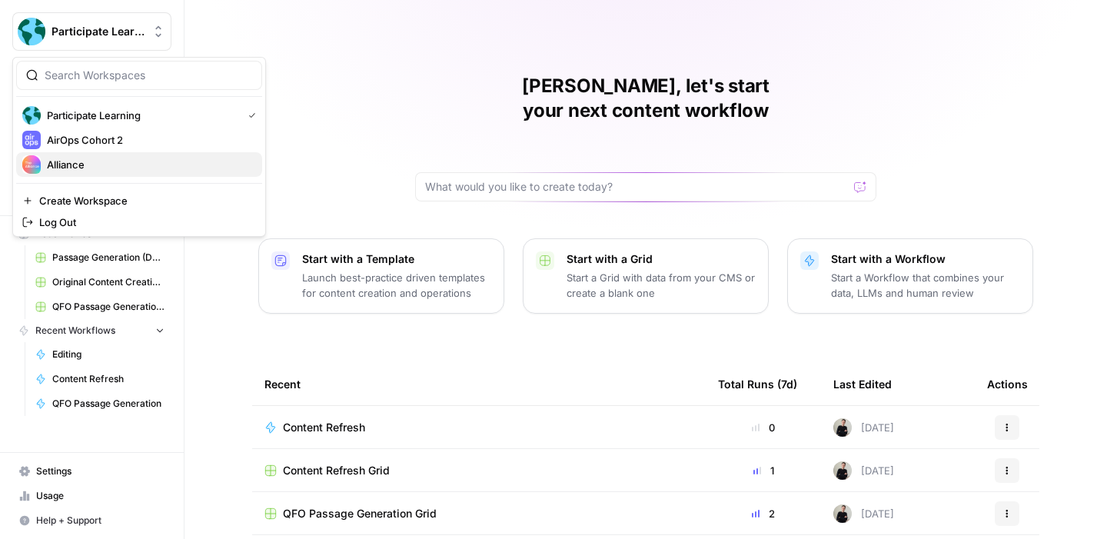
click at [109, 160] on span "Alliance" at bounding box center [148, 164] width 203 height 15
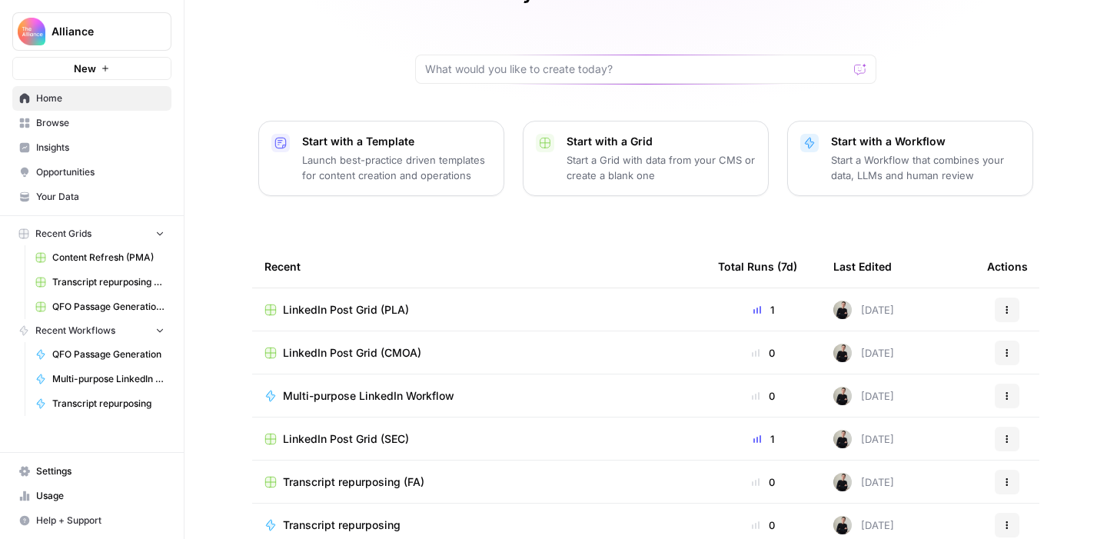
scroll to position [121, 0]
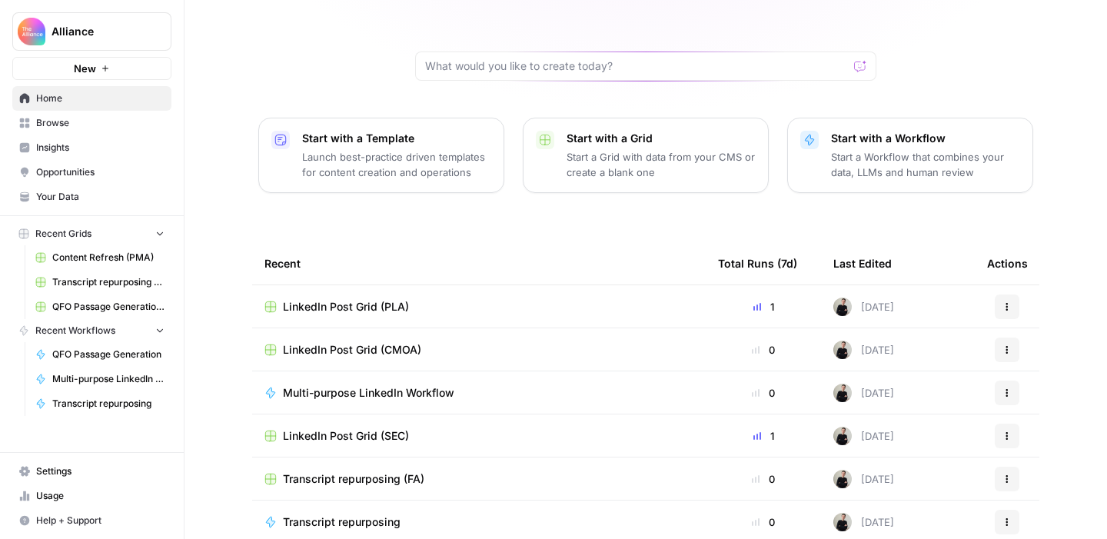
click at [58, 121] on span "Browse" at bounding box center [100, 123] width 128 height 14
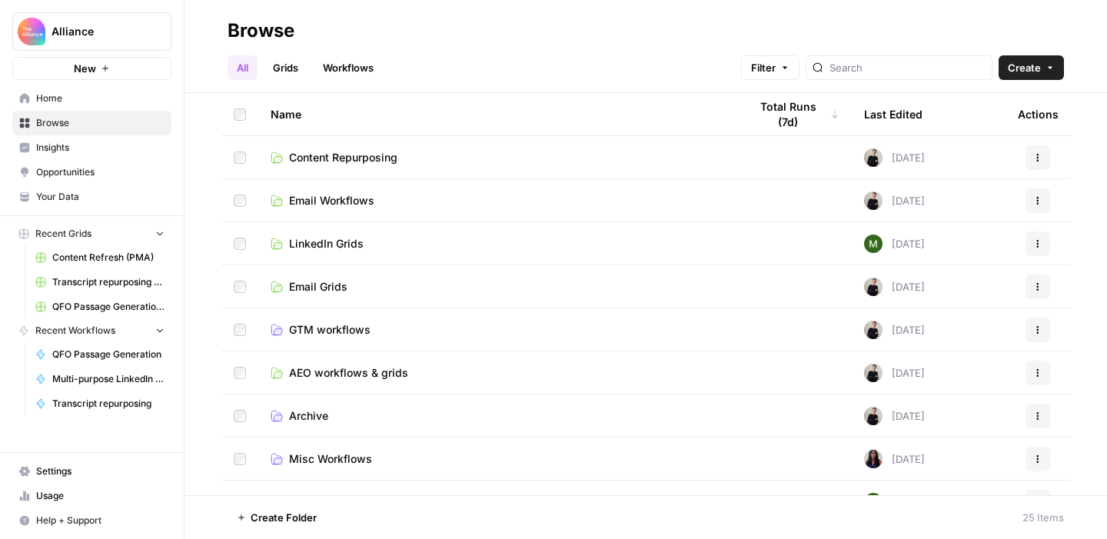
scroll to position [99, 0]
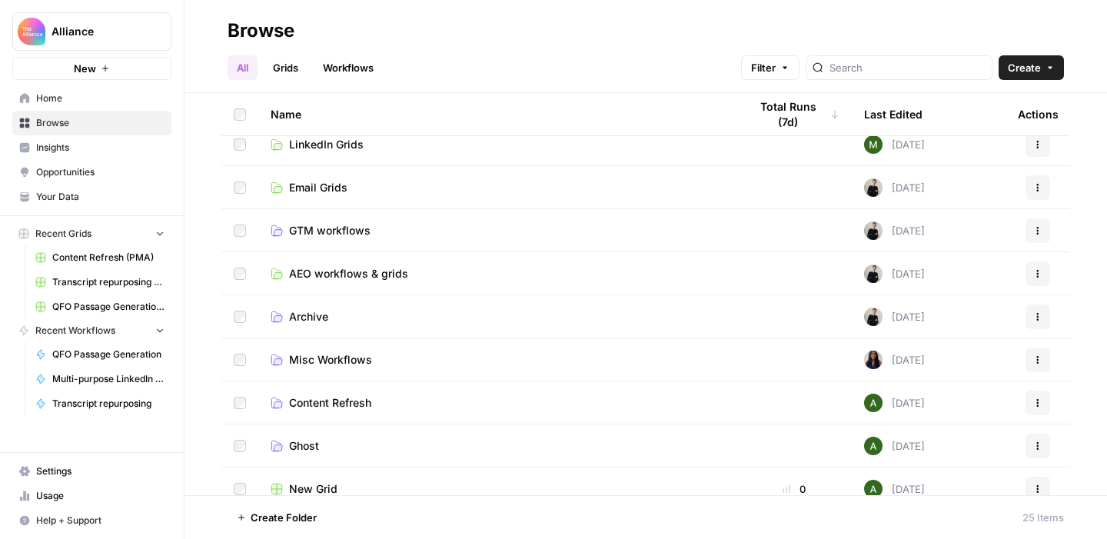
click at [347, 395] on span "Content Refresh" at bounding box center [330, 402] width 82 height 15
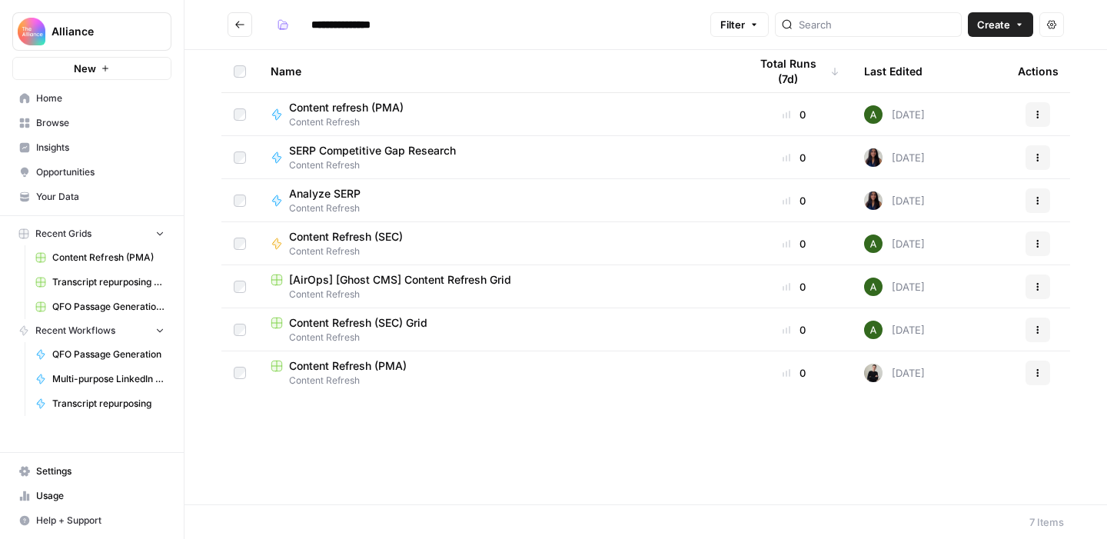
click at [378, 103] on span "Content refresh (PMA)" at bounding box center [346, 107] width 115 height 15
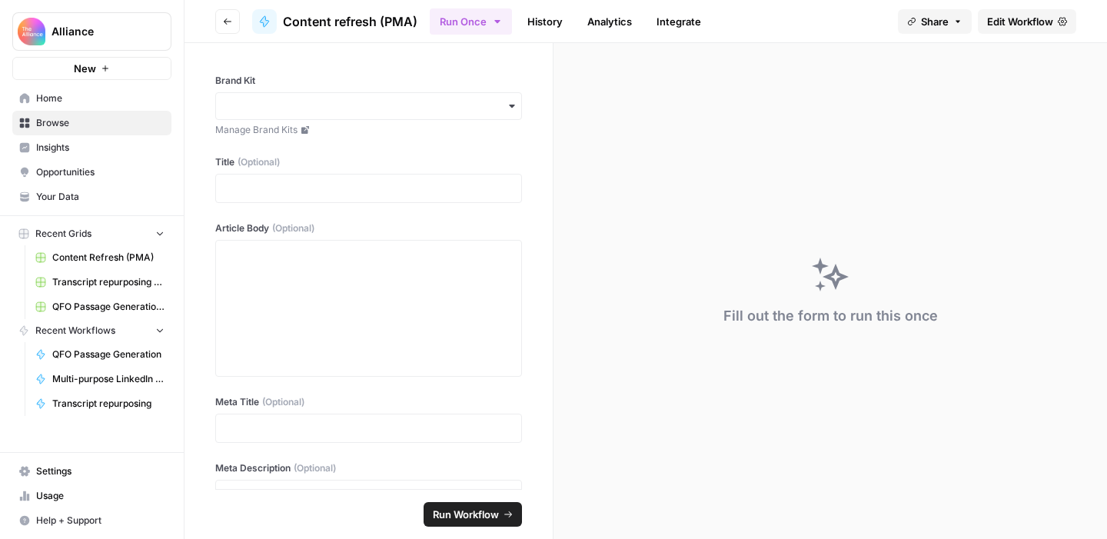
click at [1008, 22] on span "Edit Workflow" at bounding box center [1020, 21] width 66 height 15
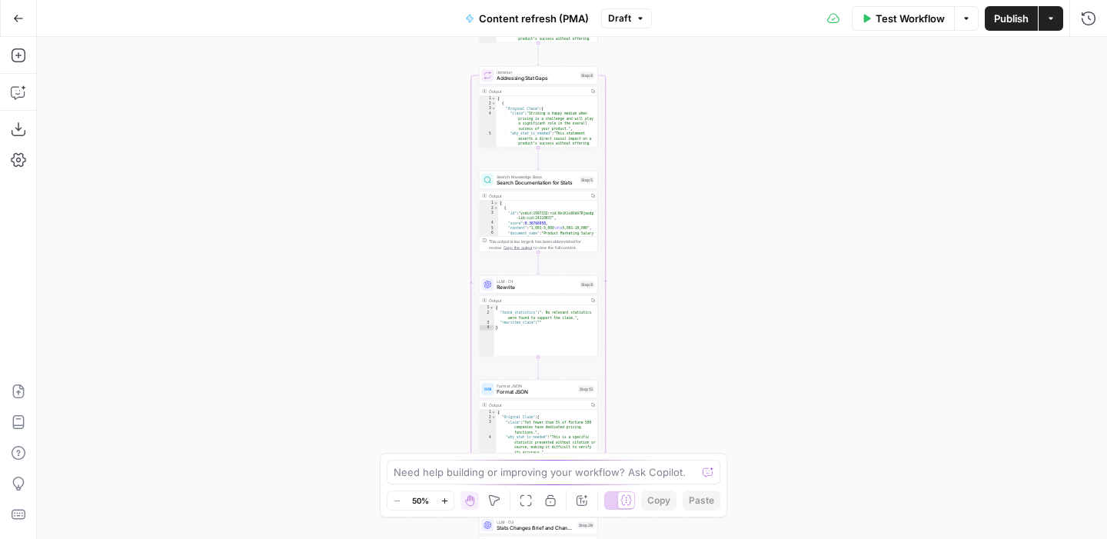
scroll to position [10, 0]
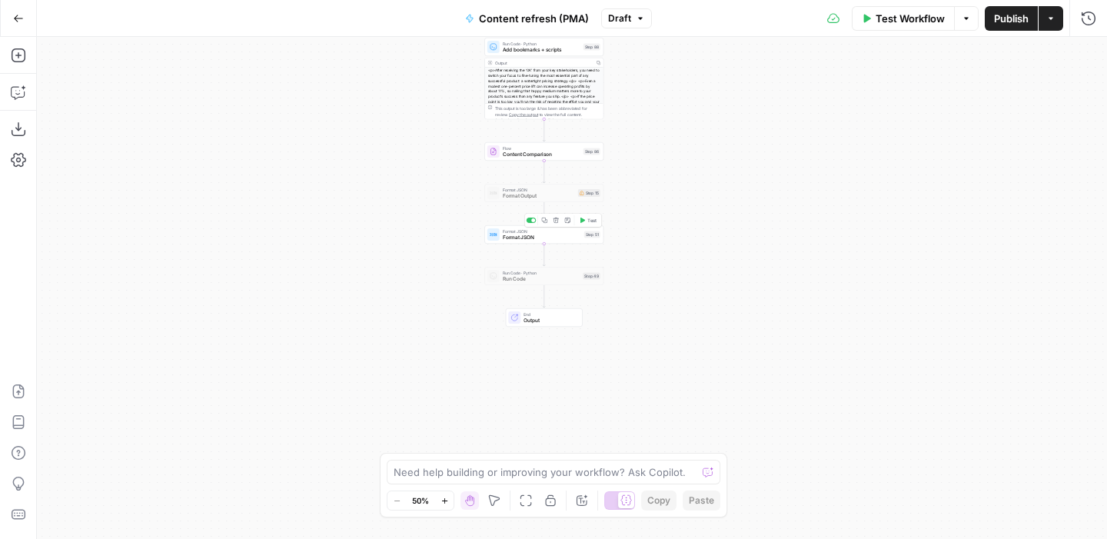
click at [540, 238] on span "Format JSON" at bounding box center [542, 238] width 78 height 8
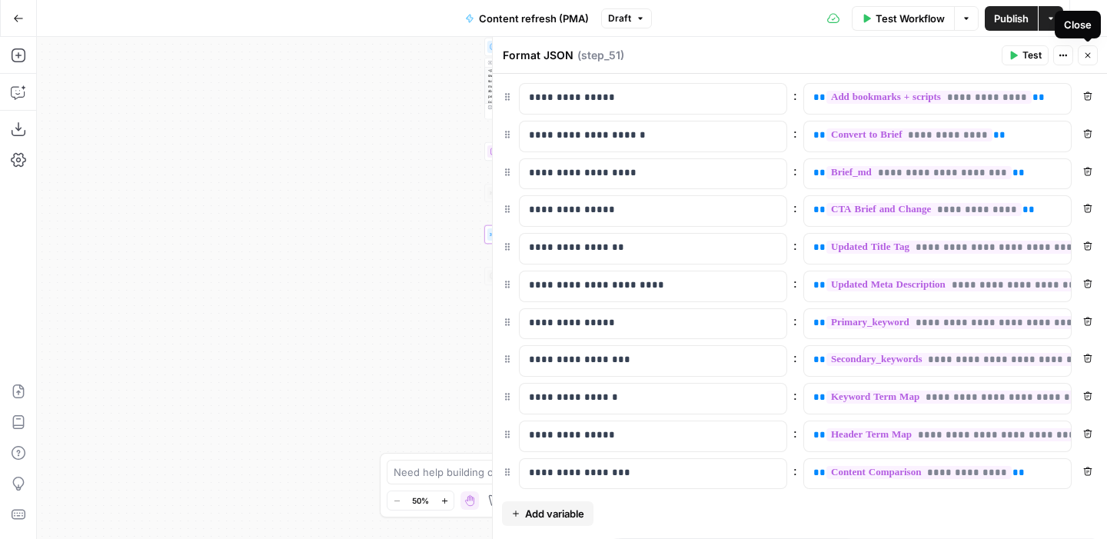
click at [1091, 55] on span "Close" at bounding box center [1091, 55] width 1 height 1
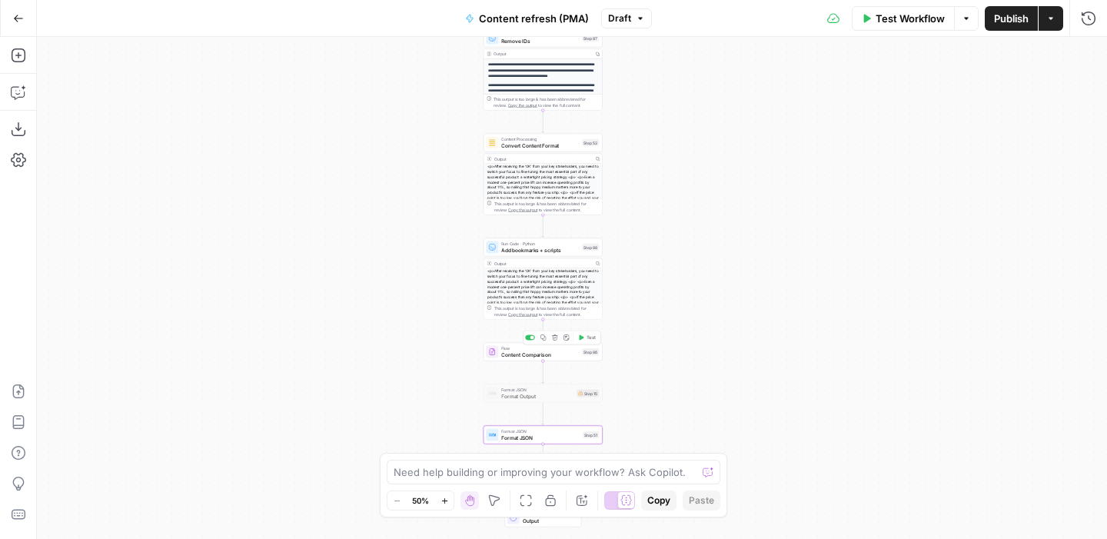
click at [553, 357] on span "Content Comparison" at bounding box center [540, 354] width 78 height 8
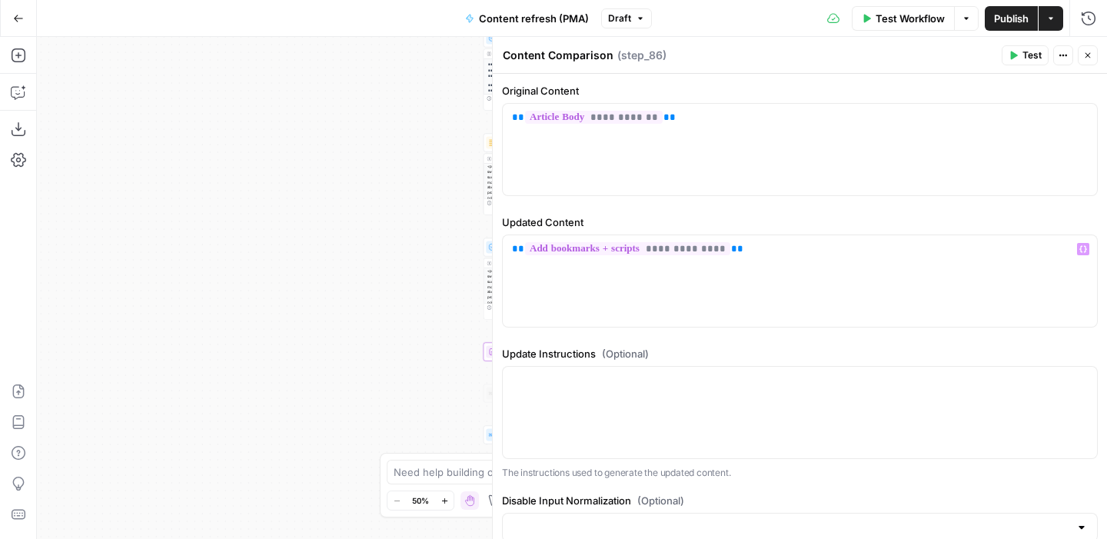
scroll to position [81, 0]
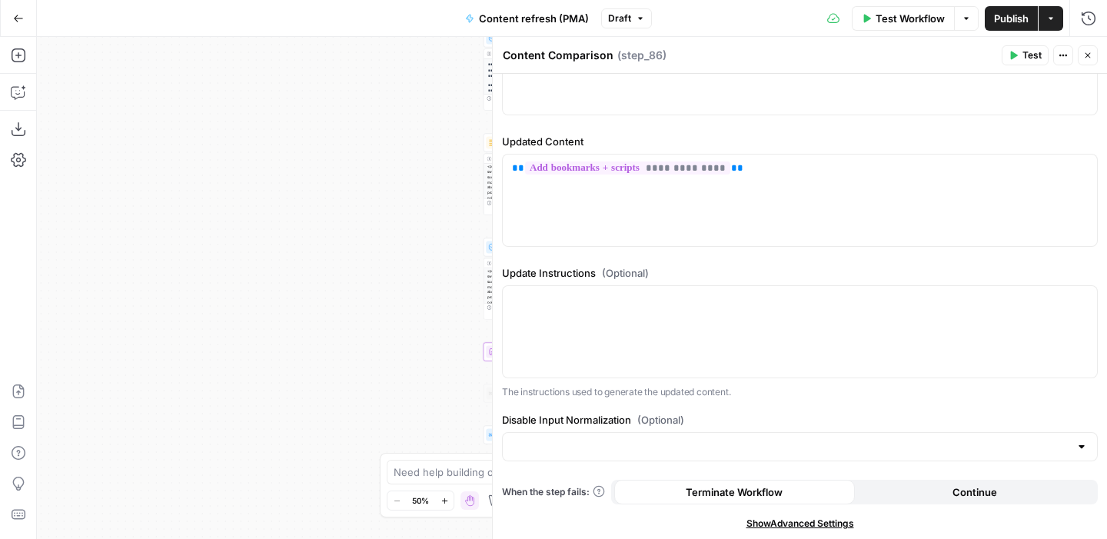
click at [1088, 54] on icon "button" at bounding box center [1087, 55] width 5 height 5
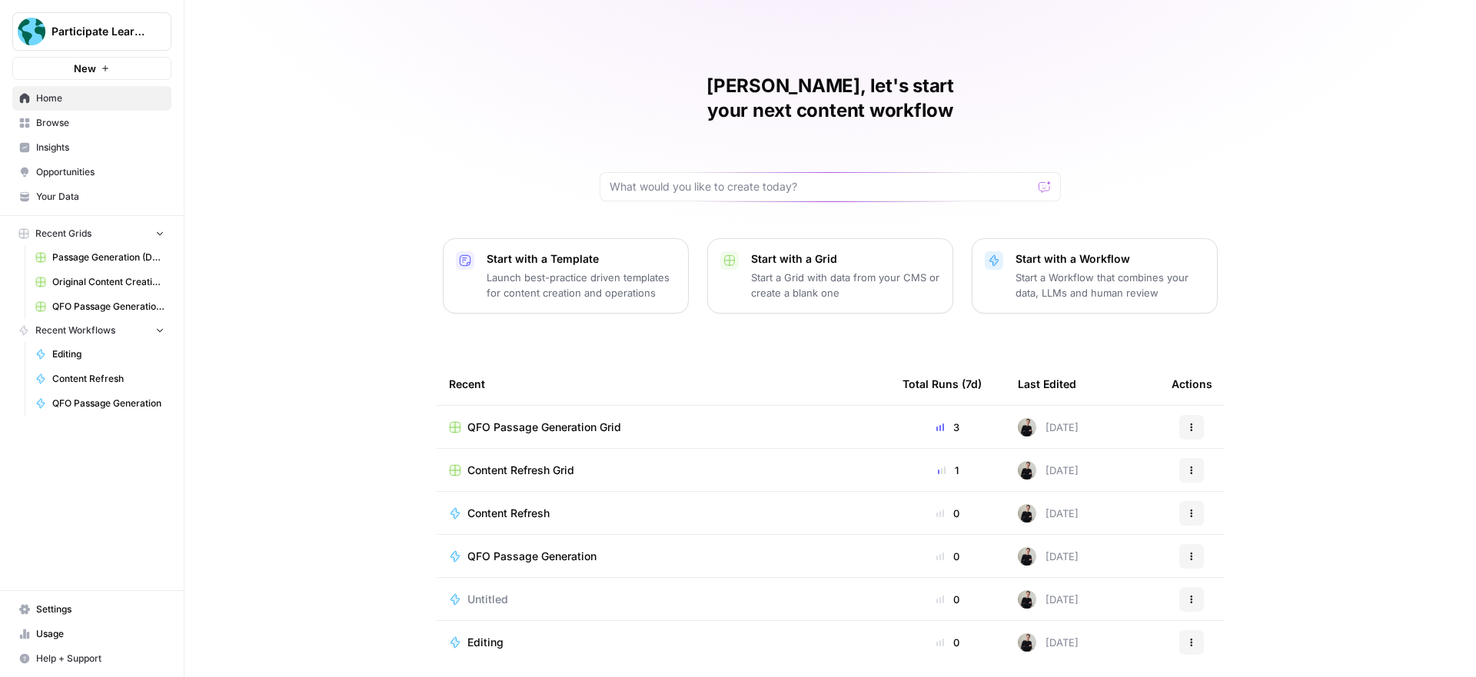
click at [81, 629] on span "Usage" at bounding box center [100, 634] width 128 height 14
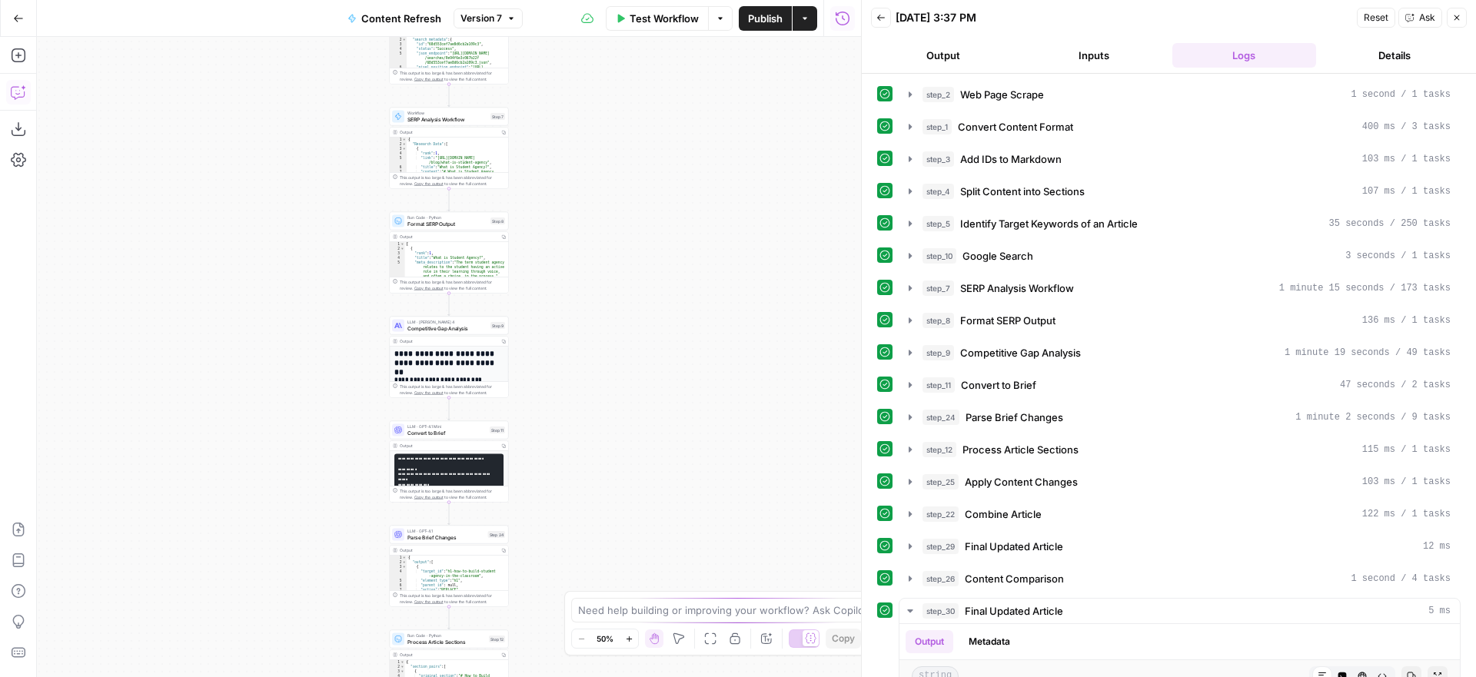
click at [14, 91] on icon "button" at bounding box center [18, 92] width 15 height 15
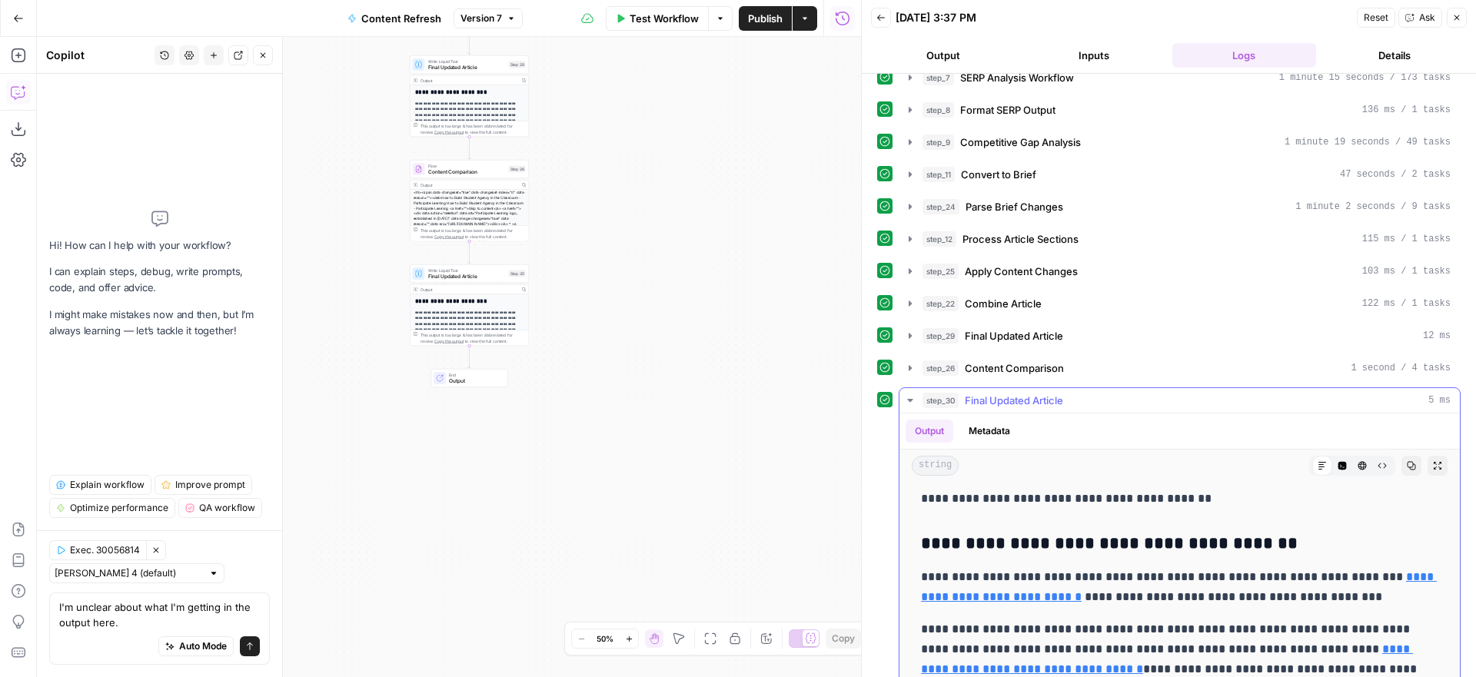
scroll to position [633, 0]
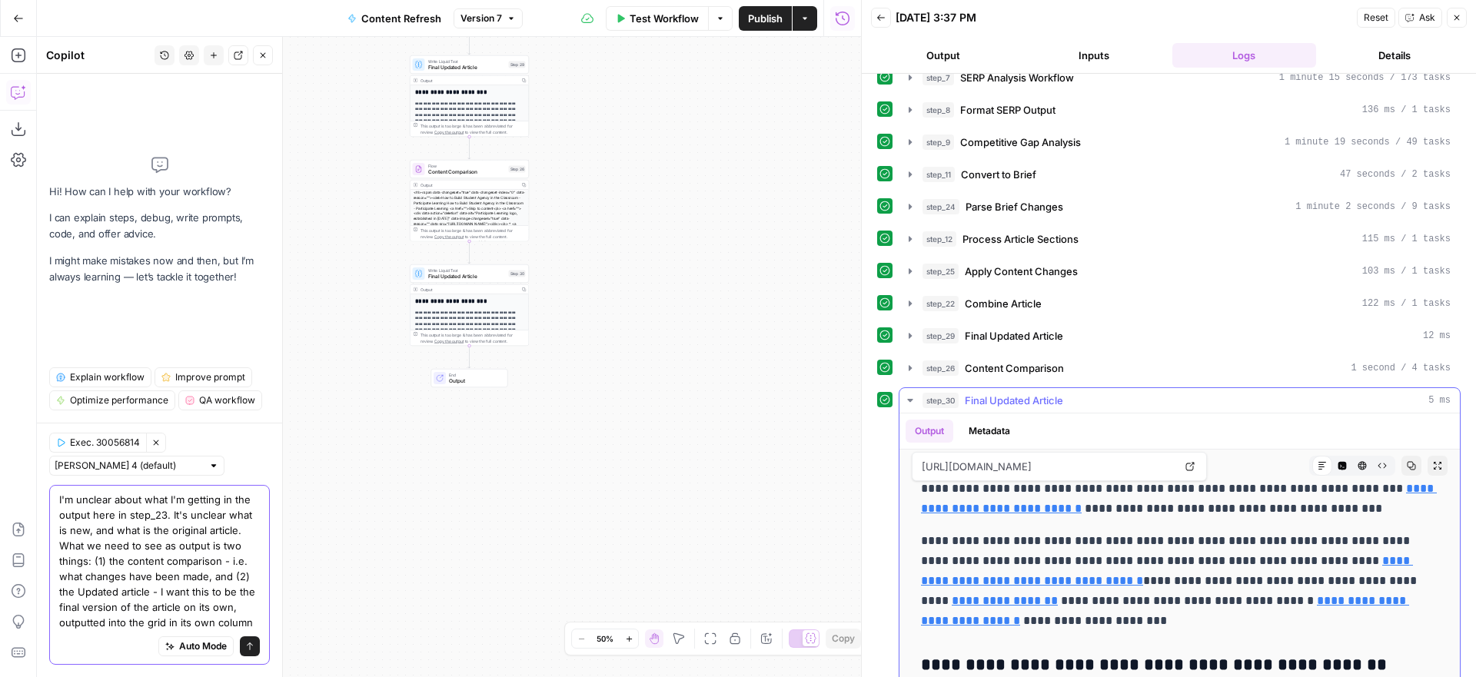
type textarea "I'm unclear about what I'm getting in the output here in step_23. It's unclear …"
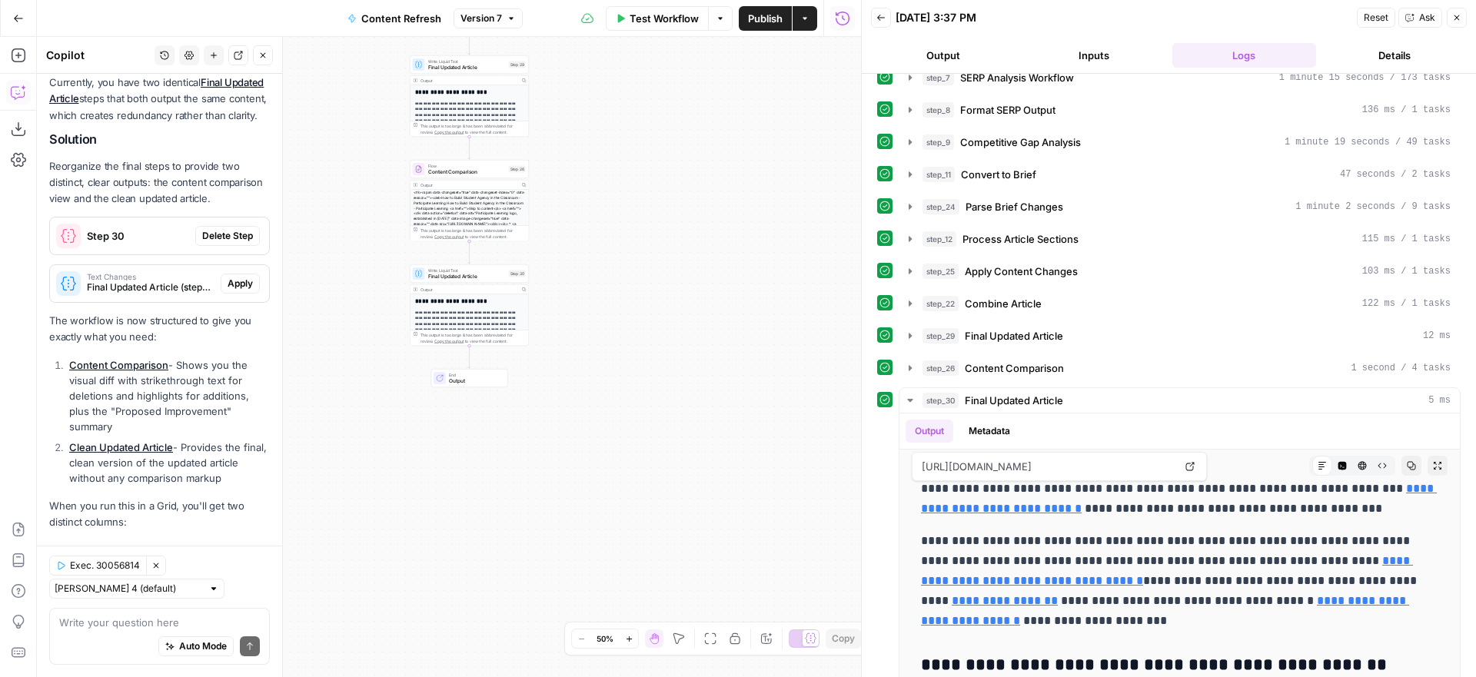
scroll to position [417, 0]
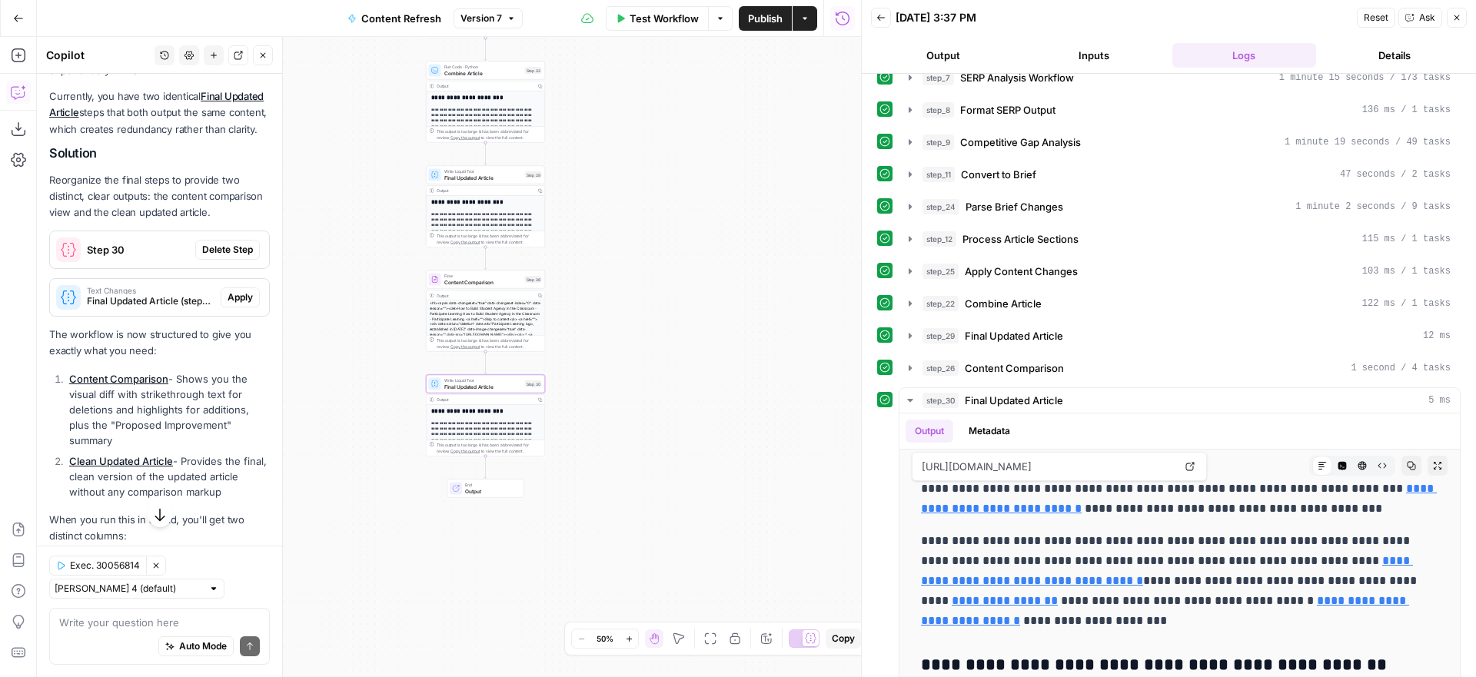
click at [231, 250] on span "Delete Step" at bounding box center [227, 250] width 51 height 14
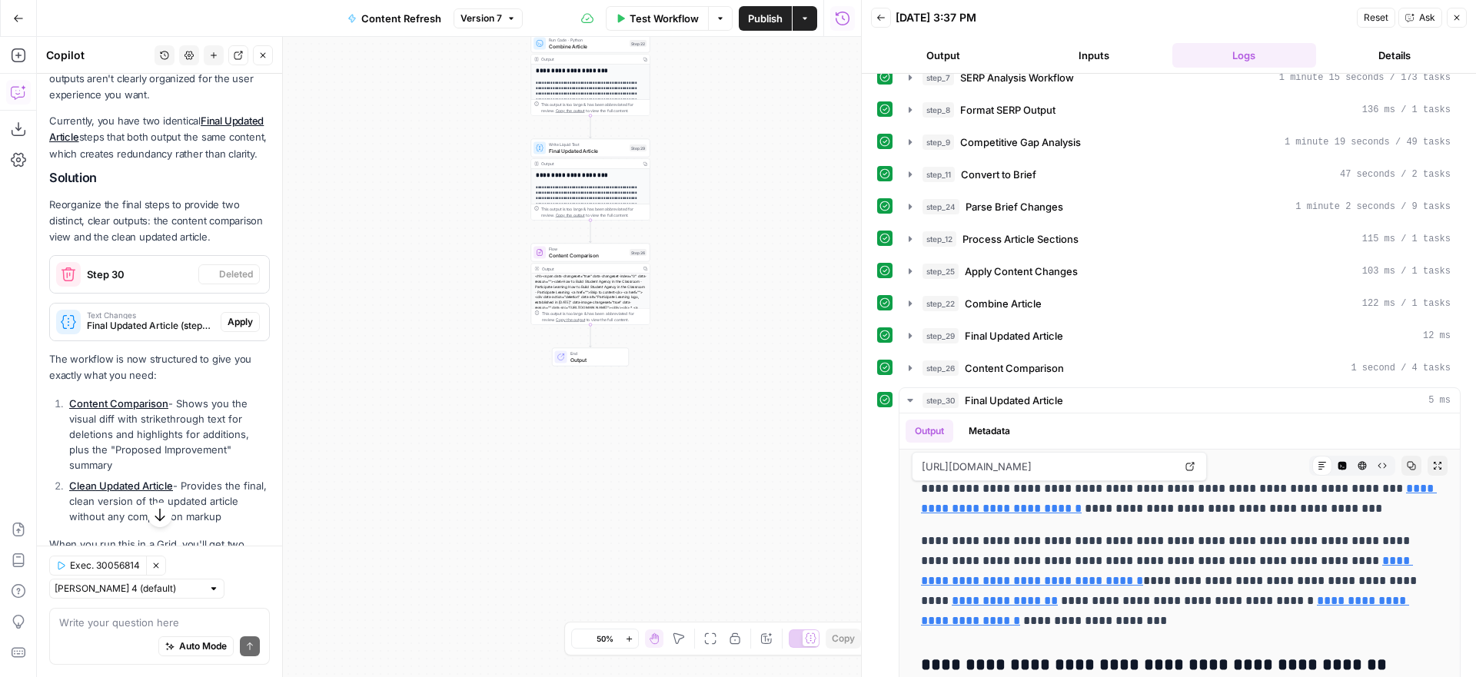
scroll to position [442, 0]
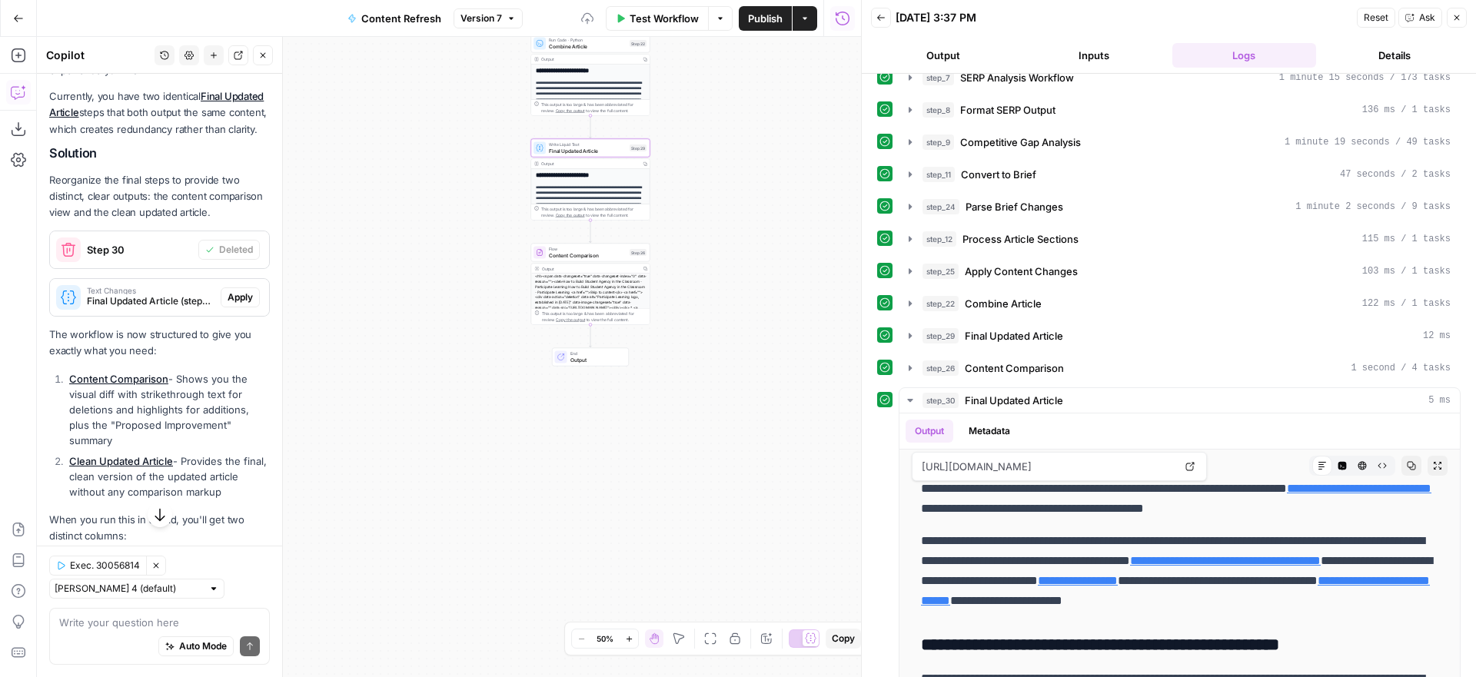
click at [241, 294] on span "Apply" at bounding box center [239, 298] width 25 height 14
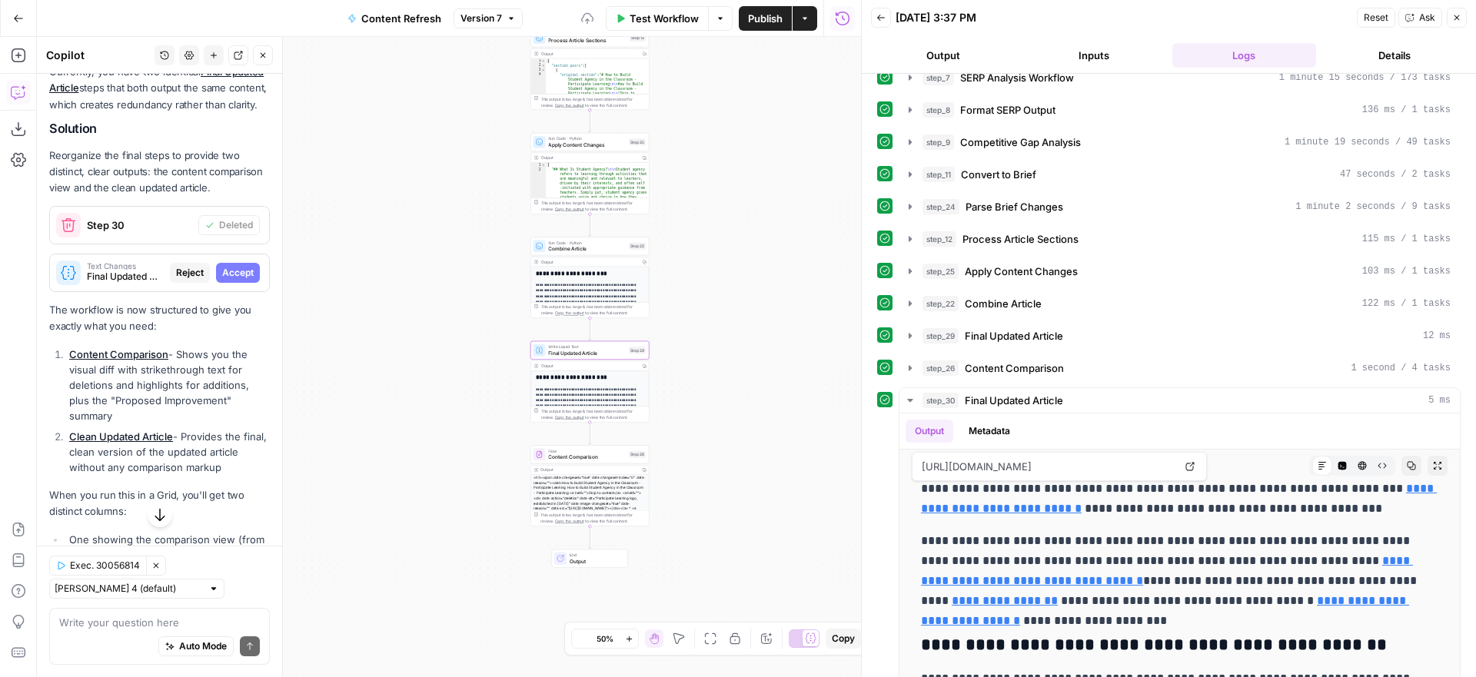
click at [235, 280] on span "Accept" at bounding box center [238, 273] width 32 height 14
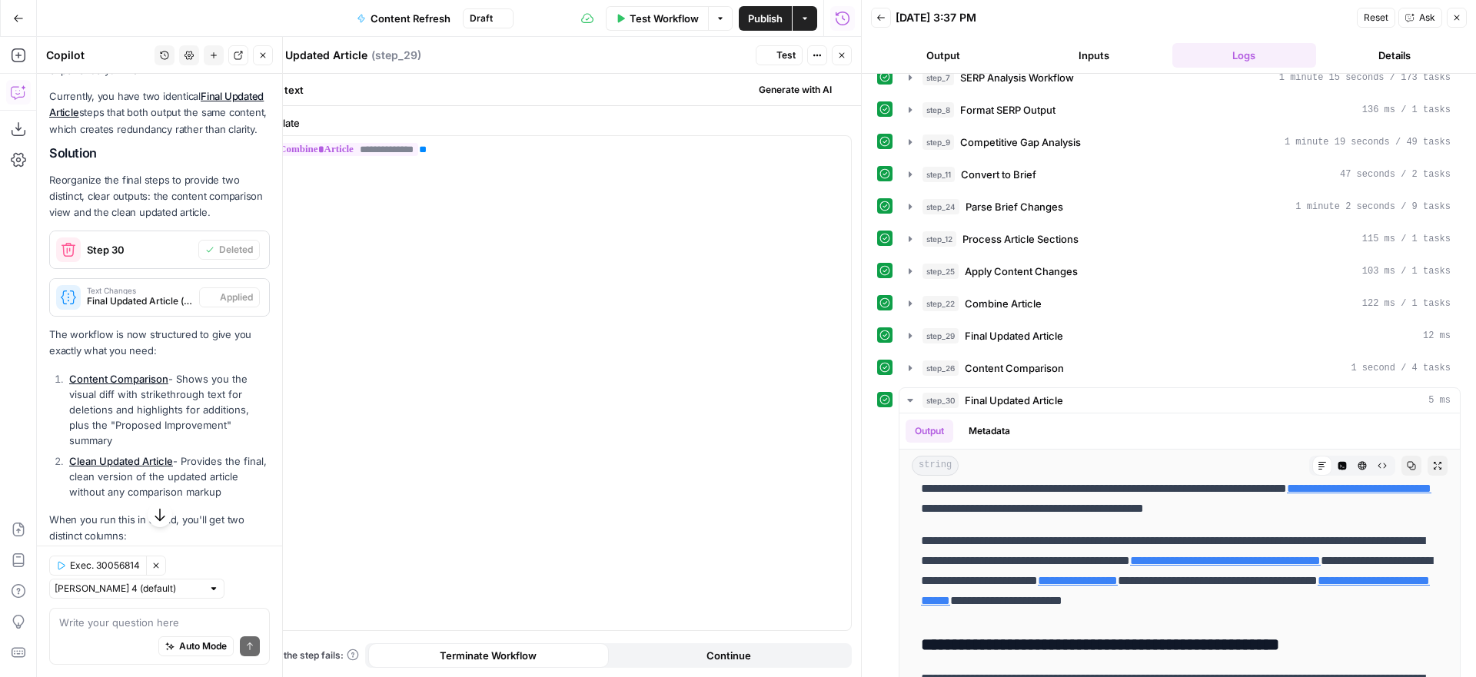
scroll to position [0, 0]
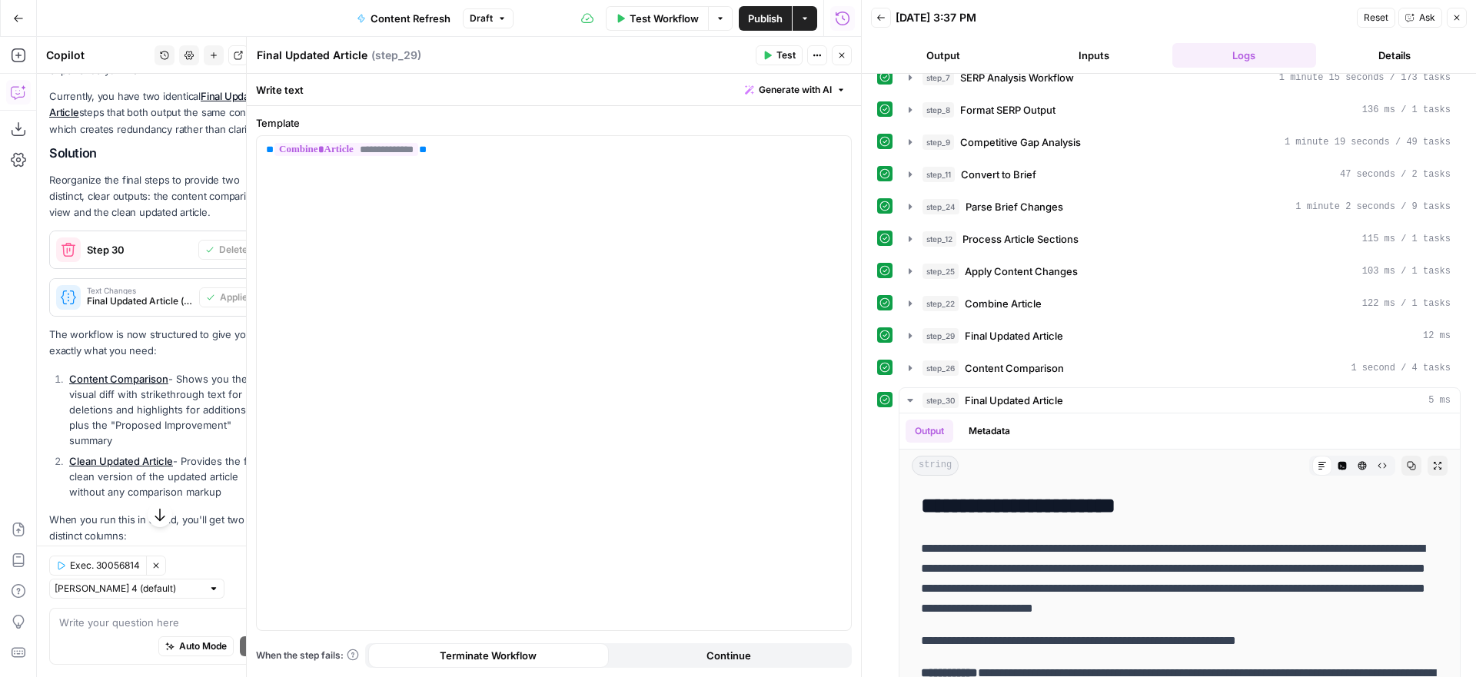
drag, startPoint x: 776, startPoint y: 60, endPoint x: 772, endPoint y: 68, distance: 9.6
click at [776, 60] on span "Test" at bounding box center [785, 55] width 19 height 14
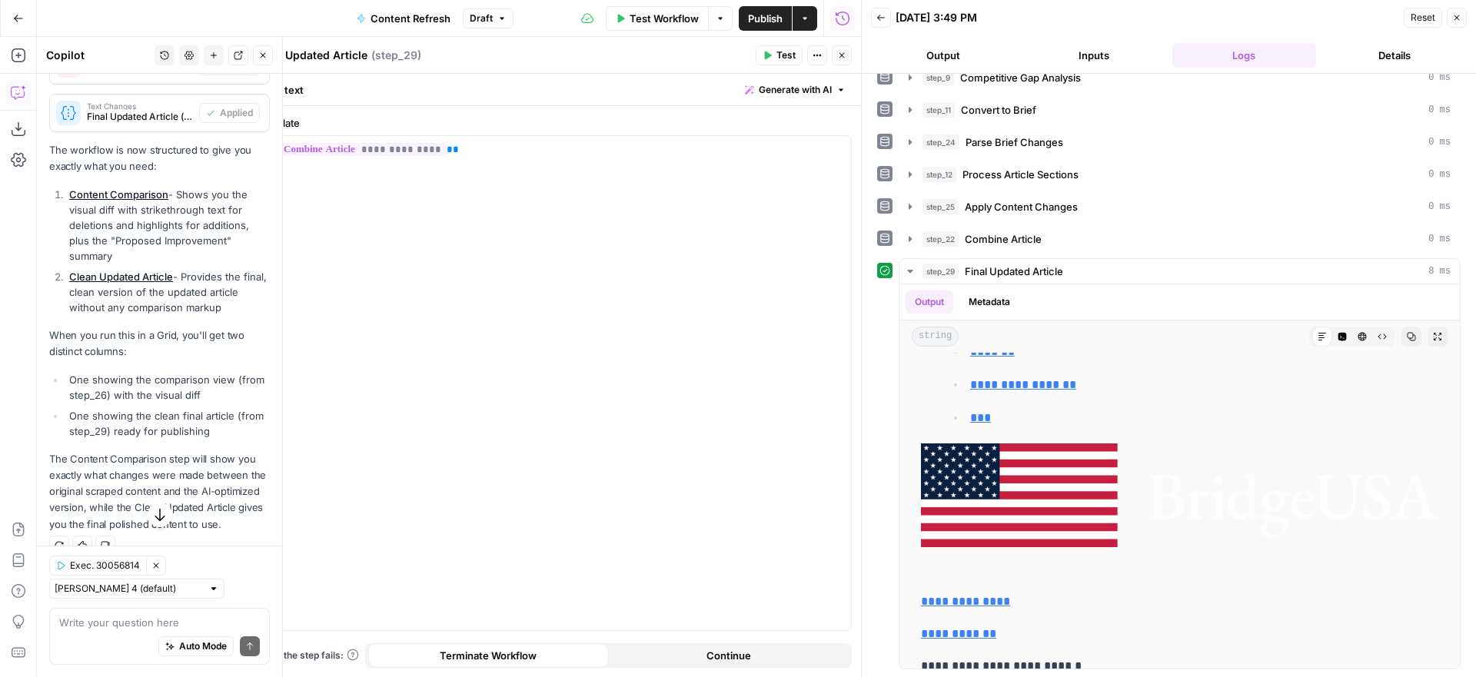
scroll to position [635, 0]
click at [131, 630] on div "Auto Mode Send" at bounding box center [159, 647] width 201 height 34
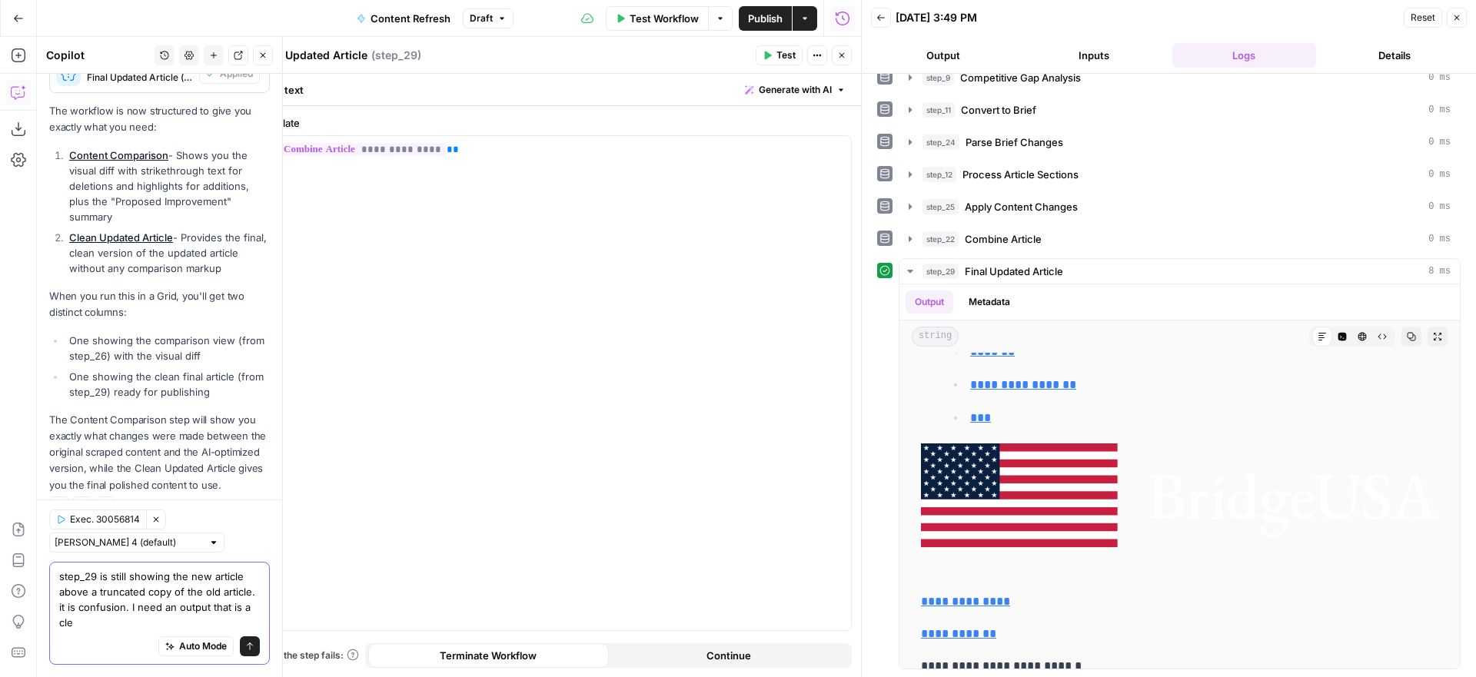
scroll to position [681, 0]
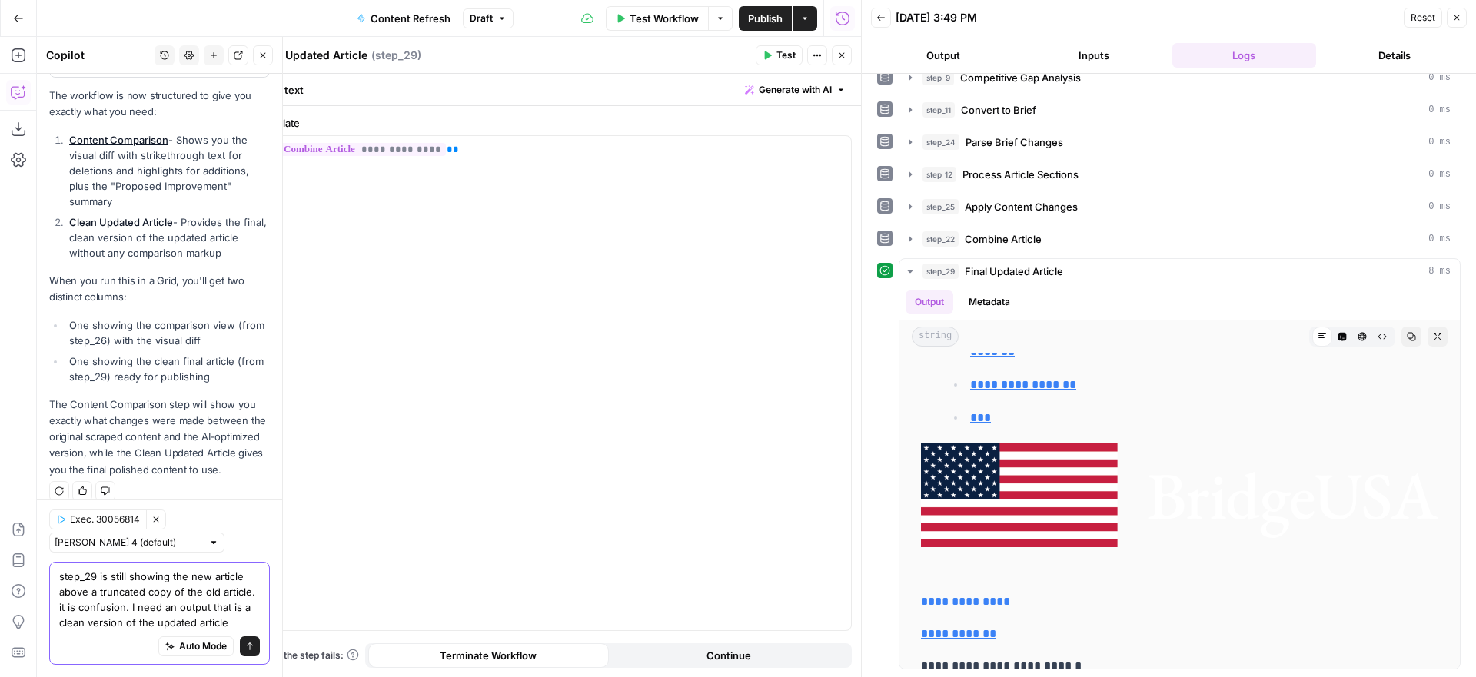
type textarea "step_29 is still showing the new article above a truncated copy of the old arti…"
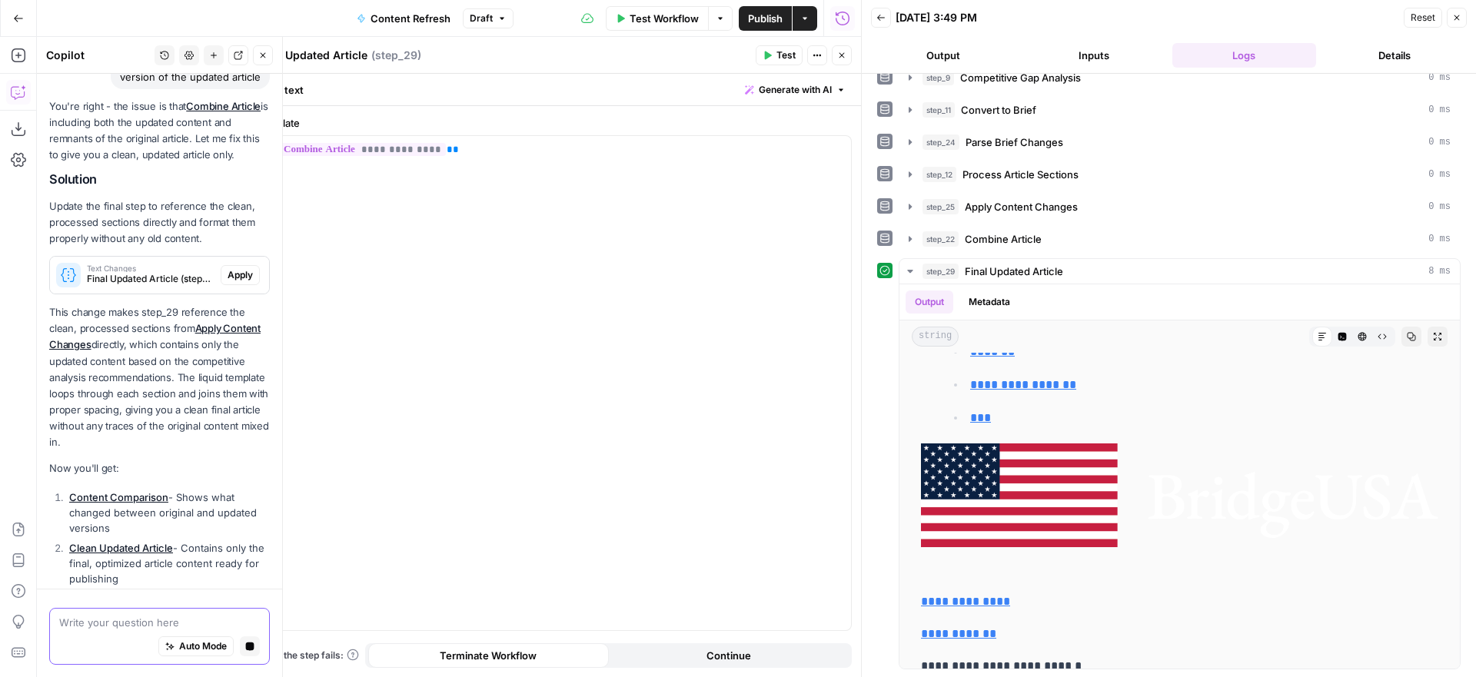
scroll to position [1248, 0]
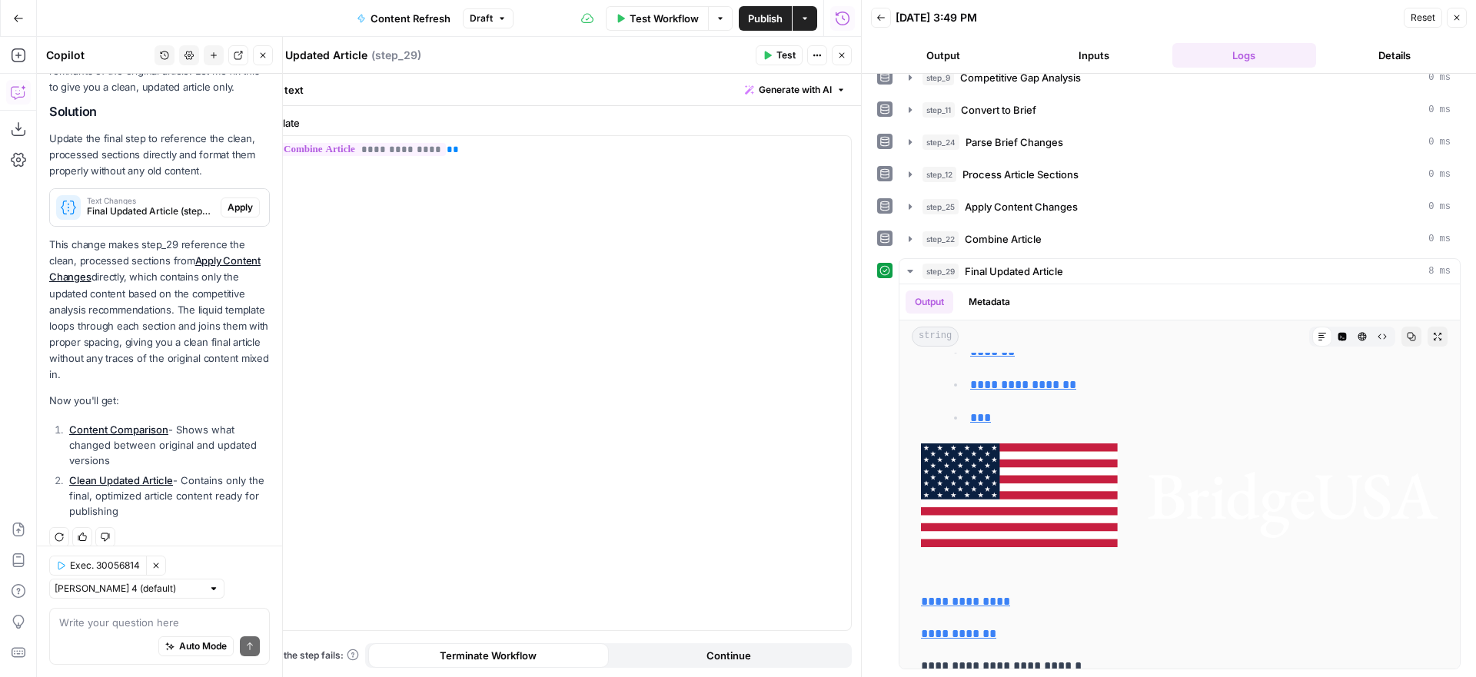
click at [242, 201] on span "Apply" at bounding box center [239, 208] width 25 height 14
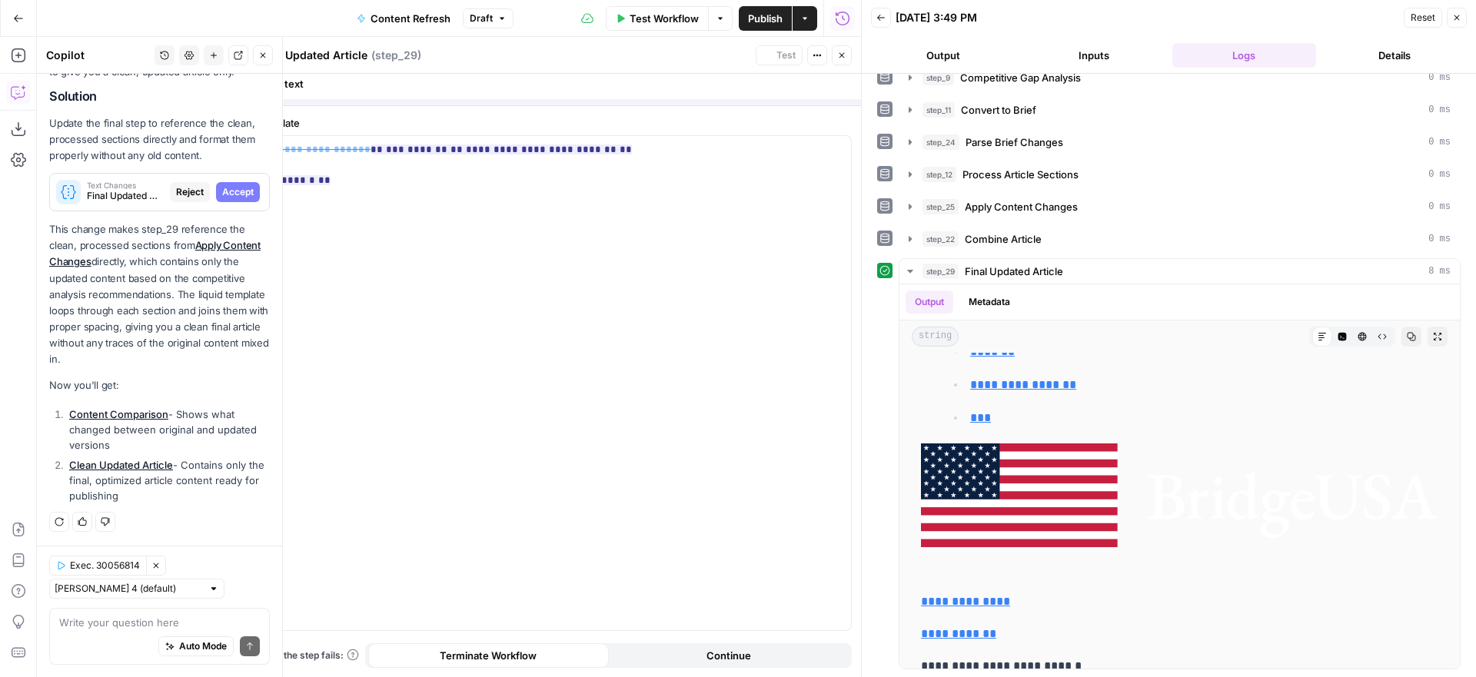
scroll to position [1224, 0]
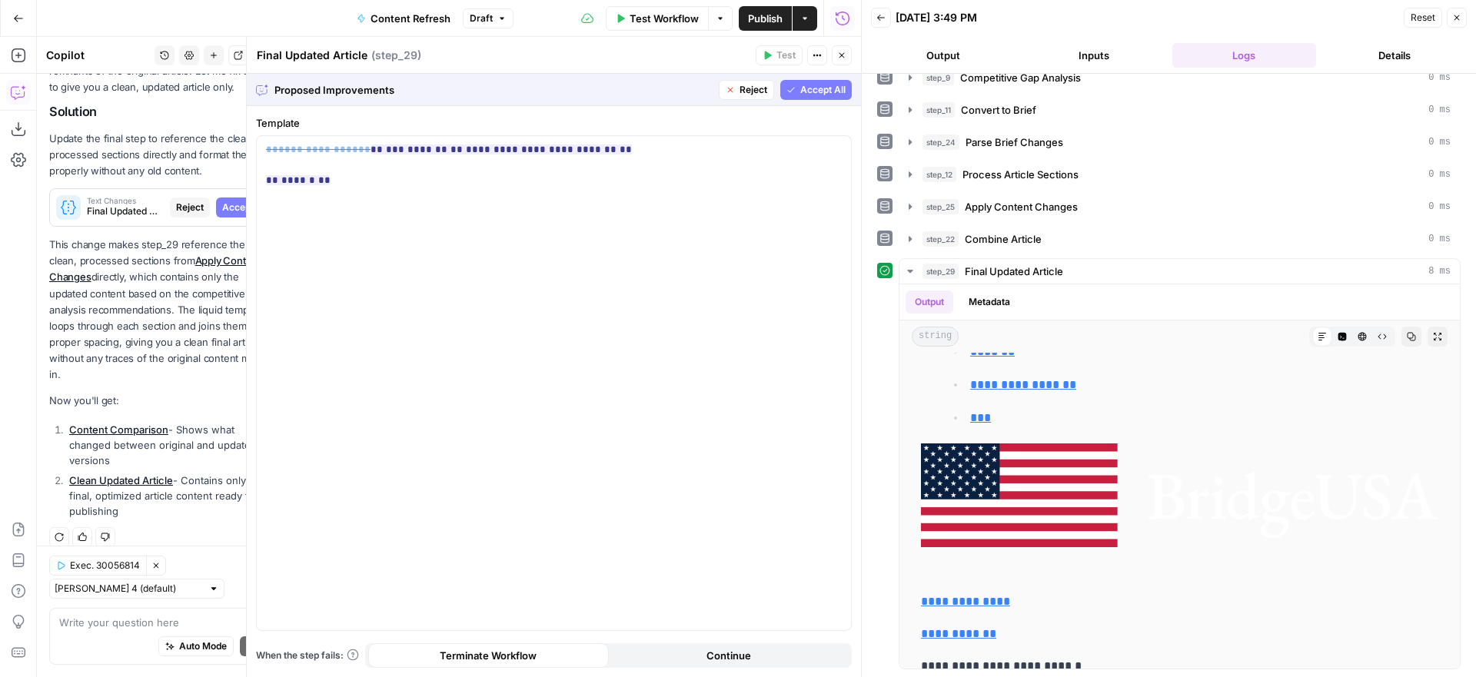
click at [826, 90] on span "Accept All" at bounding box center [822, 90] width 45 height 14
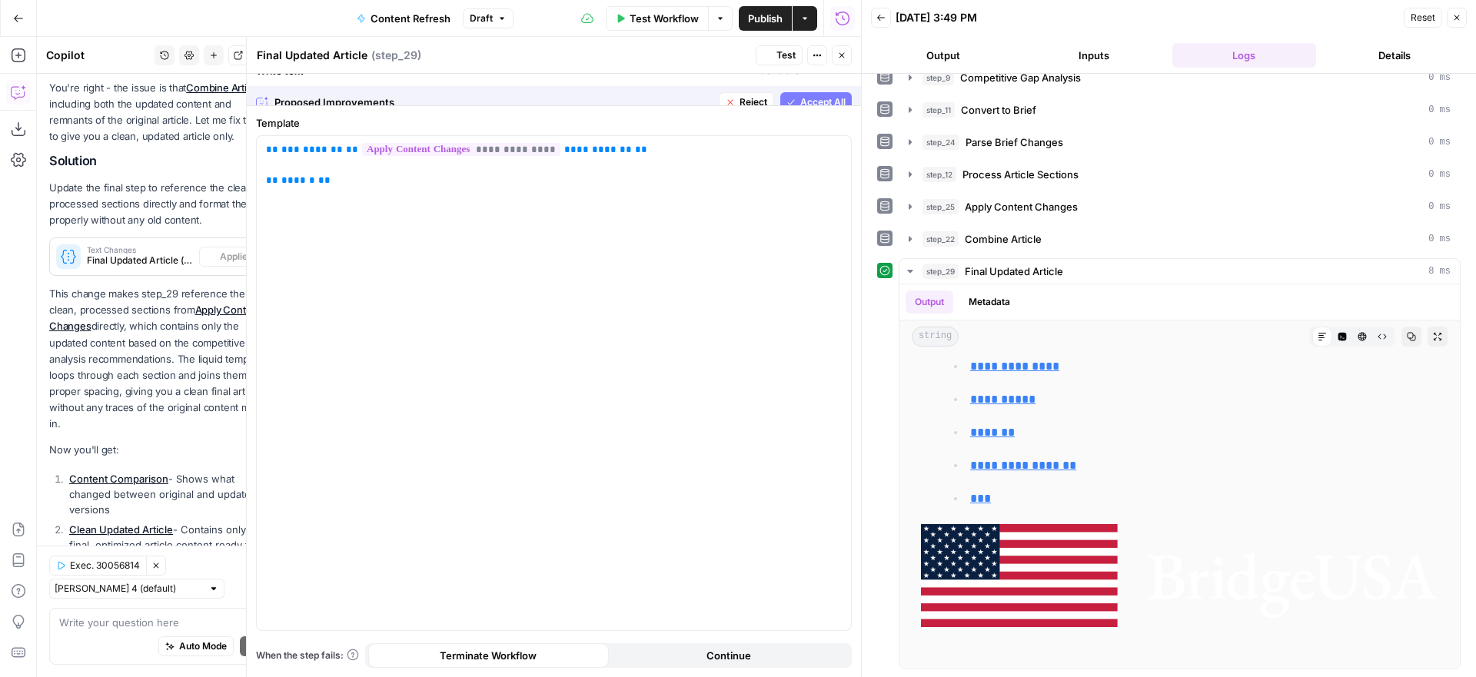
scroll to position [0, 0]
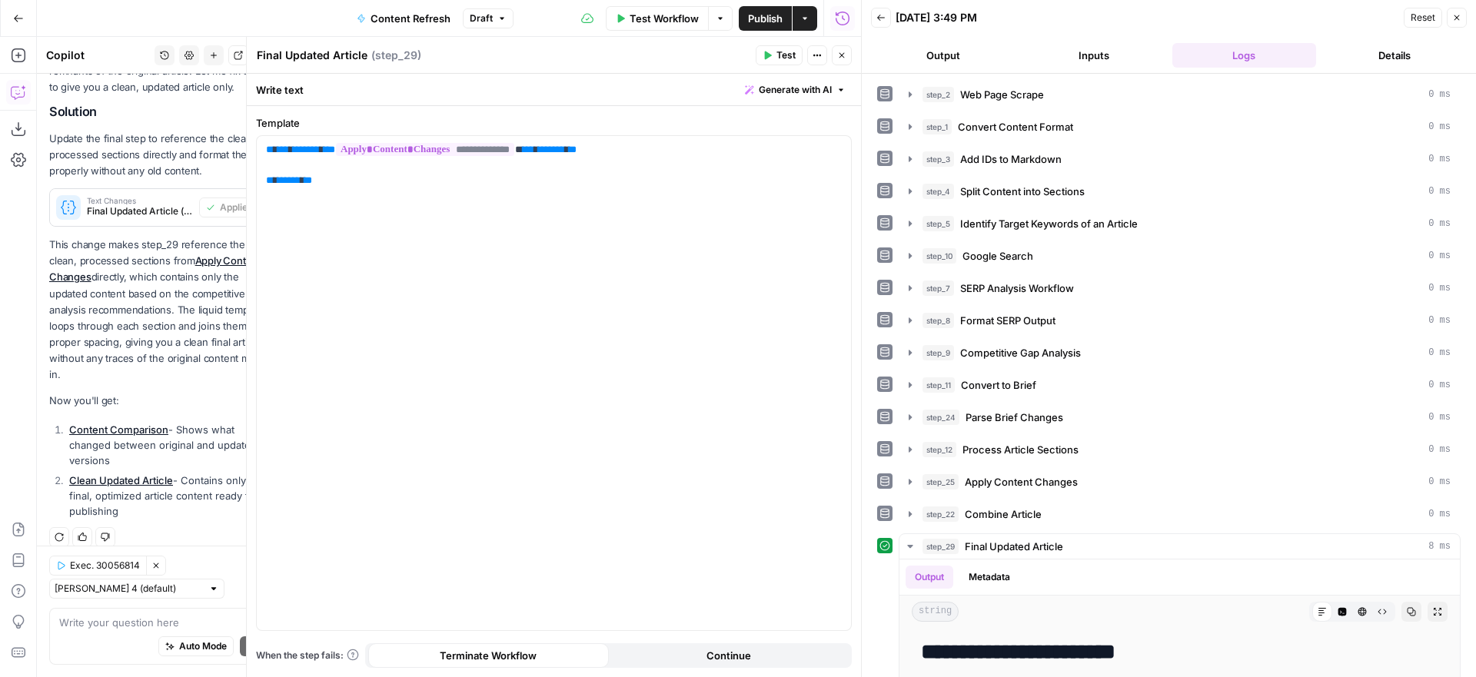
click at [772, 58] on button "Test" at bounding box center [778, 55] width 47 height 20
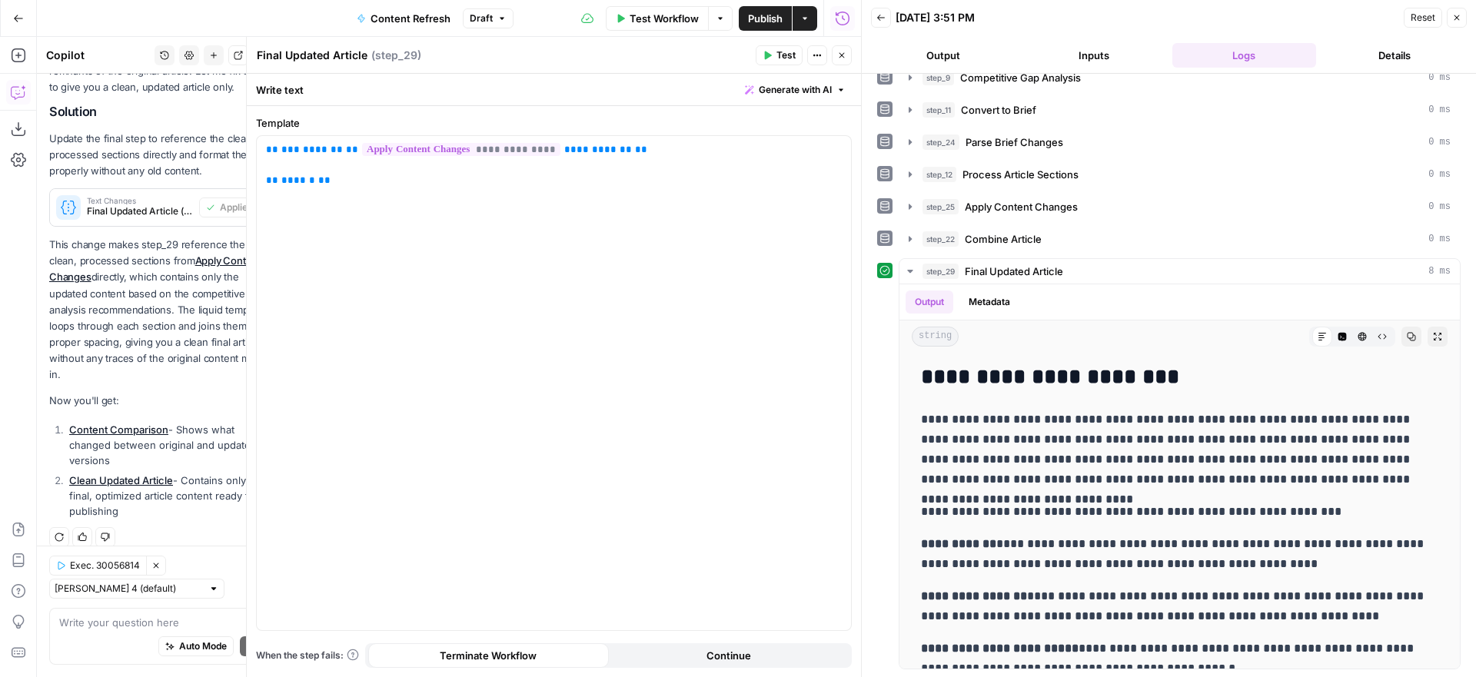
click at [844, 55] on icon "button" at bounding box center [841, 55] width 9 height 9
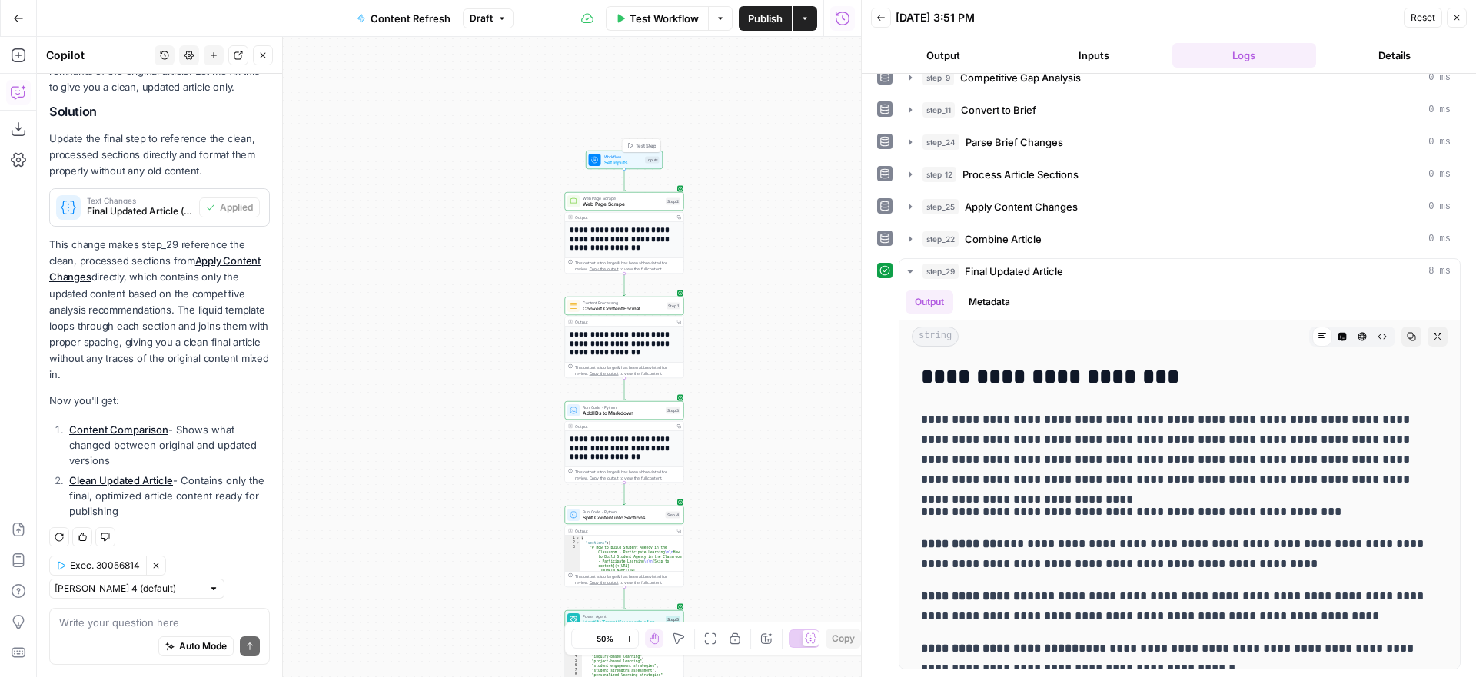
click at [641, 143] on span "Test Step" at bounding box center [646, 145] width 21 height 7
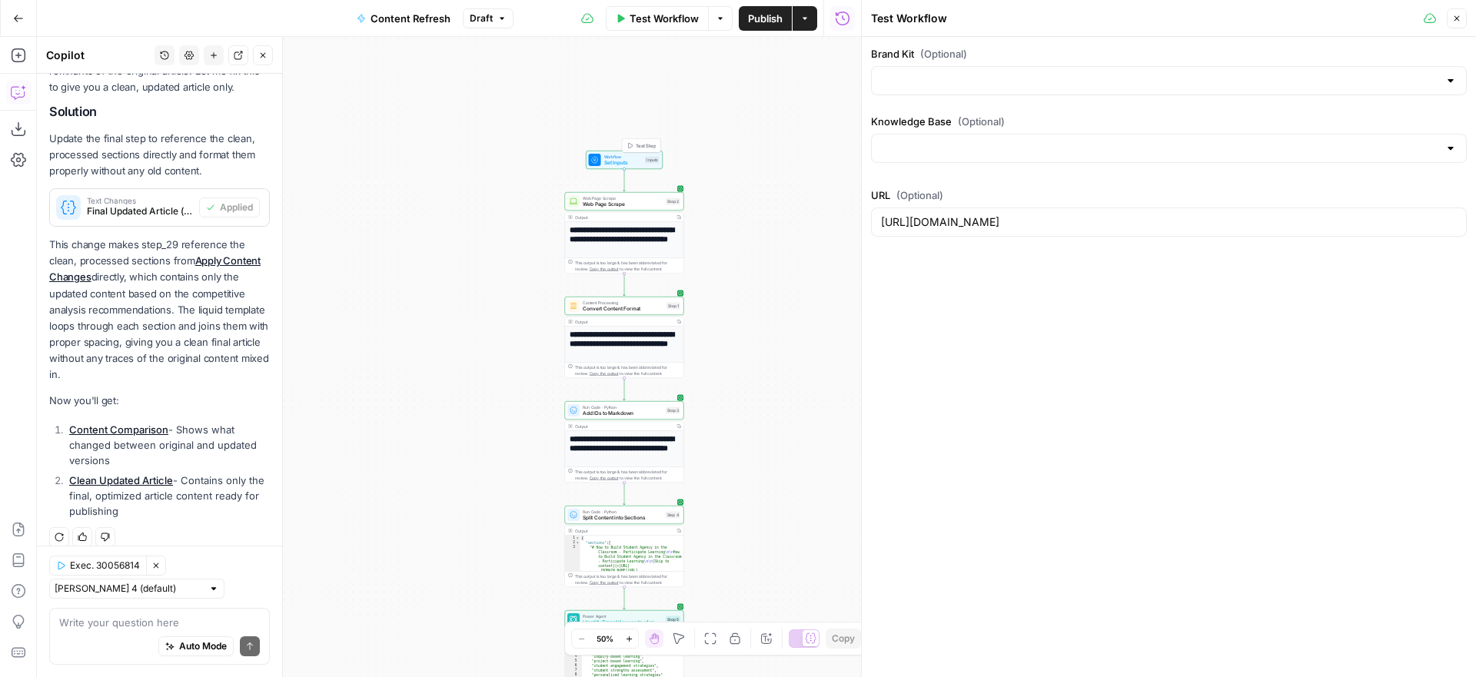
type input "Global Leaders Product Knowledge"
type input "Participate Learning"
drag, startPoint x: 1380, startPoint y: 221, endPoint x: 852, endPoint y: 218, distance: 528.0
click at [852, 218] on body "**********" at bounding box center [738, 338] width 1476 height 677
drag, startPoint x: 1355, startPoint y: 216, endPoint x: 848, endPoint y: 221, distance: 506.5
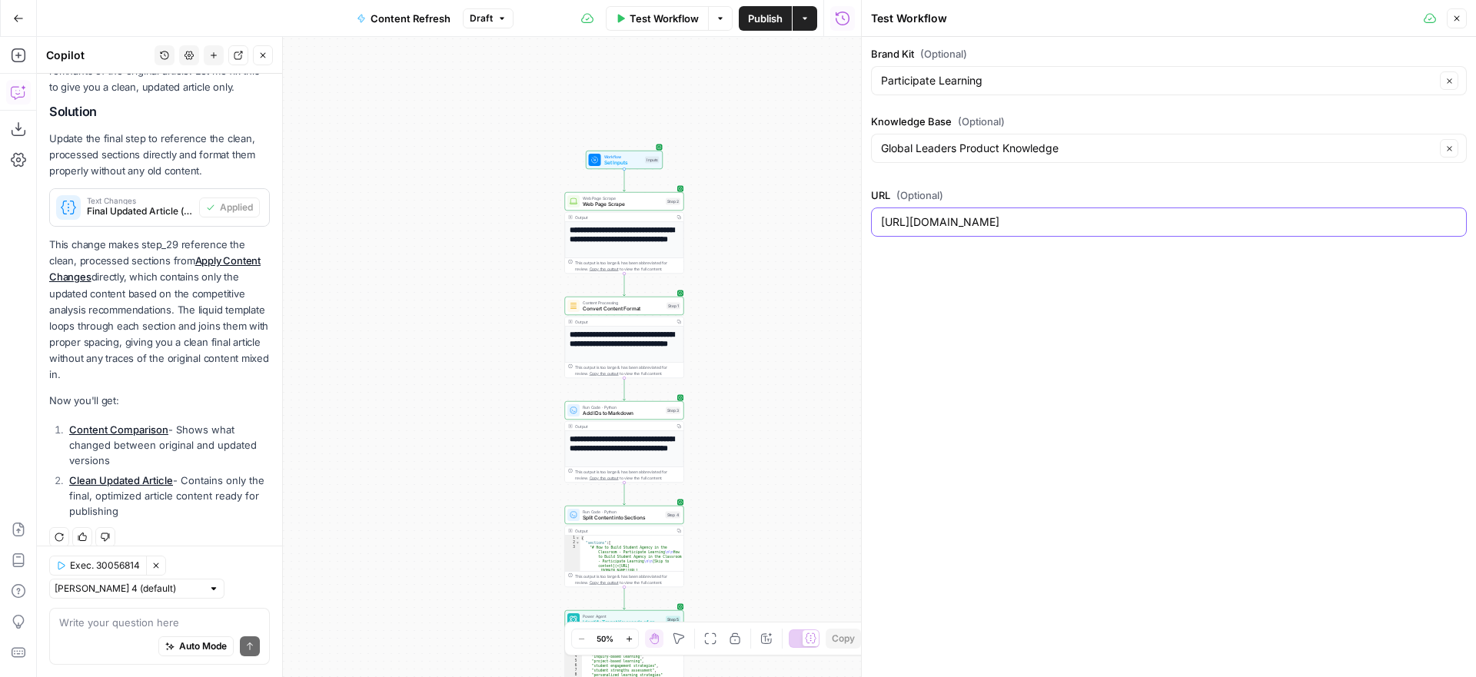
click at [848, 221] on body "**********" at bounding box center [738, 338] width 1476 height 677
drag, startPoint x: 1198, startPoint y: 220, endPoint x: 883, endPoint y: 226, distance: 315.2
click at [883, 226] on input "https://www.participatelearning.com/blog/how-to-build-student-agency-in-classro…" at bounding box center [1169, 221] width 576 height 15
paste input "five-tips-to-succeed-in-your-interview"
type input "https://www.participatelearning.com/blog/five-tips-to-succeed-in-your-interview…"
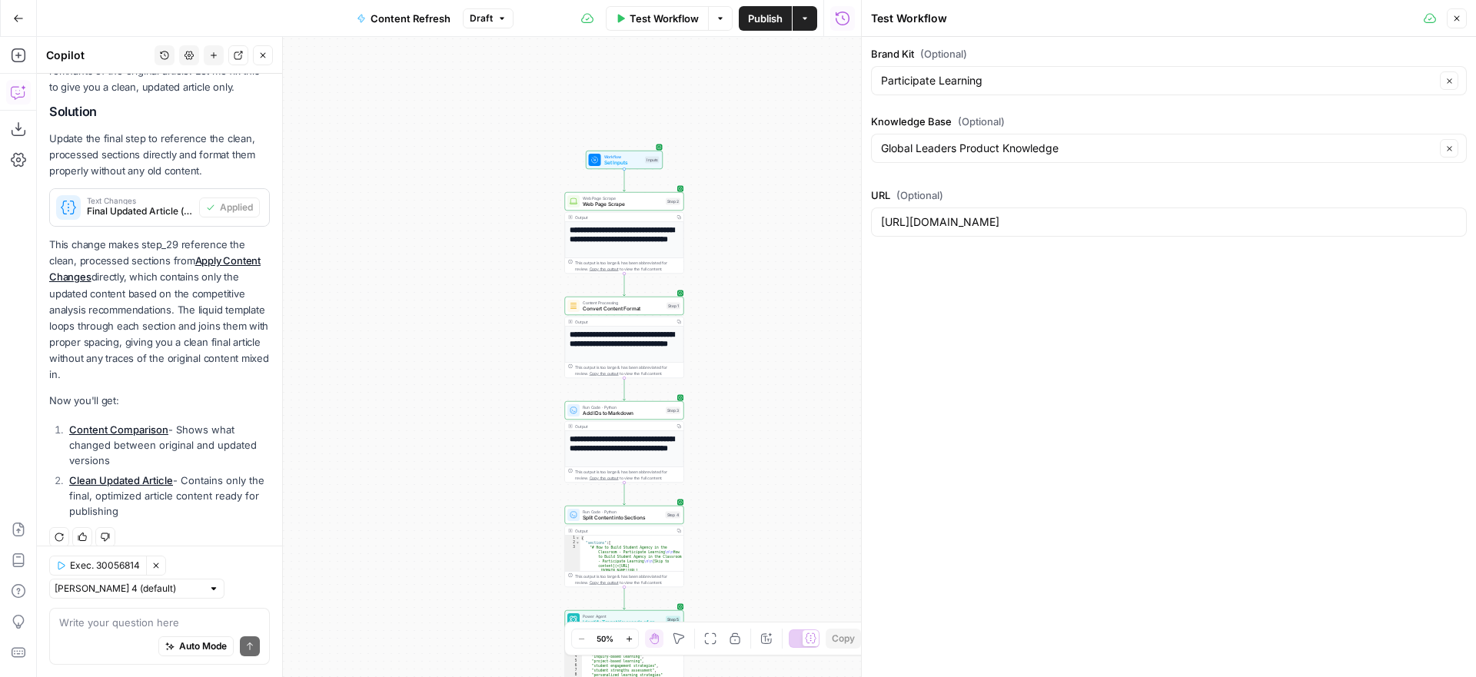
click at [1064, 139] on div "Global Leaders Product Knowledge Clear" at bounding box center [1169, 148] width 596 height 29
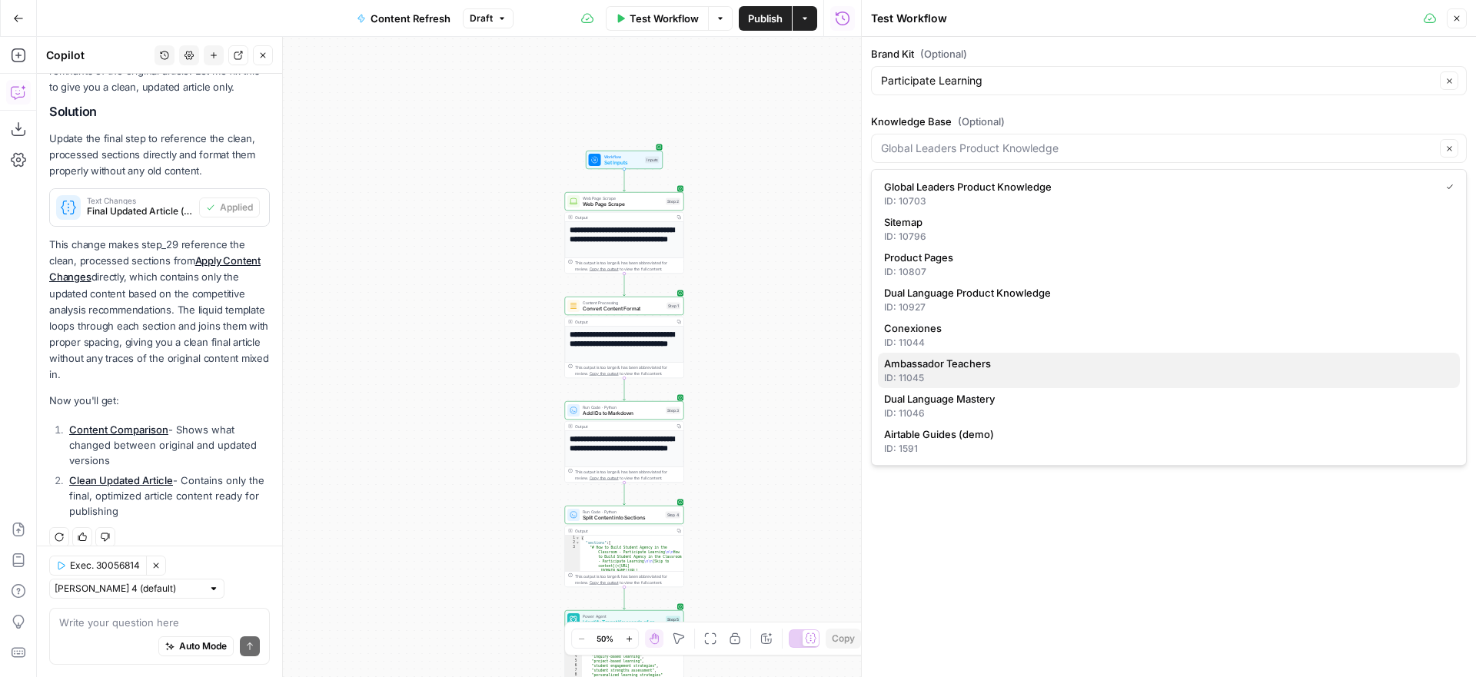
click at [1023, 360] on span "Ambassador Teachers" at bounding box center [1165, 363] width 563 height 15
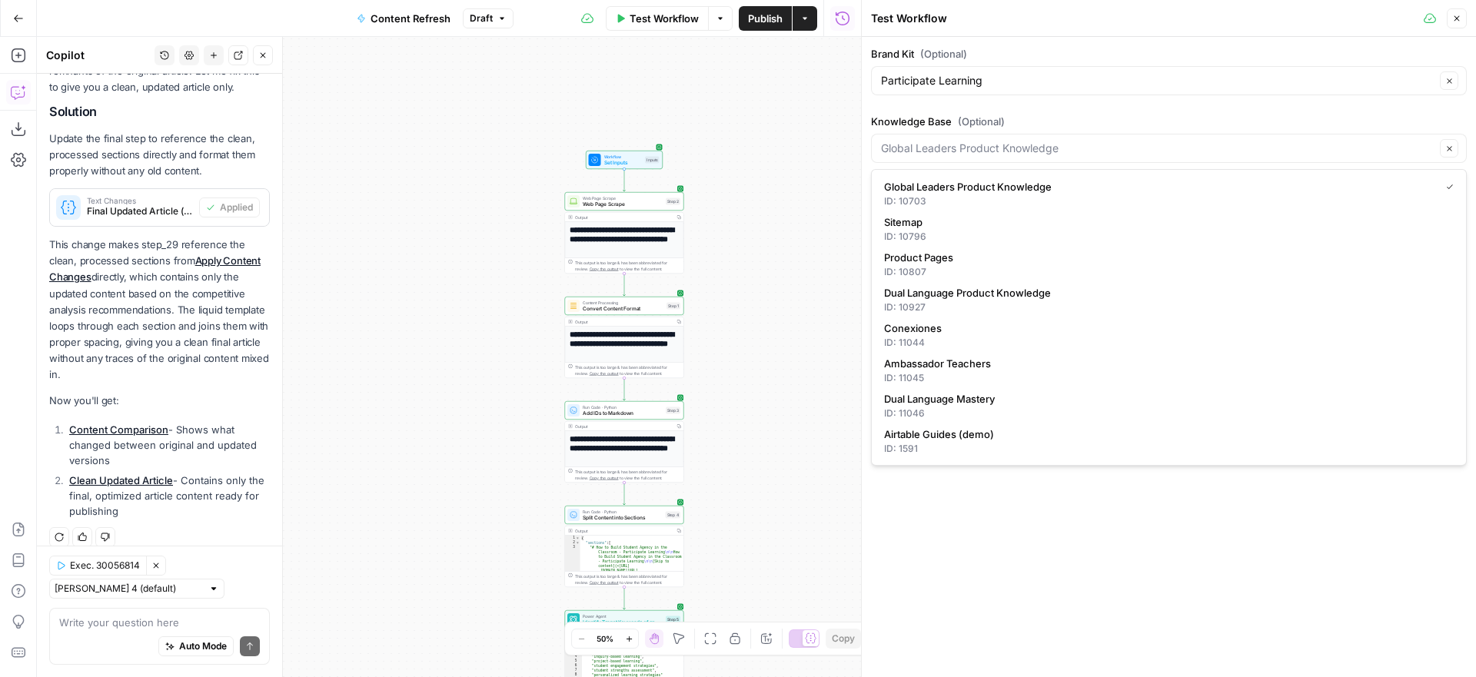
type input "Ambassador Teachers"
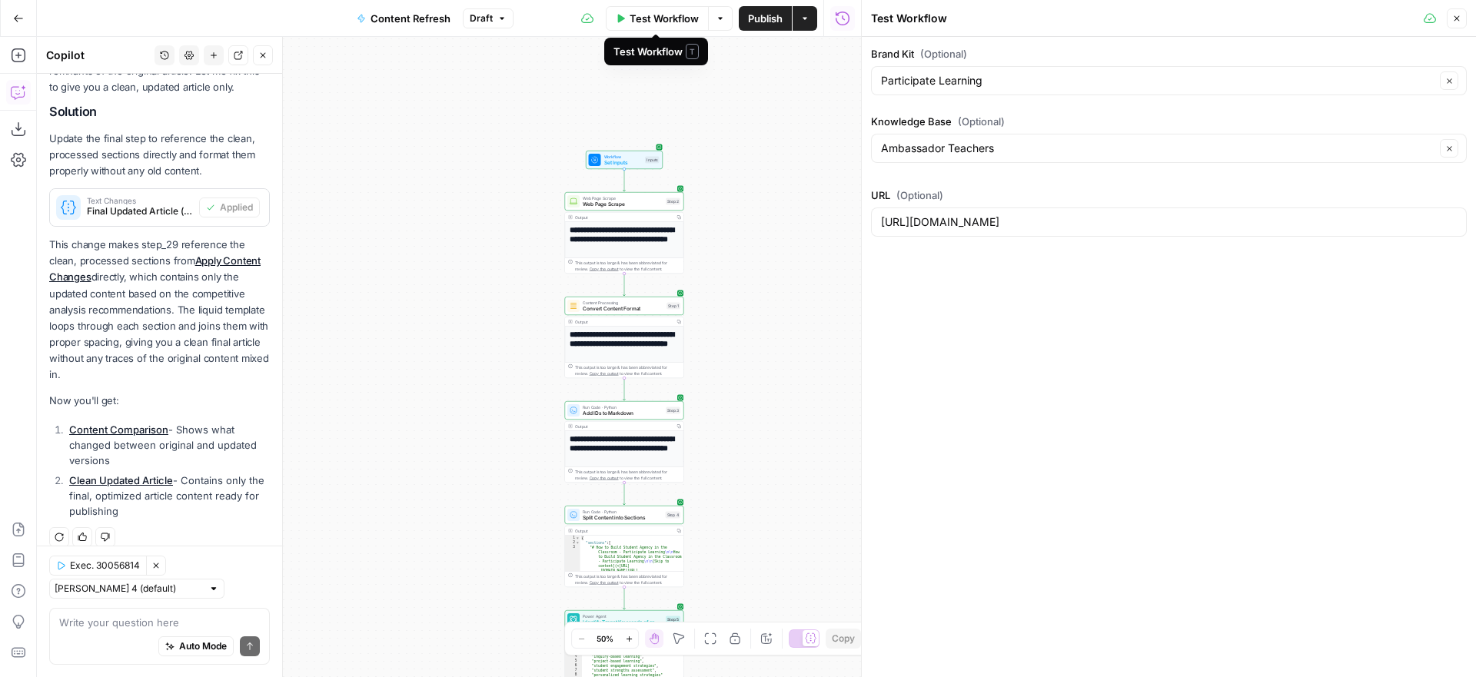
click at [678, 19] on span "Test Workflow" at bounding box center [663, 18] width 69 height 15
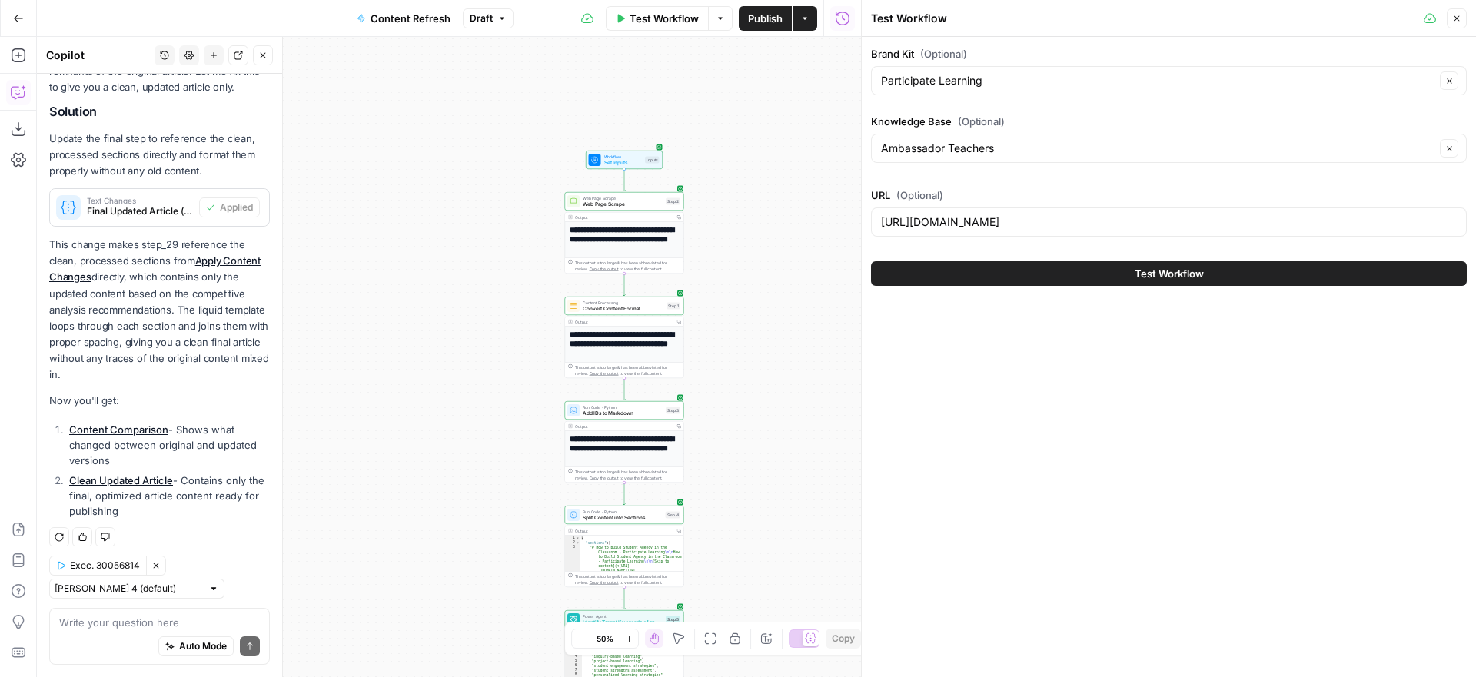
click at [1154, 276] on span "Test Workflow" at bounding box center [1168, 273] width 69 height 15
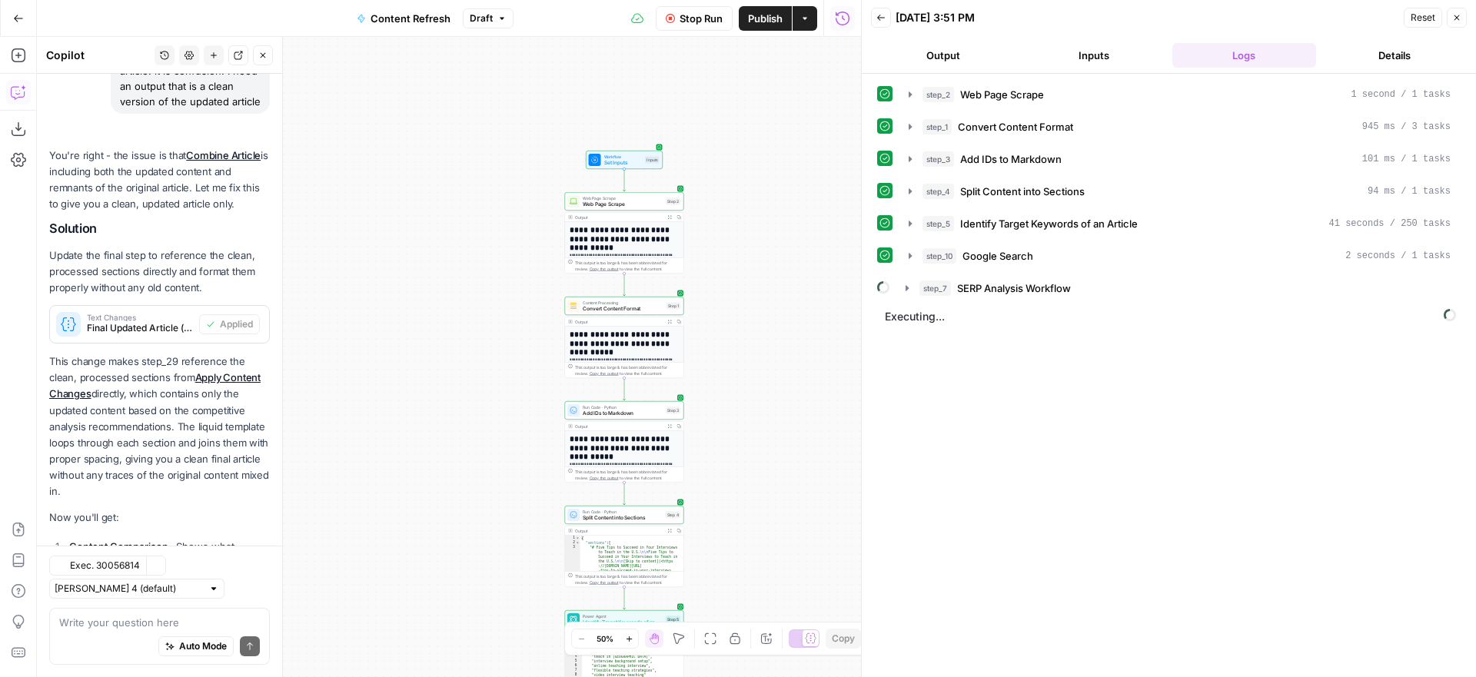
scroll to position [1273, 0]
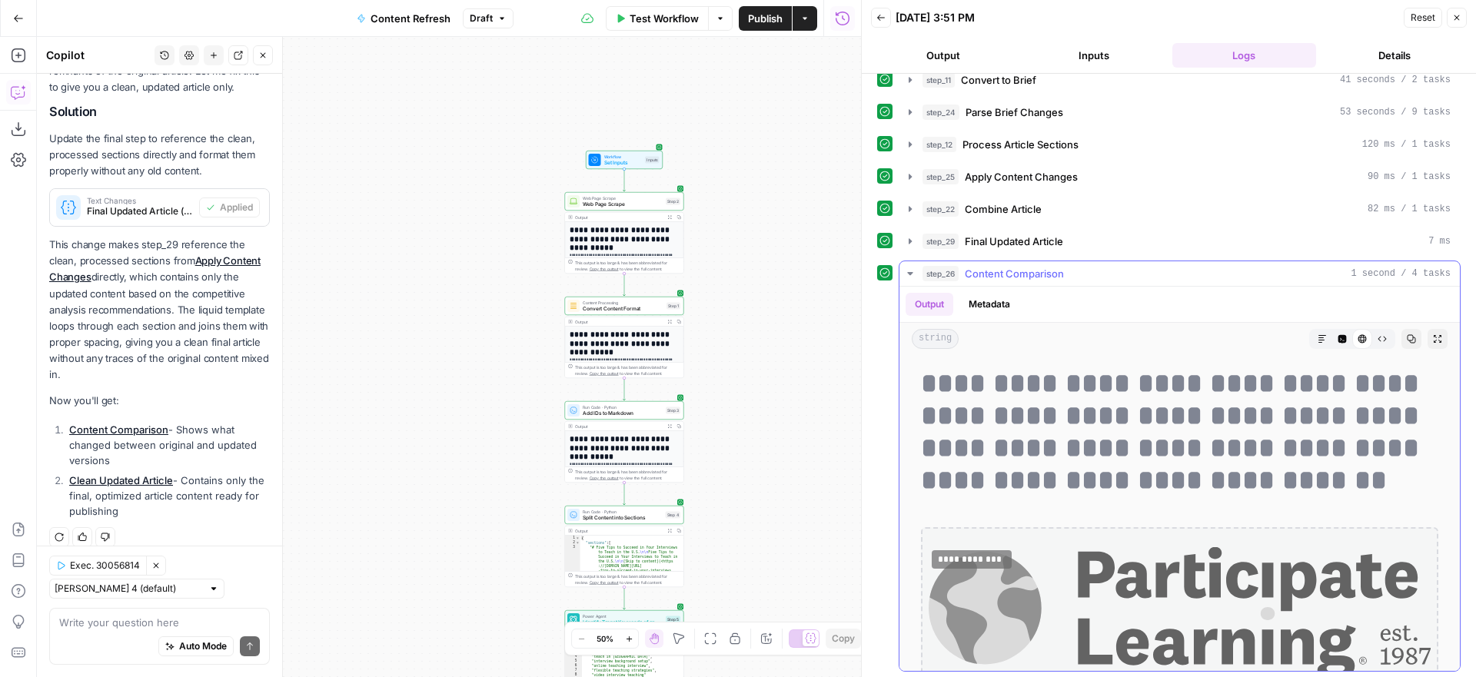
scroll to position [307, 0]
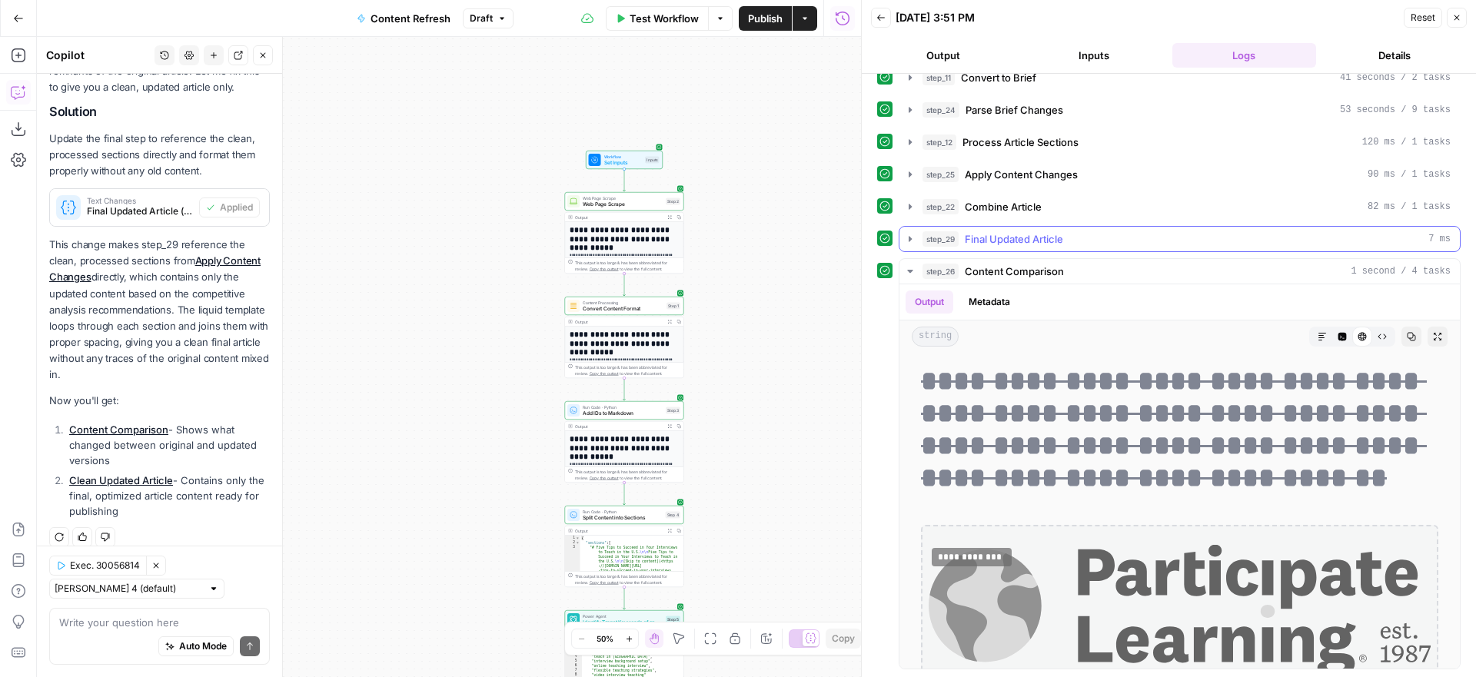
click at [908, 239] on icon "button" at bounding box center [910, 239] width 12 height 12
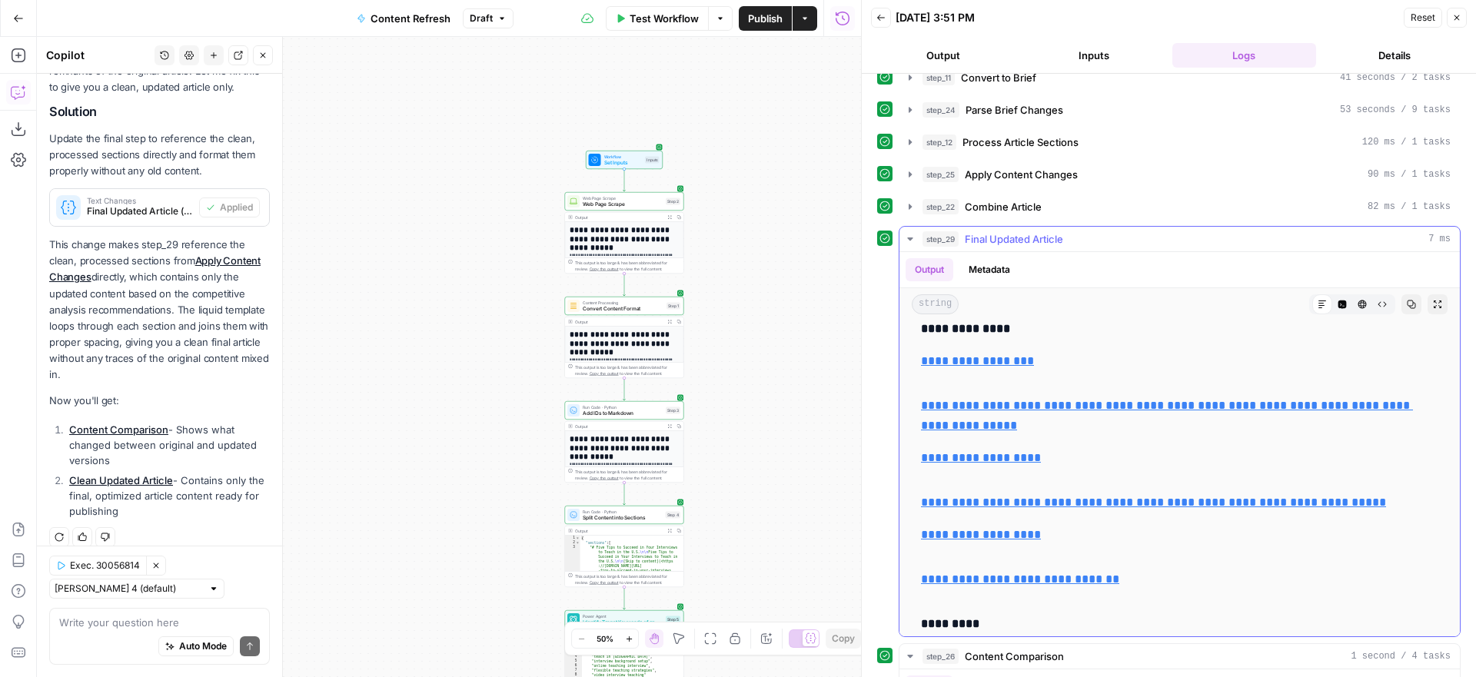
scroll to position [6597, 0]
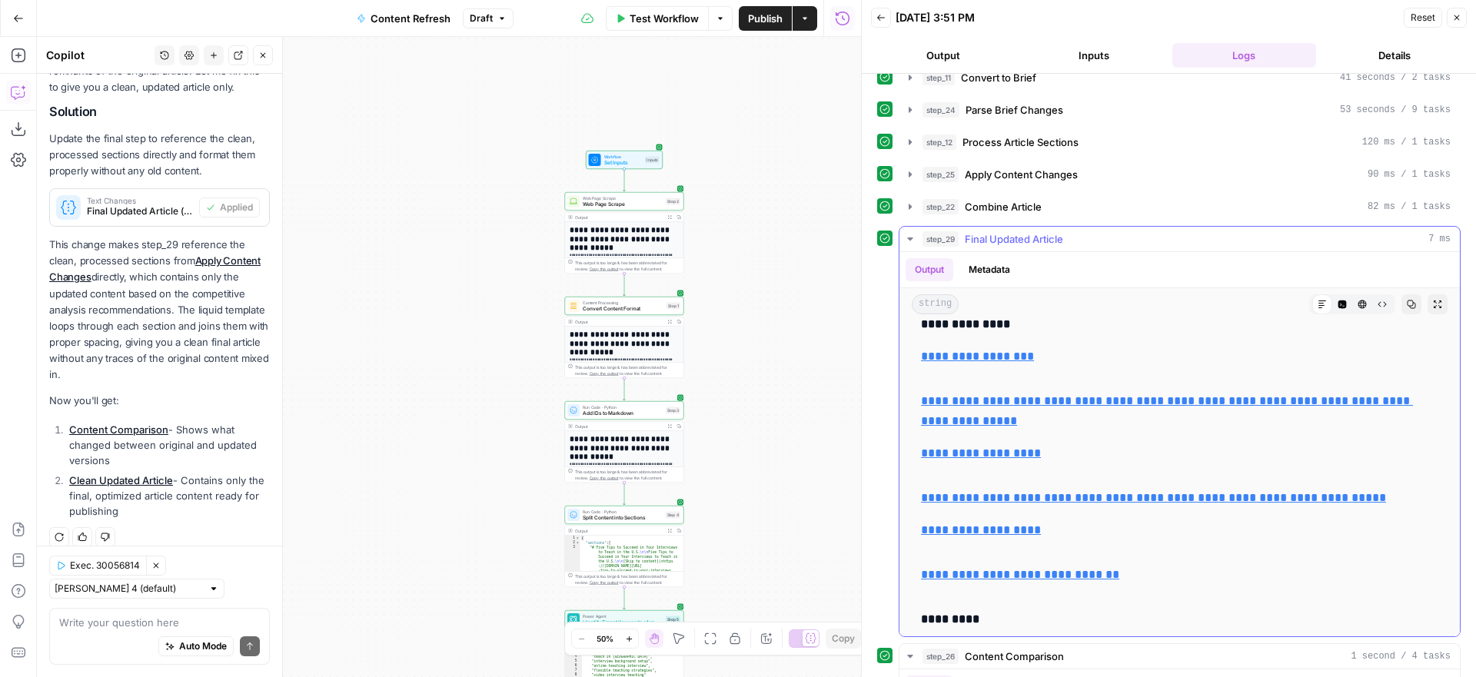
click at [909, 238] on icon "button" at bounding box center [909, 238] width 5 height 3
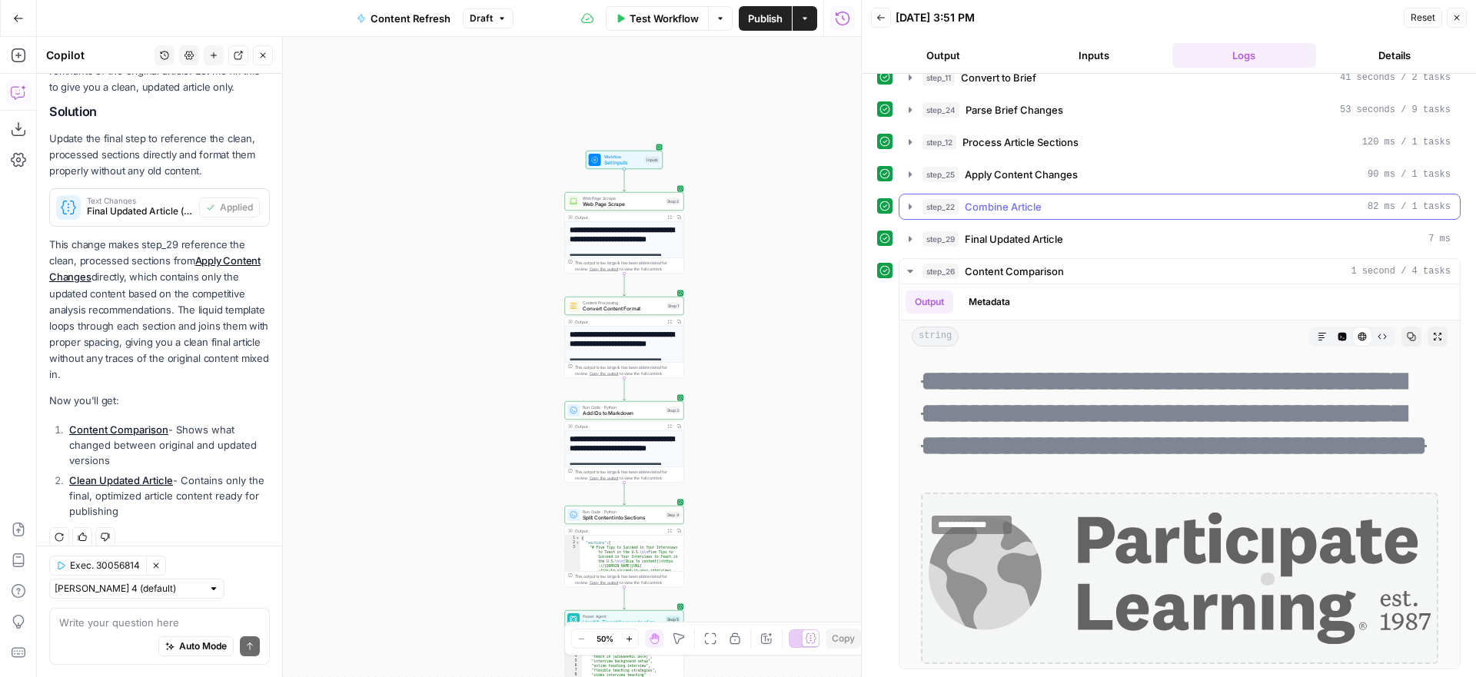
click at [905, 204] on icon "button" at bounding box center [910, 207] width 12 height 12
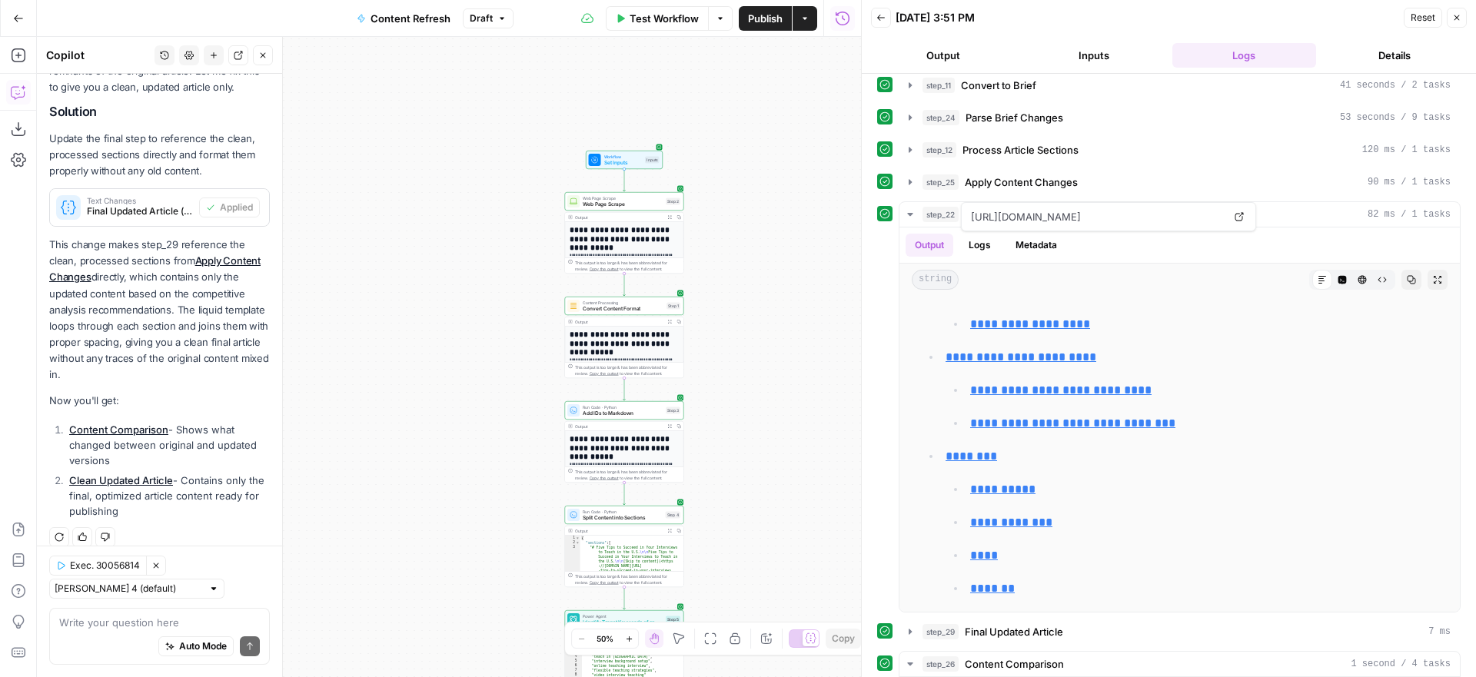
scroll to position [9143, 0]
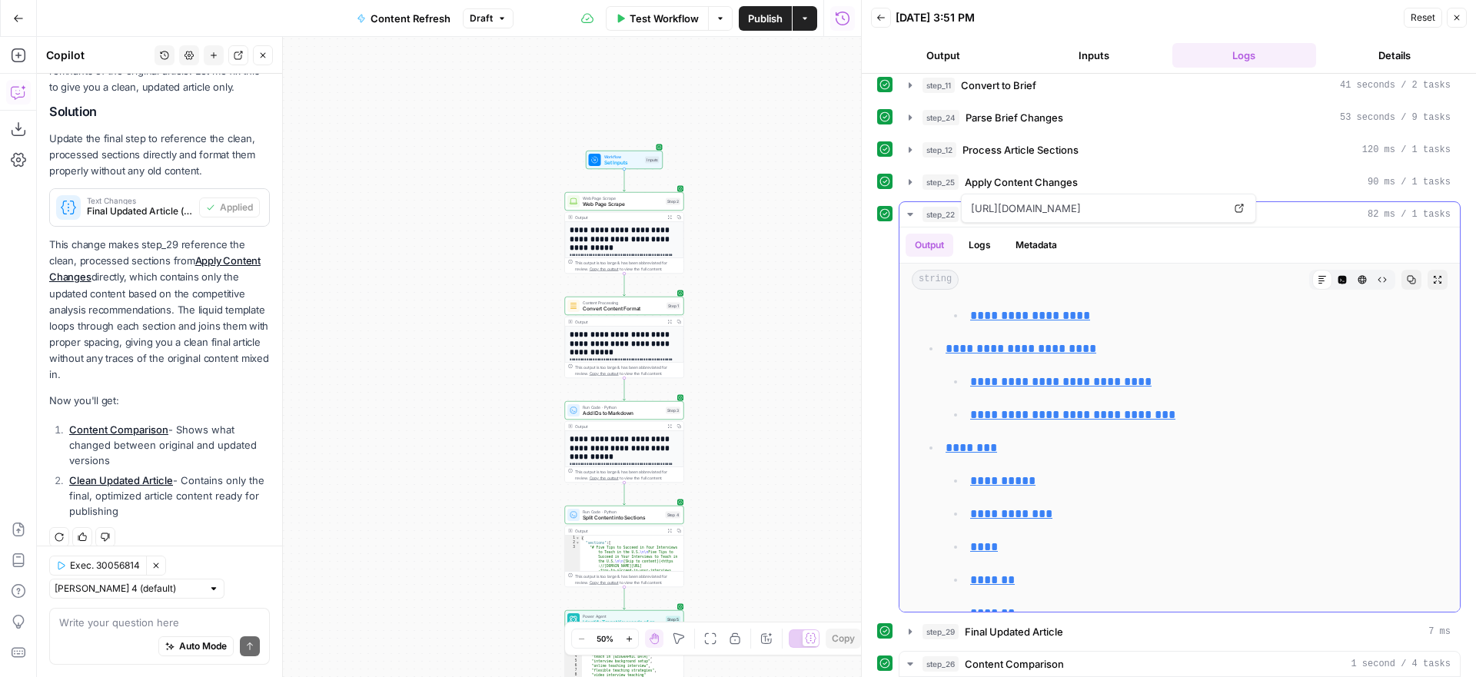
click at [908, 213] on icon "button" at bounding box center [909, 214] width 5 height 3
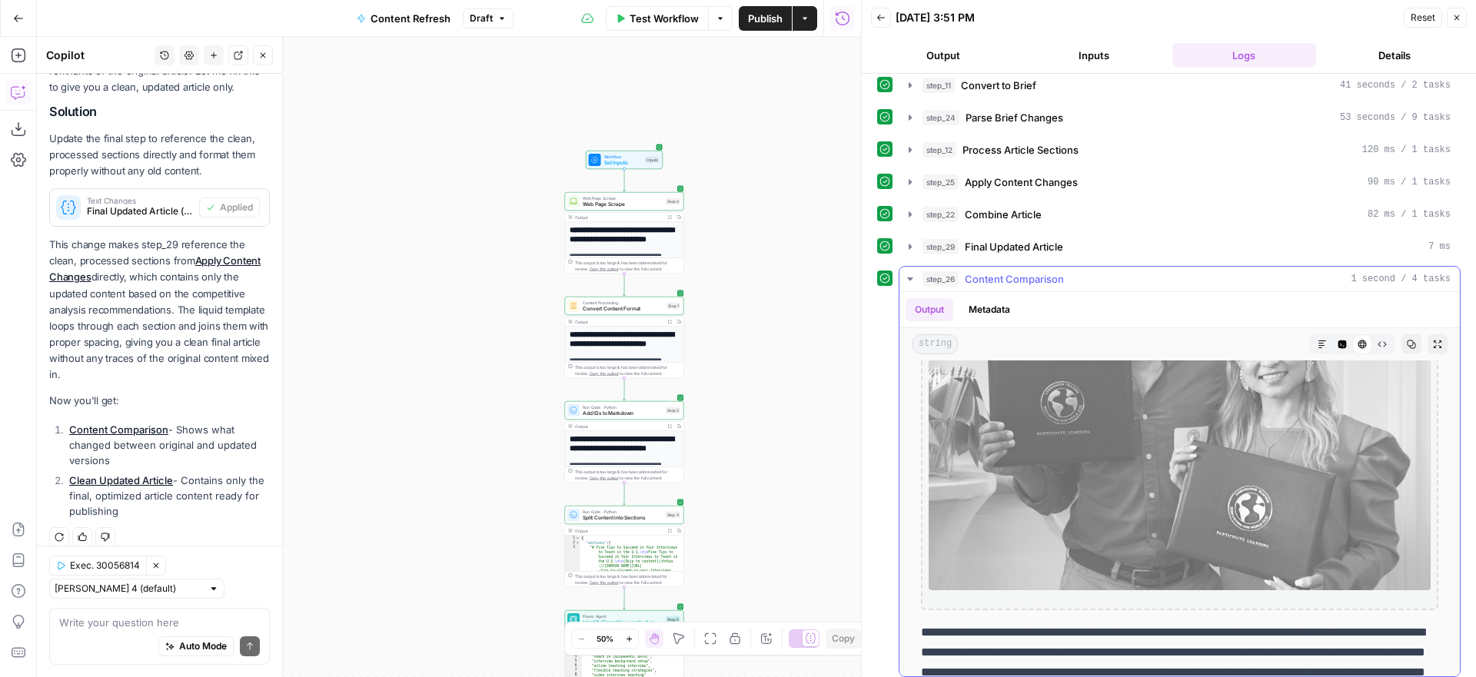
scroll to position [714, 0]
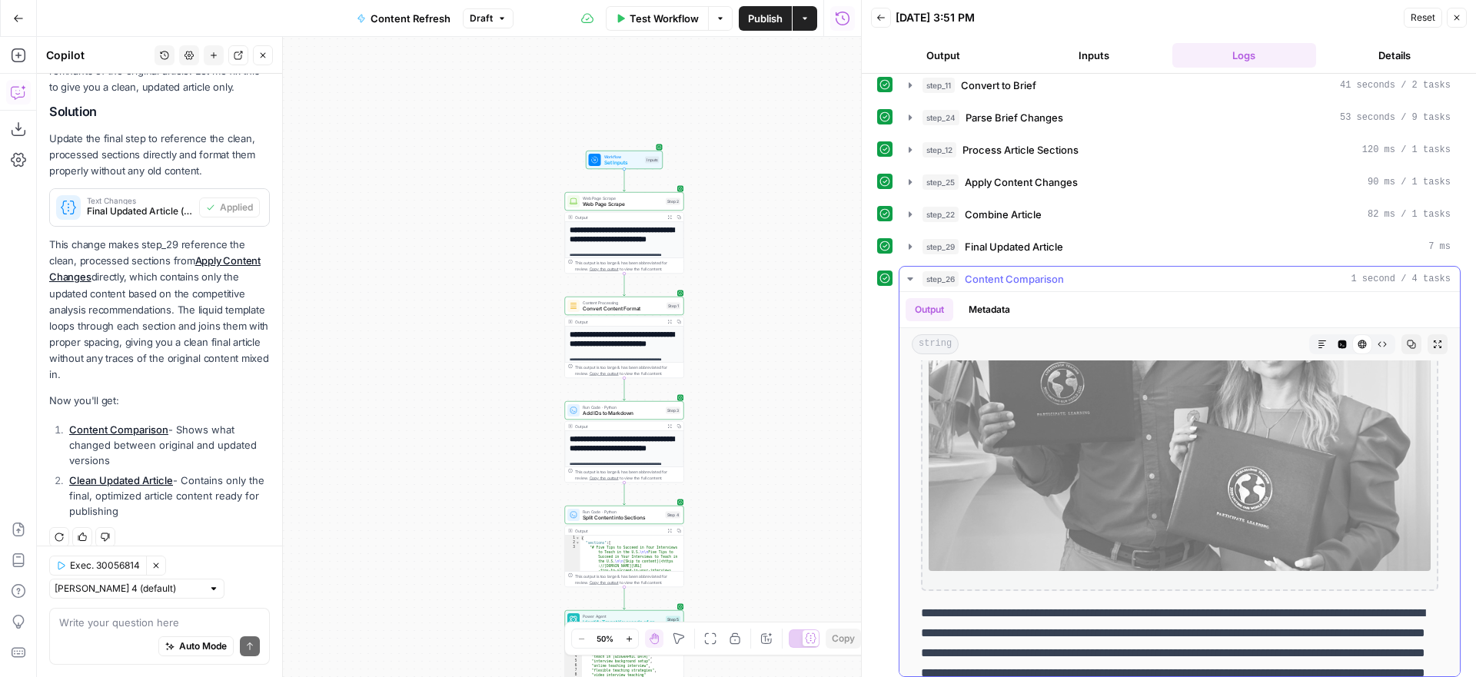
drag, startPoint x: 911, startPoint y: 274, endPoint x: 964, endPoint y: 295, distance: 57.2
click at [912, 274] on icon "button" at bounding box center [910, 279] width 12 height 12
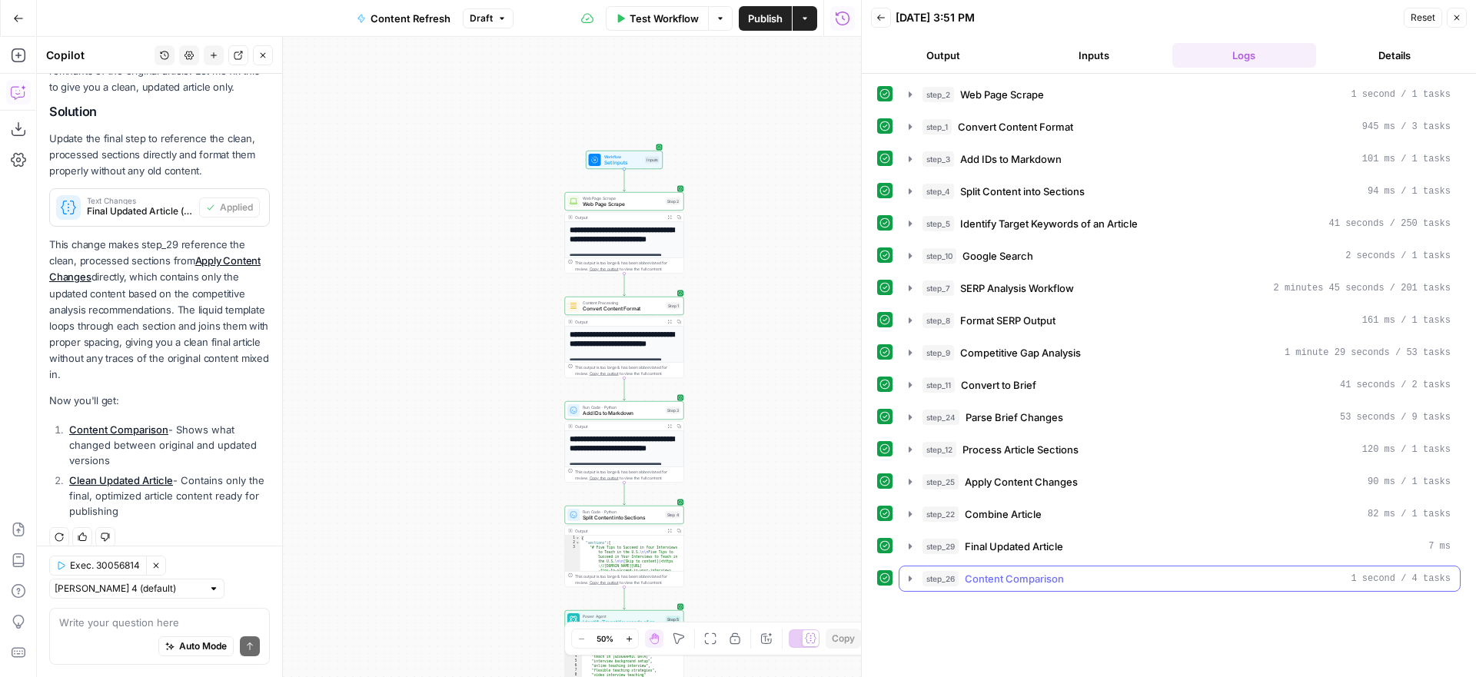
click at [909, 576] on icon "button" at bounding box center [909, 578] width 3 height 5
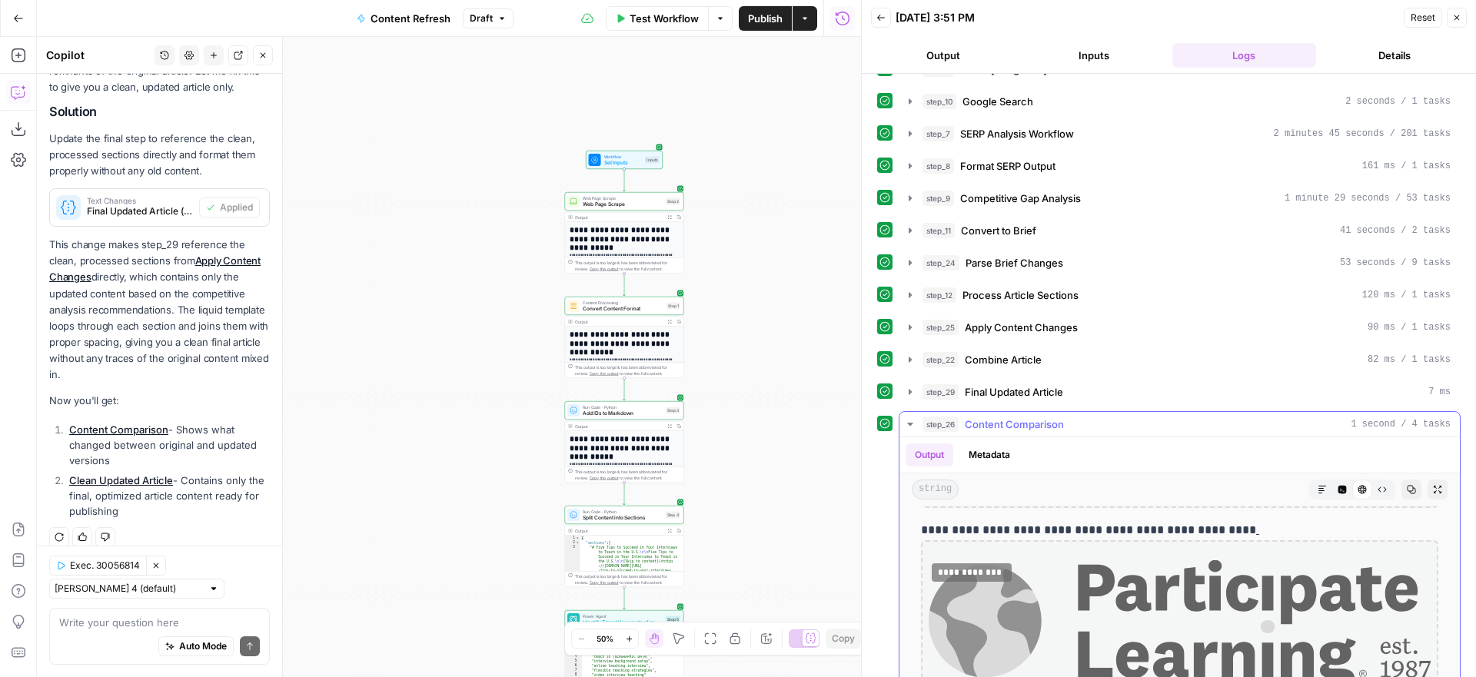
scroll to position [4311, 0]
click at [910, 426] on icon "button" at bounding box center [910, 424] width 12 height 12
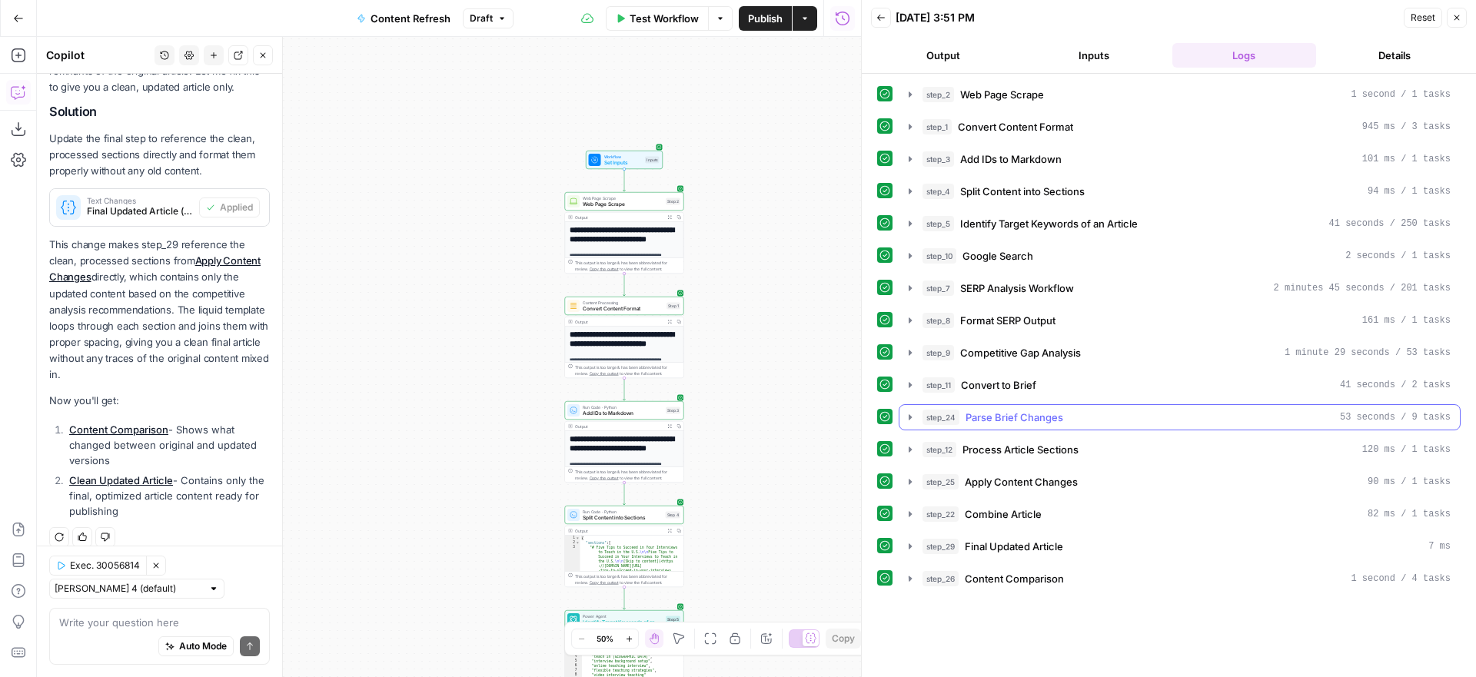
scroll to position [0, 0]
click at [911, 387] on icon "button" at bounding box center [910, 385] width 12 height 12
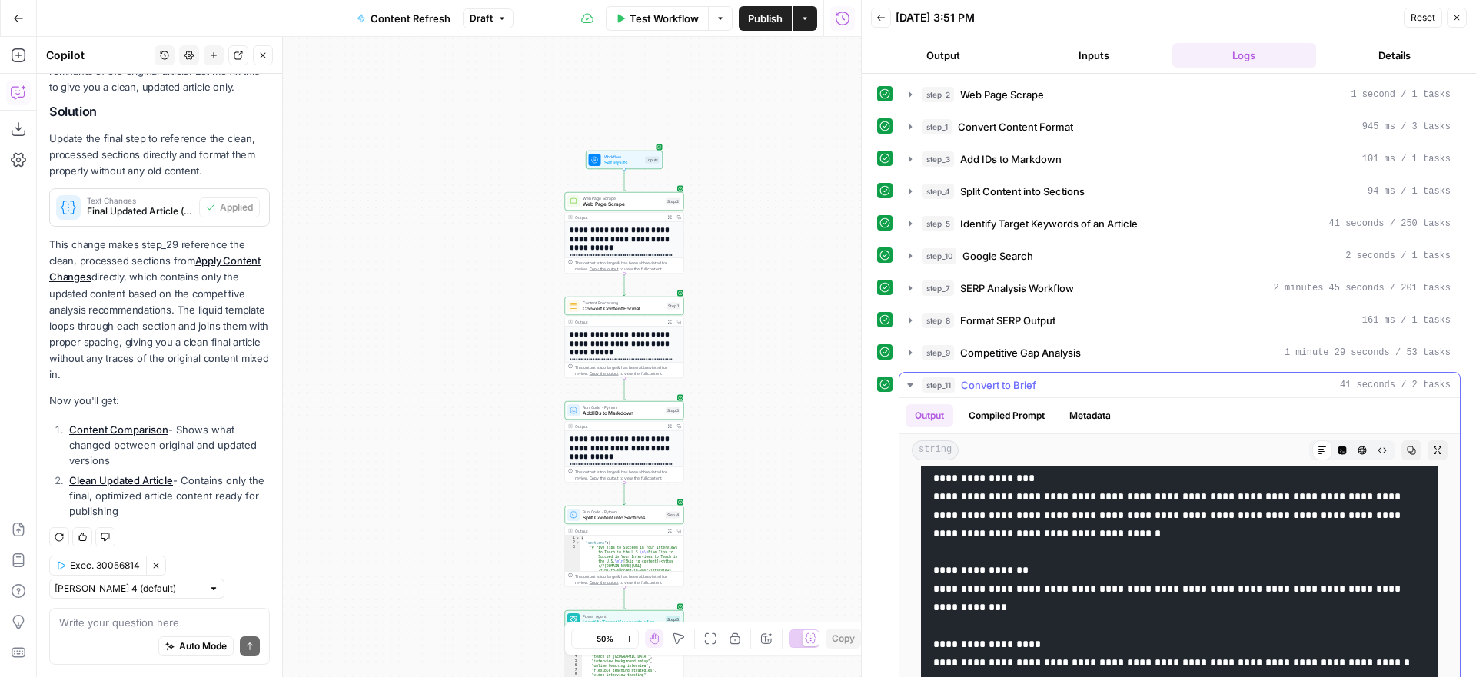
scroll to position [543, 0]
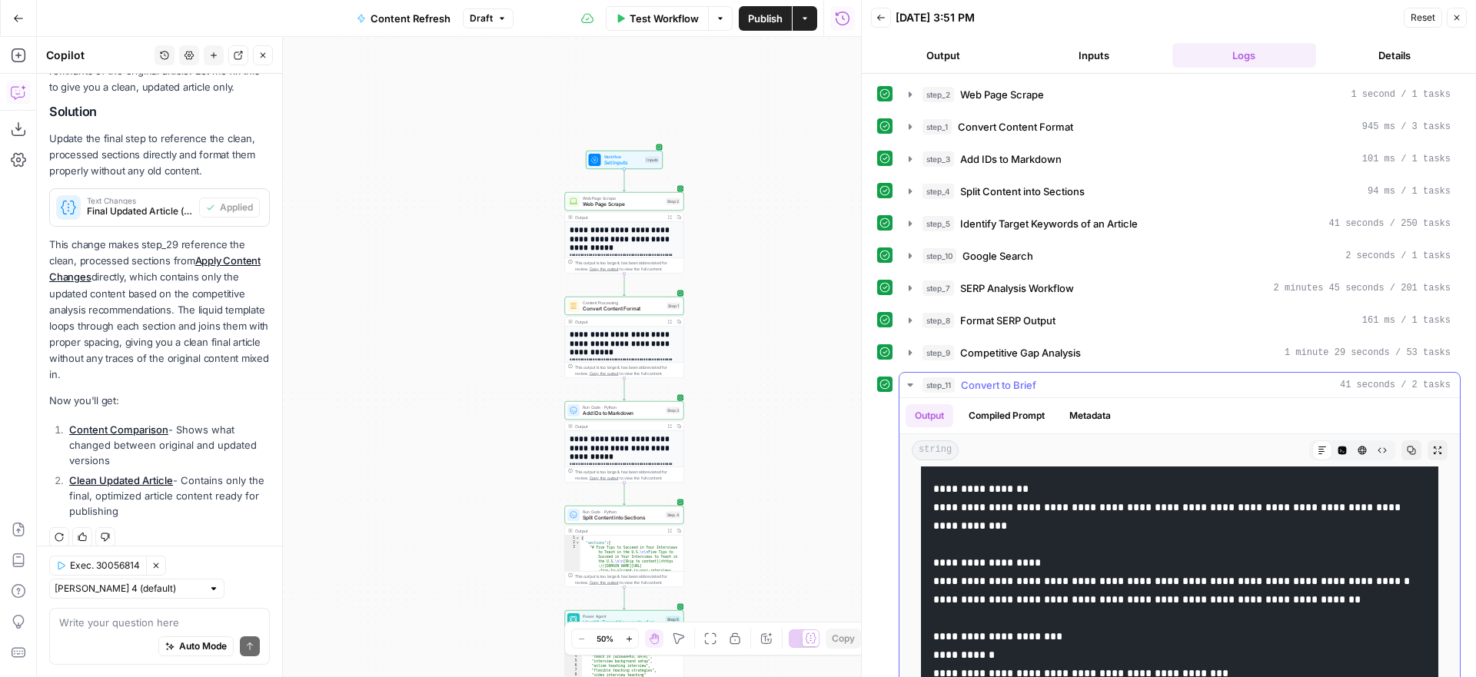
click at [908, 381] on icon "button" at bounding box center [910, 385] width 12 height 12
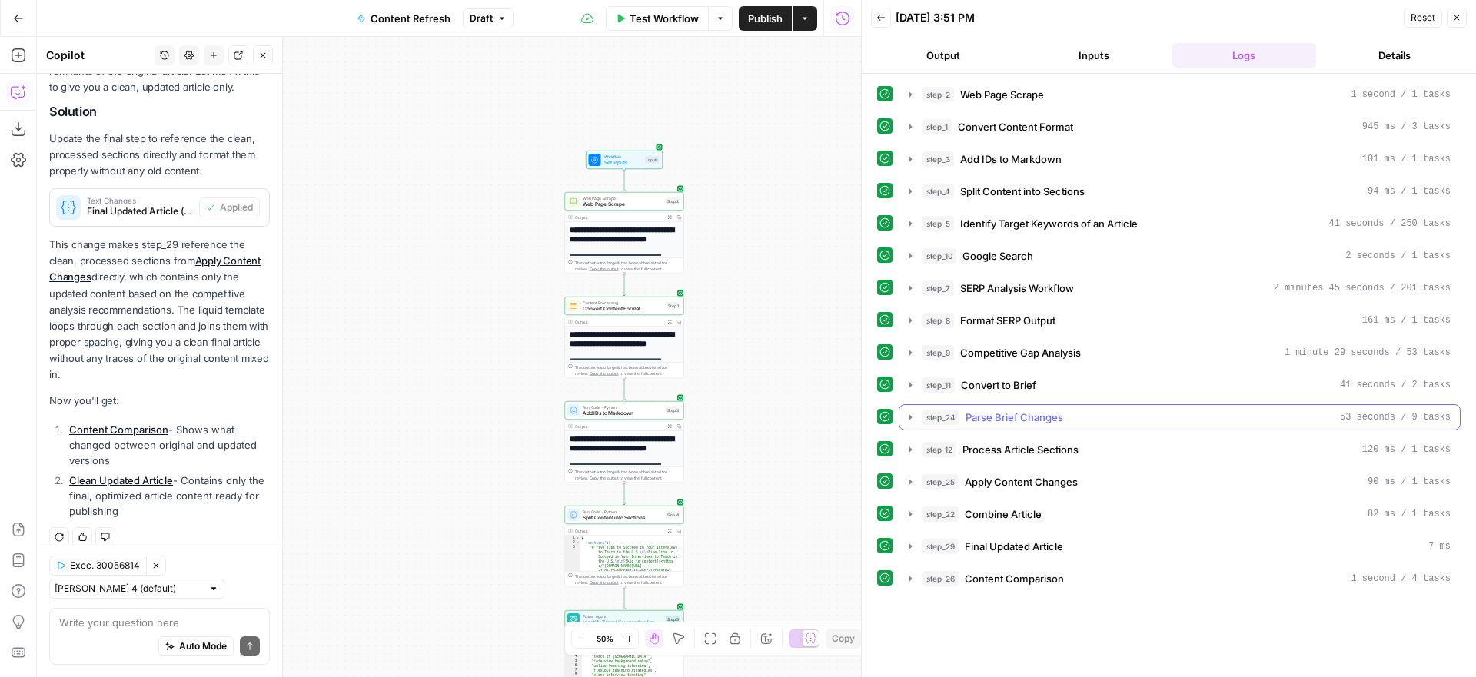
click at [911, 416] on icon "button" at bounding box center [909, 416] width 3 height 5
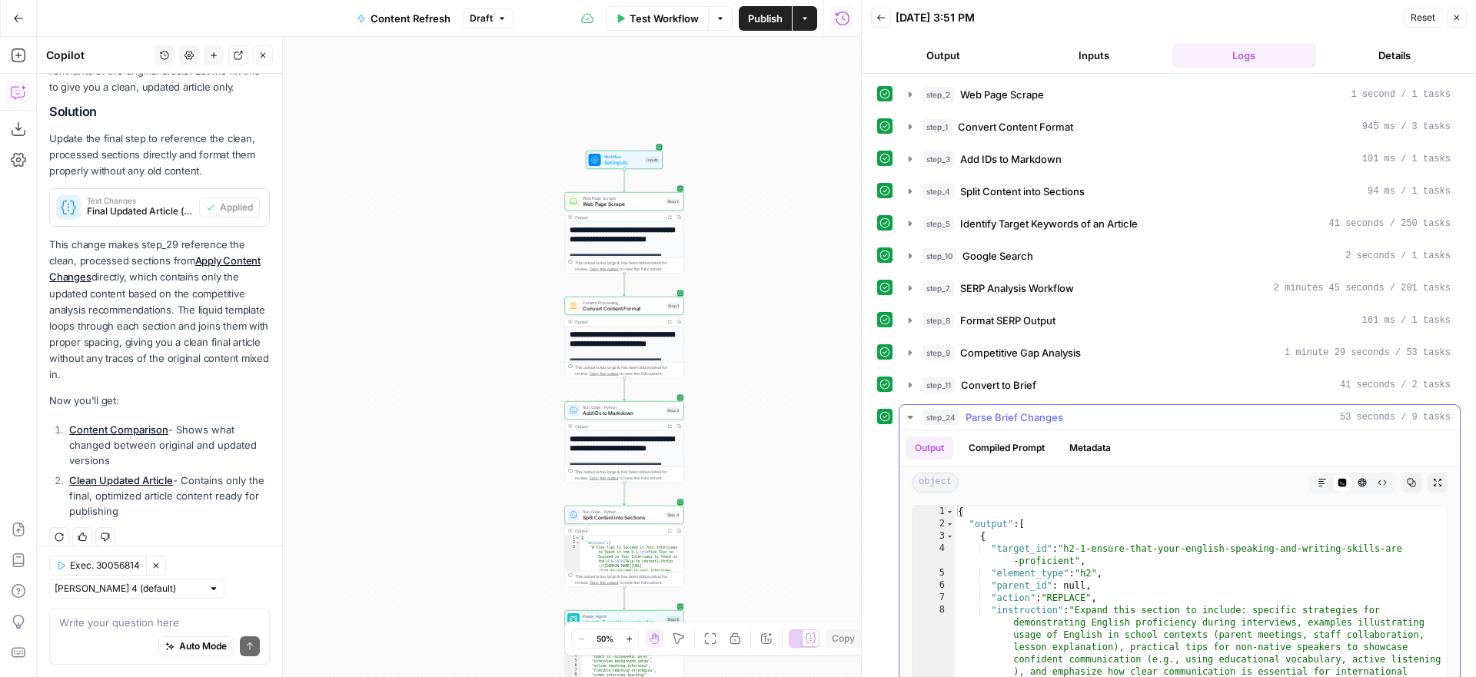
click at [911, 416] on icon "button" at bounding box center [909, 417] width 5 height 3
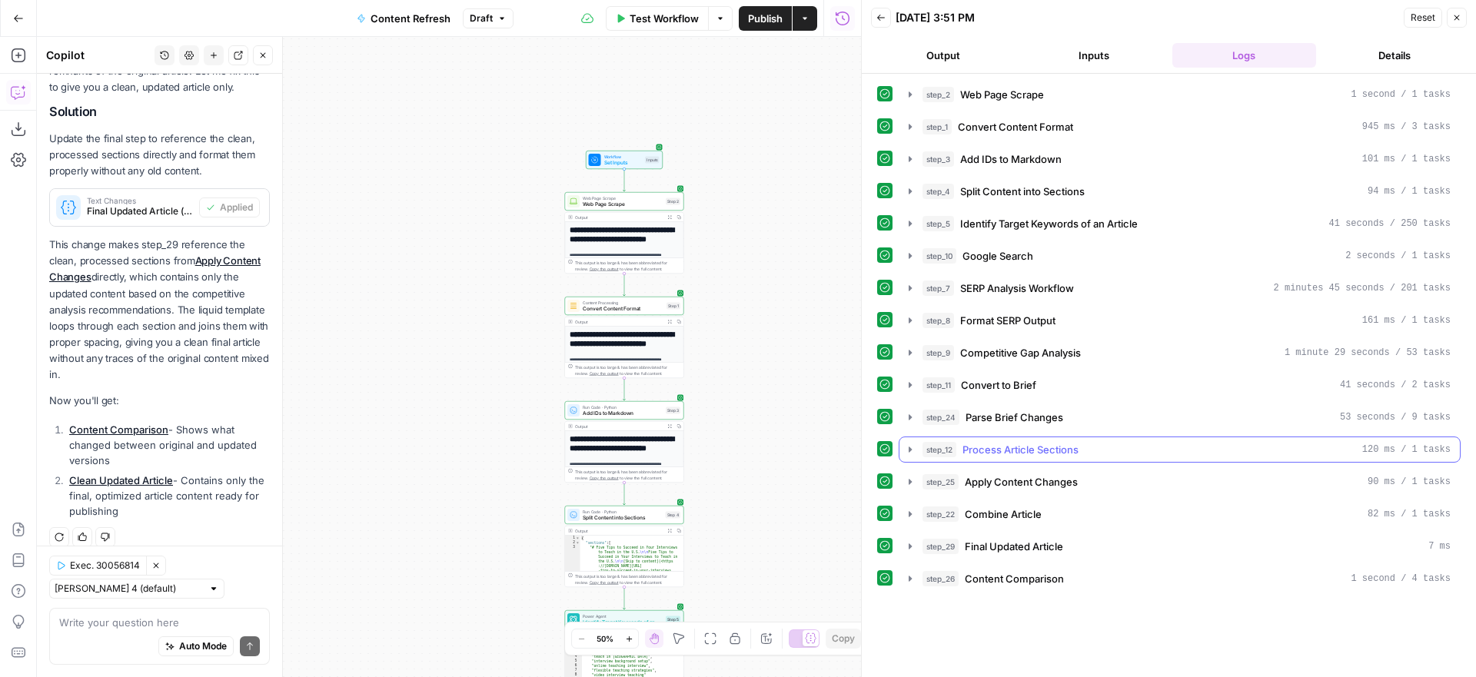
click at [910, 449] on icon "button" at bounding box center [909, 449] width 3 height 5
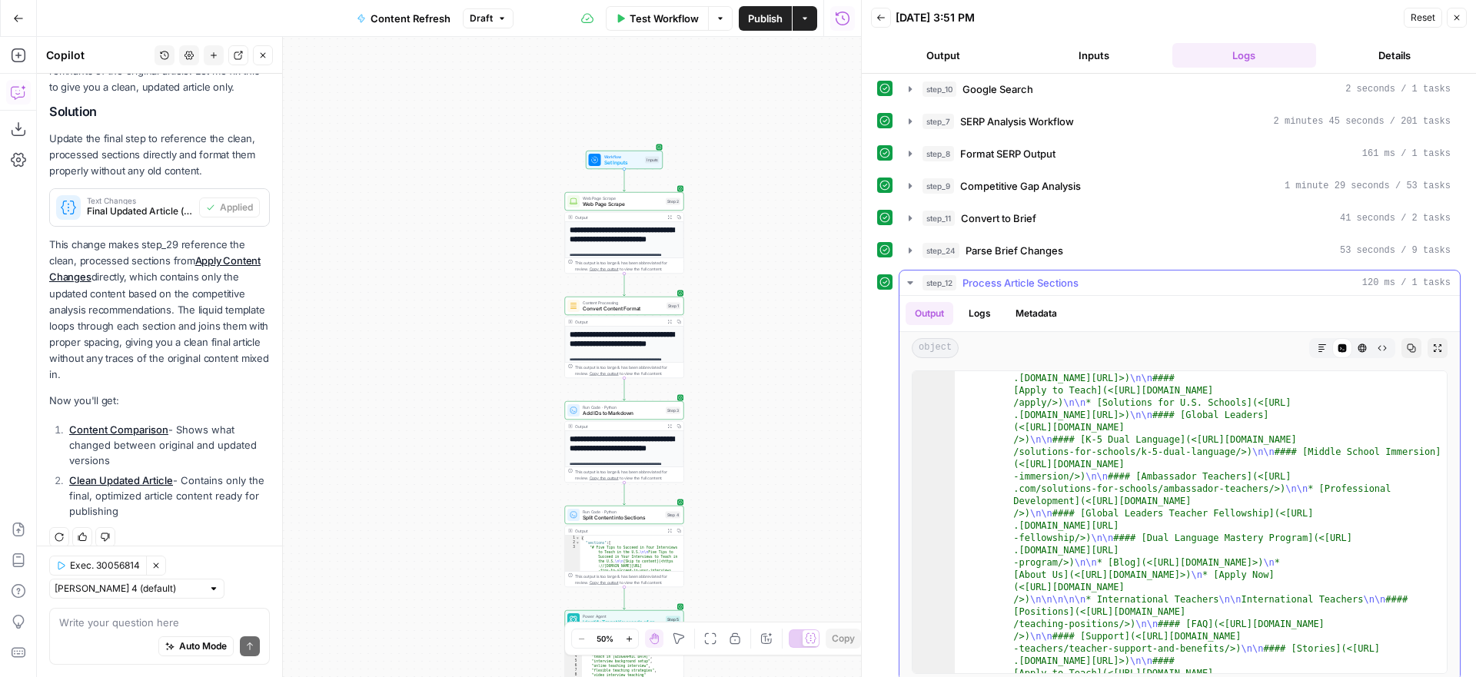
scroll to position [184, 0]
click at [908, 281] on icon "button" at bounding box center [909, 282] width 5 height 3
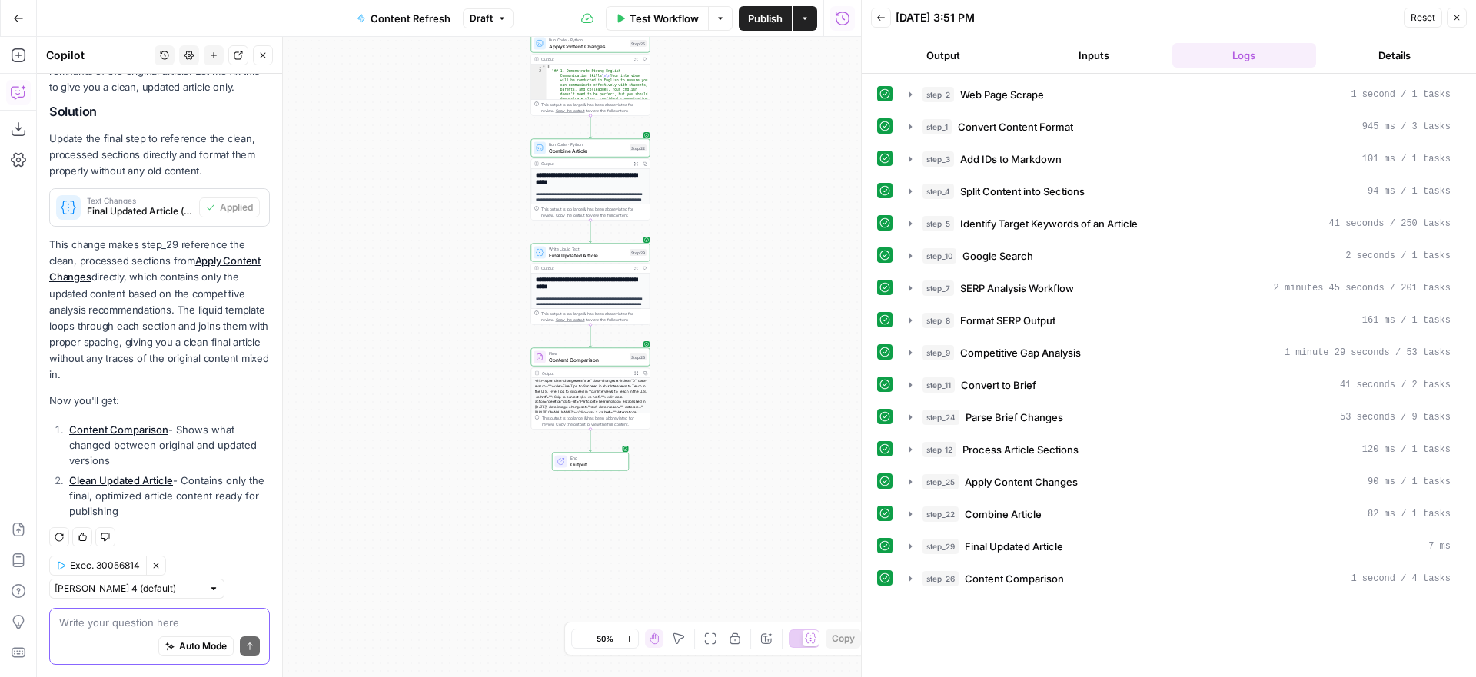
click at [126, 618] on textarea at bounding box center [159, 622] width 201 height 15
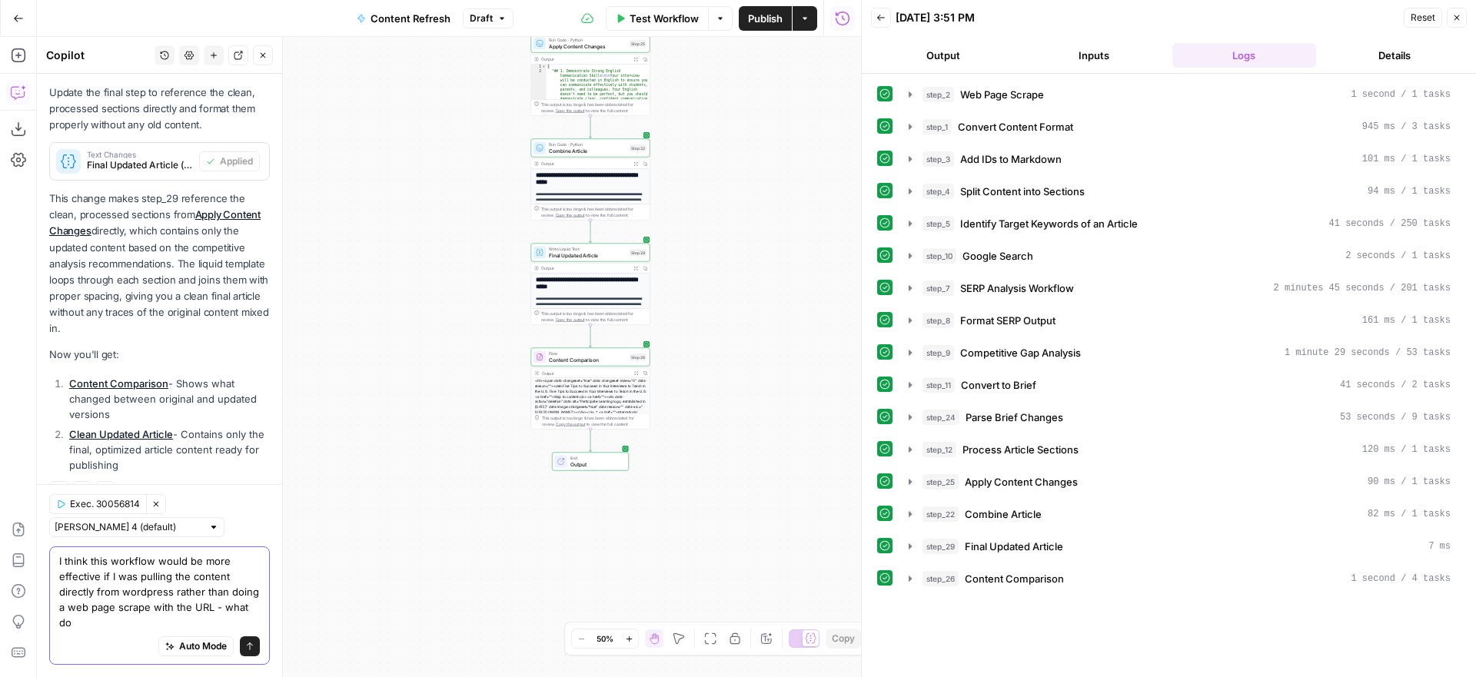
scroll to position [1334, 0]
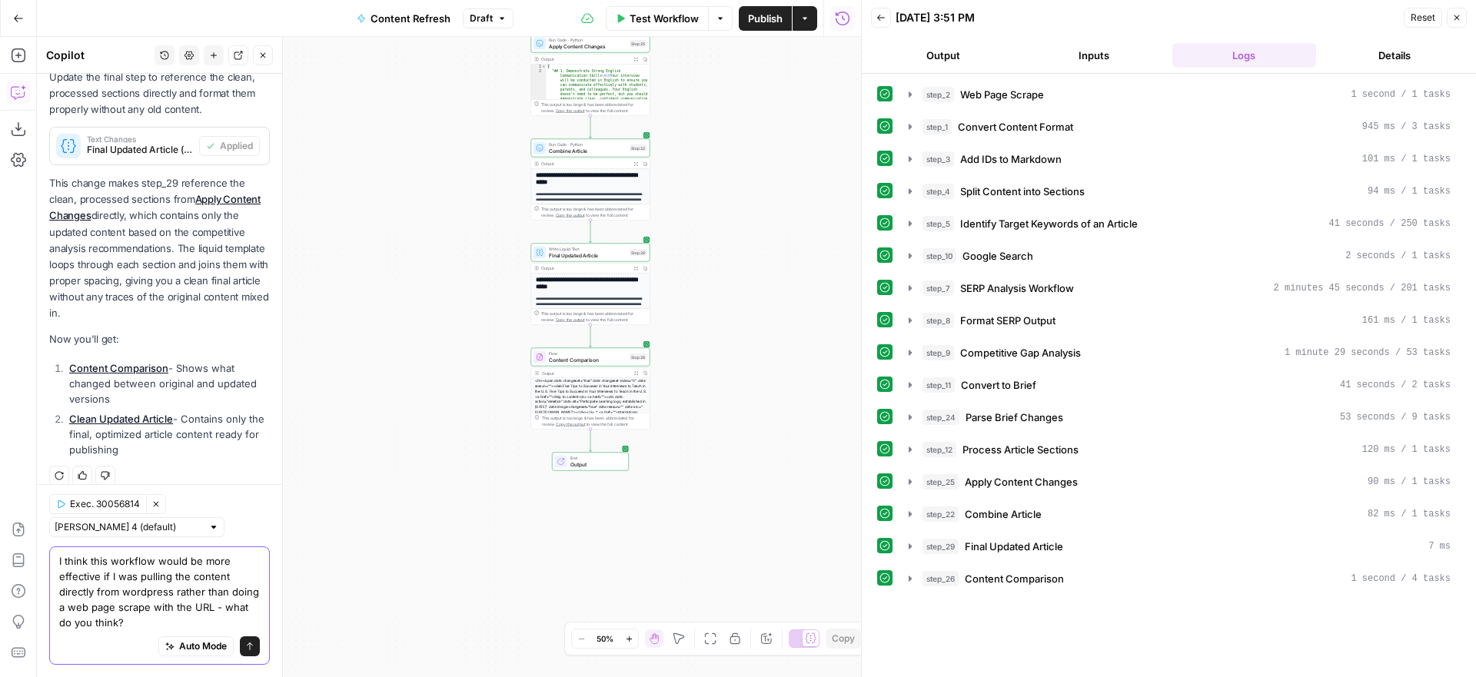
type textarea "I think this workflow would be more effective if I was pulling the content dire…"
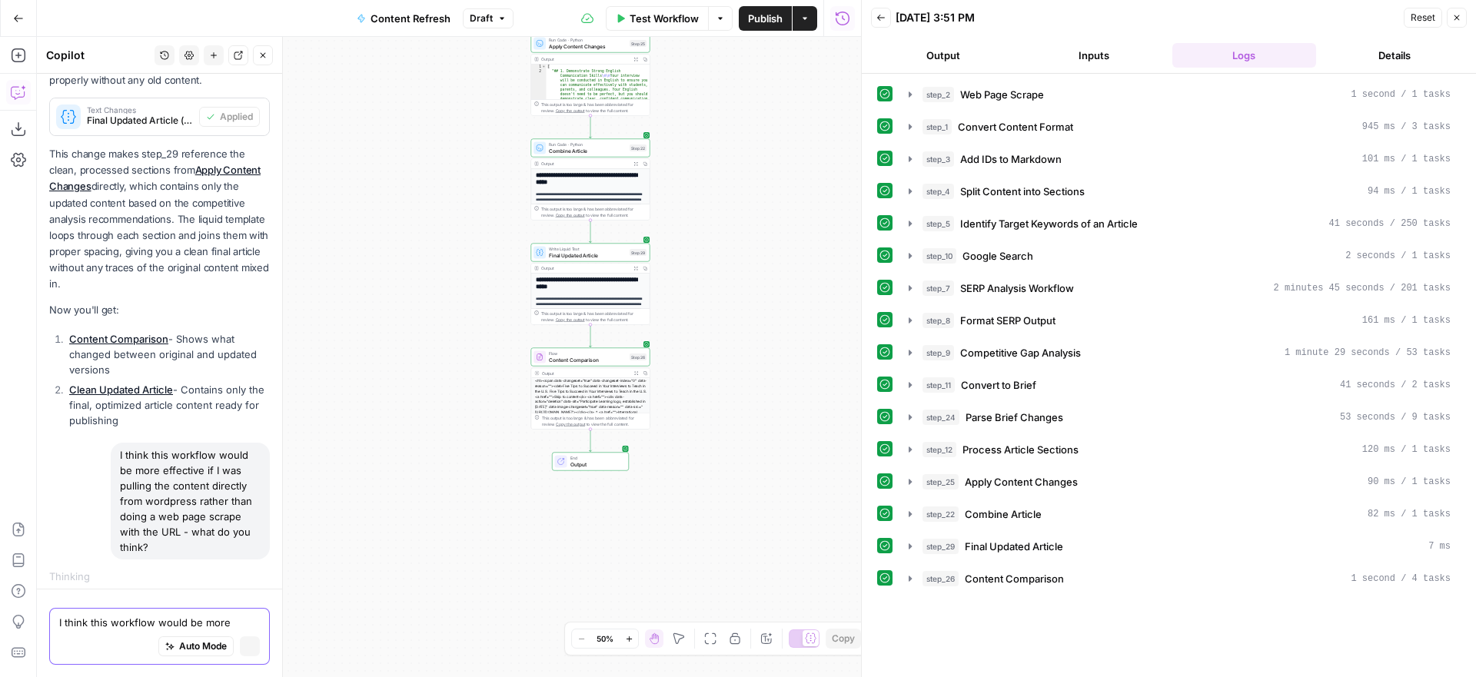
scroll to position [1291, 0]
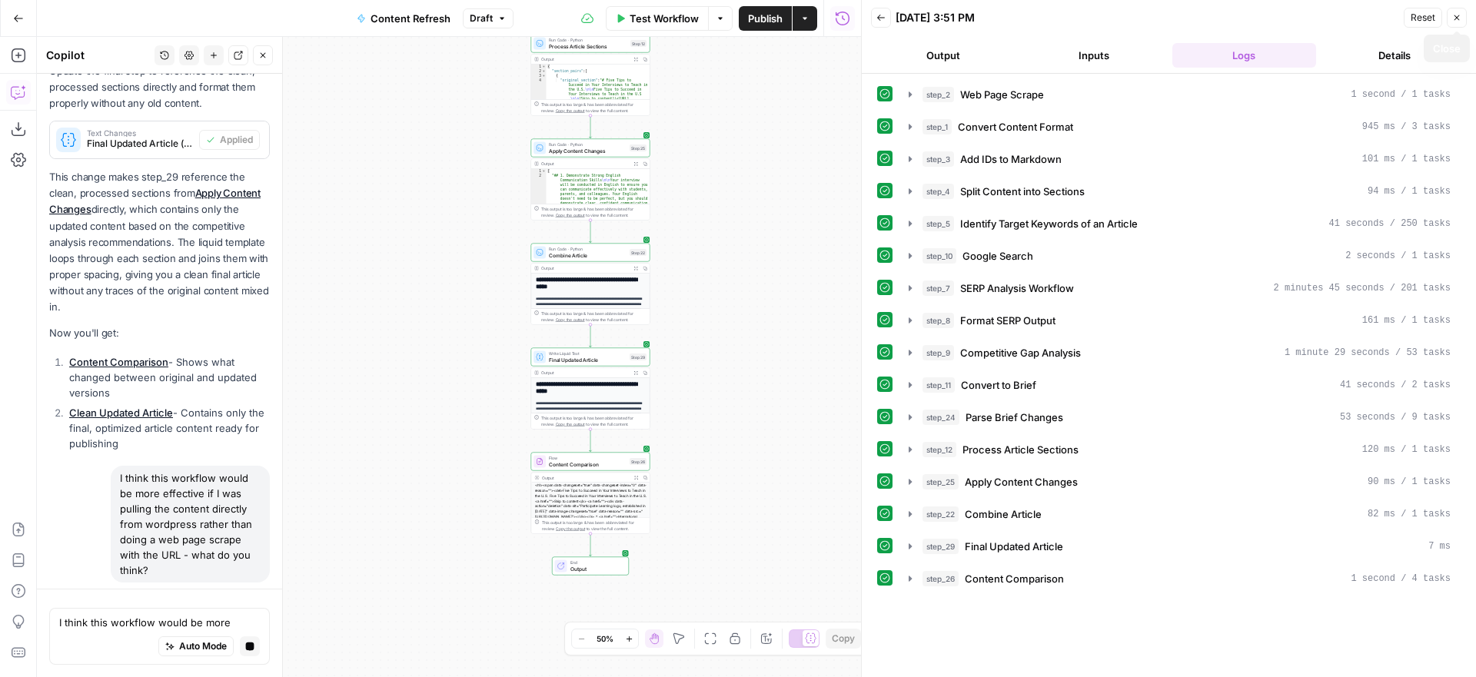
click at [1458, 21] on icon "button" at bounding box center [1456, 17] width 9 height 9
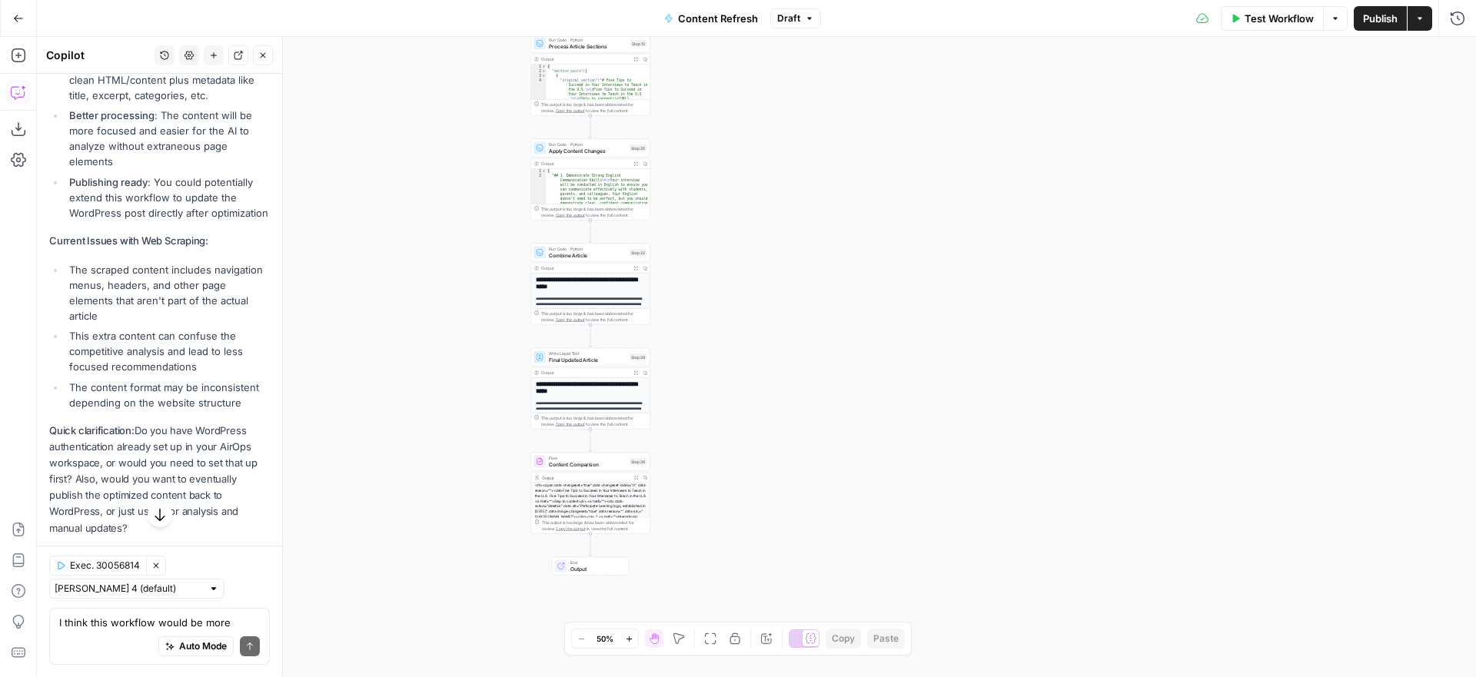
scroll to position [2069, 0]
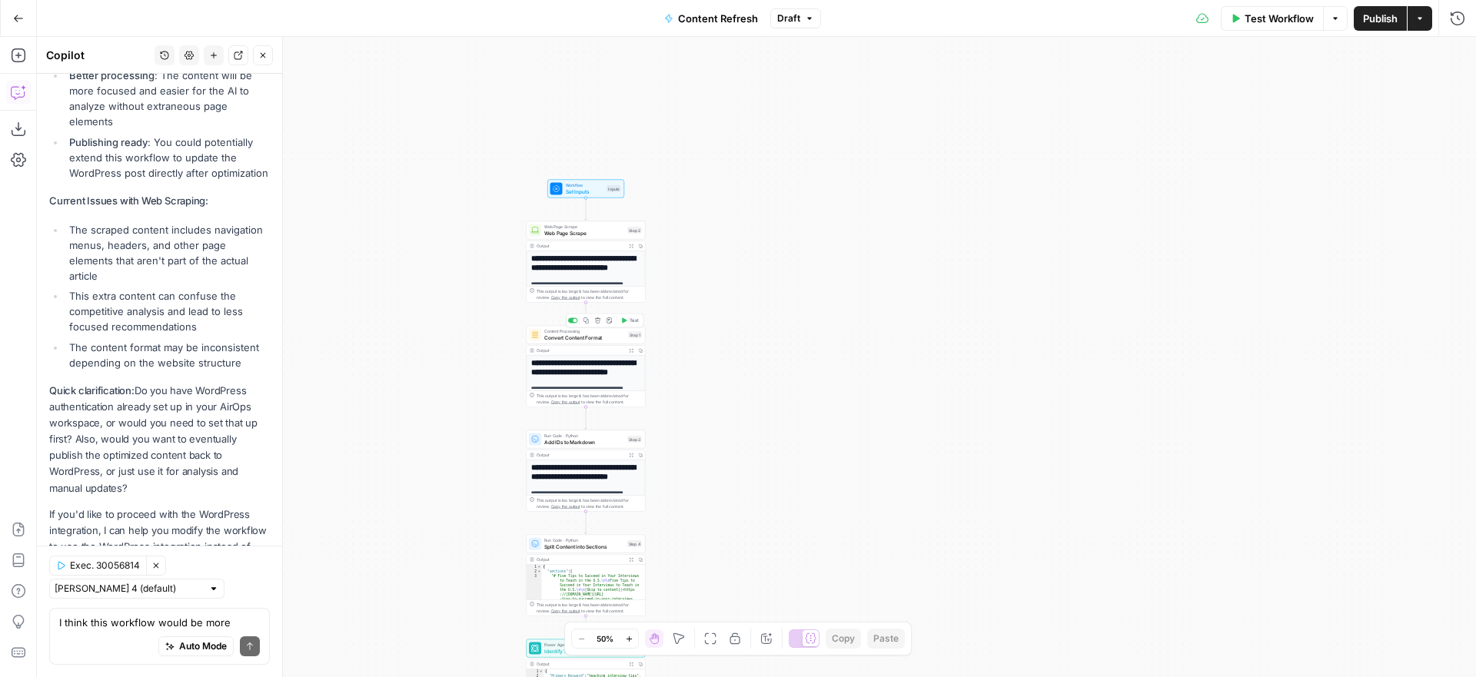
click at [593, 335] on span "Convert Content Format" at bounding box center [584, 338] width 81 height 8
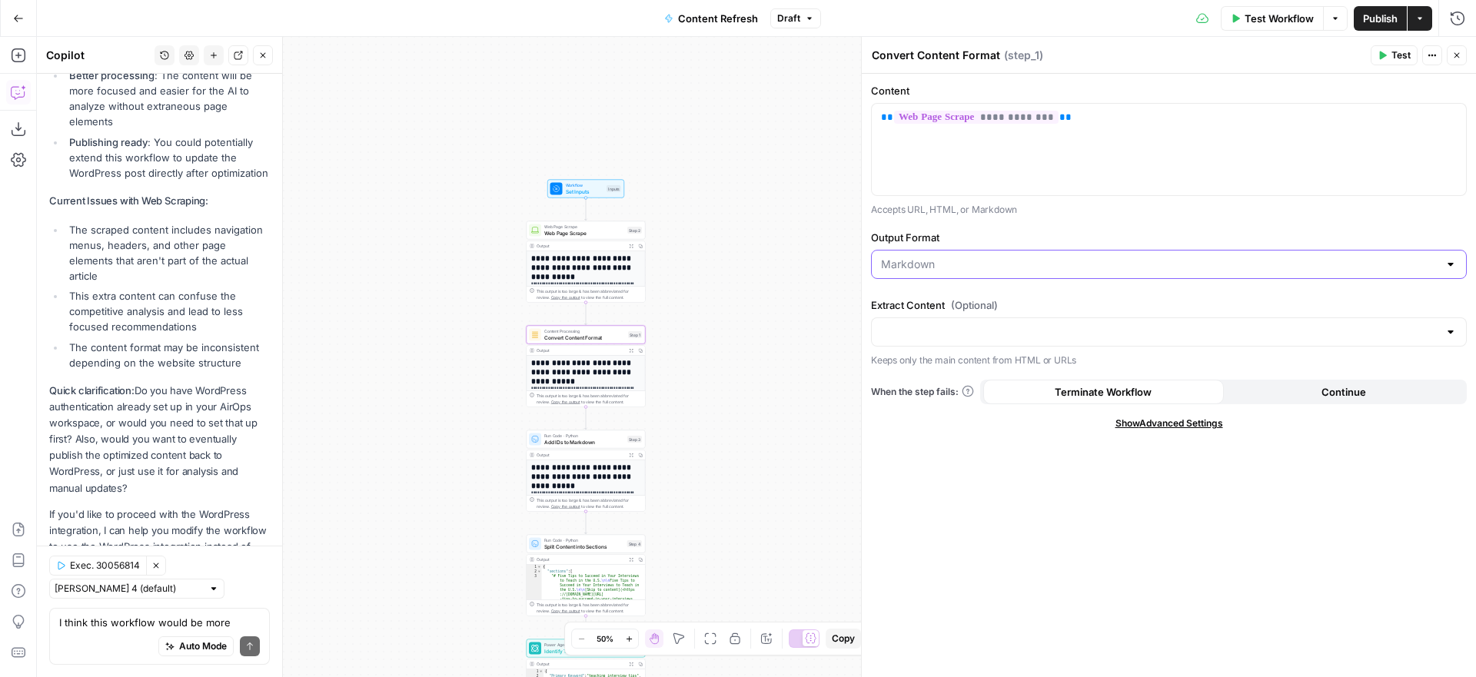
click at [1118, 261] on input "Output Format" at bounding box center [1159, 264] width 557 height 15
type input "Markdown"
click at [1147, 214] on p "Accepts URL, HTML, or Markdown" at bounding box center [1169, 209] width 596 height 15
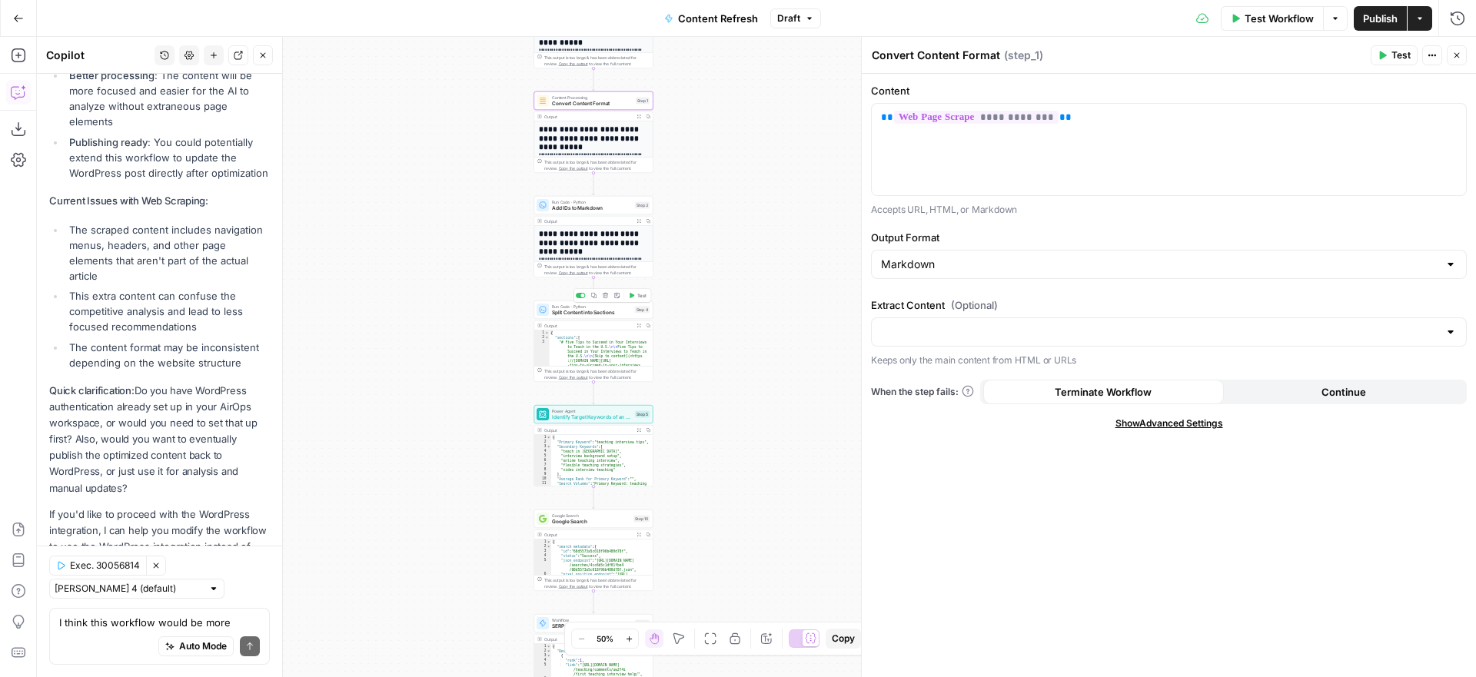
click at [616, 314] on span "Split Content into Sections" at bounding box center [592, 313] width 80 height 8
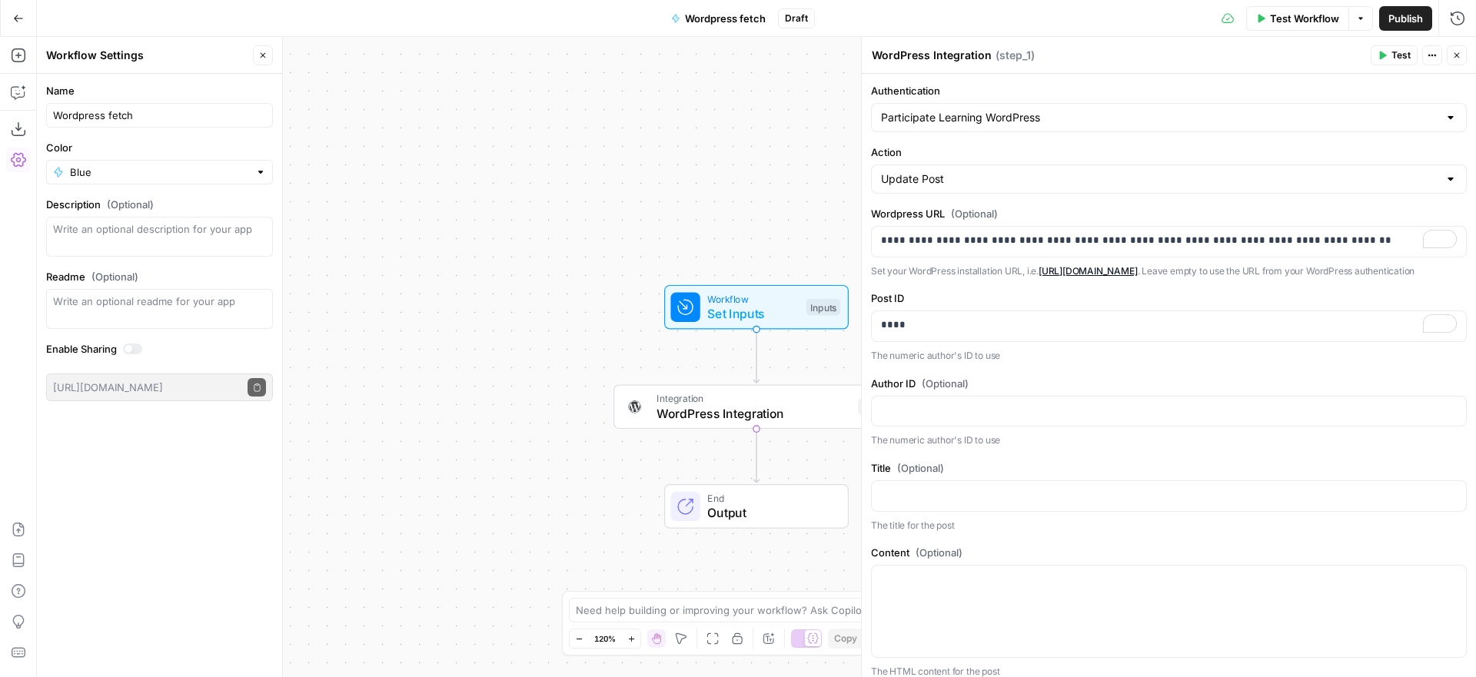
scroll to position [602, 0]
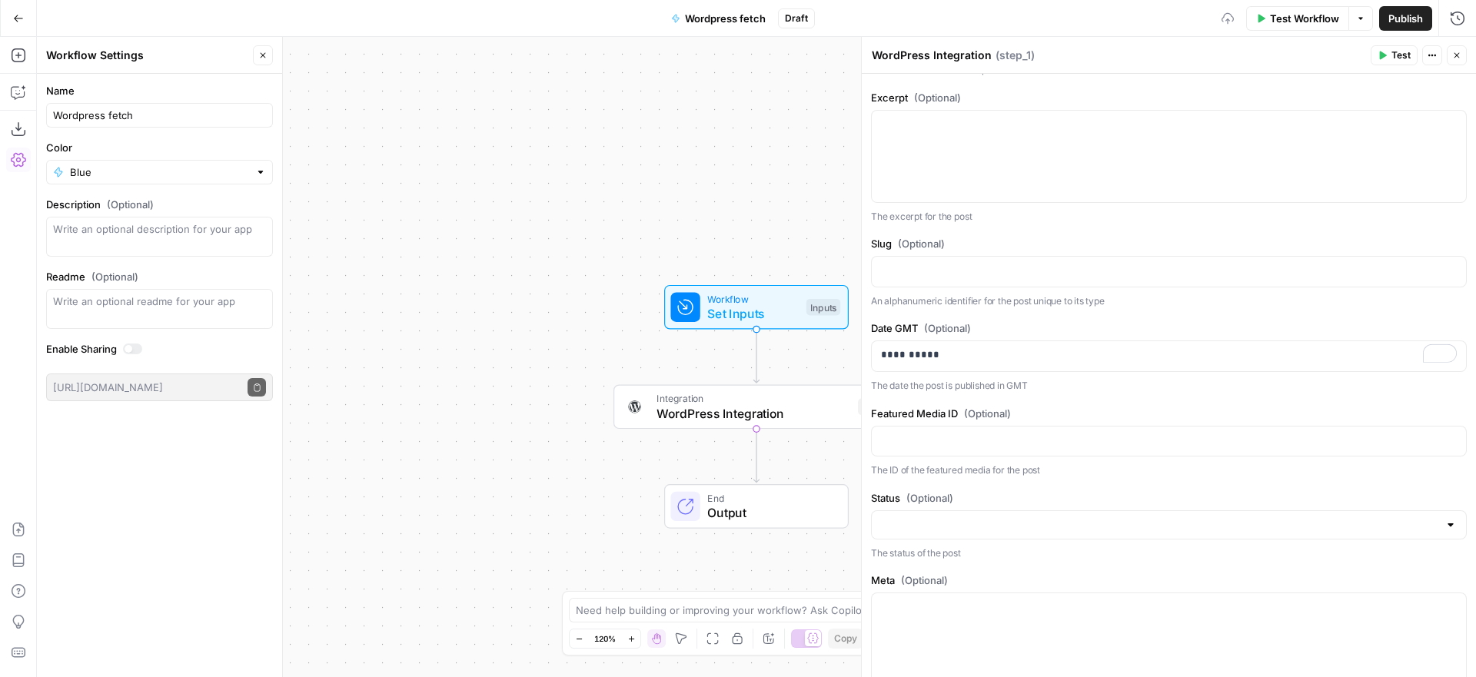
click at [1167, 309] on p "An alphanumeric identifier for the post unique to its type" at bounding box center [1169, 301] width 596 height 15
click at [1396, 57] on span "Test" at bounding box center [1400, 55] width 19 height 14
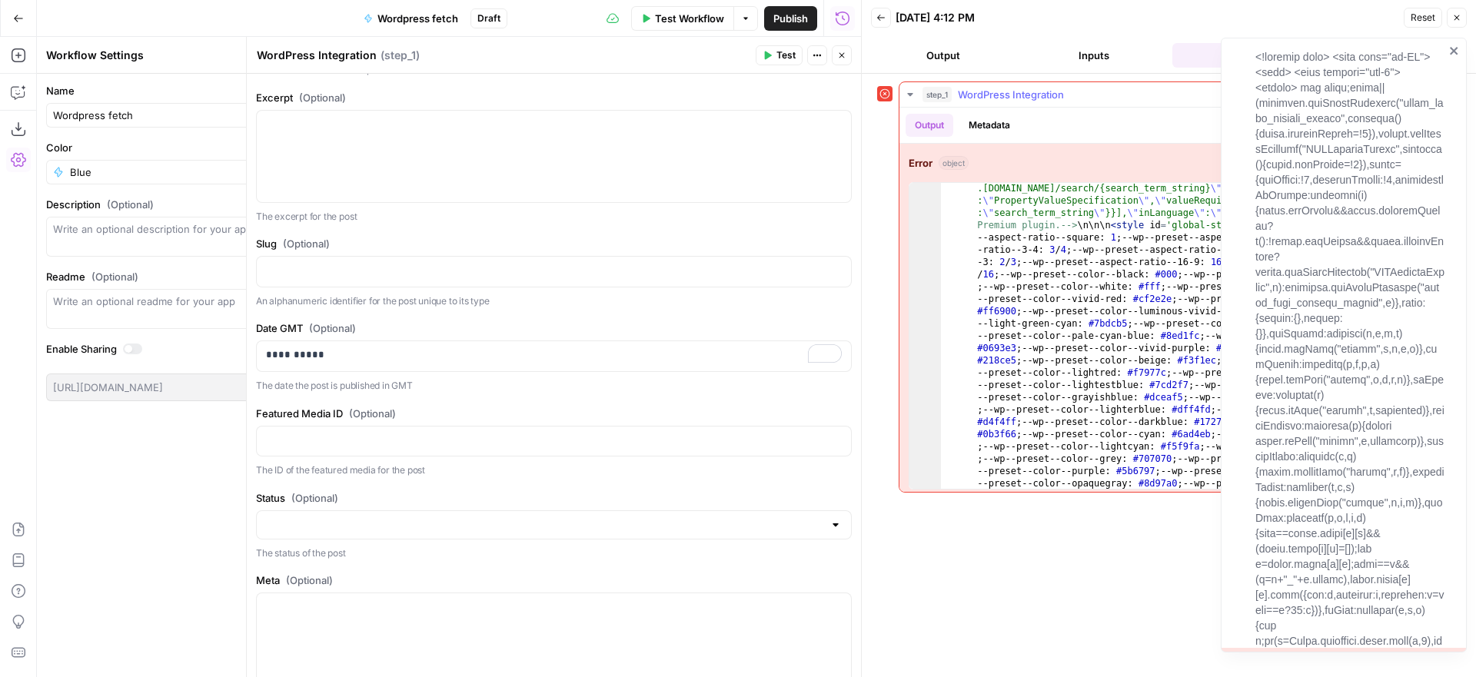
scroll to position [495, 0]
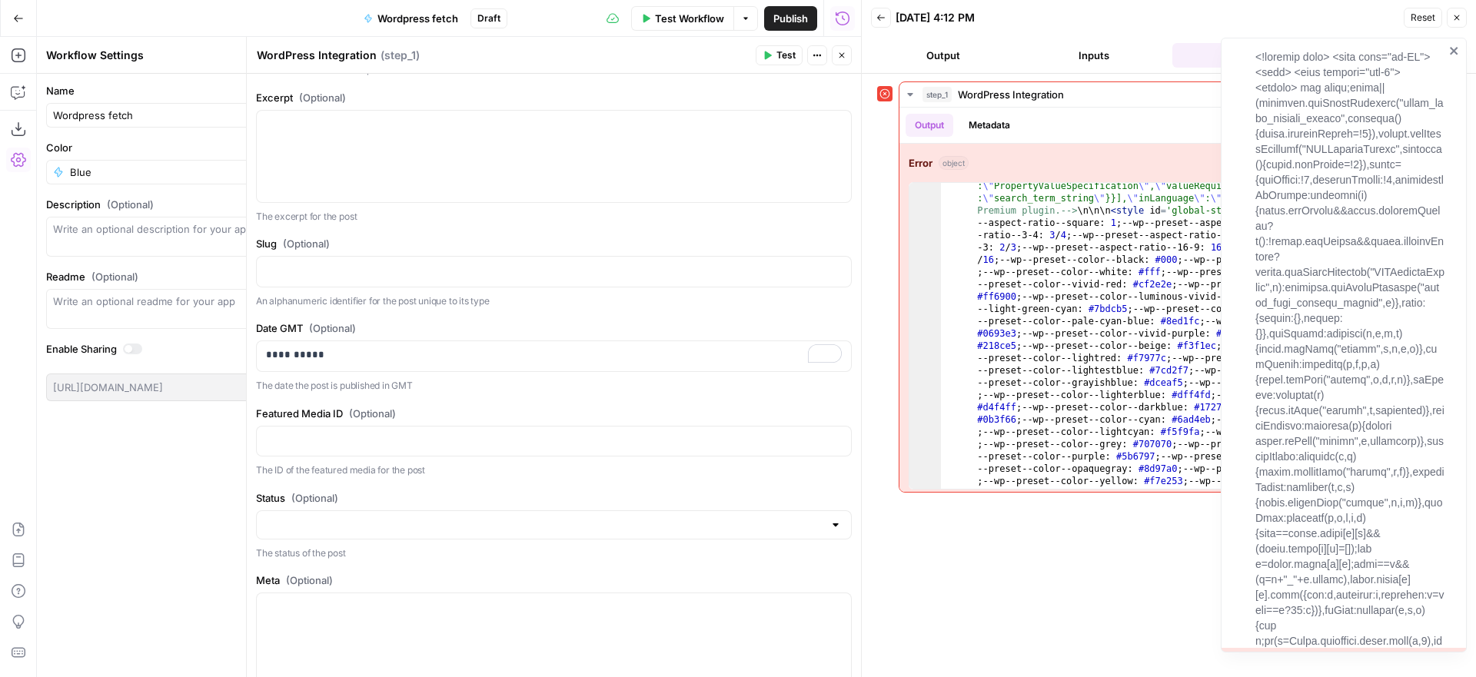
drag, startPoint x: 838, startPoint y: 51, endPoint x: 832, endPoint y: 57, distance: 8.8
click at [838, 51] on icon "button" at bounding box center [841, 55] width 9 height 9
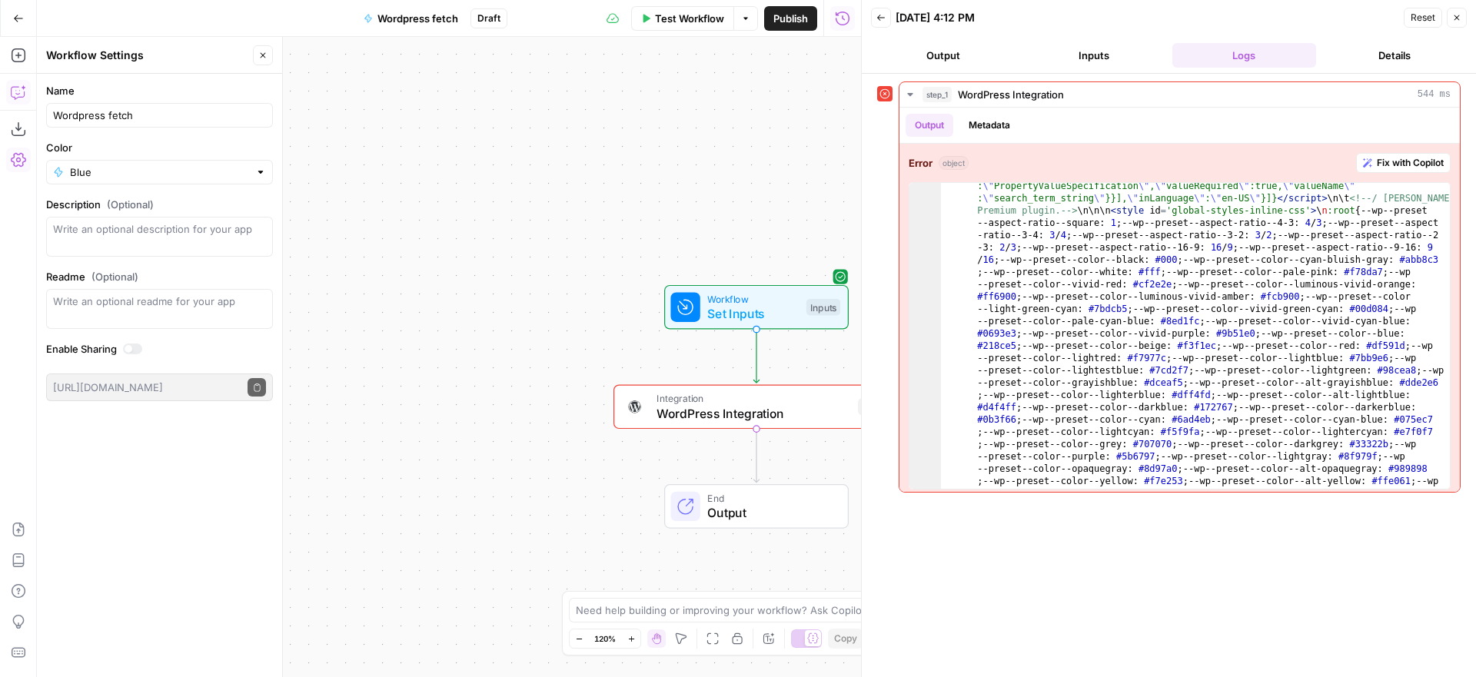
click at [15, 89] on icon "button" at bounding box center [18, 92] width 15 height 15
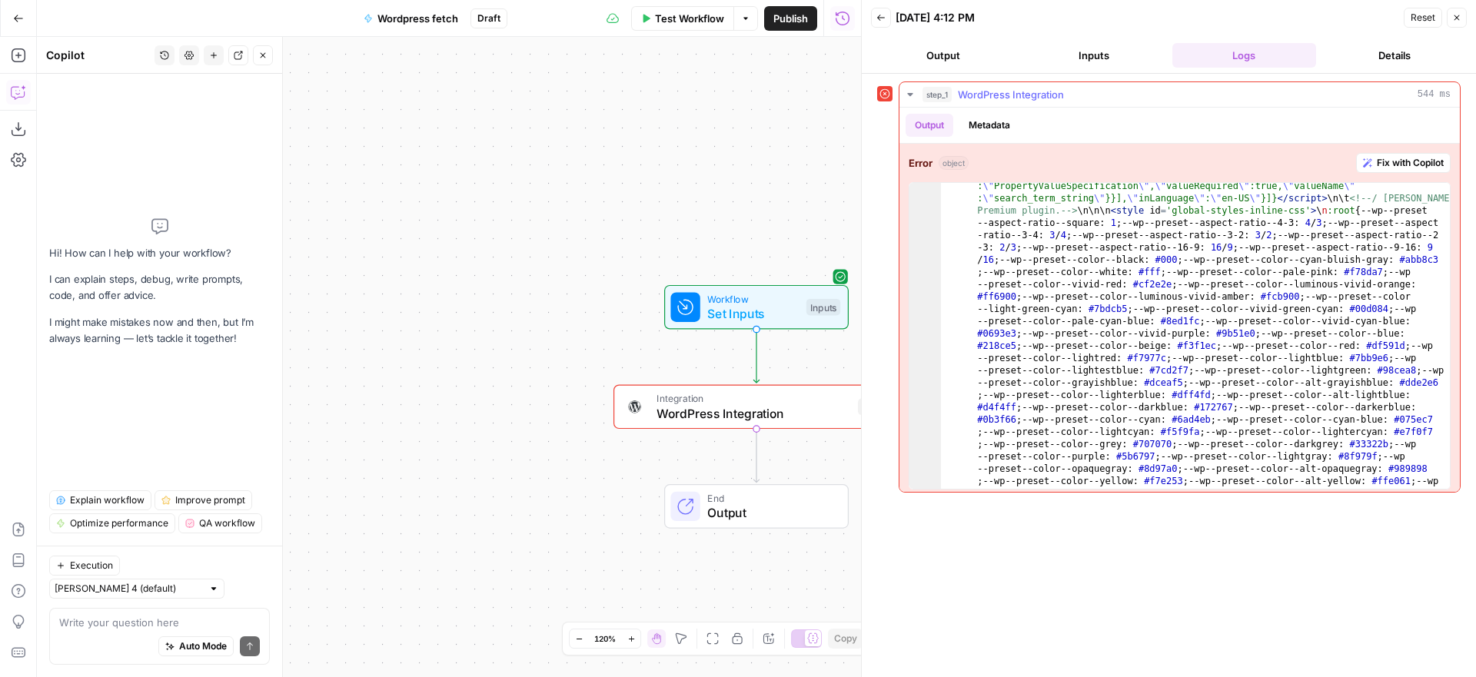
click at [1376, 158] on span "Fix with Copilot" at bounding box center [1409, 163] width 67 height 14
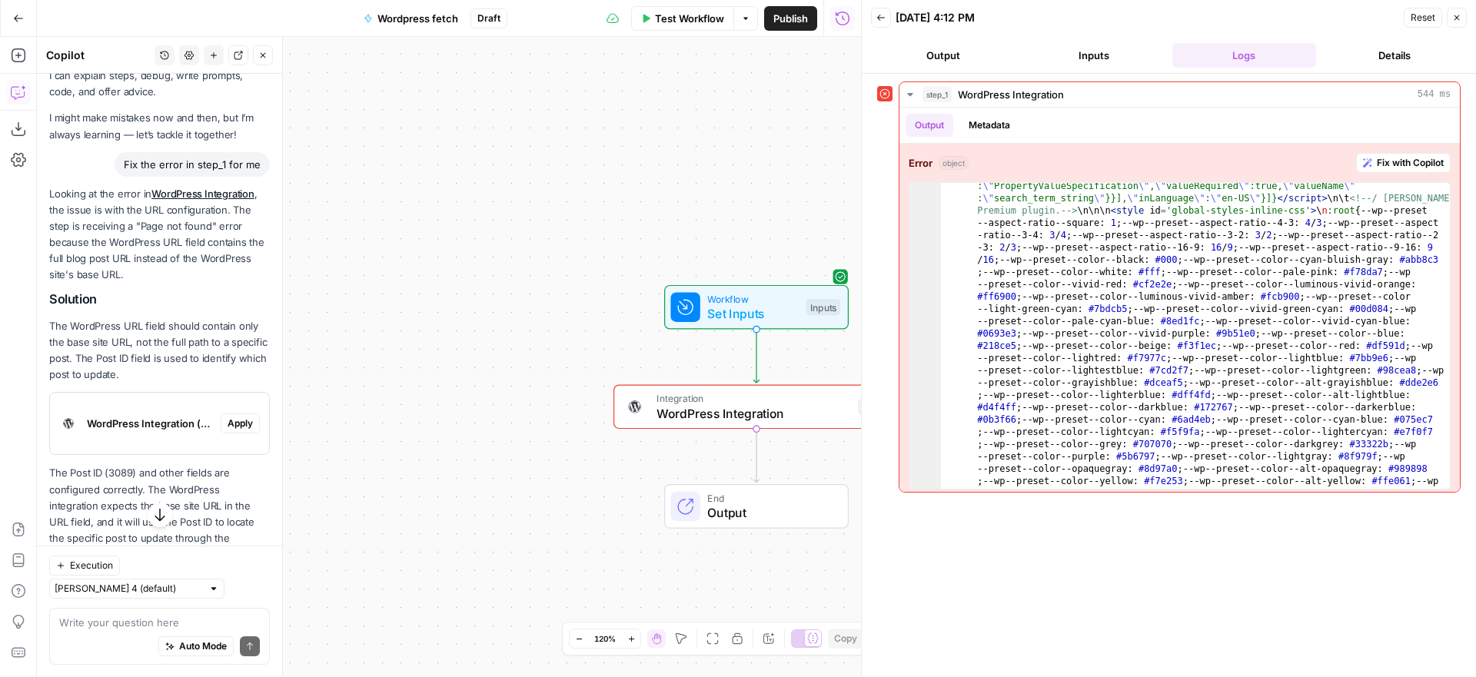
scroll to position [59, 0]
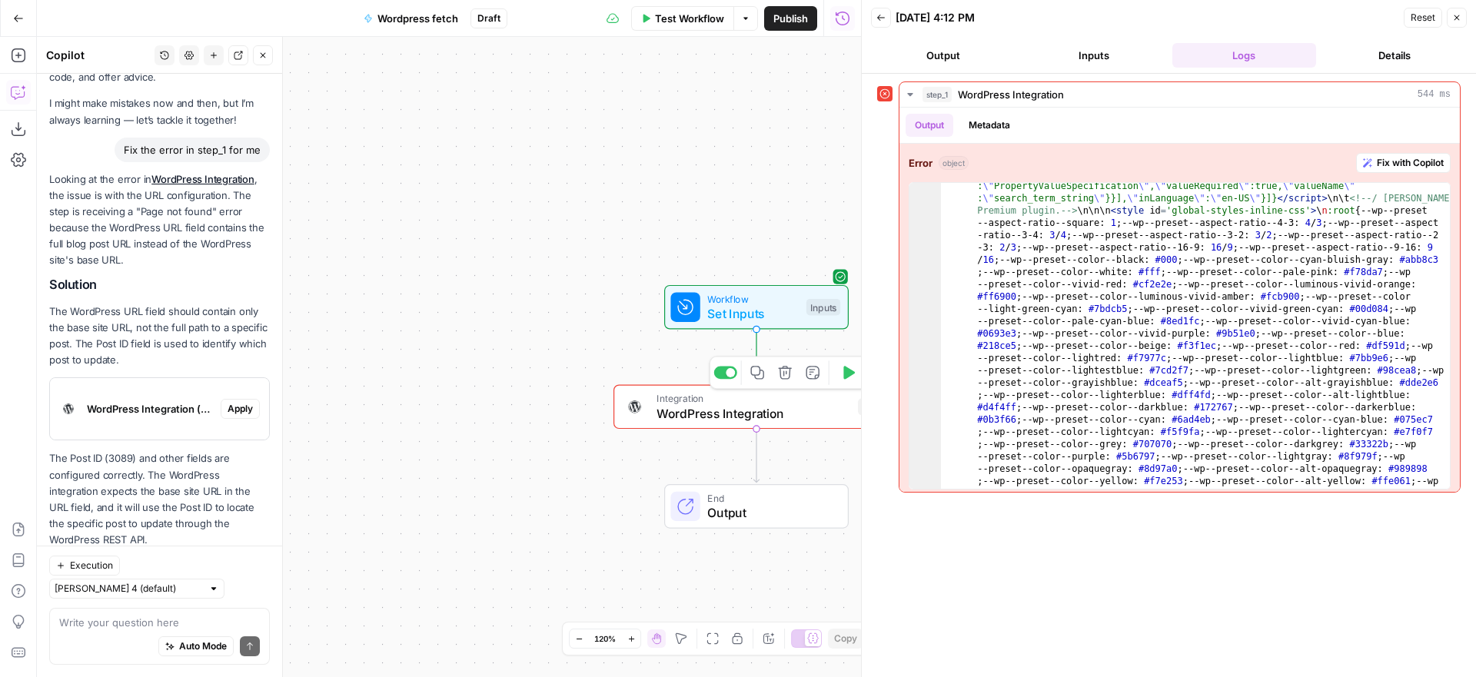
click at [735, 410] on span "WordPress Integration" at bounding box center [753, 413] width 194 height 18
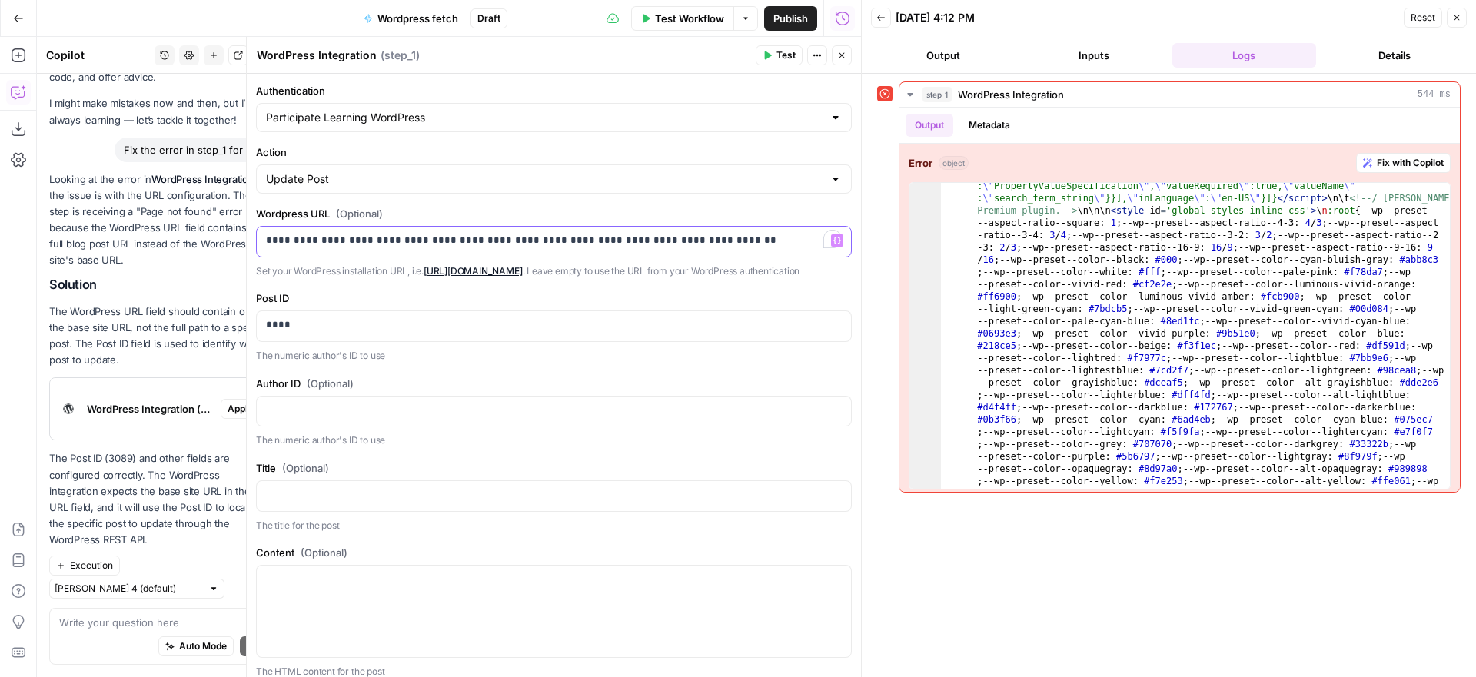
drag, startPoint x: 748, startPoint y: 237, endPoint x: 254, endPoint y: 225, distance: 493.6
click at [300, 237] on p "**********" at bounding box center [554, 240] width 576 height 15
click at [267, 242] on p "**********" at bounding box center [554, 240] width 576 height 15
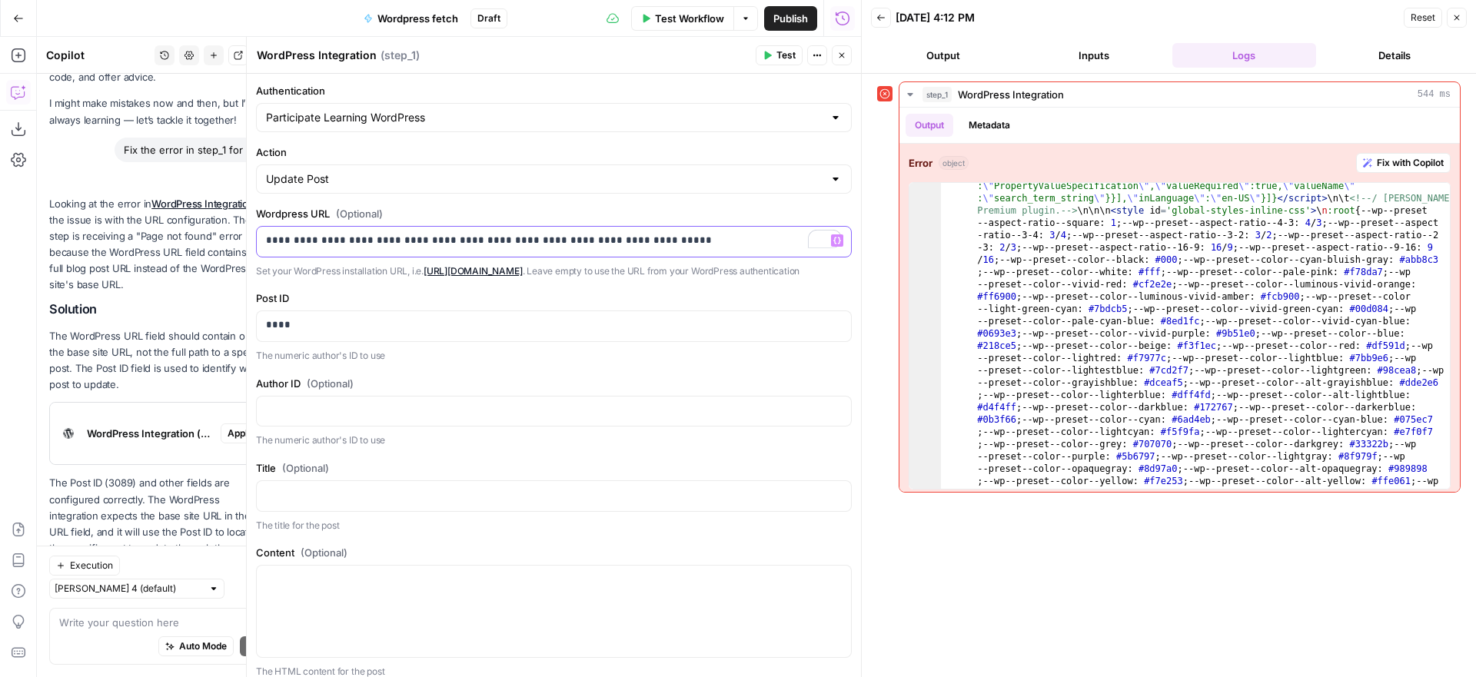
scroll to position [84, 0]
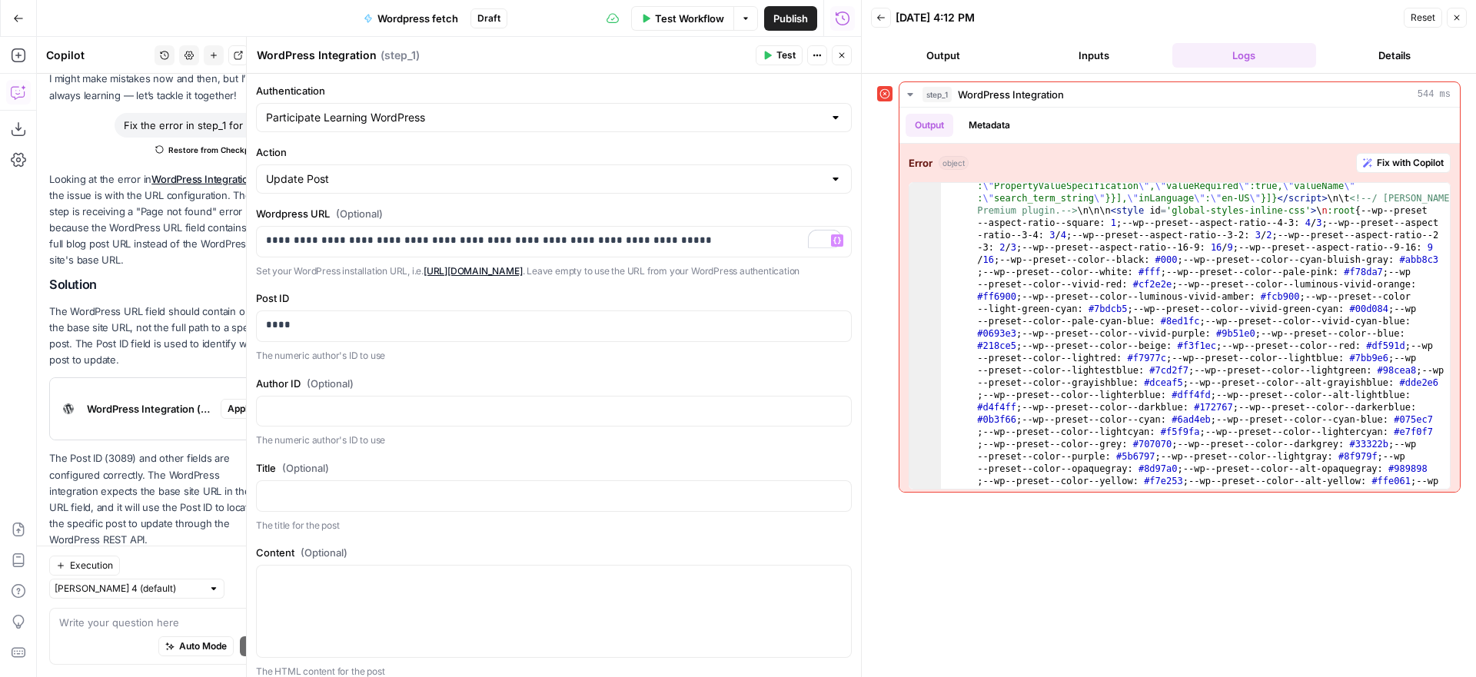
click at [779, 52] on span "Test" at bounding box center [785, 55] width 19 height 14
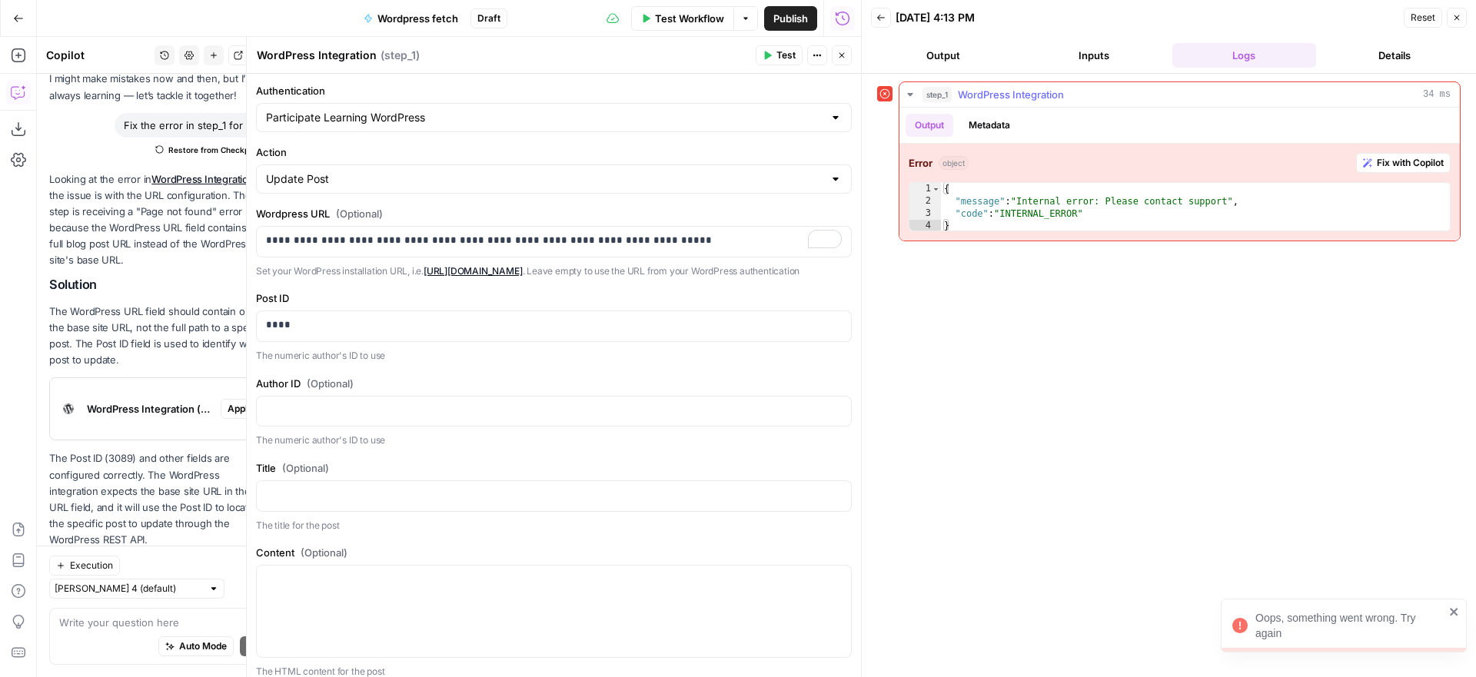
click at [1390, 171] on button "Fix with Copilot" at bounding box center [1403, 163] width 95 height 20
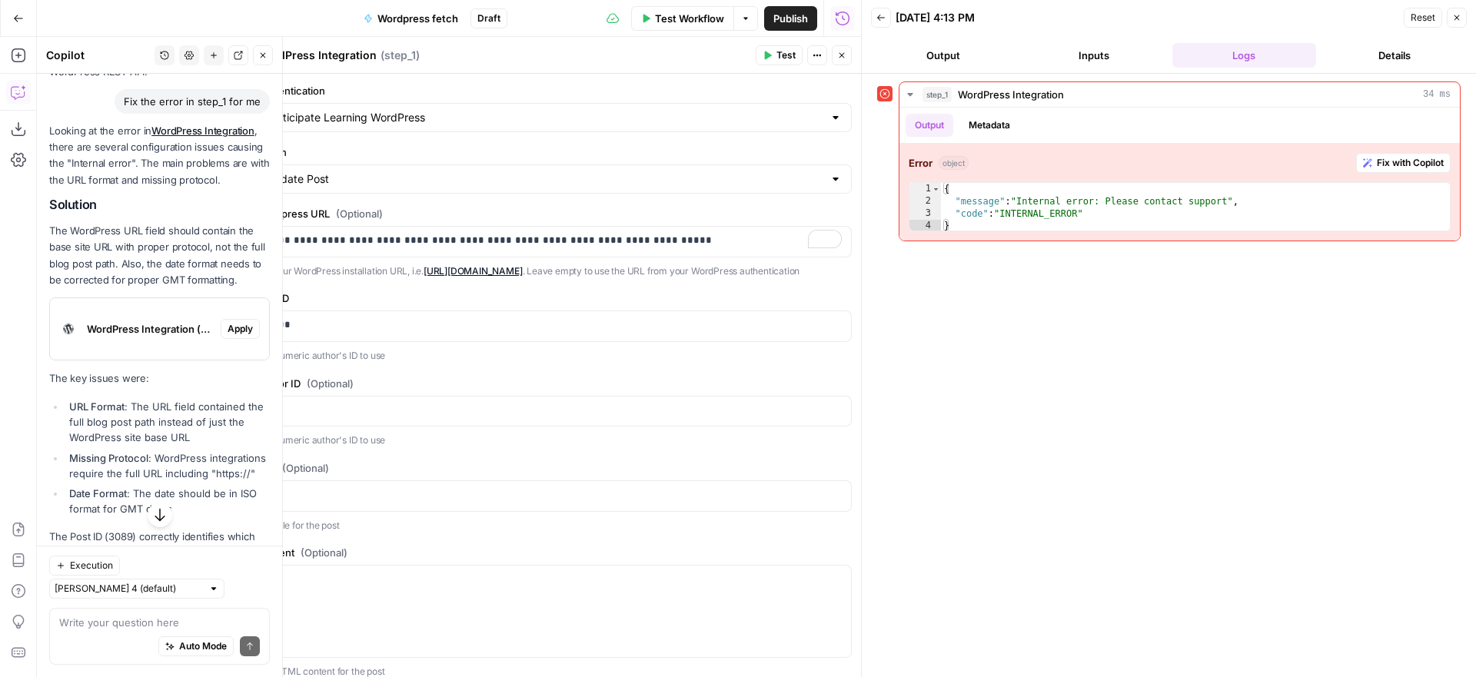
scroll to position [556, 0]
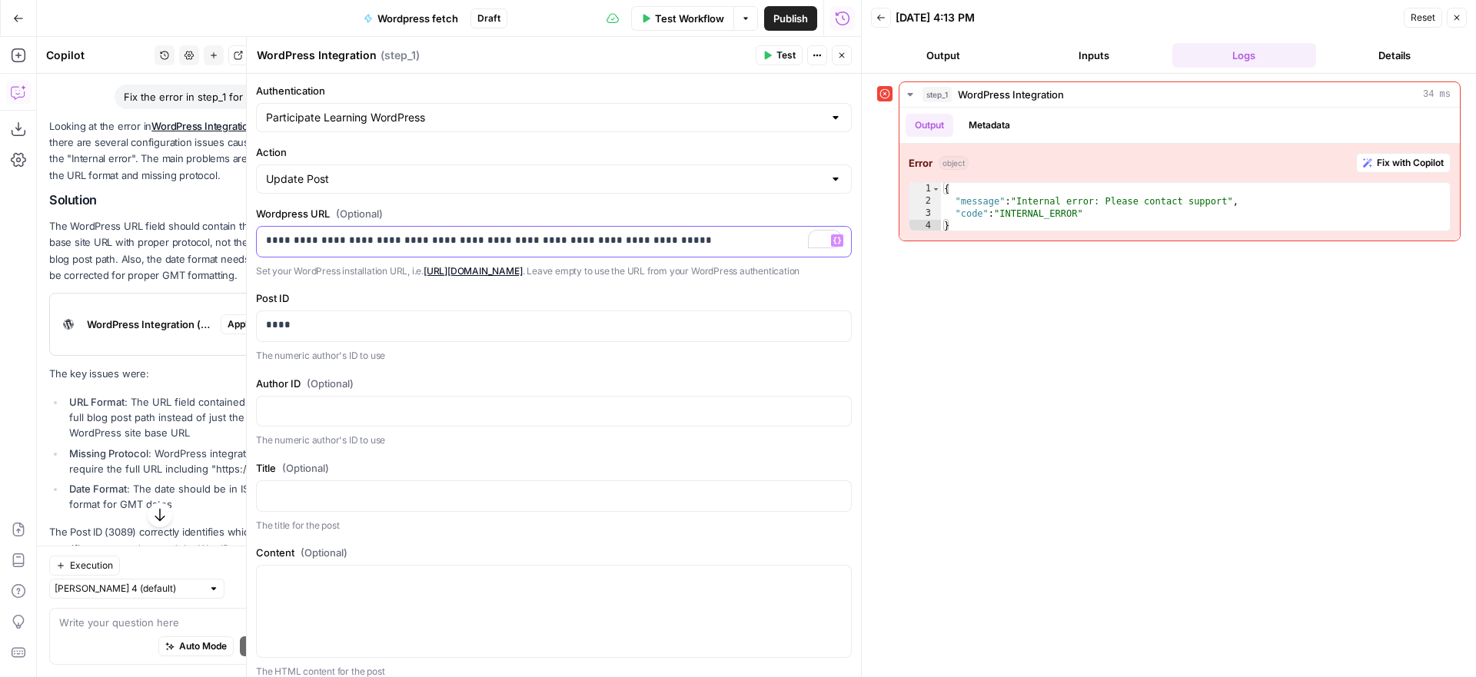
drag, startPoint x: 657, startPoint y: 241, endPoint x: 377, endPoint y: 247, distance: 279.8
click at [377, 247] on p "**********" at bounding box center [554, 240] width 576 height 15
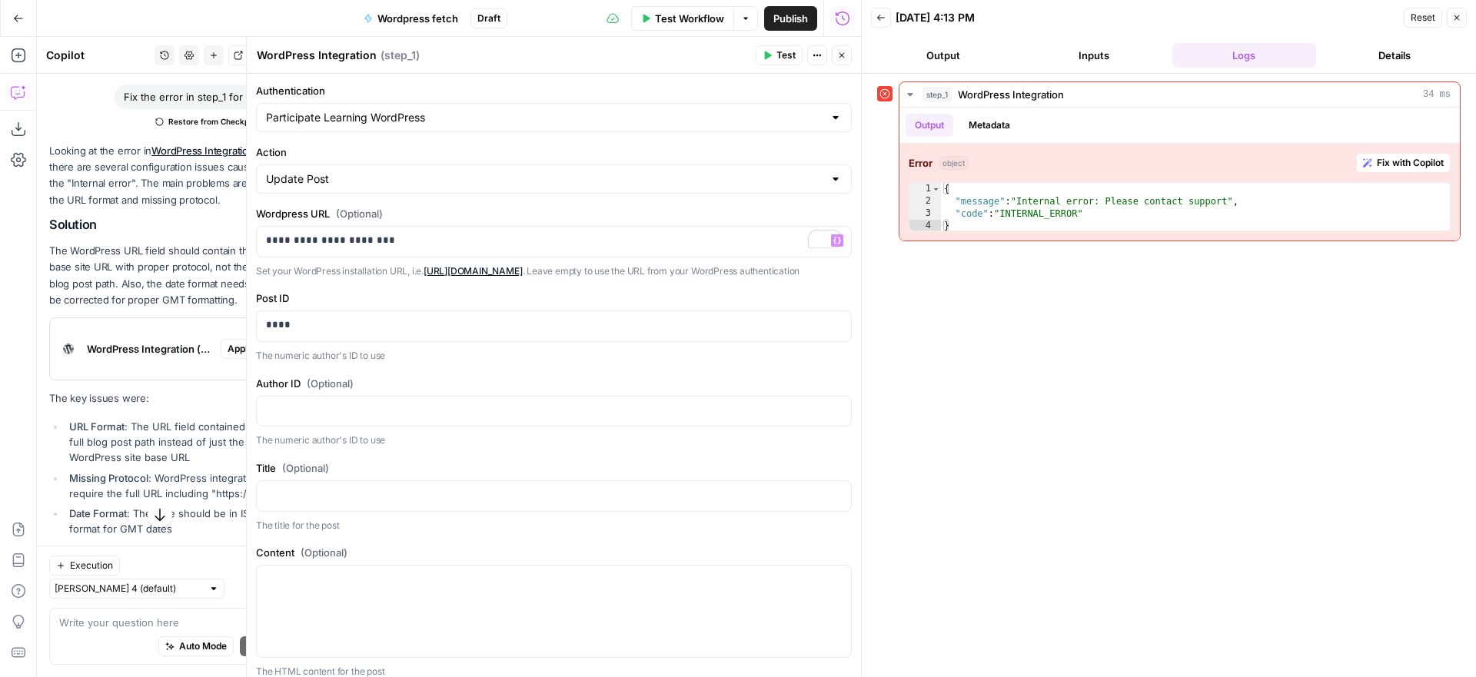
click at [782, 58] on span "Test" at bounding box center [785, 55] width 19 height 14
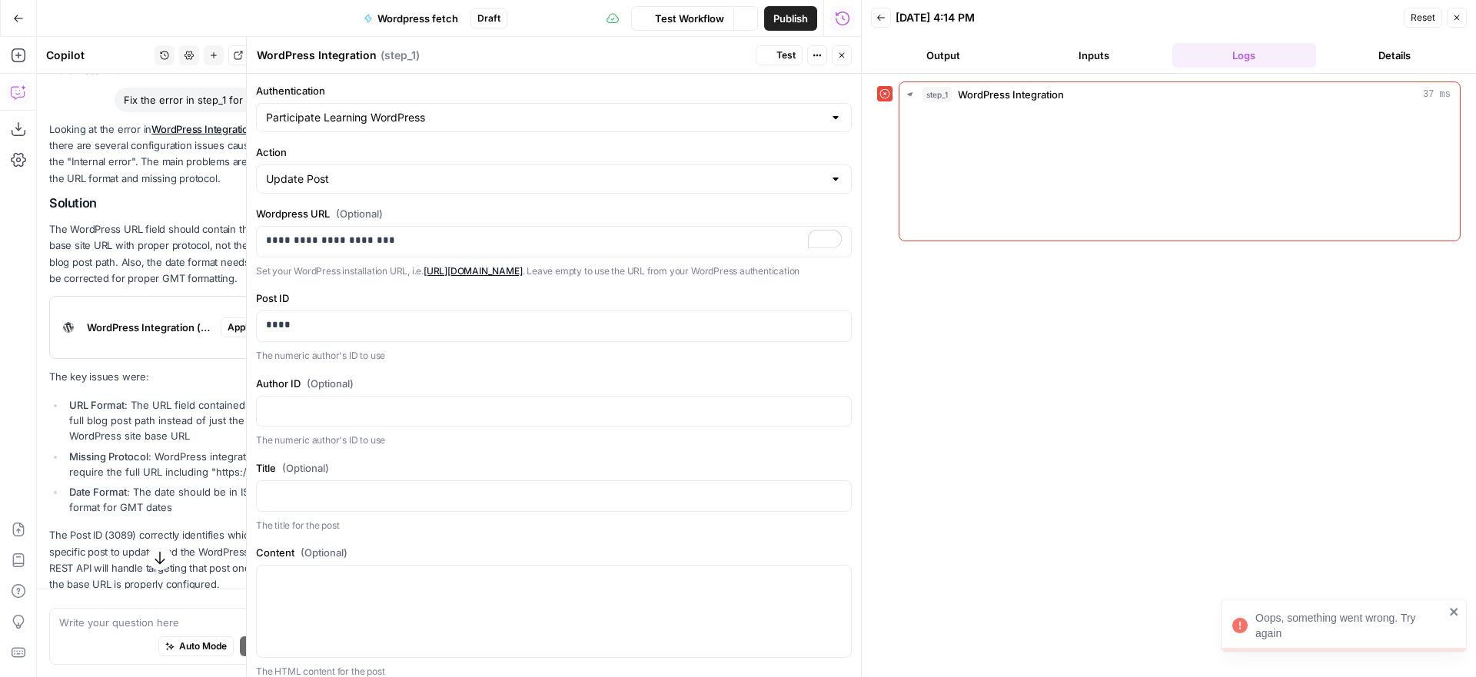
scroll to position [623, 0]
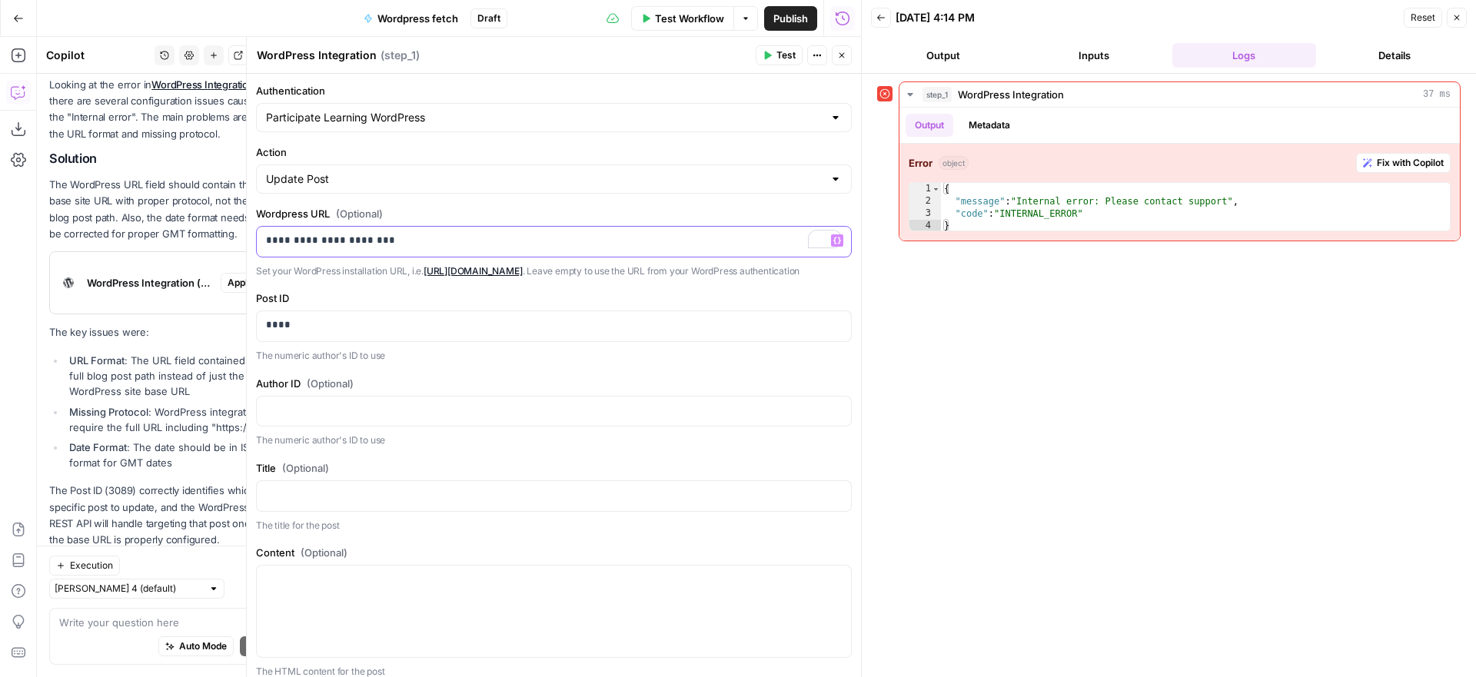
click at [264, 241] on div "**********" at bounding box center [554, 242] width 594 height 30
click at [774, 57] on button "Test" at bounding box center [778, 55] width 47 height 20
click at [1383, 163] on span "Fix with Copilot" at bounding box center [1409, 163] width 67 height 14
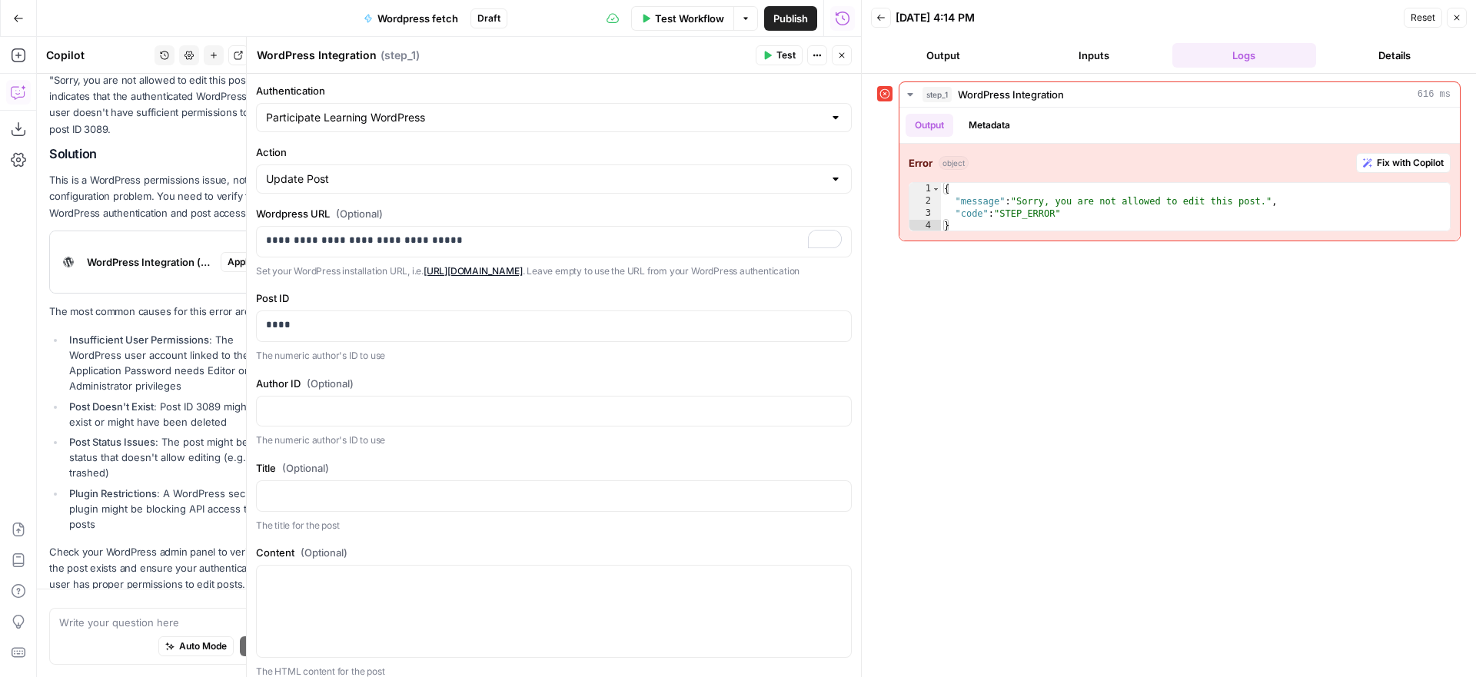
scroll to position [1218, 0]
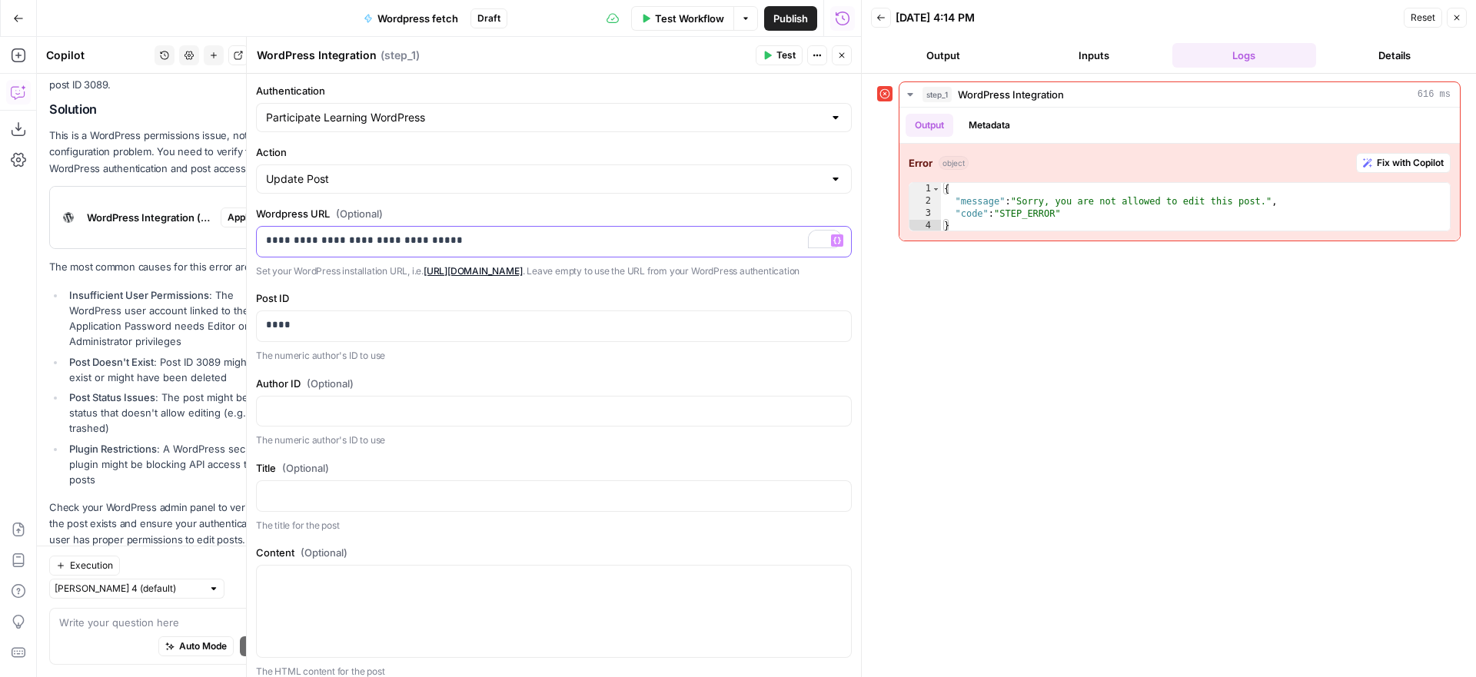
click at [327, 237] on p "**********" at bounding box center [554, 240] width 576 height 15
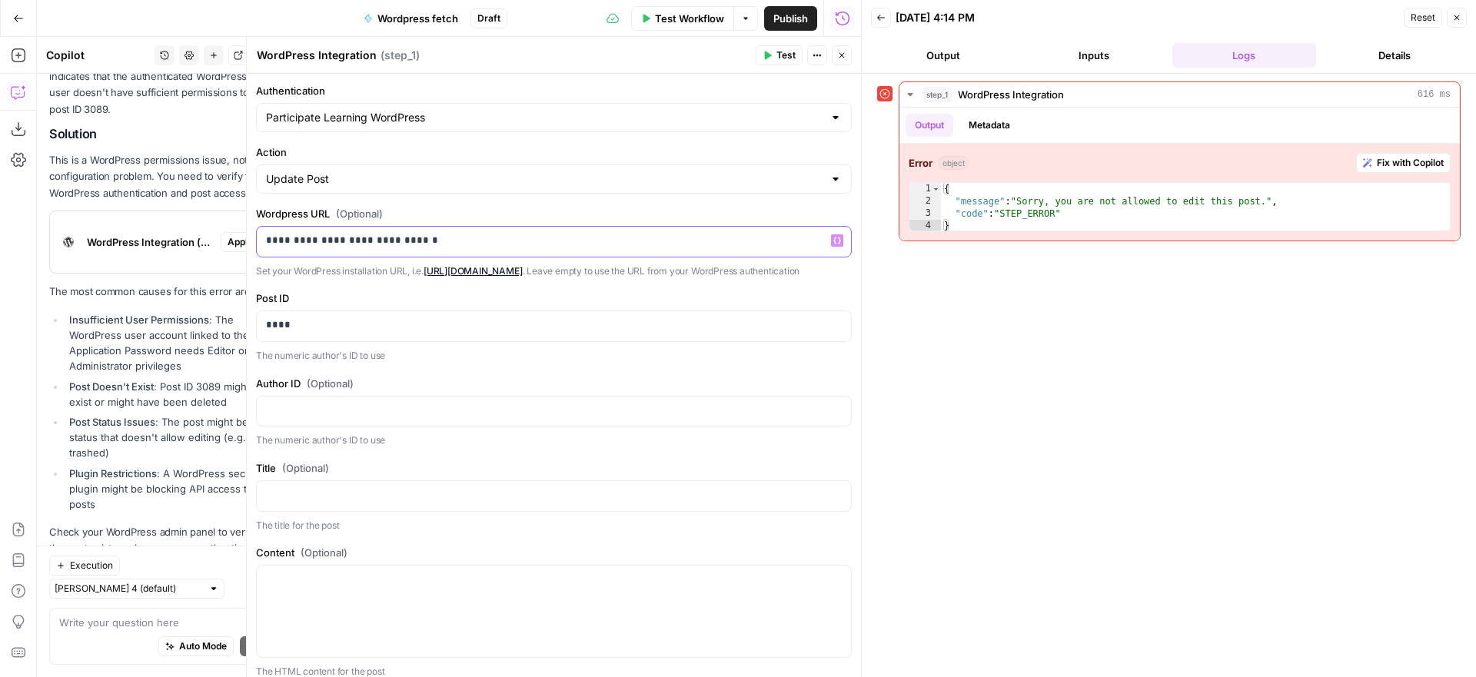
scroll to position [1243, 0]
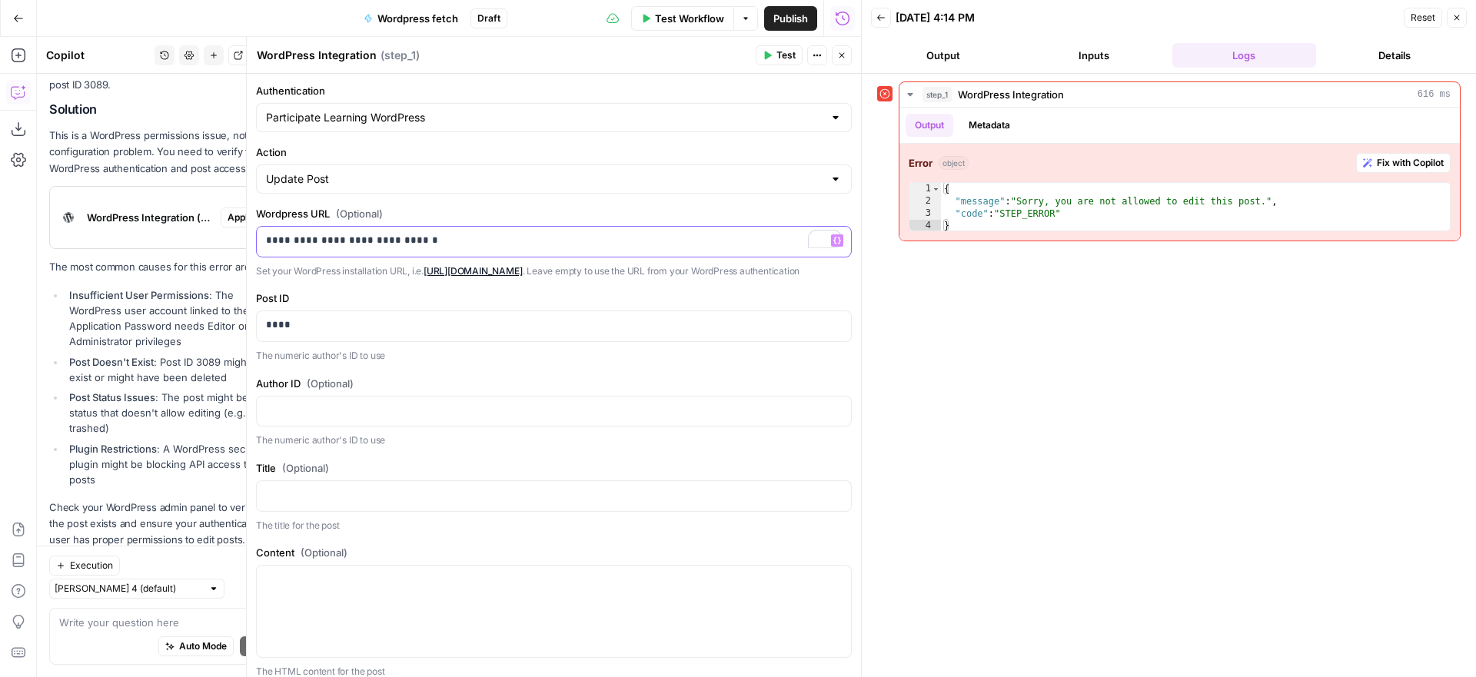
click at [608, 243] on p "**********" at bounding box center [554, 240] width 576 height 15
drag, startPoint x: 781, startPoint y: 53, endPoint x: 813, endPoint y: 74, distance: 38.4
click at [781, 53] on span "Test" at bounding box center [785, 55] width 19 height 14
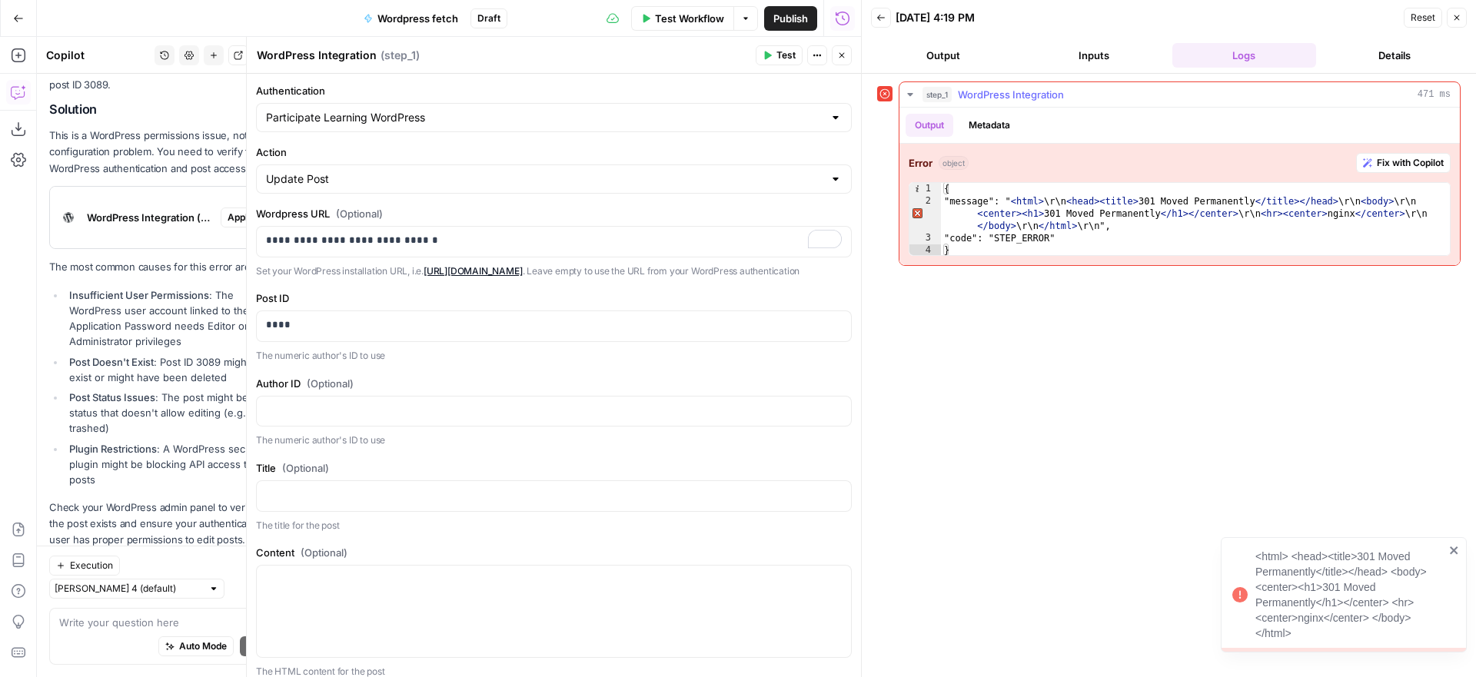
click at [1382, 159] on span "Fix with Copilot" at bounding box center [1409, 163] width 67 height 14
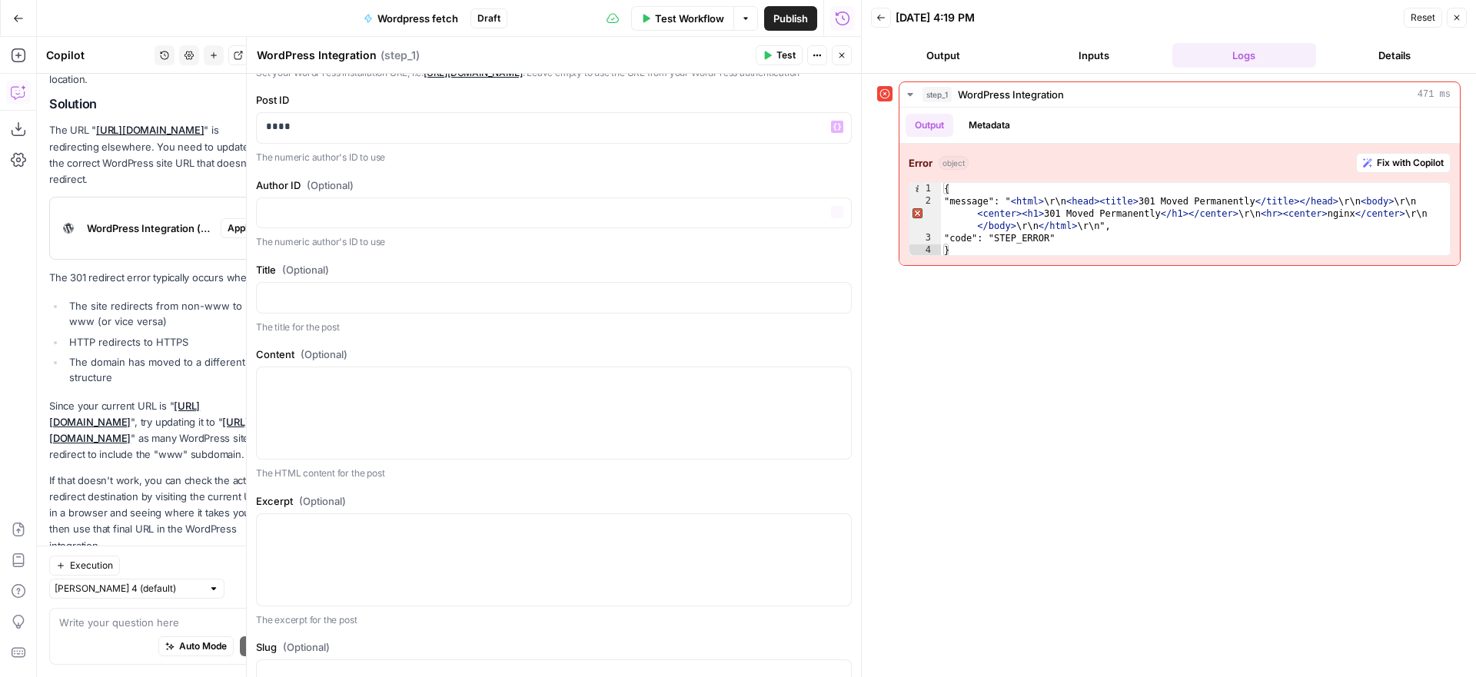
scroll to position [0, 0]
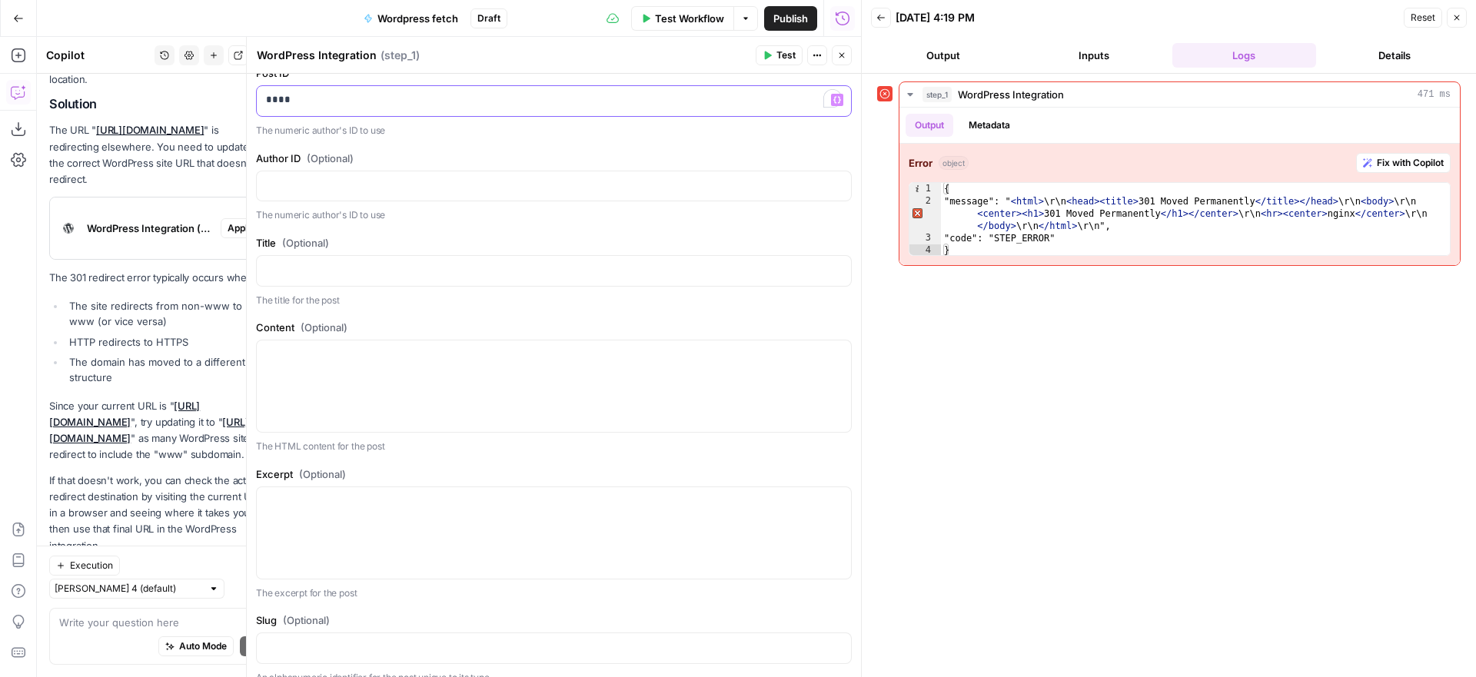
click at [247, 111] on div "**********" at bounding box center [553, 357] width 615 height 640
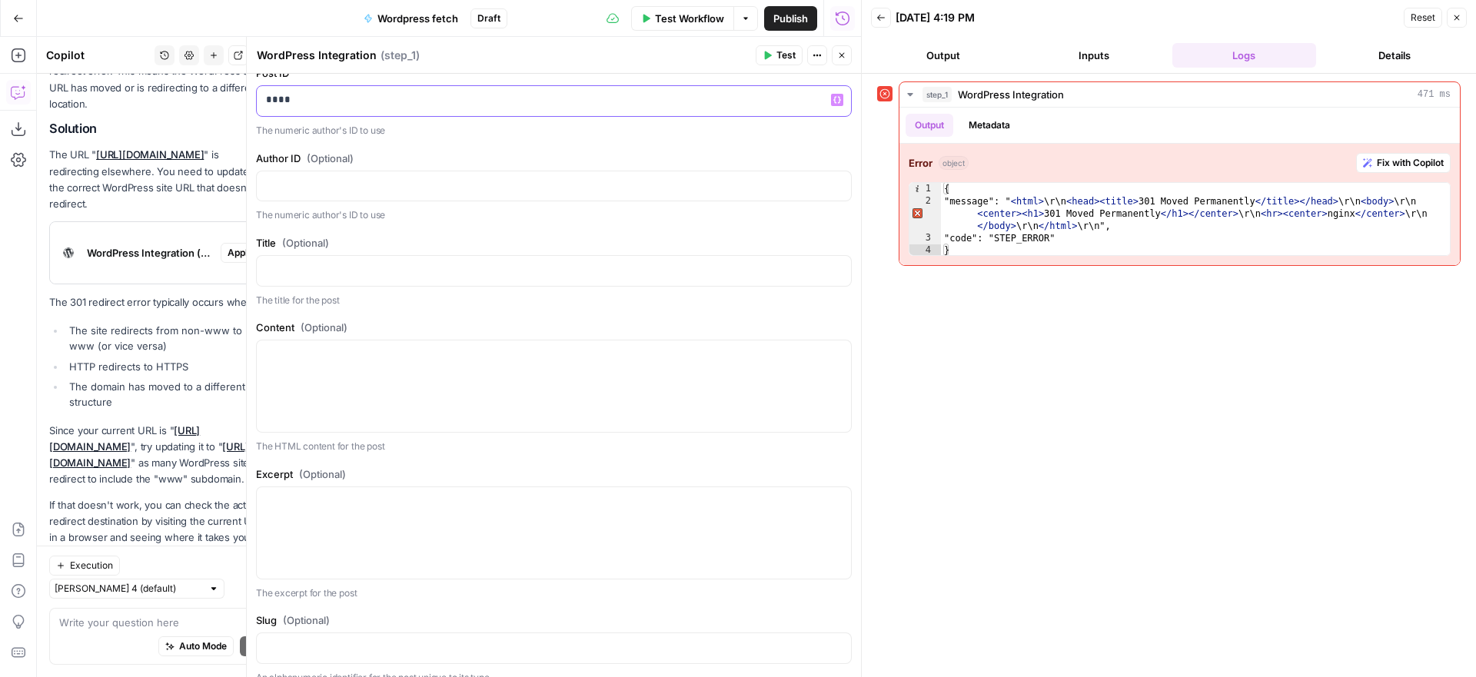
scroll to position [1858, 0]
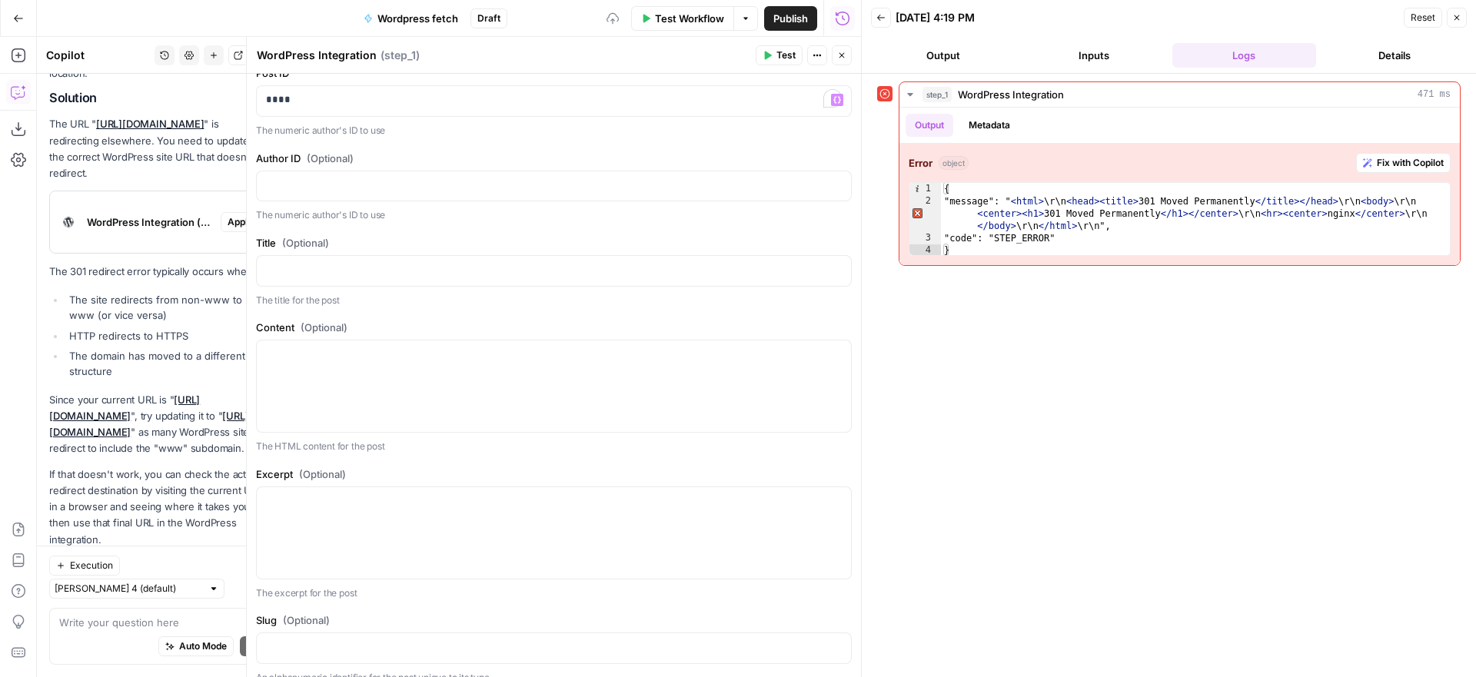
click at [456, 166] on label "Author ID (Optional)" at bounding box center [554, 158] width 596 height 15
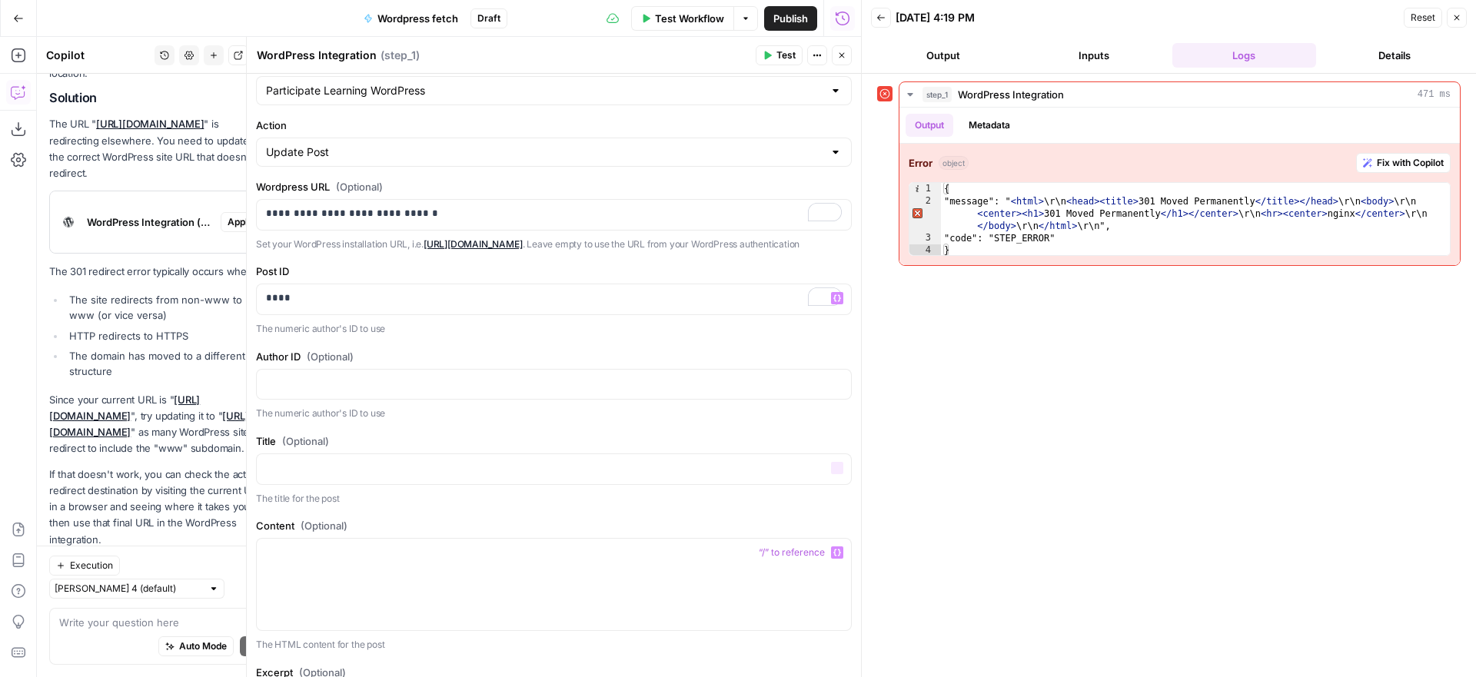
scroll to position [0, 0]
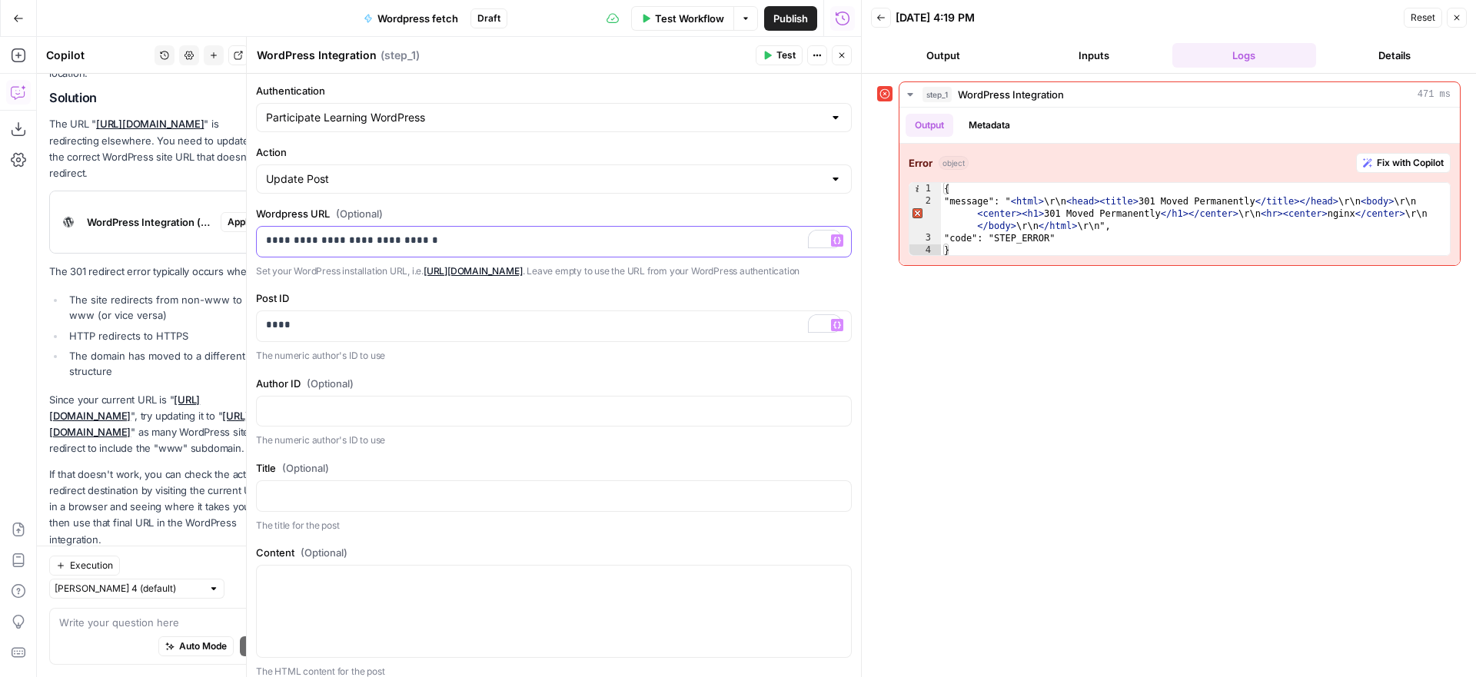
click at [302, 241] on p "**********" at bounding box center [554, 240] width 576 height 15
click at [788, 54] on span "Test" at bounding box center [785, 55] width 19 height 14
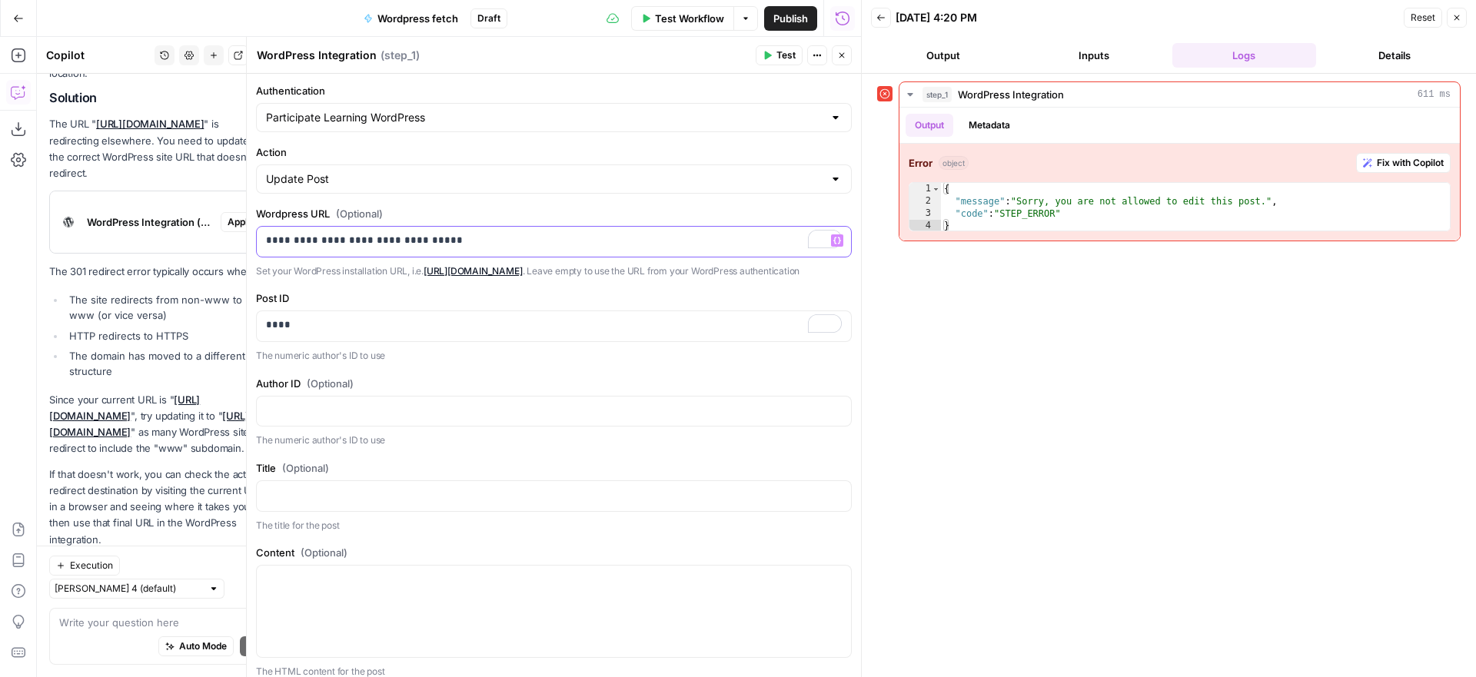
click at [327, 240] on p "**********" at bounding box center [554, 240] width 576 height 15
click at [780, 58] on span "Test" at bounding box center [785, 55] width 19 height 14
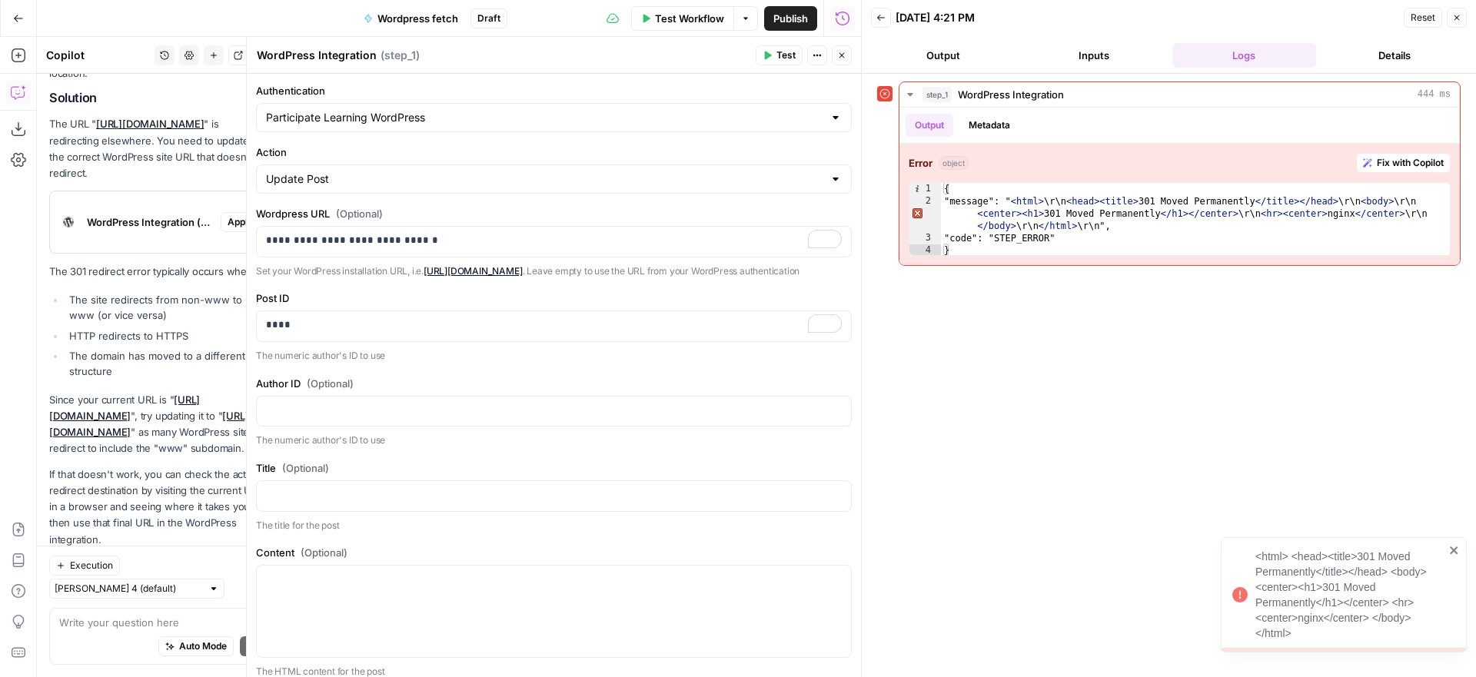
click at [846, 55] on button "Close" at bounding box center [842, 55] width 20 height 20
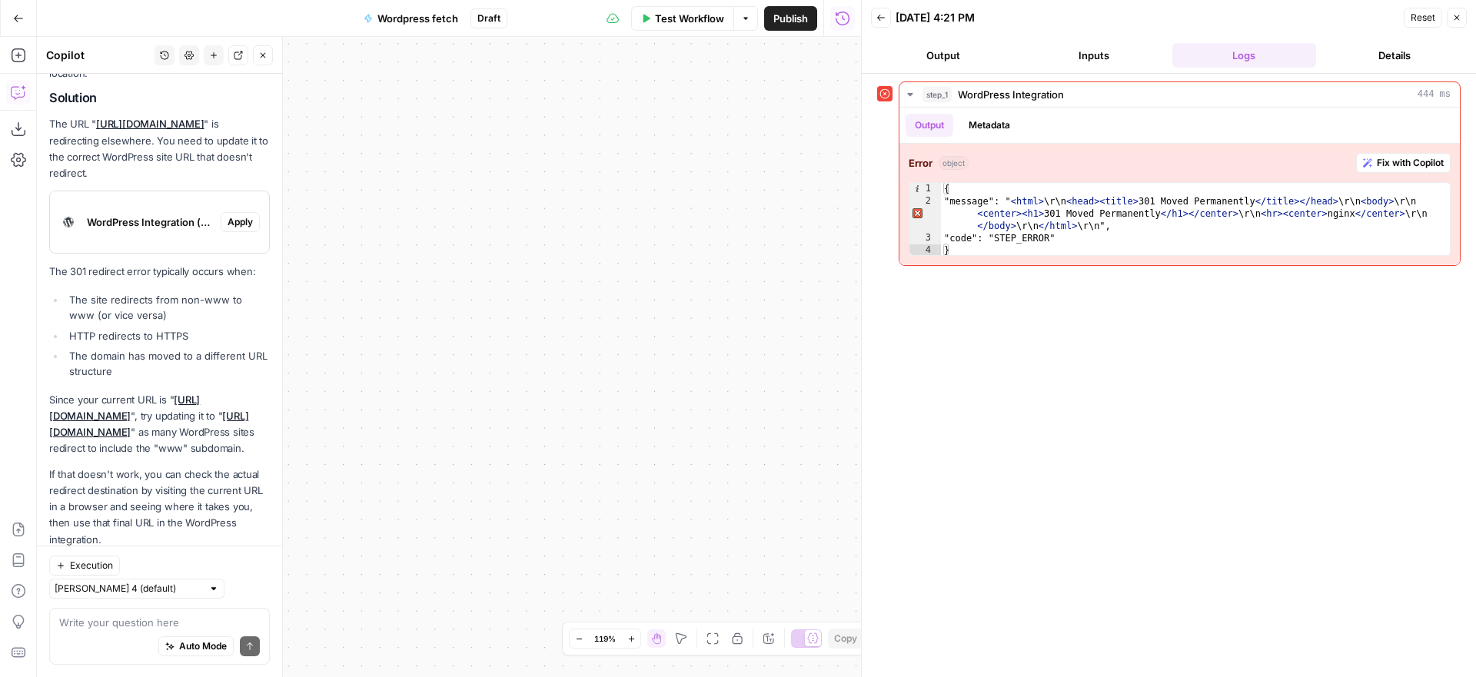
click at [1457, 15] on icon "button" at bounding box center [1456, 17] width 9 height 9
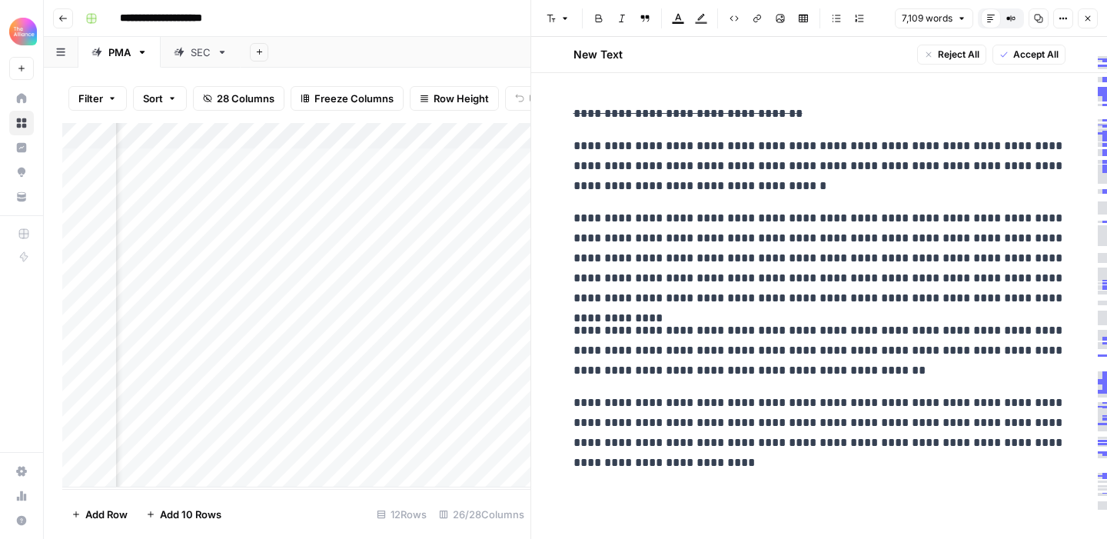
scroll to position [1107, 0]
